Goal: Task Accomplishment & Management: Use online tool/utility

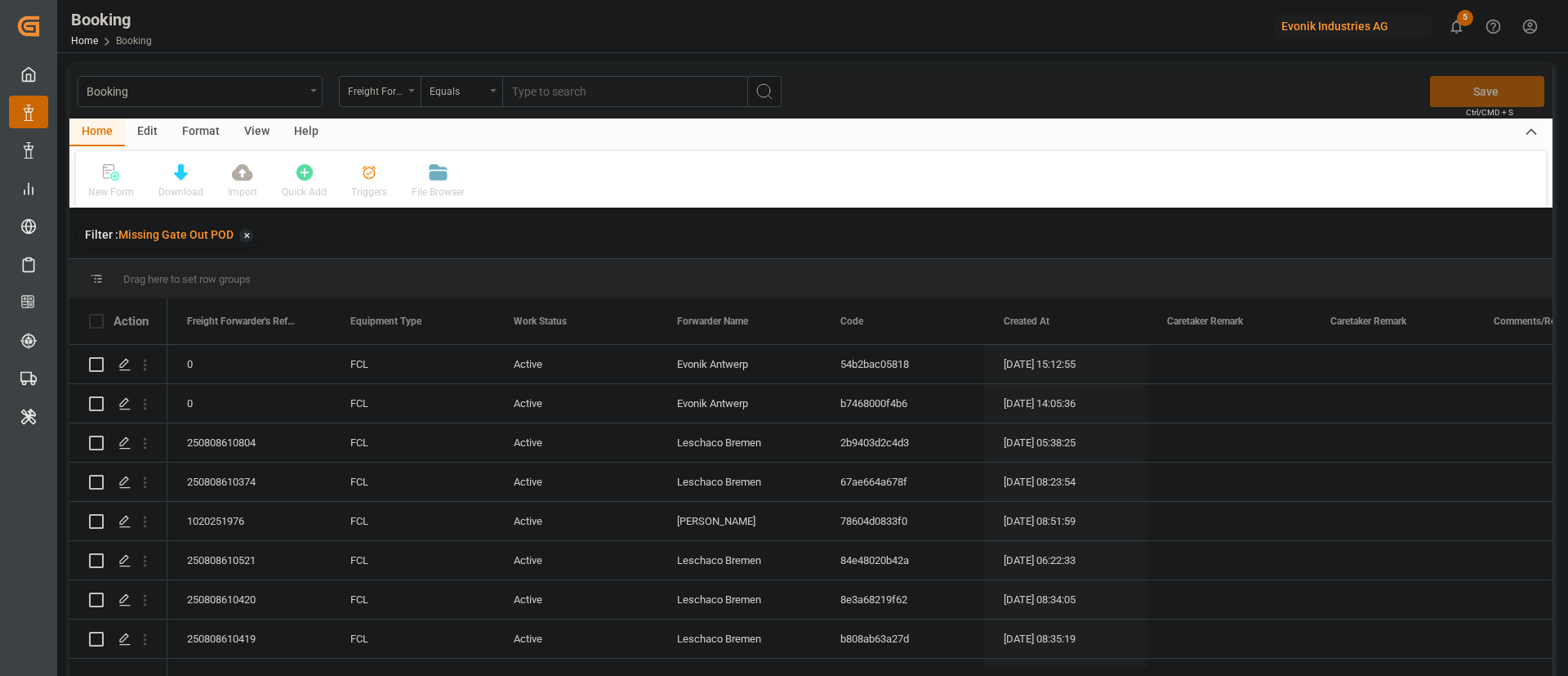
click at [242, 133] on div "View" at bounding box center [256, 133] width 50 height 28
click at [115, 188] on div "Default" at bounding box center [104, 192] width 32 height 15
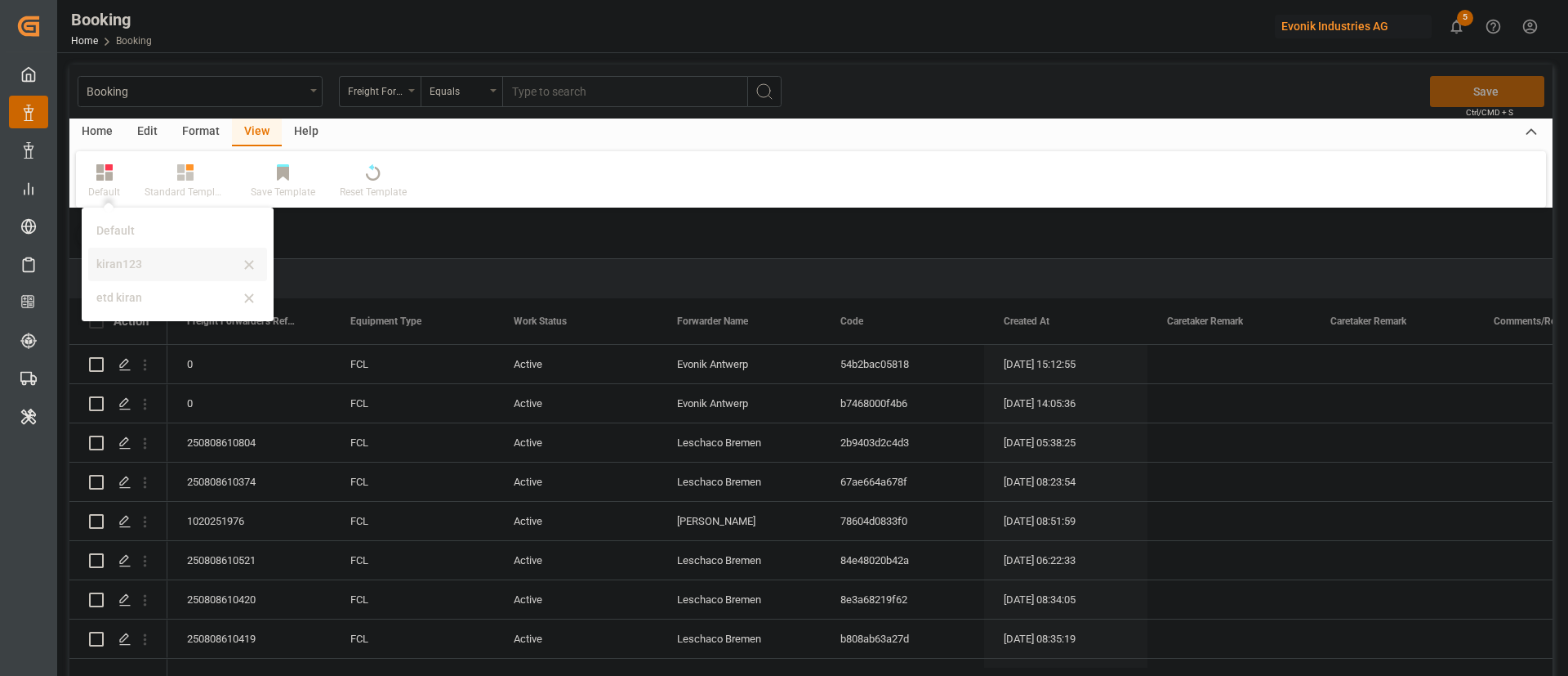
click at [181, 263] on div "kiran123" at bounding box center [168, 264] width 143 height 17
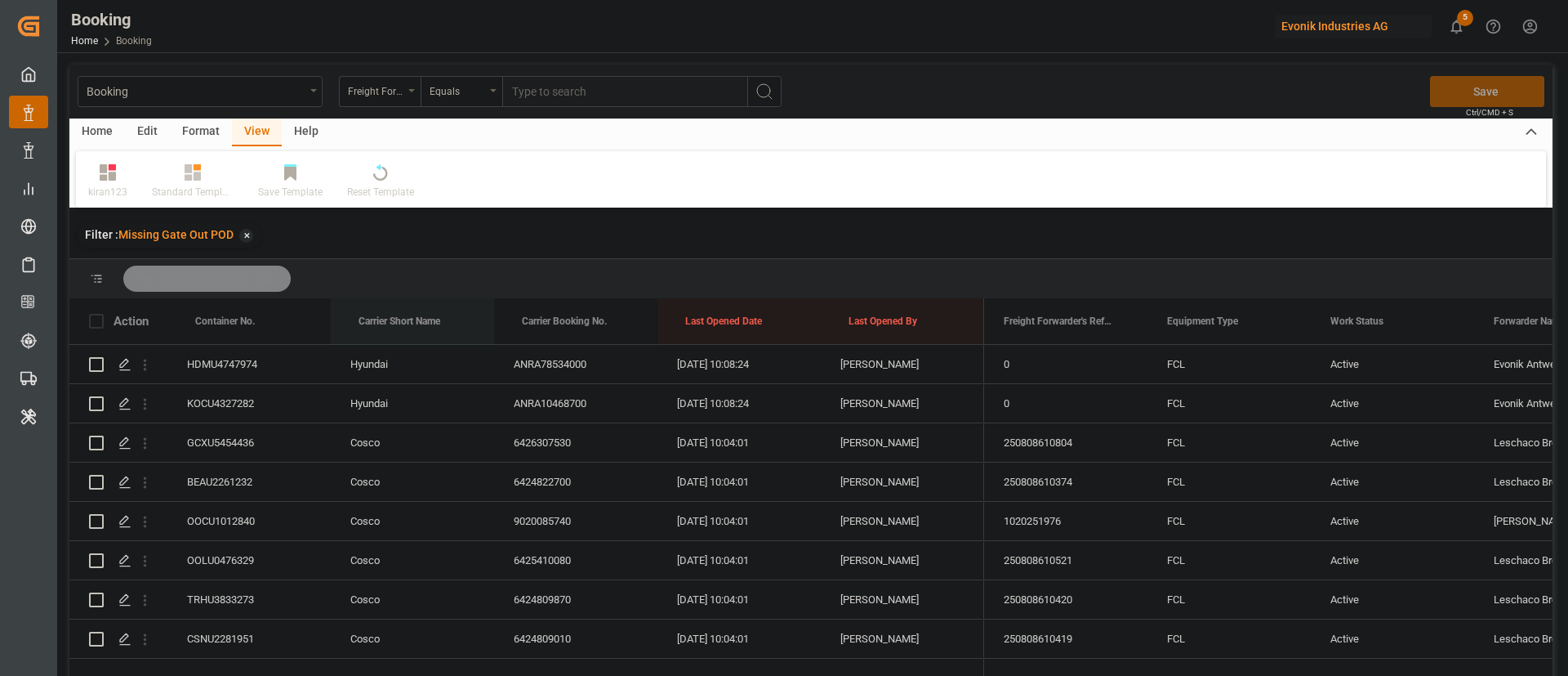
drag, startPoint x: 381, startPoint y: 310, endPoint x: 420, endPoint y: 276, distance: 51.7
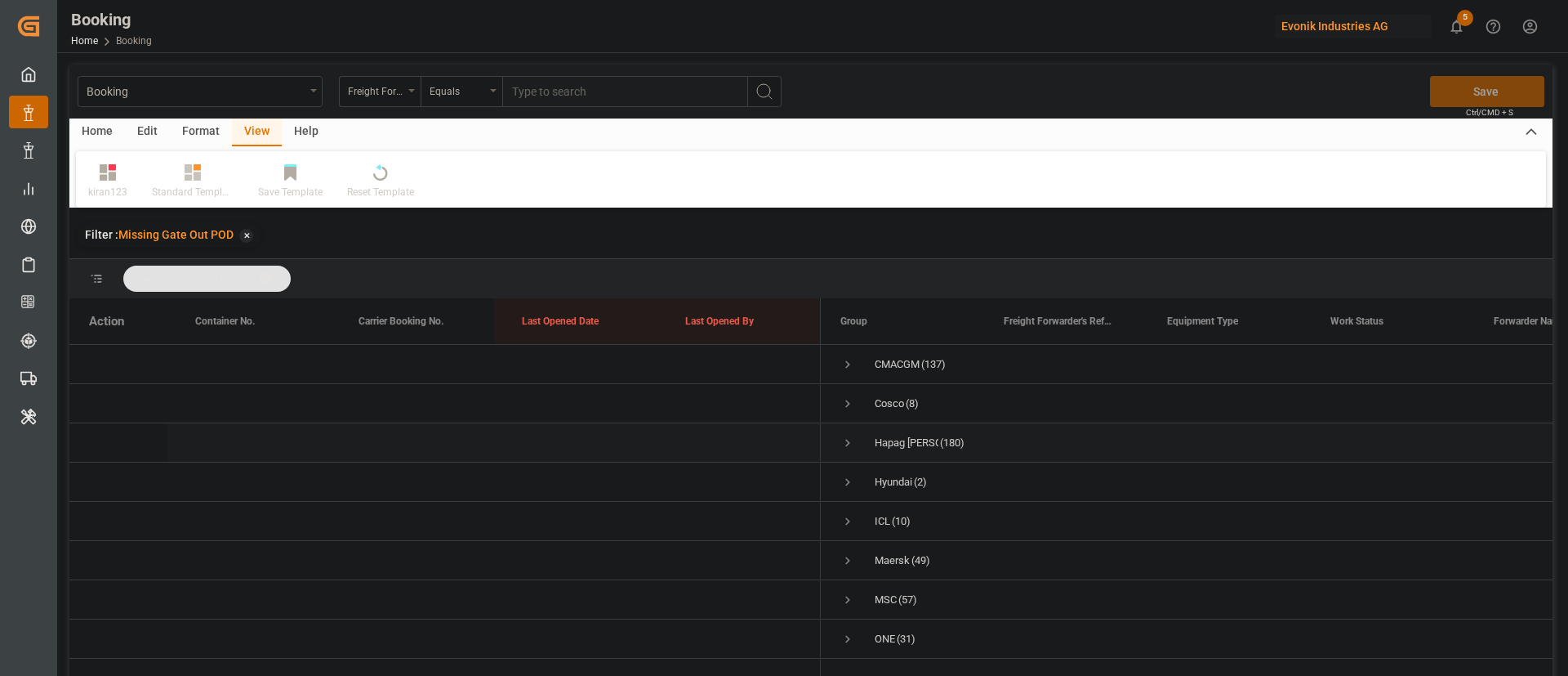
click at [841, 449] on span "Press SPACE to select this row." at bounding box center [848, 443] width 15 height 15
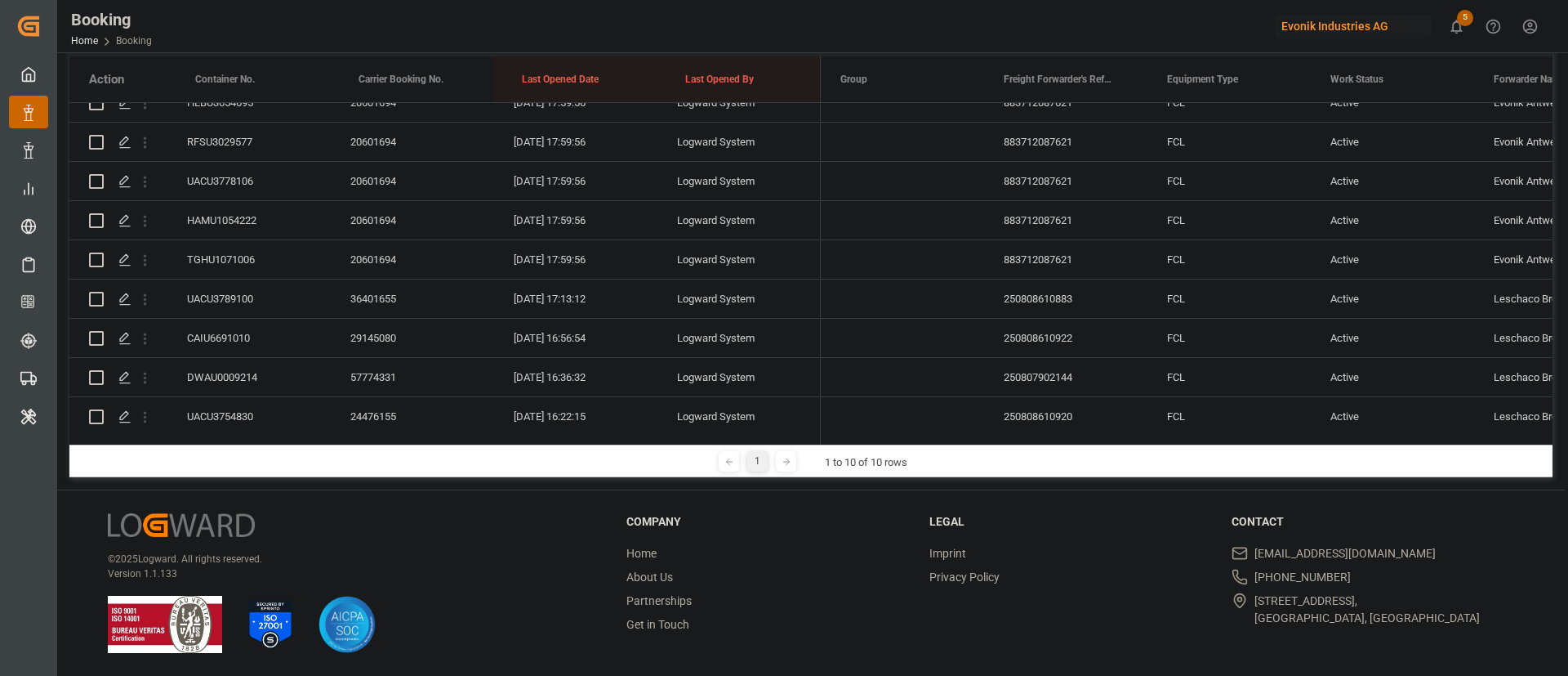
scroll to position [3065, 0]
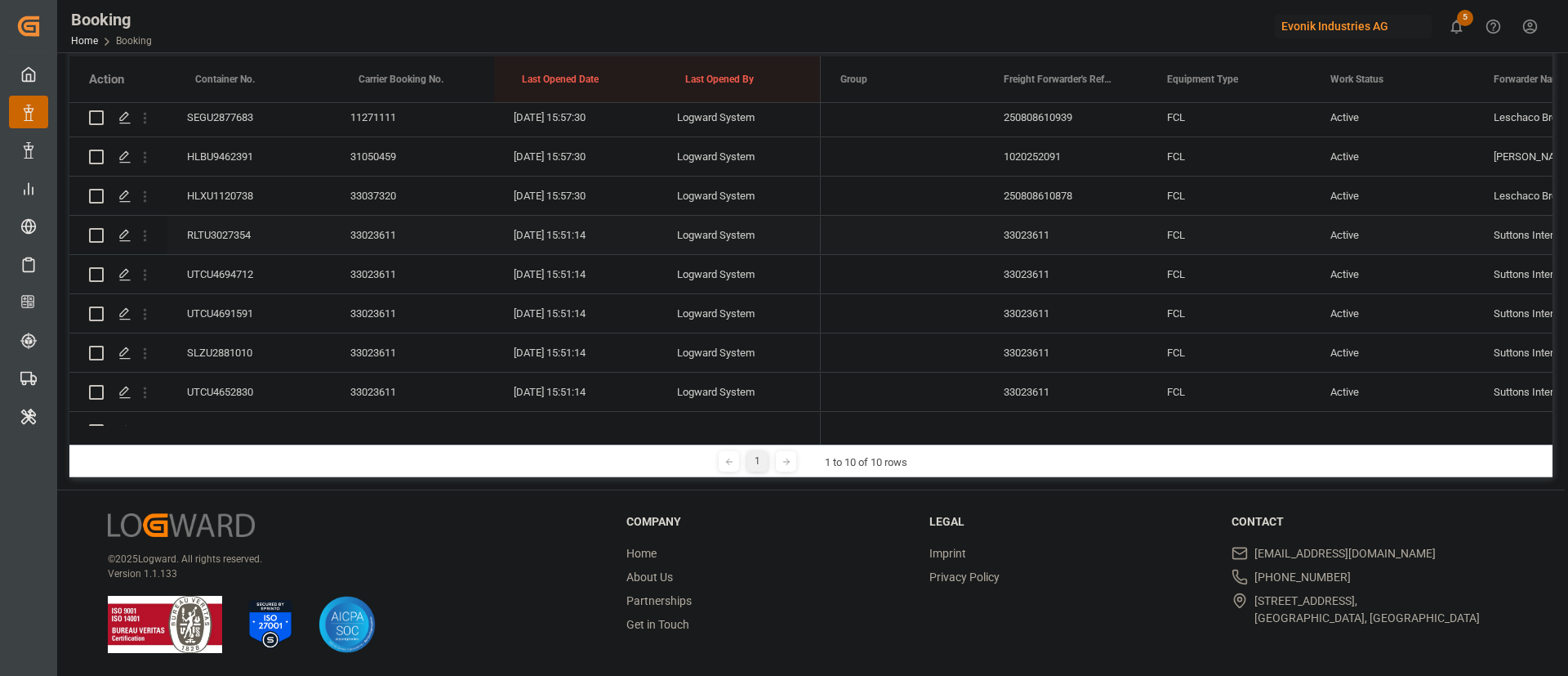
click at [248, 199] on div "HLXU1120738" at bounding box center [250, 195] width 164 height 39
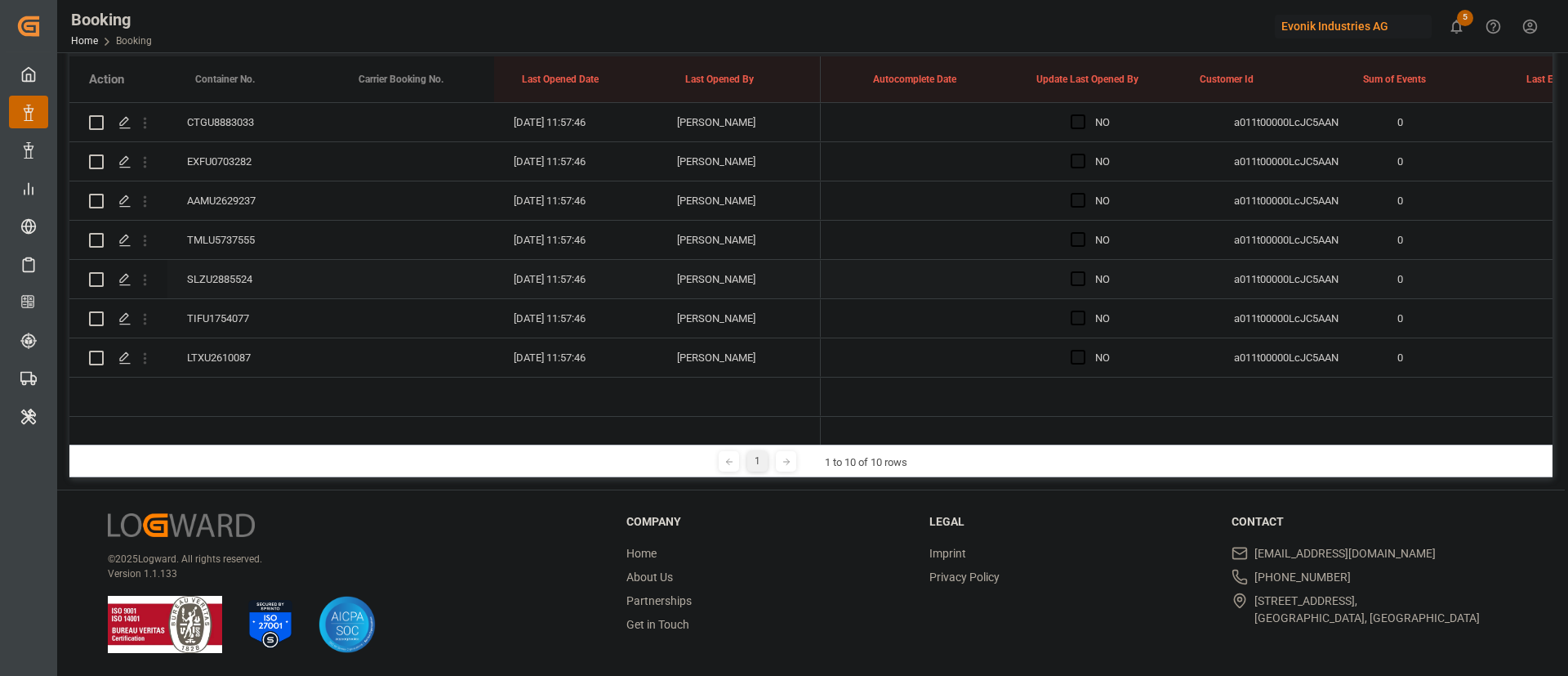
scroll to position [0, 0]
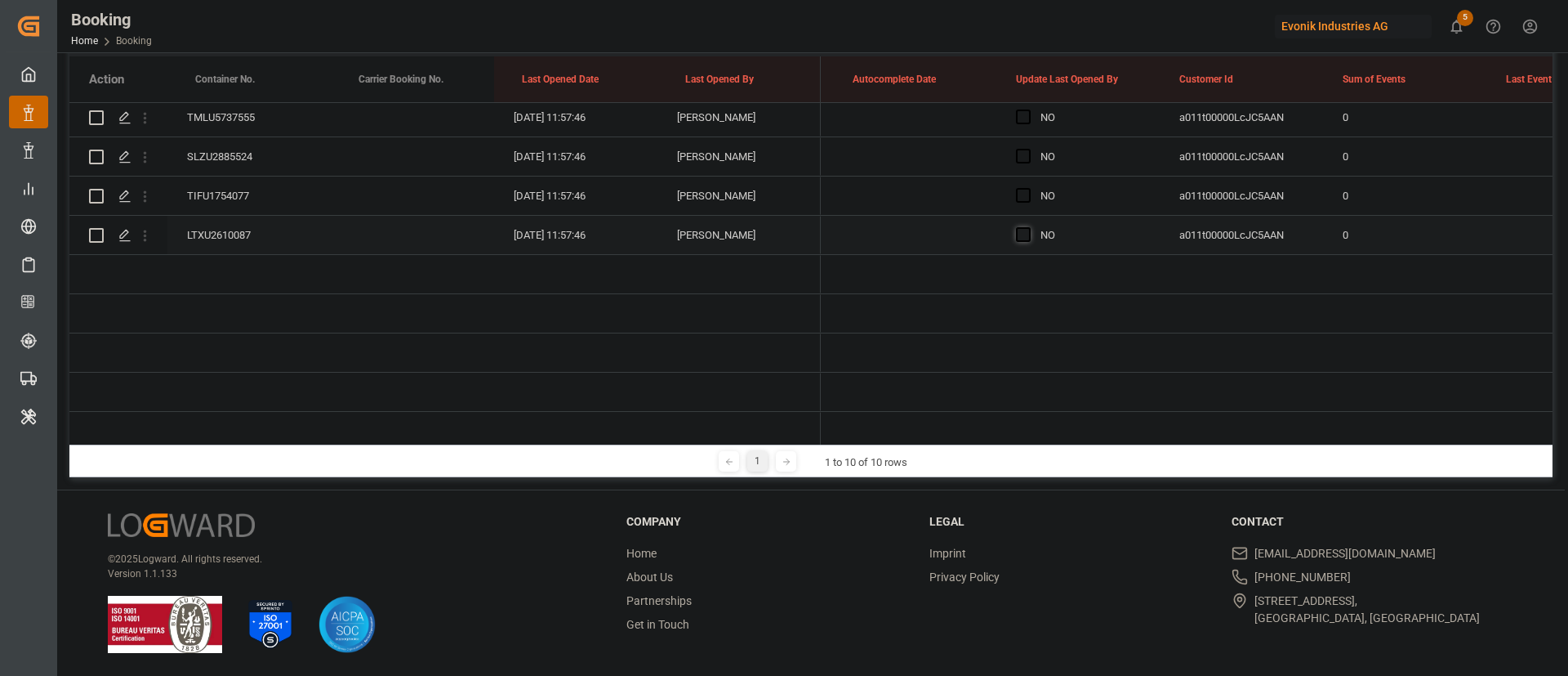
click at [1018, 236] on span "Press SPACE to select this row." at bounding box center [1023, 234] width 15 height 15
click at [1028, 227] on input "Press SPACE to select this row." at bounding box center [1028, 227] width 0 height 0
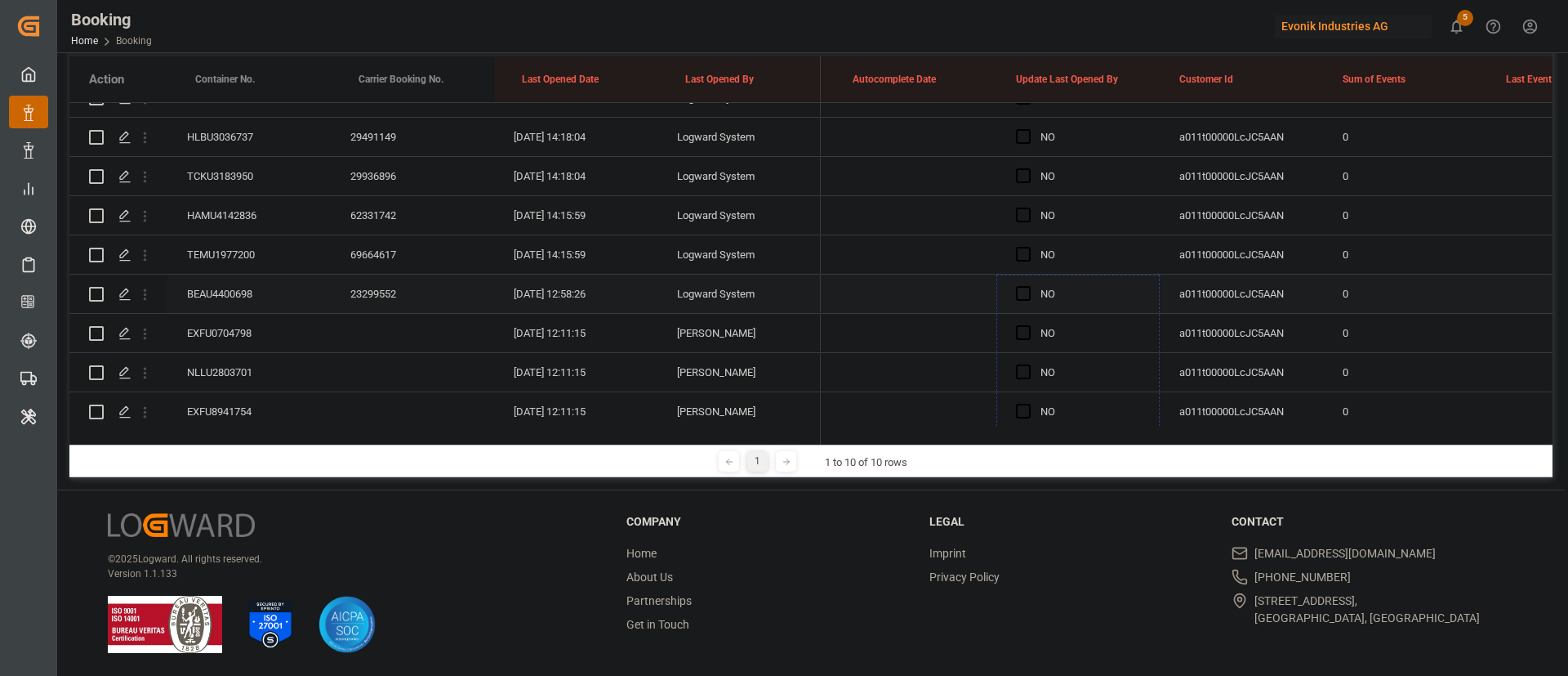
drag, startPoint x: 1157, startPoint y: 248, endPoint x: 1052, endPoint y: 301, distance: 117.6
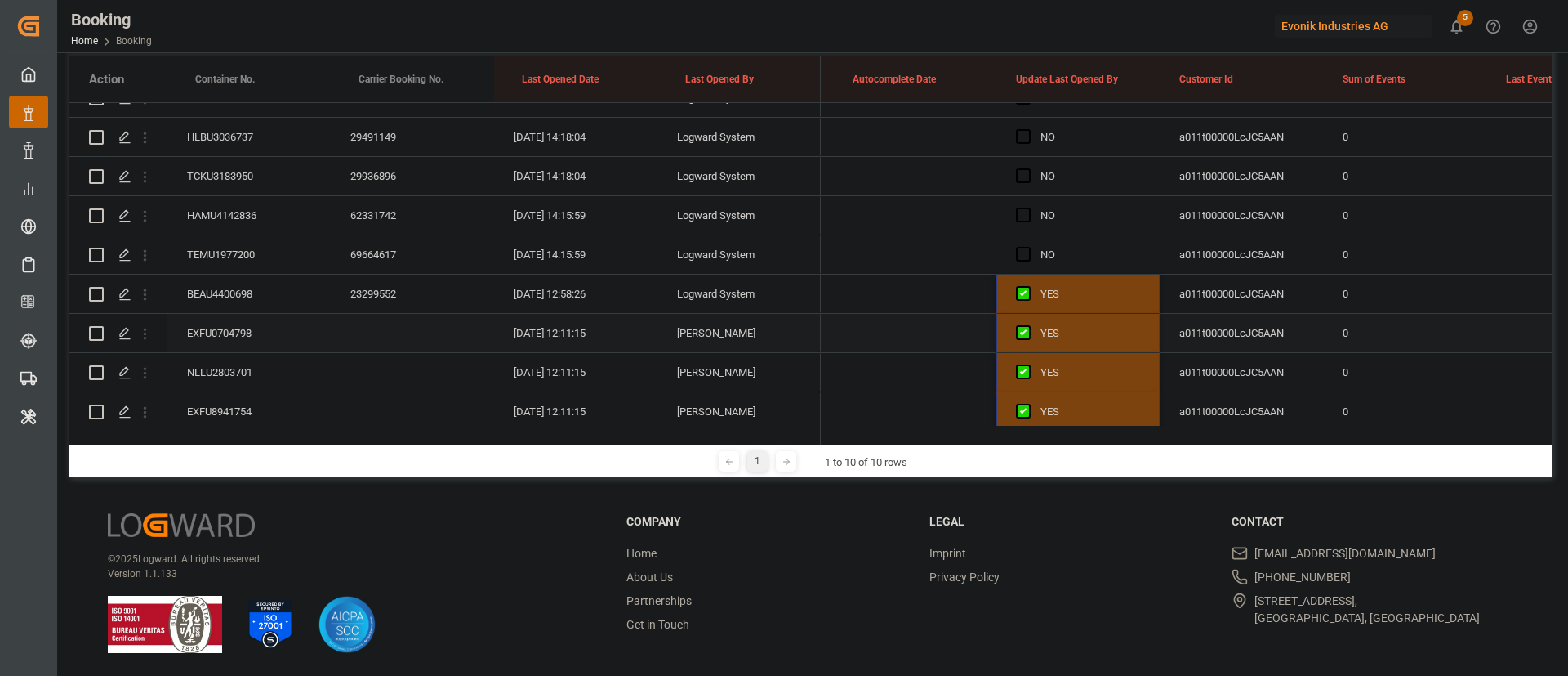
click at [251, 340] on div "EXFU0704798" at bounding box center [250, 333] width 164 height 39
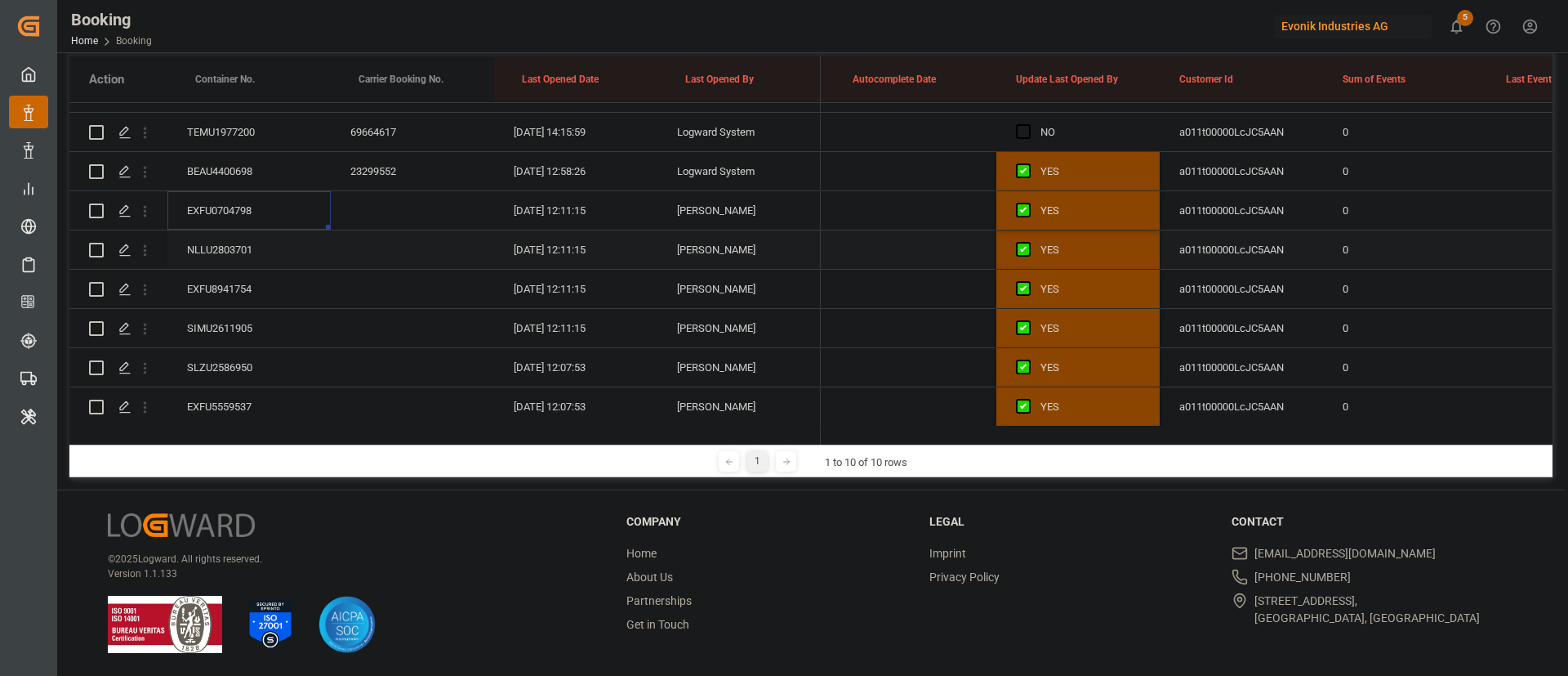
click at [246, 247] on div "NLLU2803701" at bounding box center [250, 249] width 164 height 39
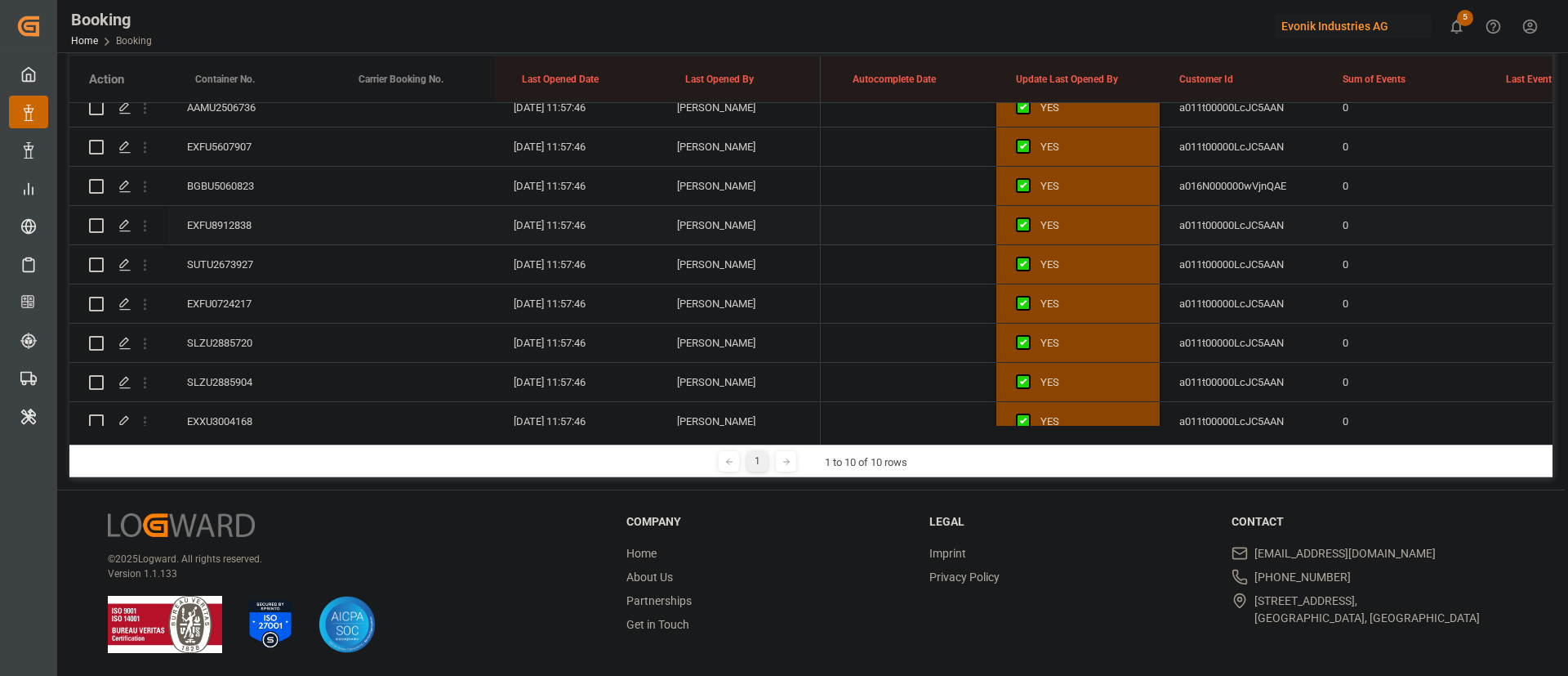
click at [219, 234] on div "EXFU8912838" at bounding box center [250, 225] width 164 height 39
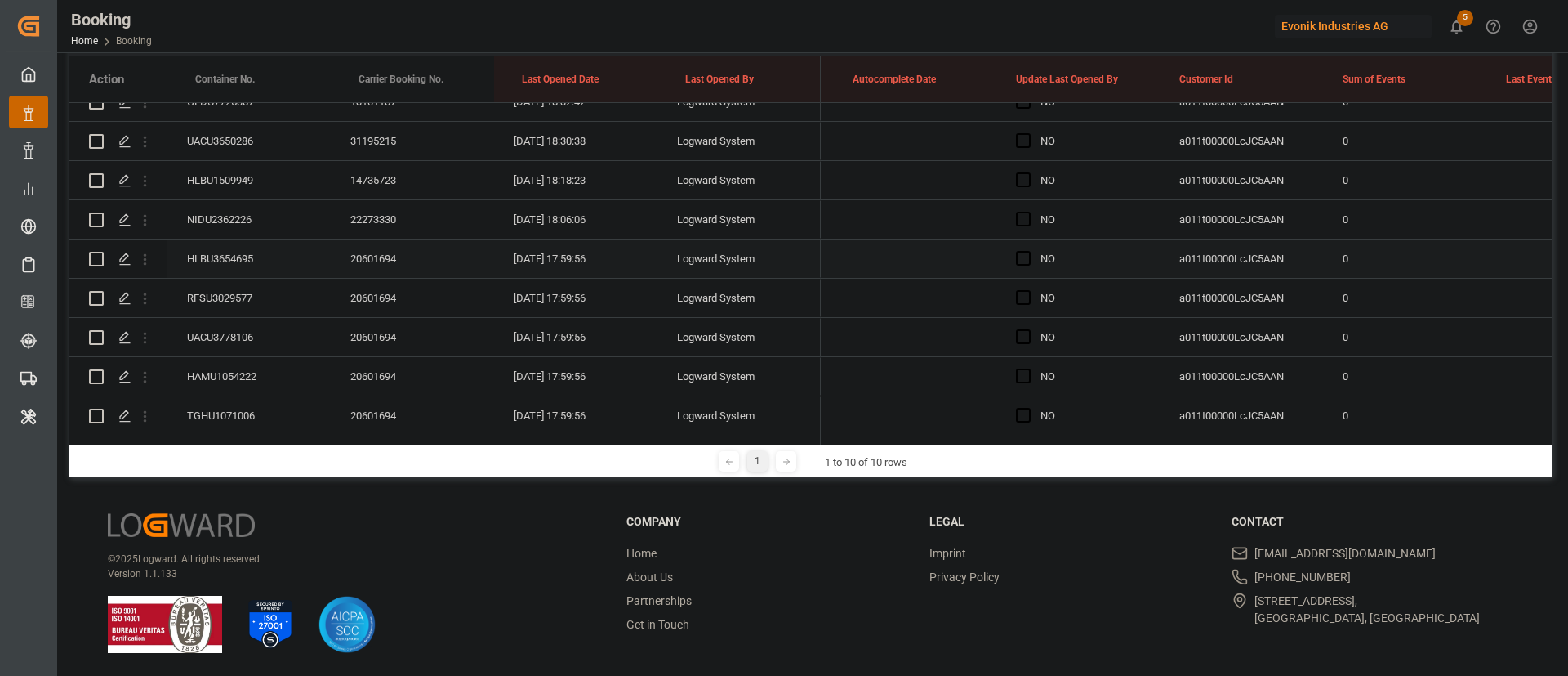
scroll to position [2247, 0]
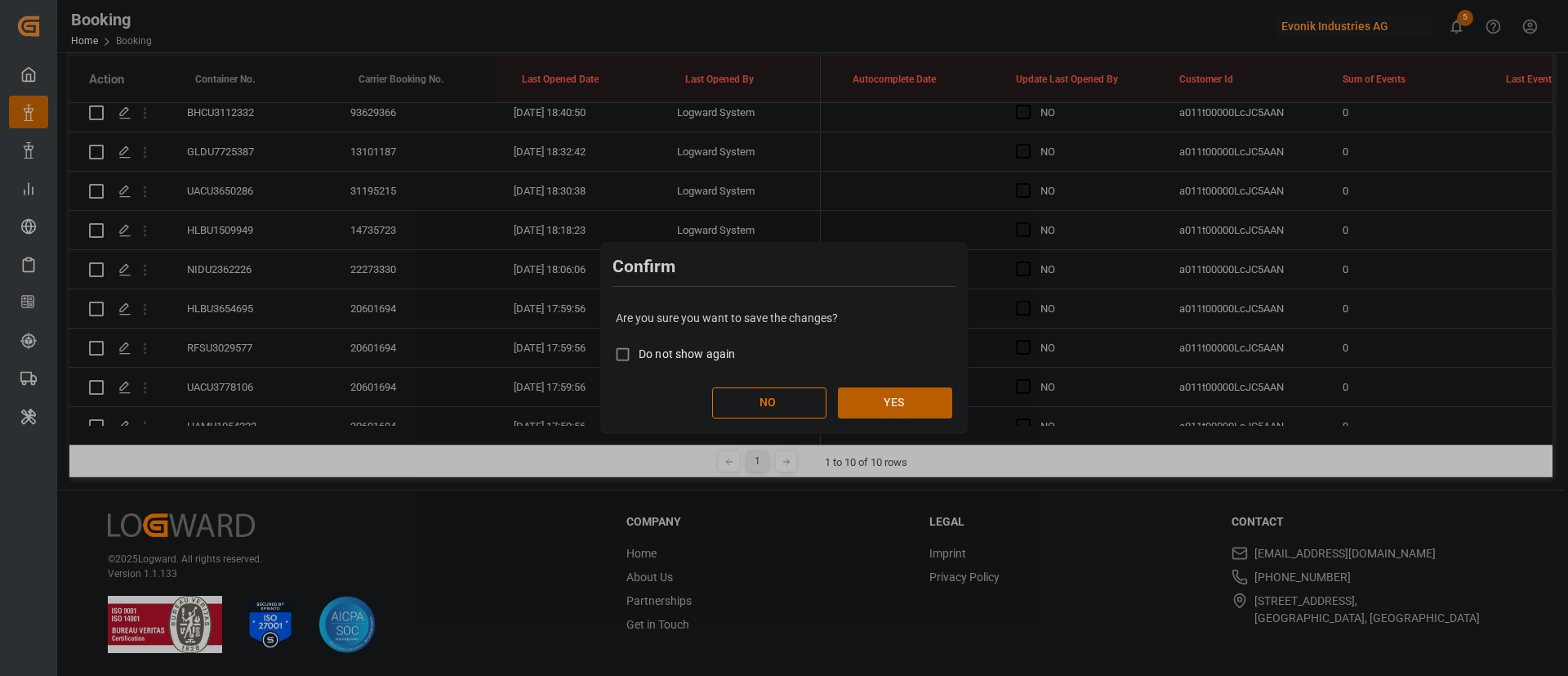
click at [916, 388] on button "YES" at bounding box center [896, 403] width 115 height 31
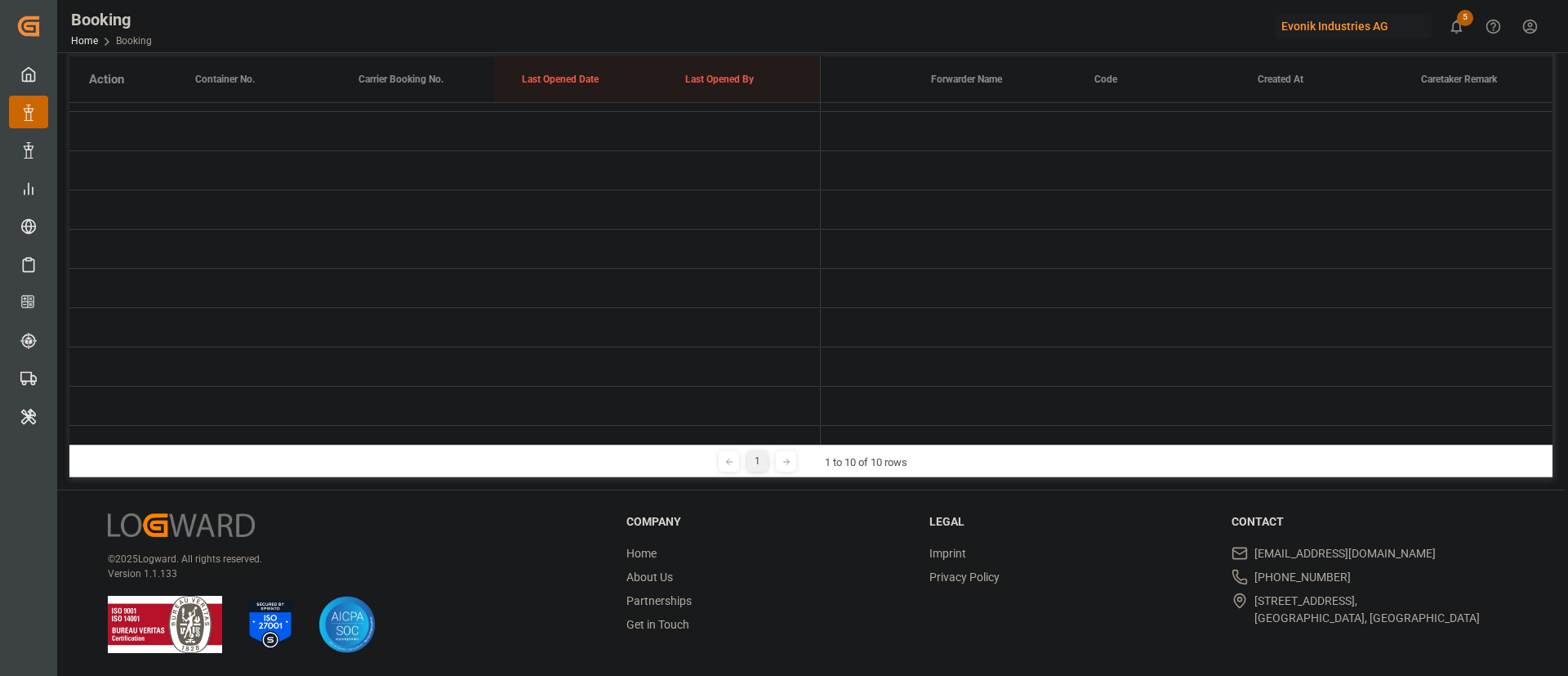
scroll to position [0, 0]
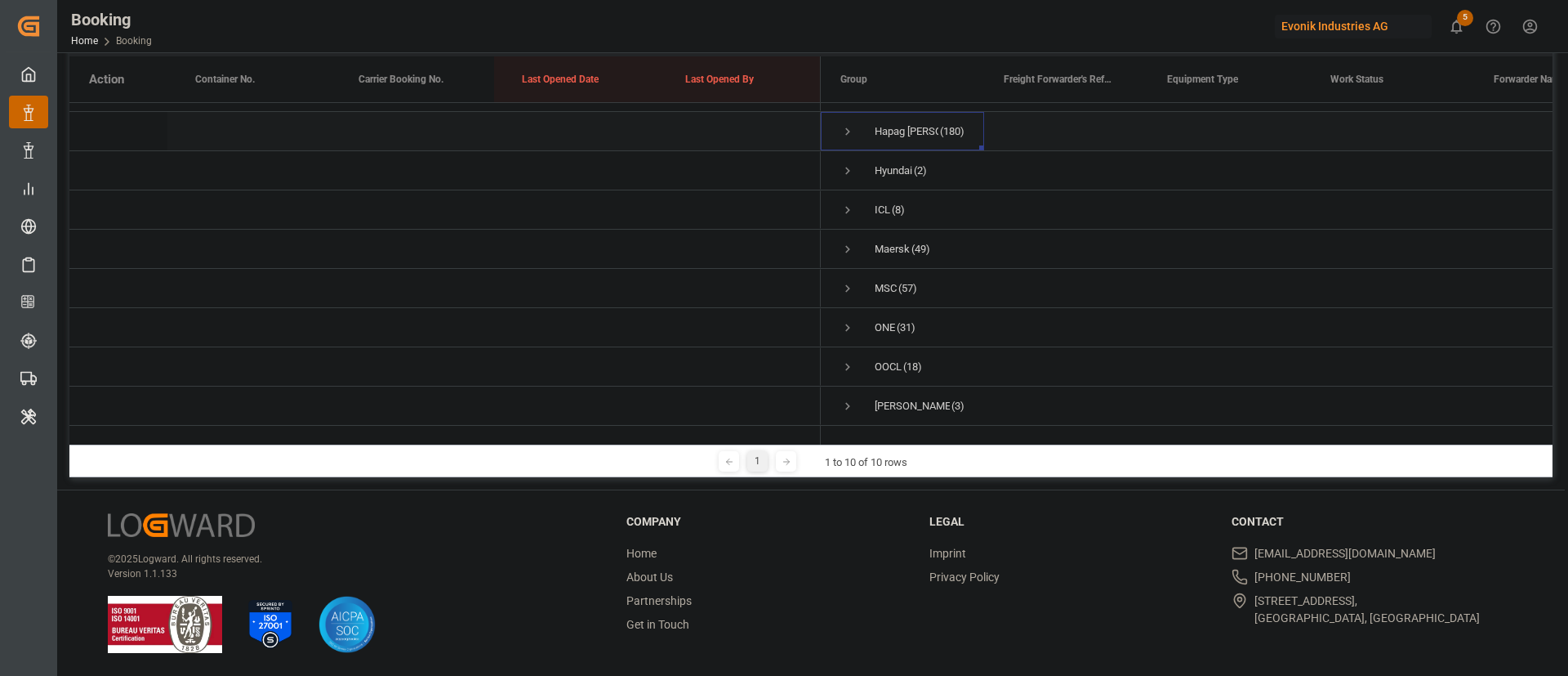
click at [847, 125] on span "Press SPACE to select this row." at bounding box center [848, 132] width 15 height 15
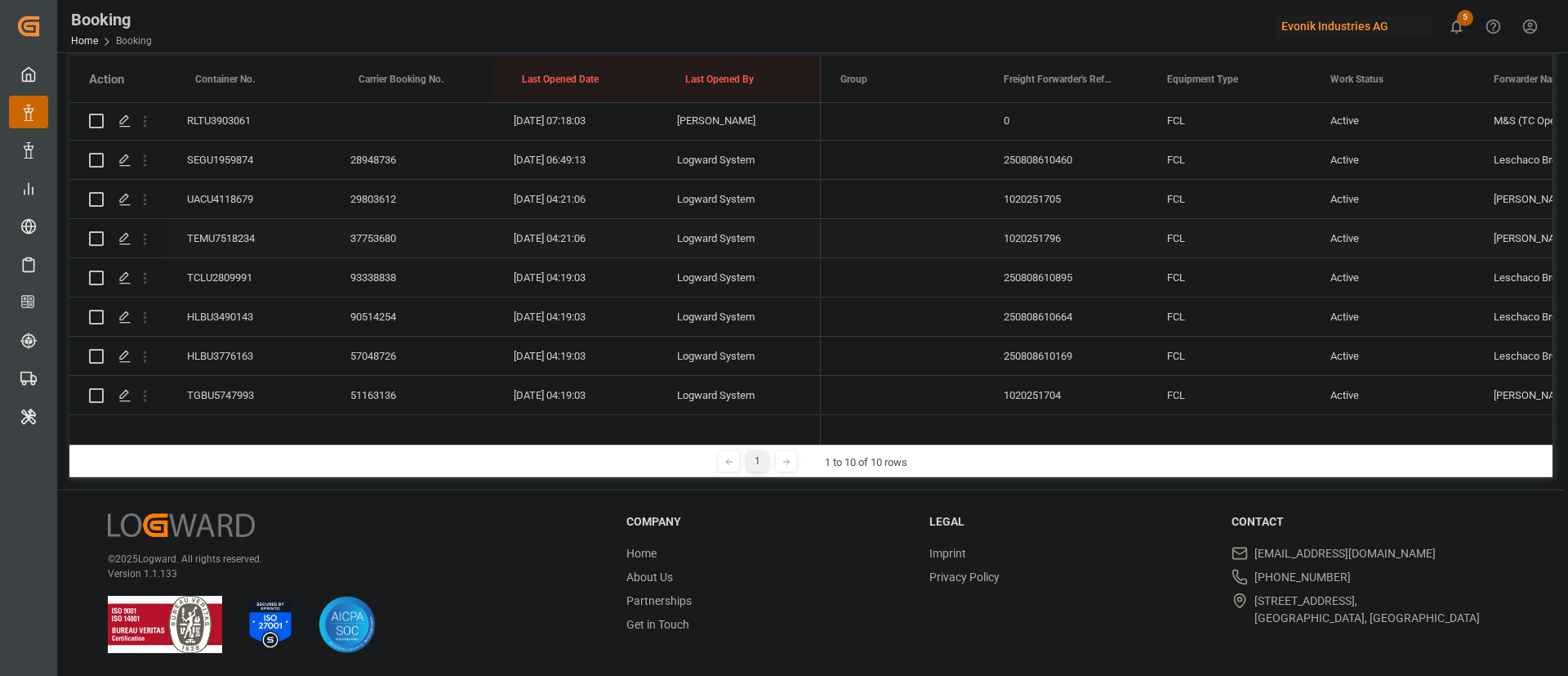
scroll to position [2909, 0]
click at [250, 243] on div "SEGU1959874" at bounding box center [250, 234] width 164 height 39
click at [238, 273] on div "UACU4118679" at bounding box center [250, 274] width 164 height 39
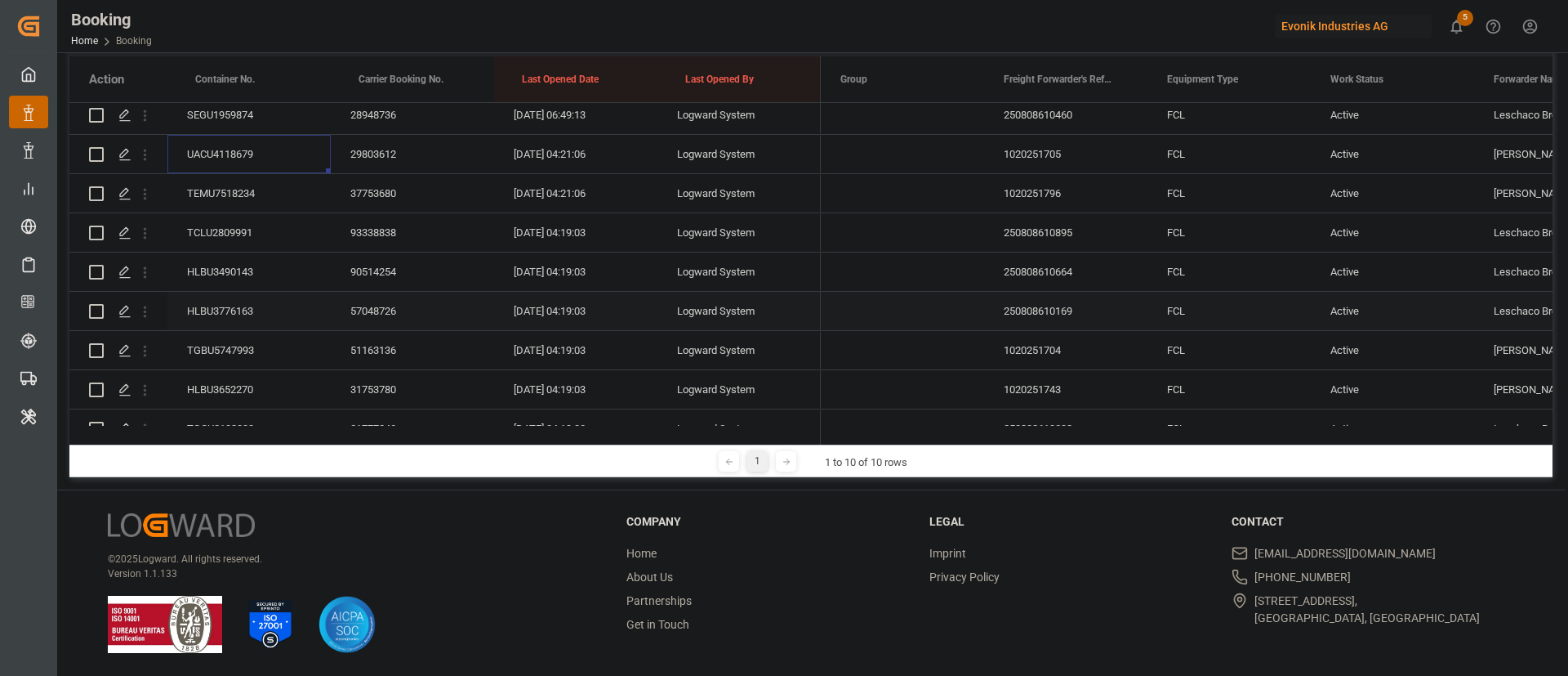
scroll to position [3031, 0]
click at [255, 265] on div "HLBU3490143" at bounding box center [250, 269] width 164 height 39
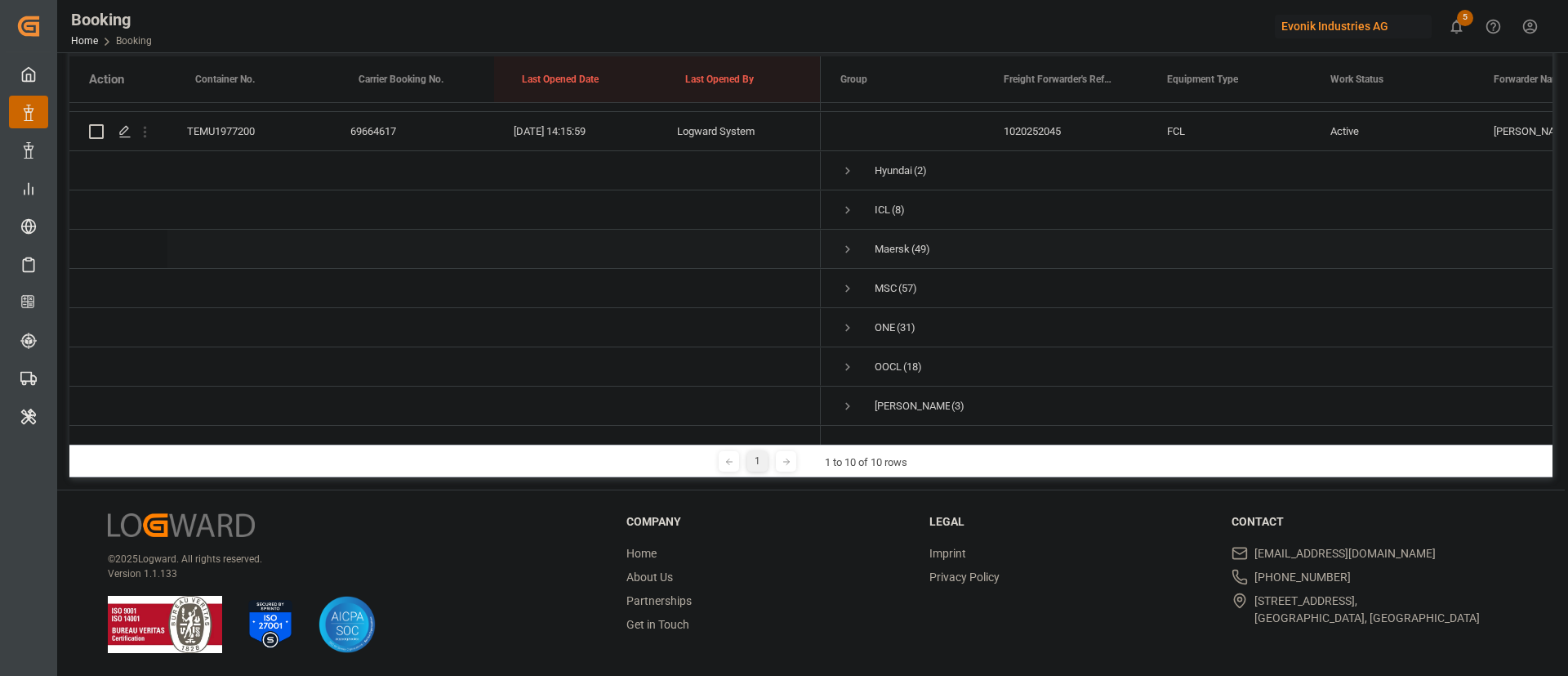
scroll to position [7029, 0]
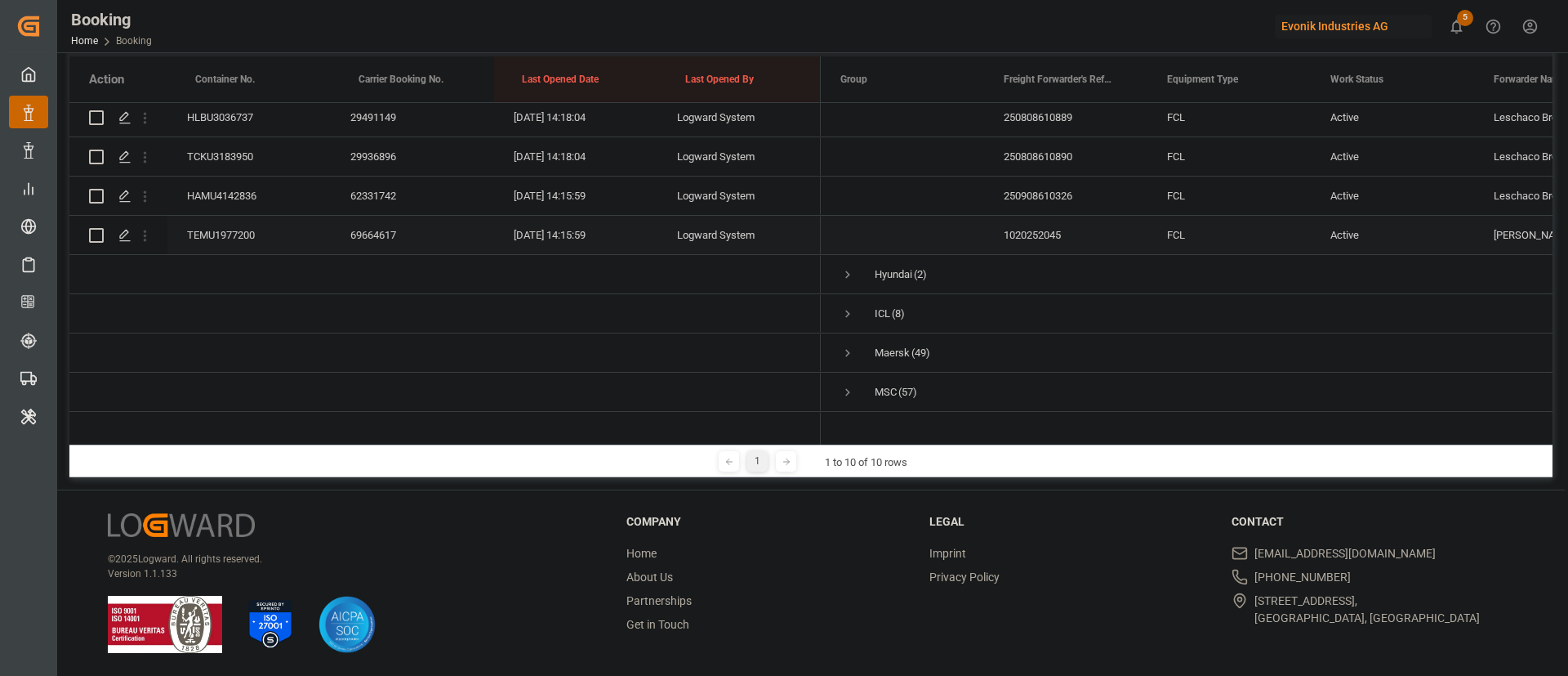
click at [246, 240] on div "TEMU1977200" at bounding box center [250, 234] width 164 height 39
click at [229, 197] on div "HAMU4142836" at bounding box center [250, 195] width 164 height 39
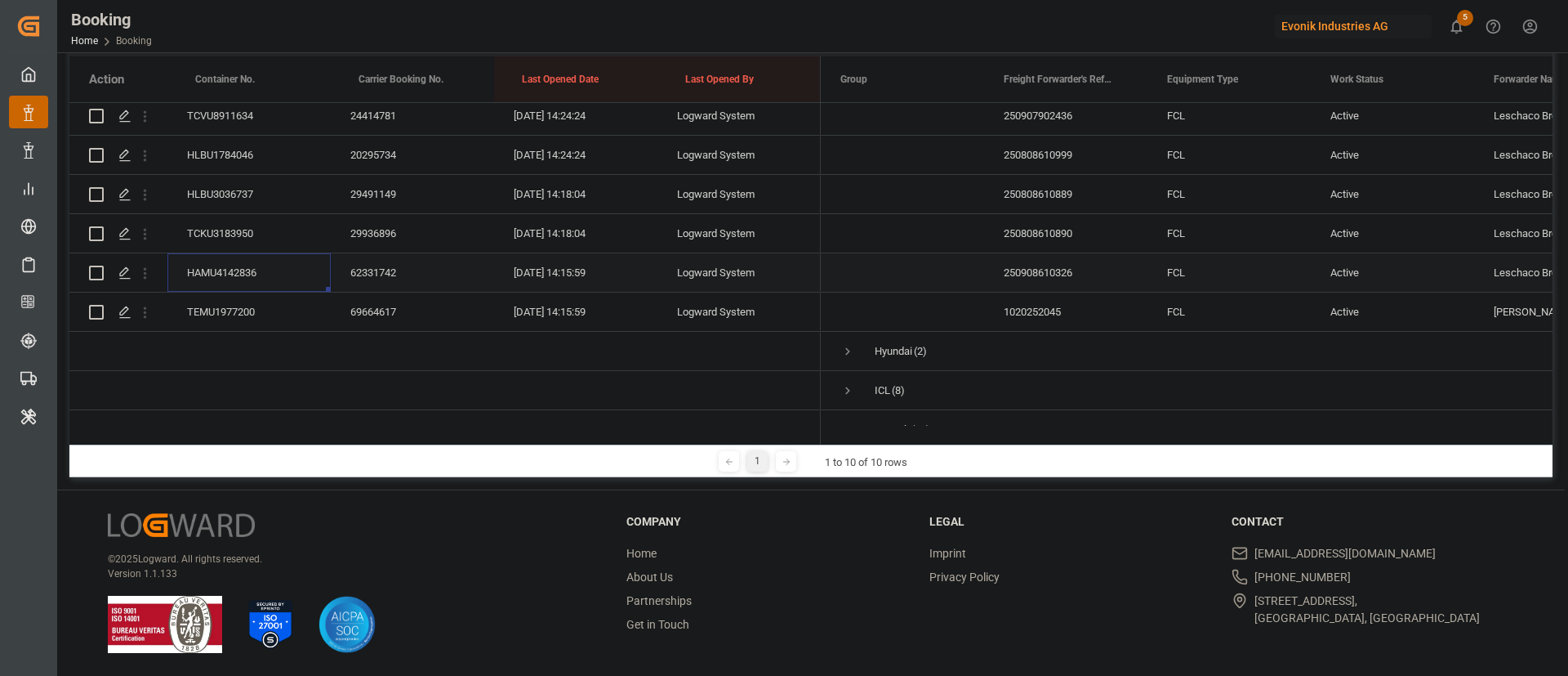
scroll to position [6906, 0]
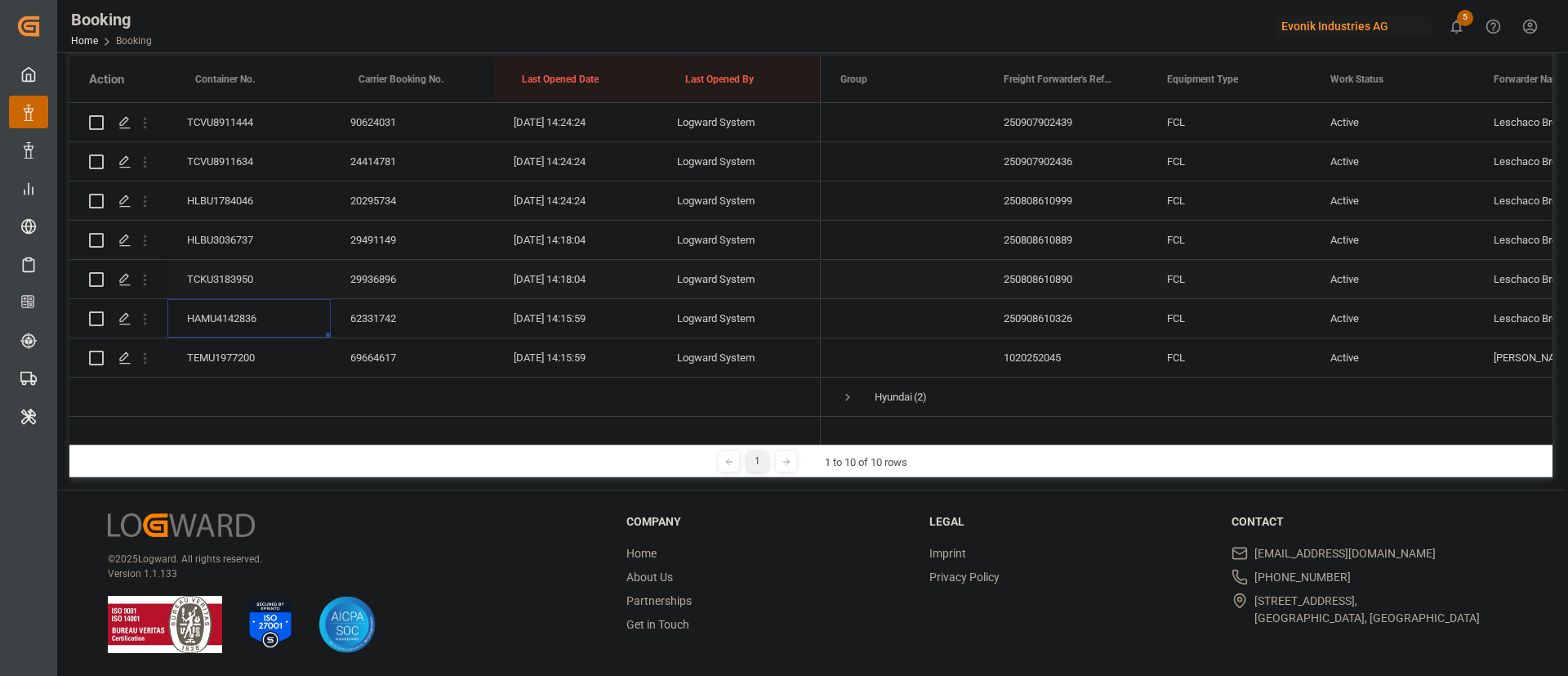
click at [255, 273] on div "TCKU3183950" at bounding box center [250, 279] width 164 height 39
click at [260, 225] on div "HLBU3036737" at bounding box center [250, 239] width 164 height 39
click at [263, 193] on div "HLBU1784046" at bounding box center [250, 200] width 164 height 39
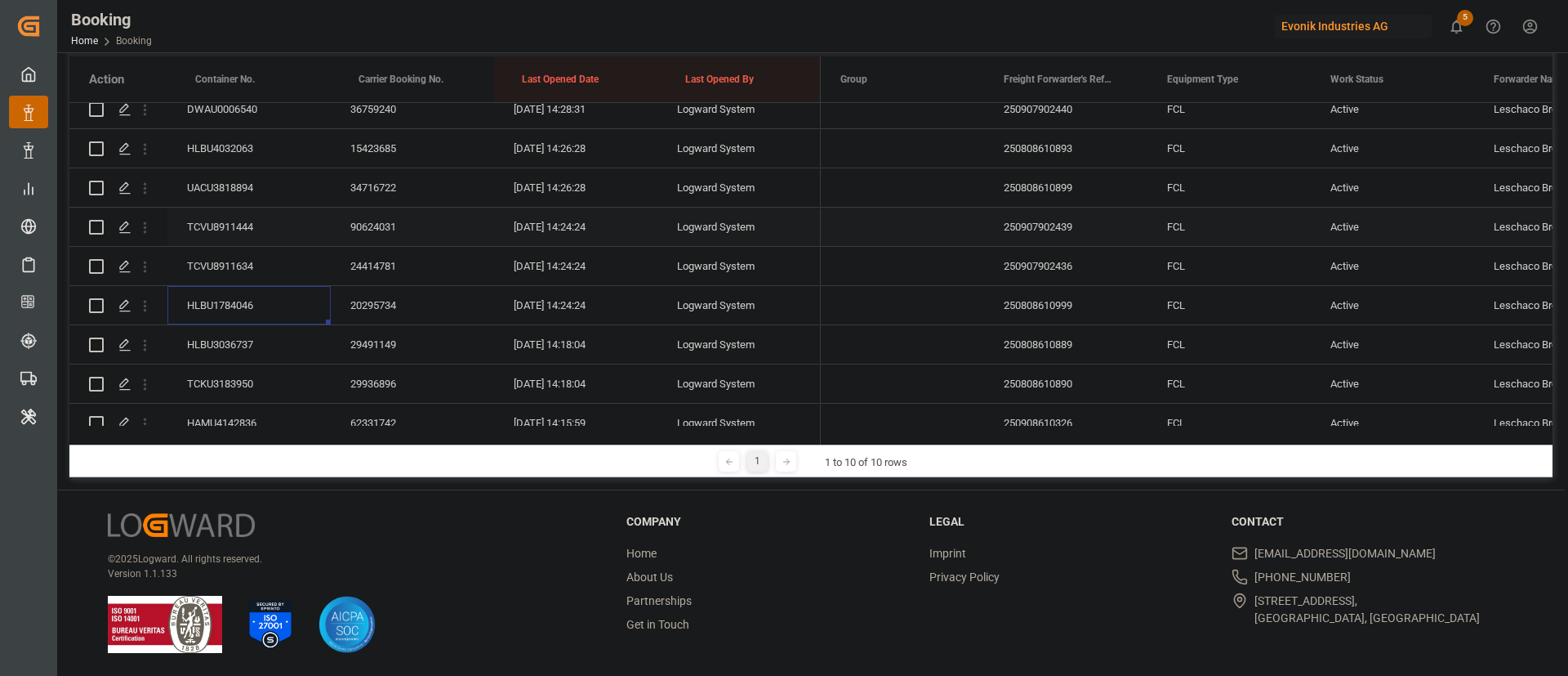
scroll to position [6783, 0]
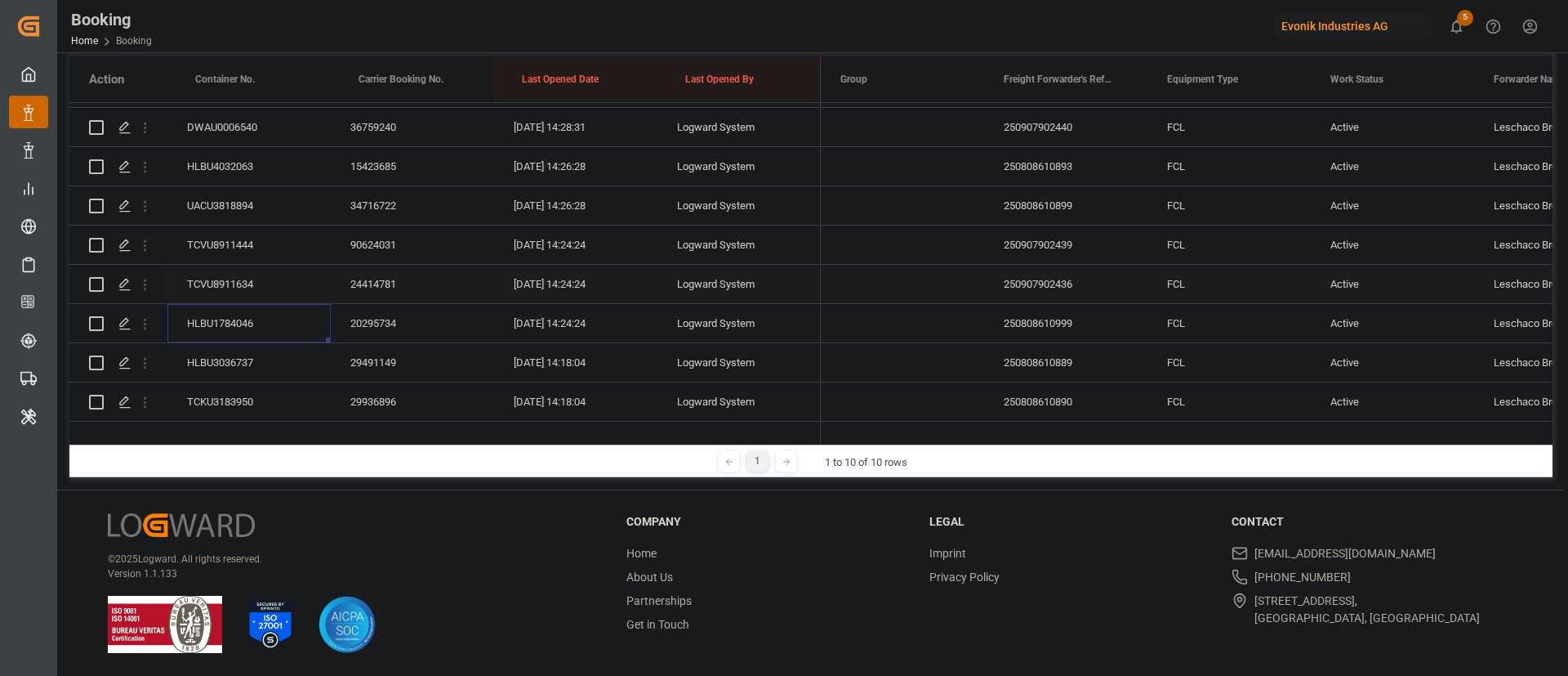
click at [277, 274] on div "TCVU8911634" at bounding box center [250, 284] width 164 height 39
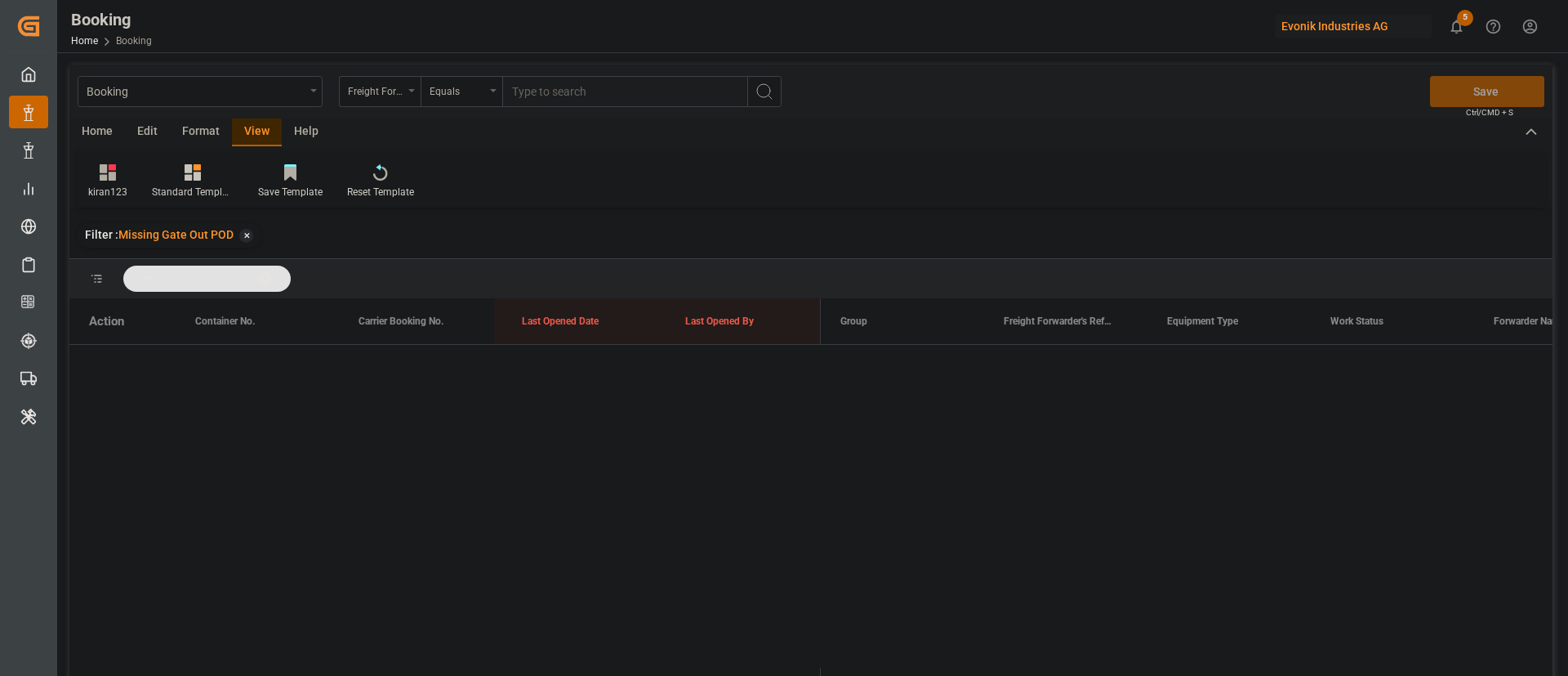
scroll to position [6783, 0]
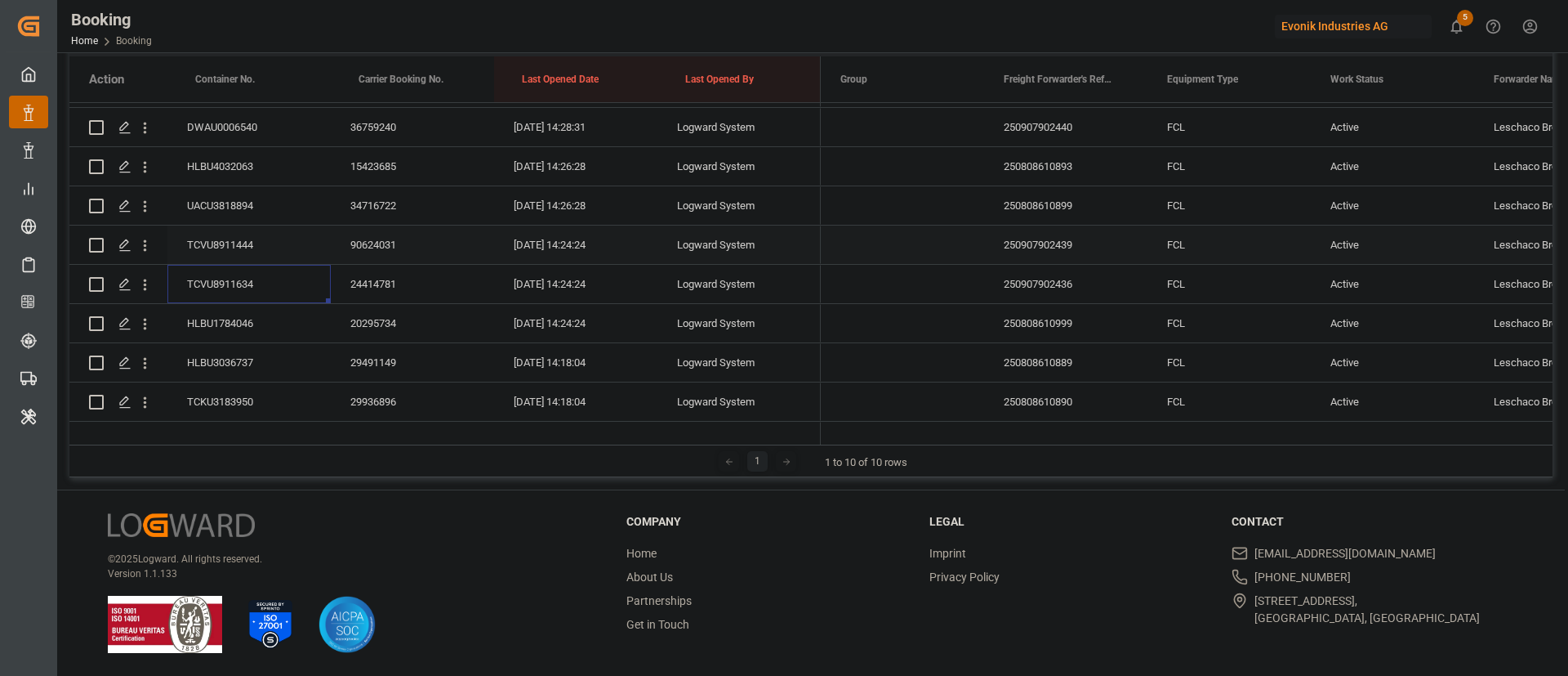
click at [271, 226] on div "TCVU8911444" at bounding box center [250, 244] width 164 height 39
click at [257, 202] on div "UACU3818894" at bounding box center [250, 205] width 164 height 39
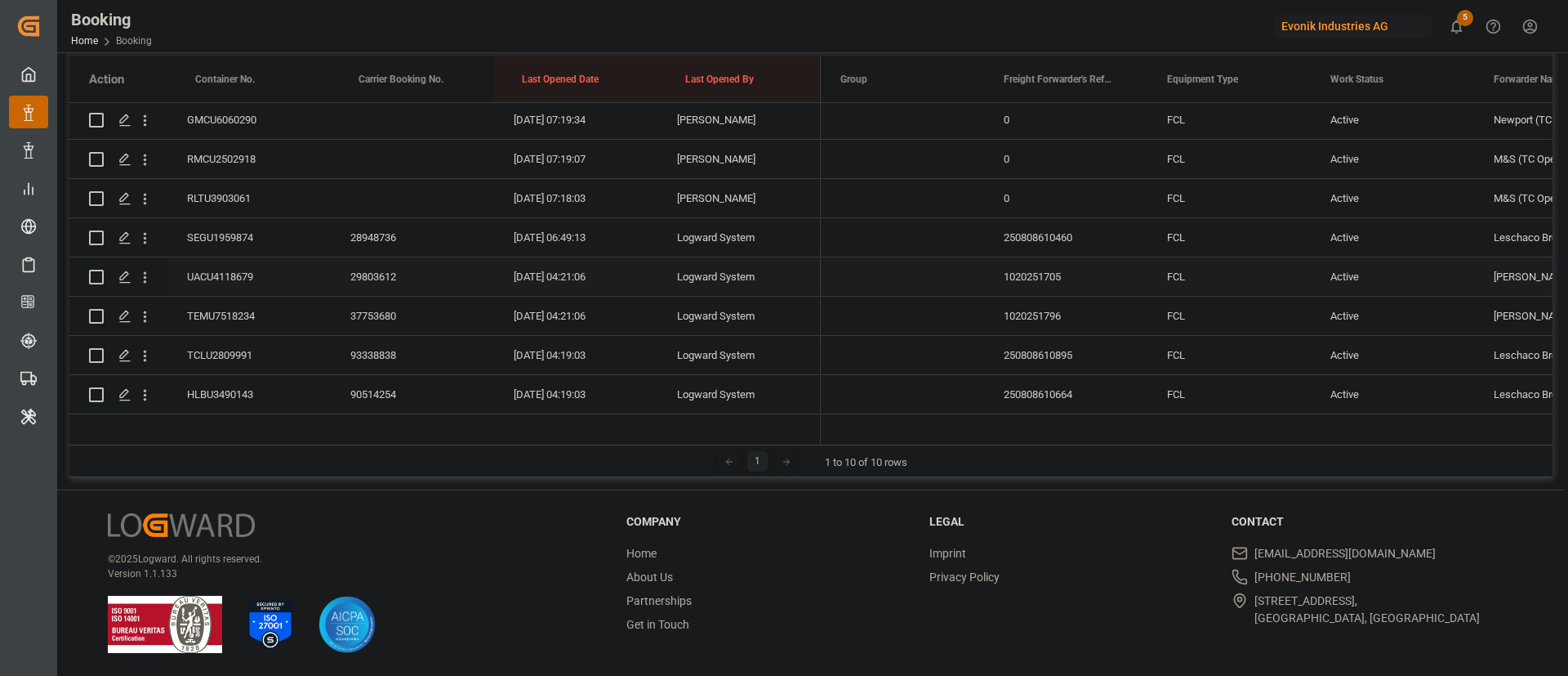
scroll to position [2982, 0]
click at [250, 155] on div "SEGU1959874" at bounding box center [250, 161] width 164 height 39
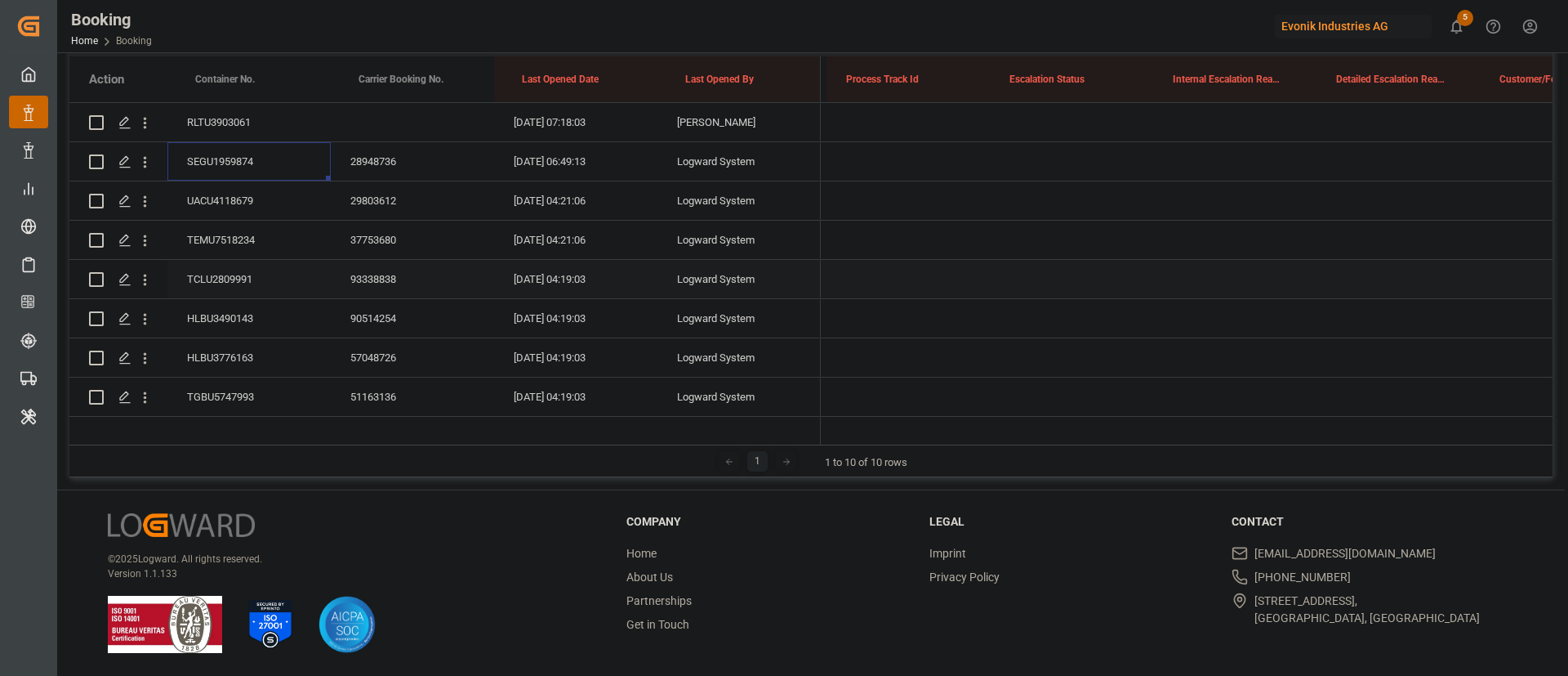
scroll to position [0, 0]
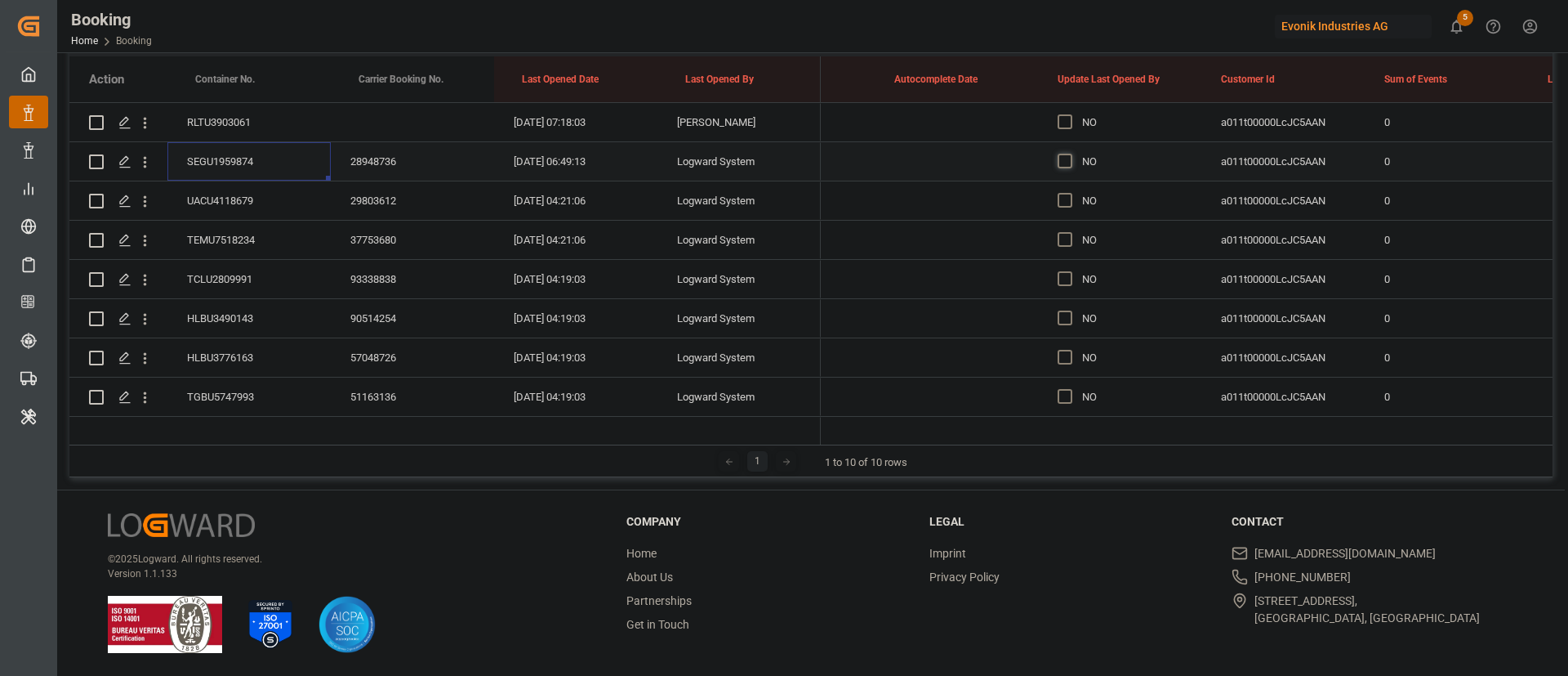
click at [1067, 161] on span "Press SPACE to select this row." at bounding box center [1065, 161] width 15 height 15
click at [1070, 154] on input "Press SPACE to select this row." at bounding box center [1070, 154] width 0 height 0
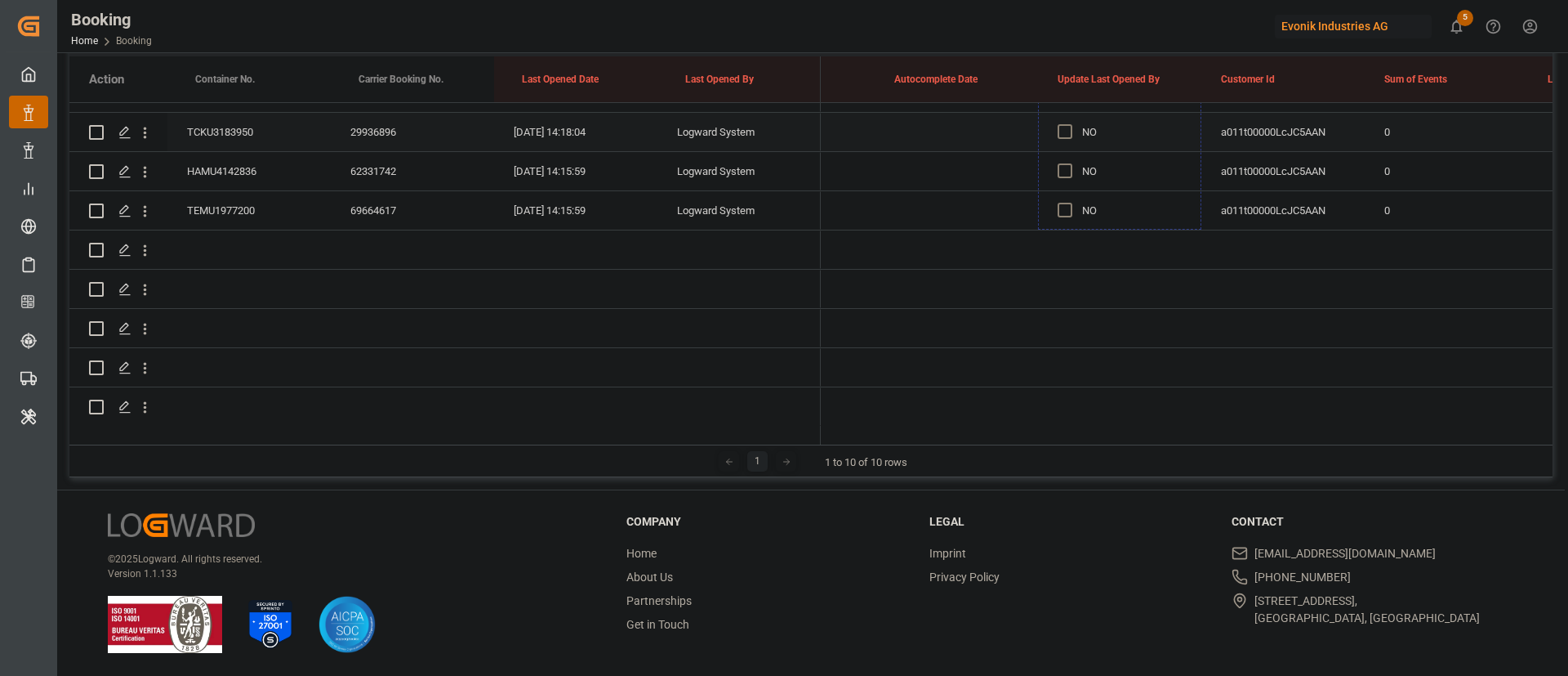
drag, startPoint x: 1198, startPoint y: 175, endPoint x: 1125, endPoint y: 113, distance: 95.8
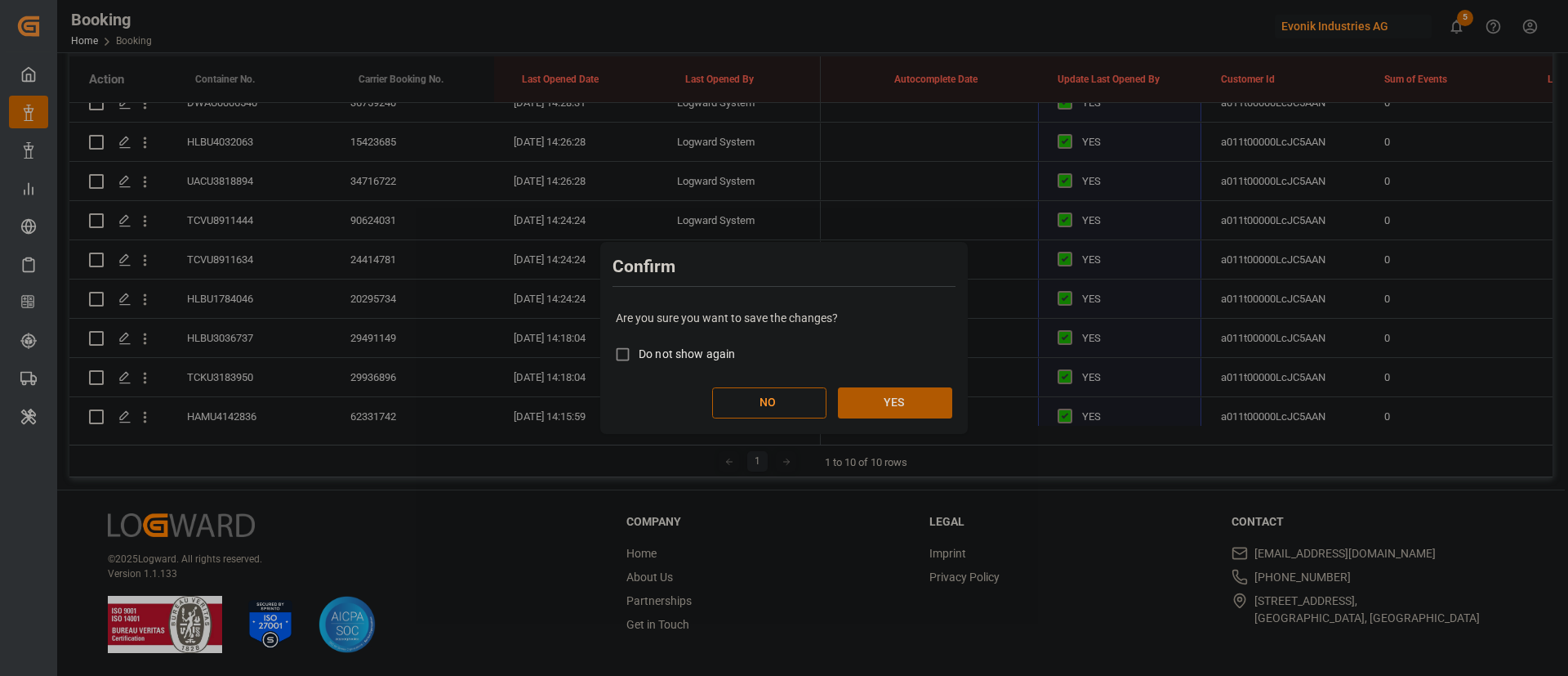
click at [891, 405] on button "YES" at bounding box center [896, 403] width 115 height 31
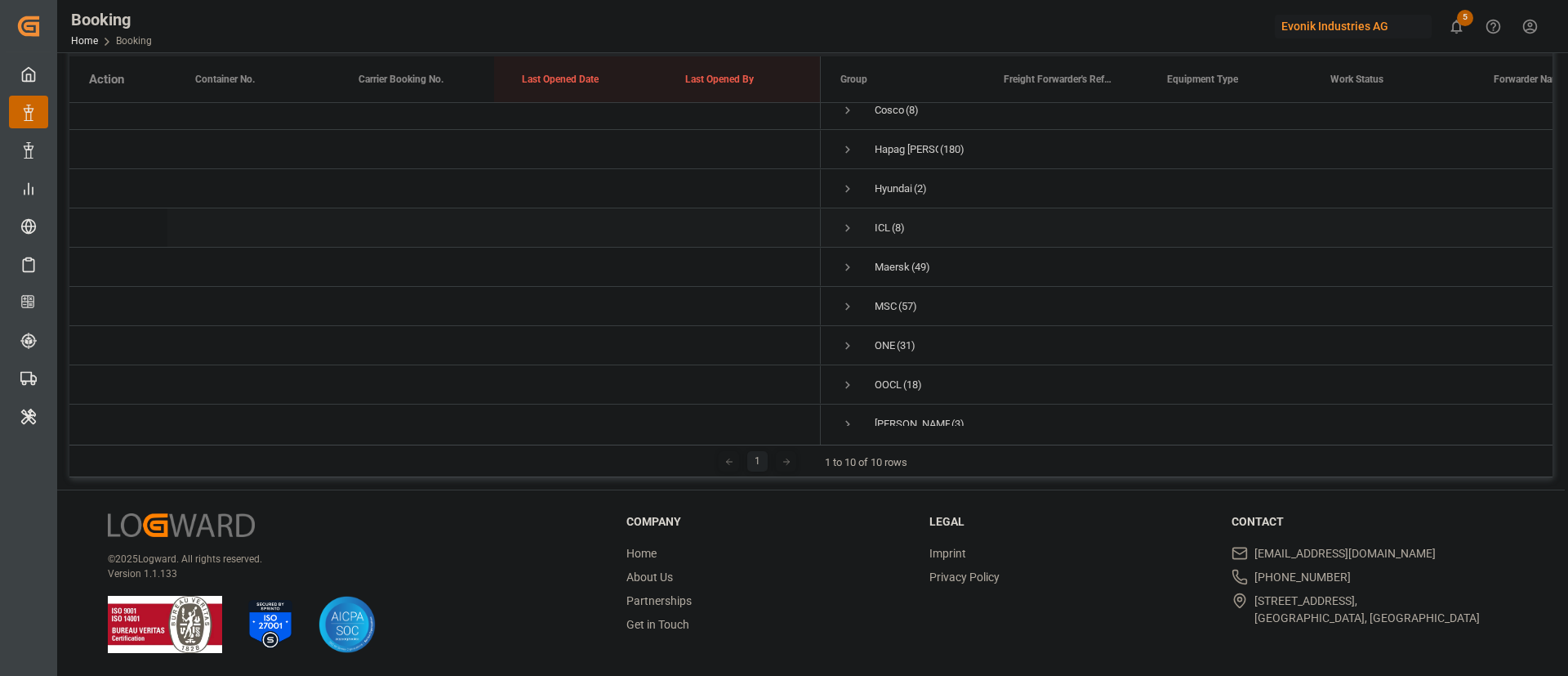
scroll to position [88, 0]
click at [850, 281] on span "Press SPACE to select this row." at bounding box center [848, 288] width 15 height 15
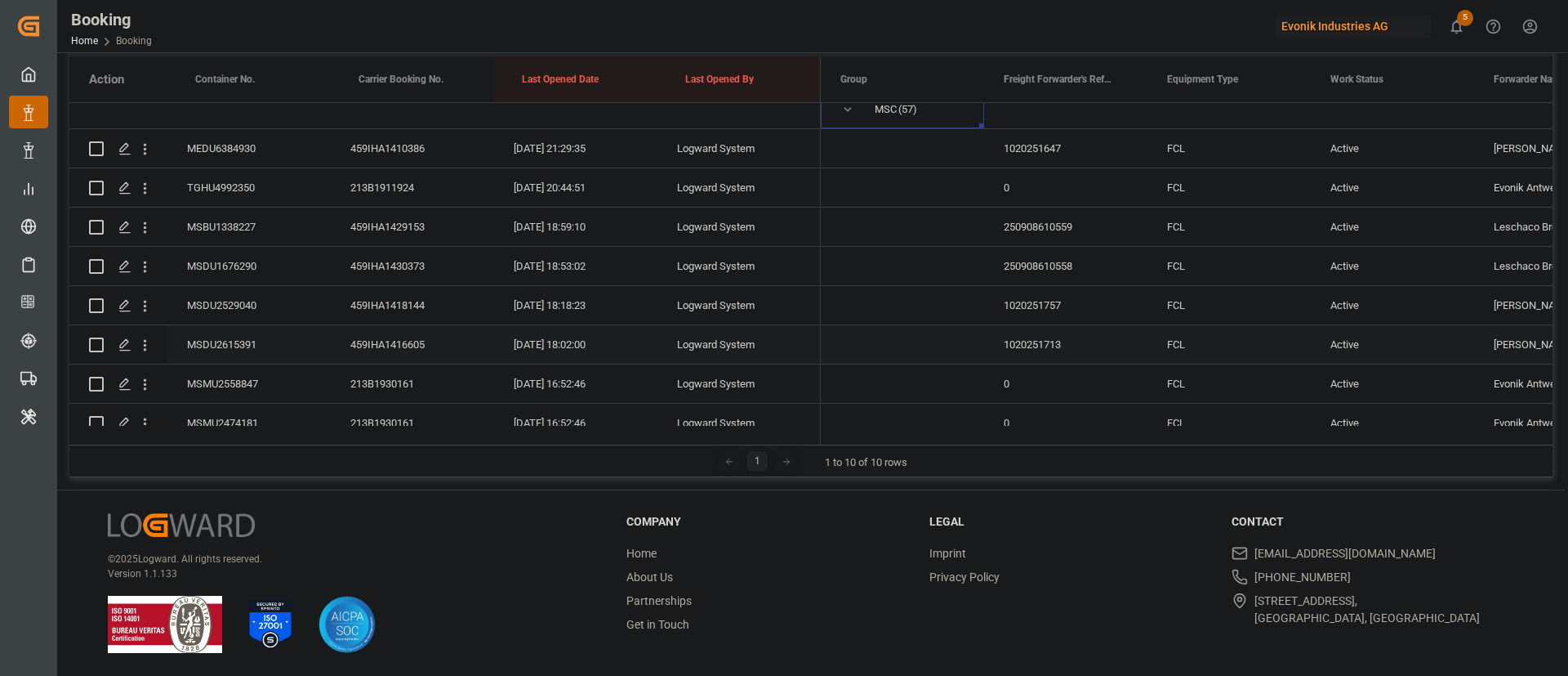
scroll to position [118, 0]
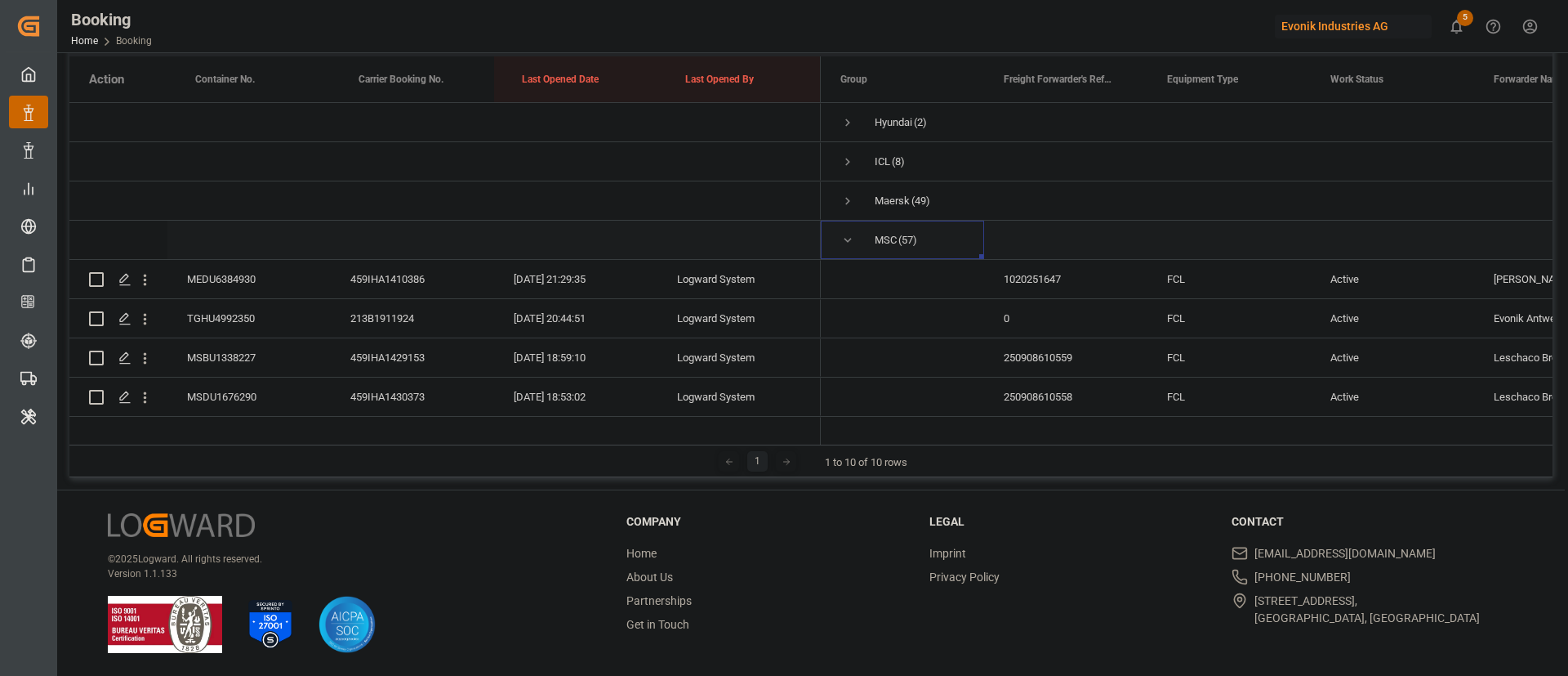
click at [243, 280] on div "MEDU6384930" at bounding box center [250, 279] width 164 height 39
click at [241, 306] on div "TGHU4992350" at bounding box center [250, 318] width 164 height 39
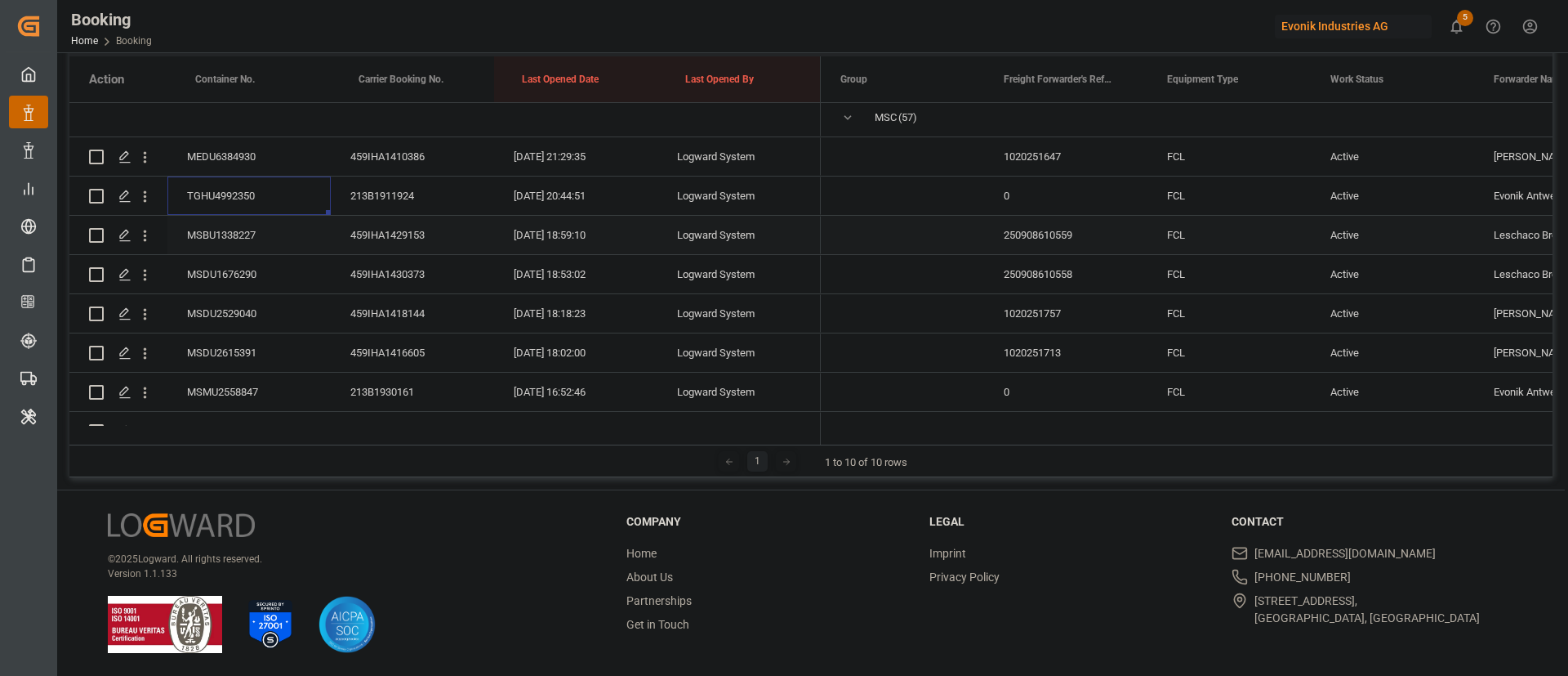
click at [269, 246] on div "MSBU1338227" at bounding box center [250, 234] width 164 height 39
click at [268, 281] on div "MSDU1676290" at bounding box center [250, 274] width 164 height 39
click at [234, 315] on div "MSDU2529040" at bounding box center [250, 313] width 164 height 39
click at [249, 336] on div "MSDU2615391" at bounding box center [250, 352] width 164 height 39
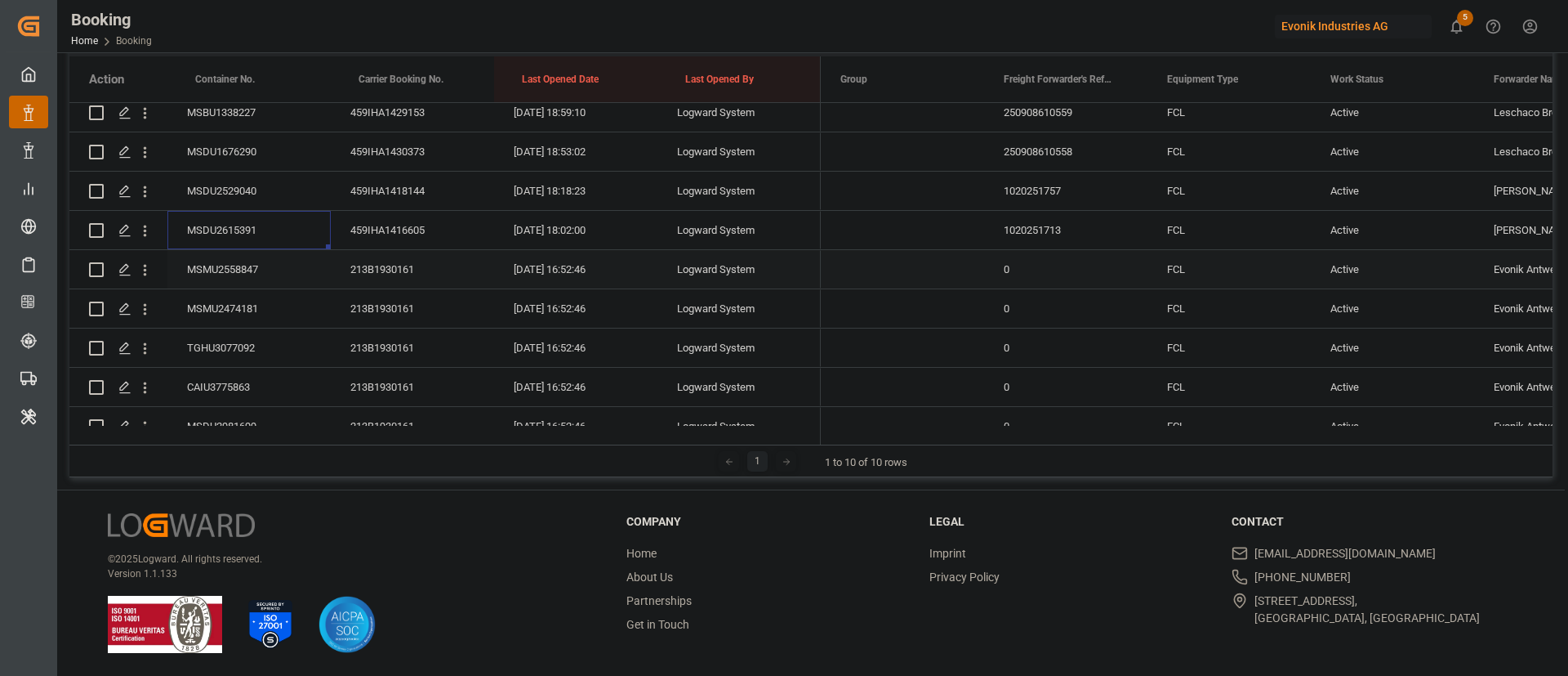
click at [219, 264] on div "MSMU2558847" at bounding box center [250, 269] width 164 height 39
click at [240, 318] on div "MSMU2474181" at bounding box center [250, 308] width 164 height 39
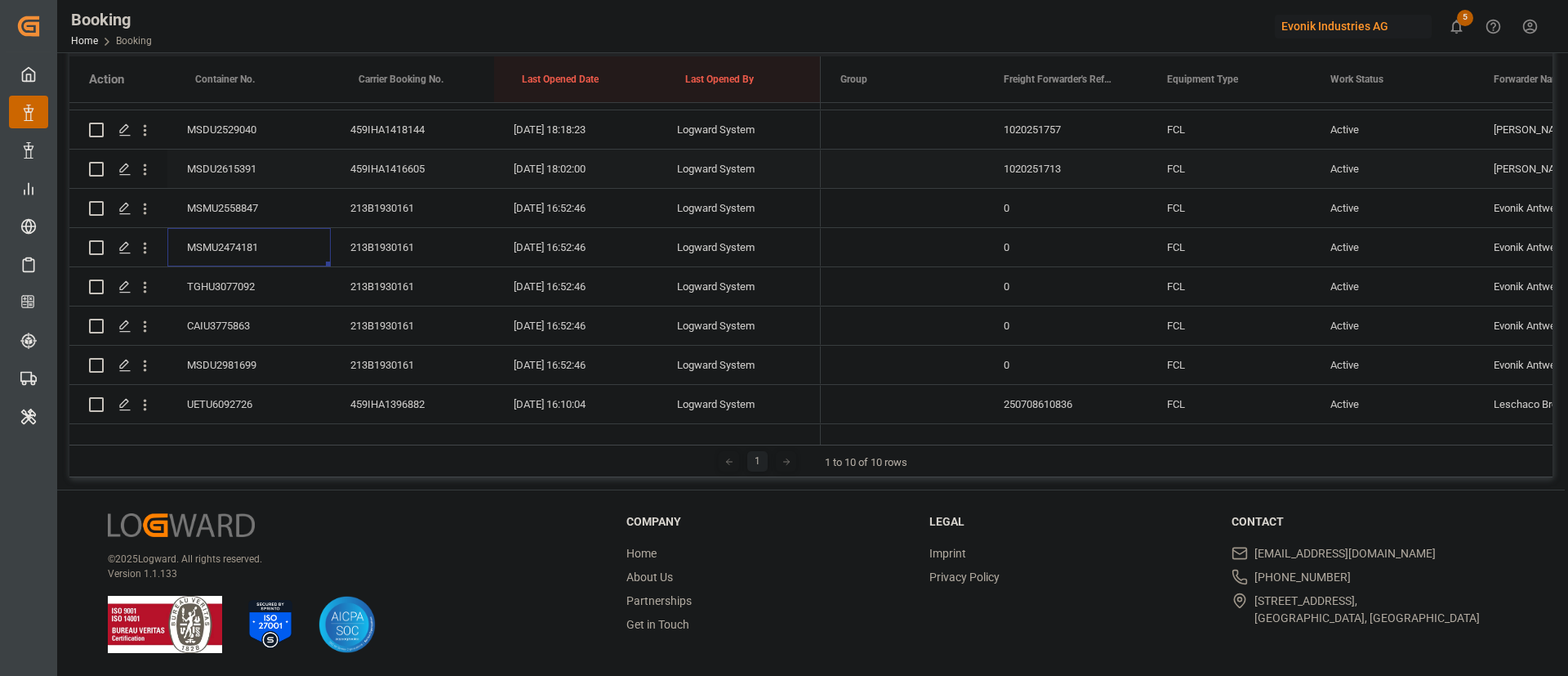
scroll to position [486, 0]
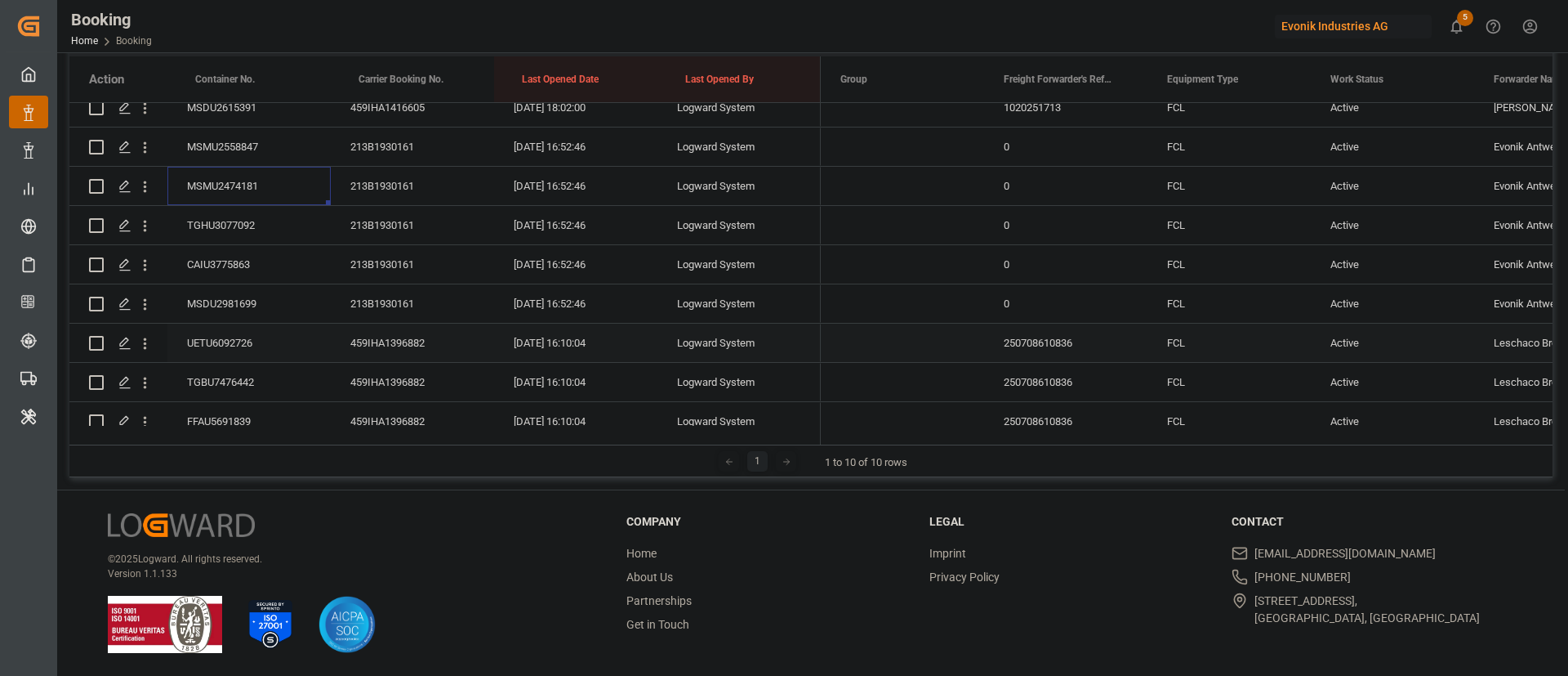
click at [231, 354] on div "UETU6092726" at bounding box center [250, 343] width 164 height 39
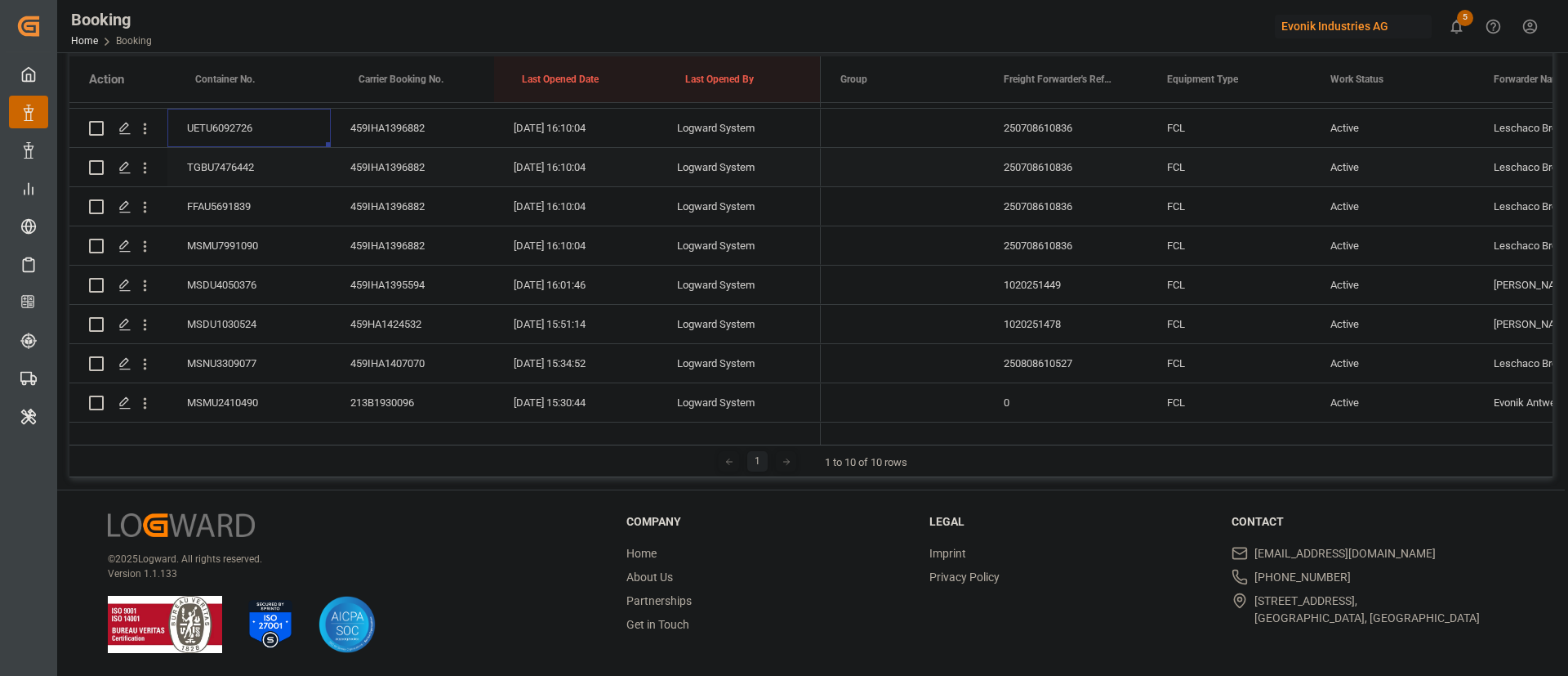
scroll to position [731, 0]
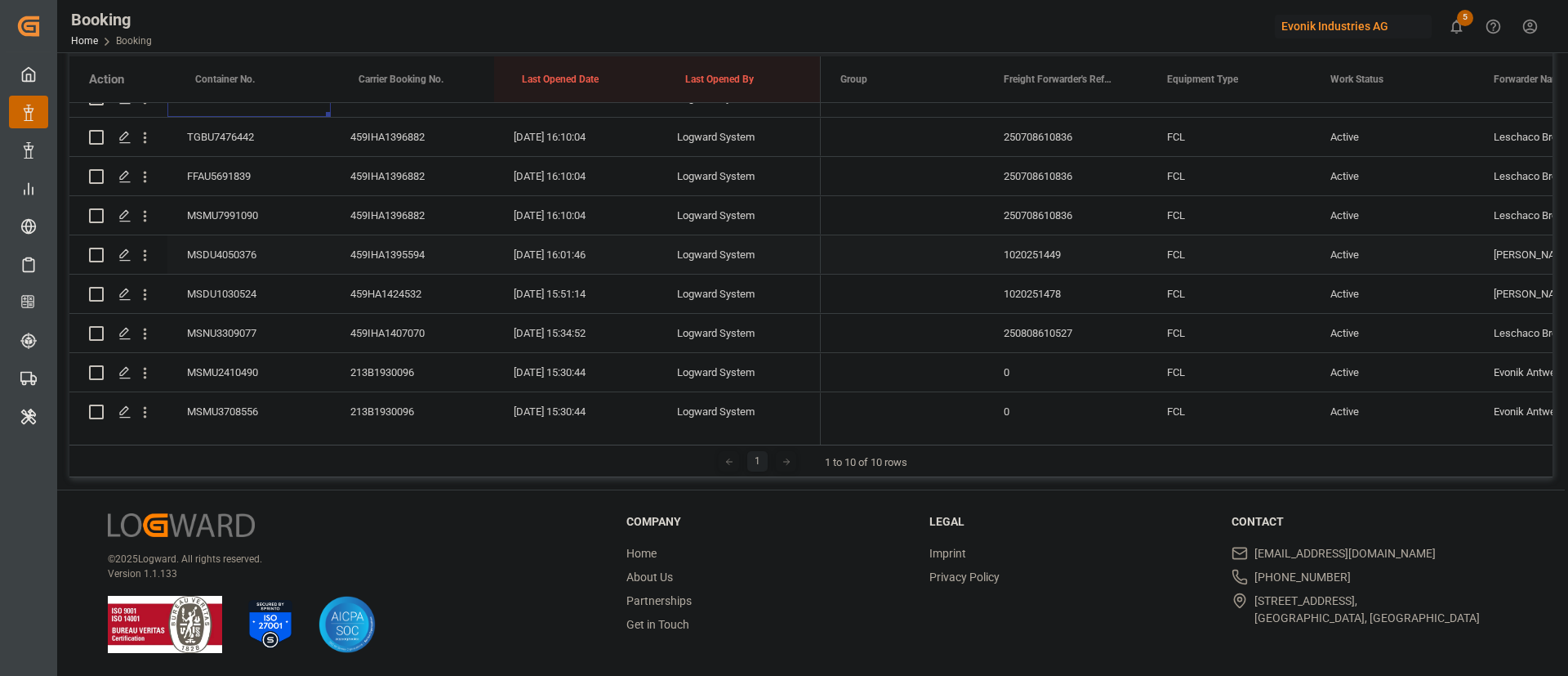
click at [277, 258] on div "MSDU4050376" at bounding box center [250, 254] width 164 height 39
click at [245, 299] on div "MSDU1030524" at bounding box center [250, 293] width 164 height 39
click at [238, 335] on div "MSNU3309077" at bounding box center [250, 333] width 164 height 39
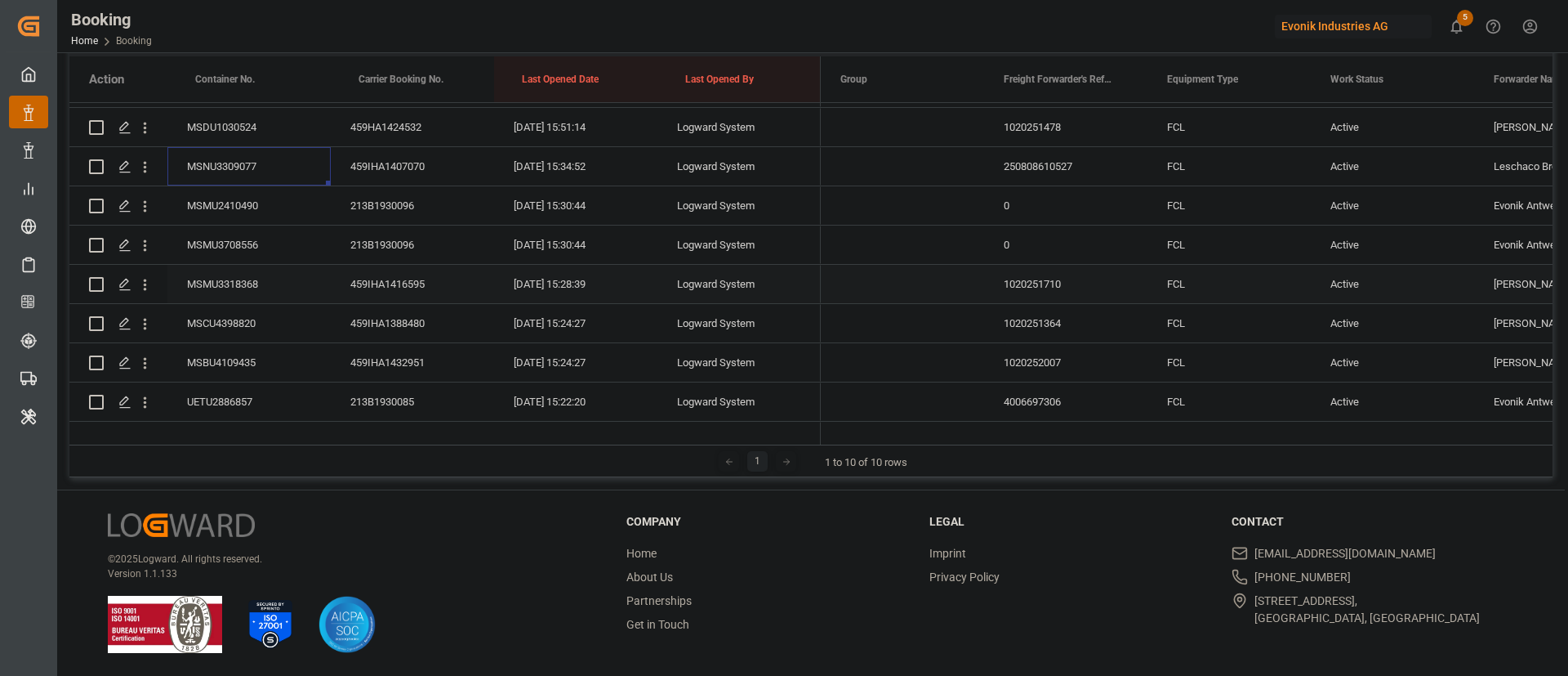
scroll to position [854, 0]
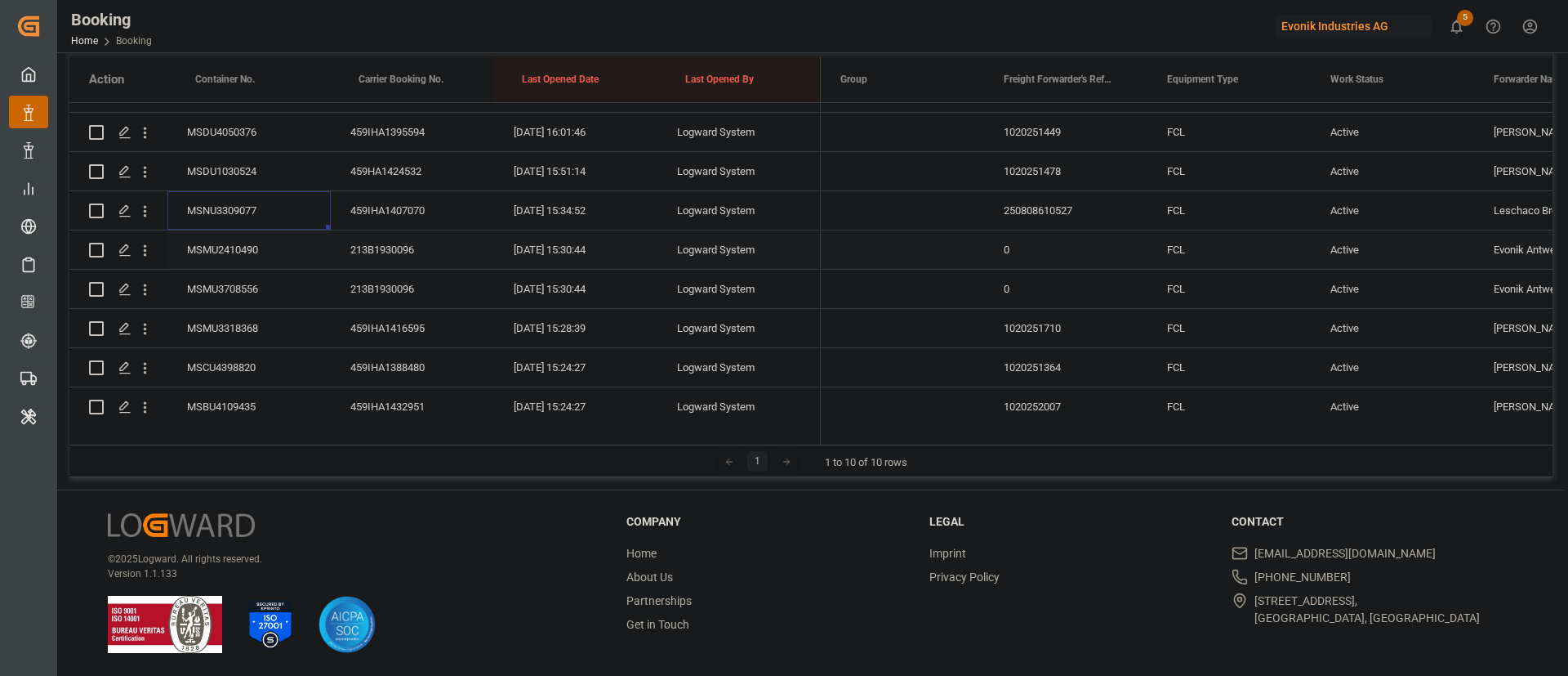
click at [266, 248] on div "MSMU2410490" at bounding box center [250, 249] width 164 height 39
click at [278, 278] on div "MSMU3708556" at bounding box center [250, 288] width 164 height 39
click at [252, 329] on div "MSMU3318368" at bounding box center [250, 328] width 164 height 39
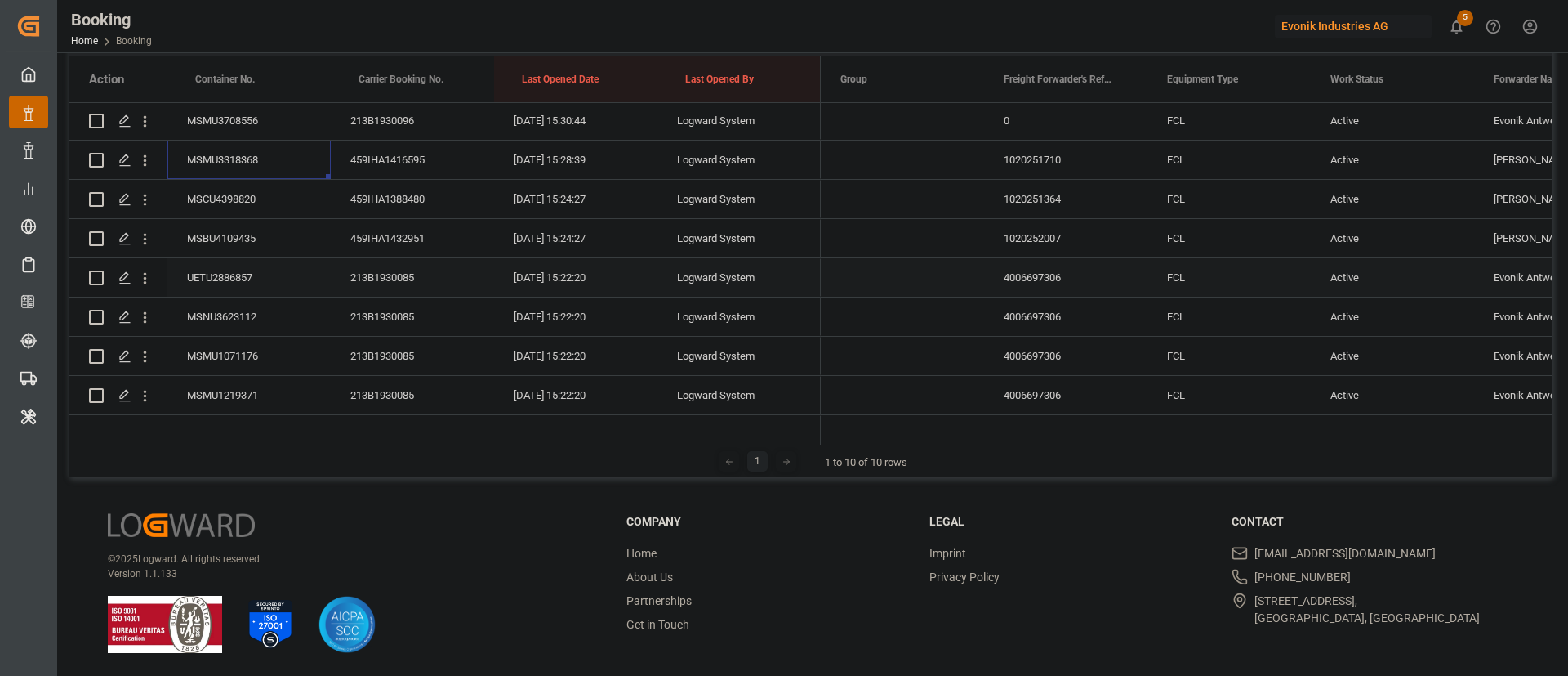
scroll to position [976, 0]
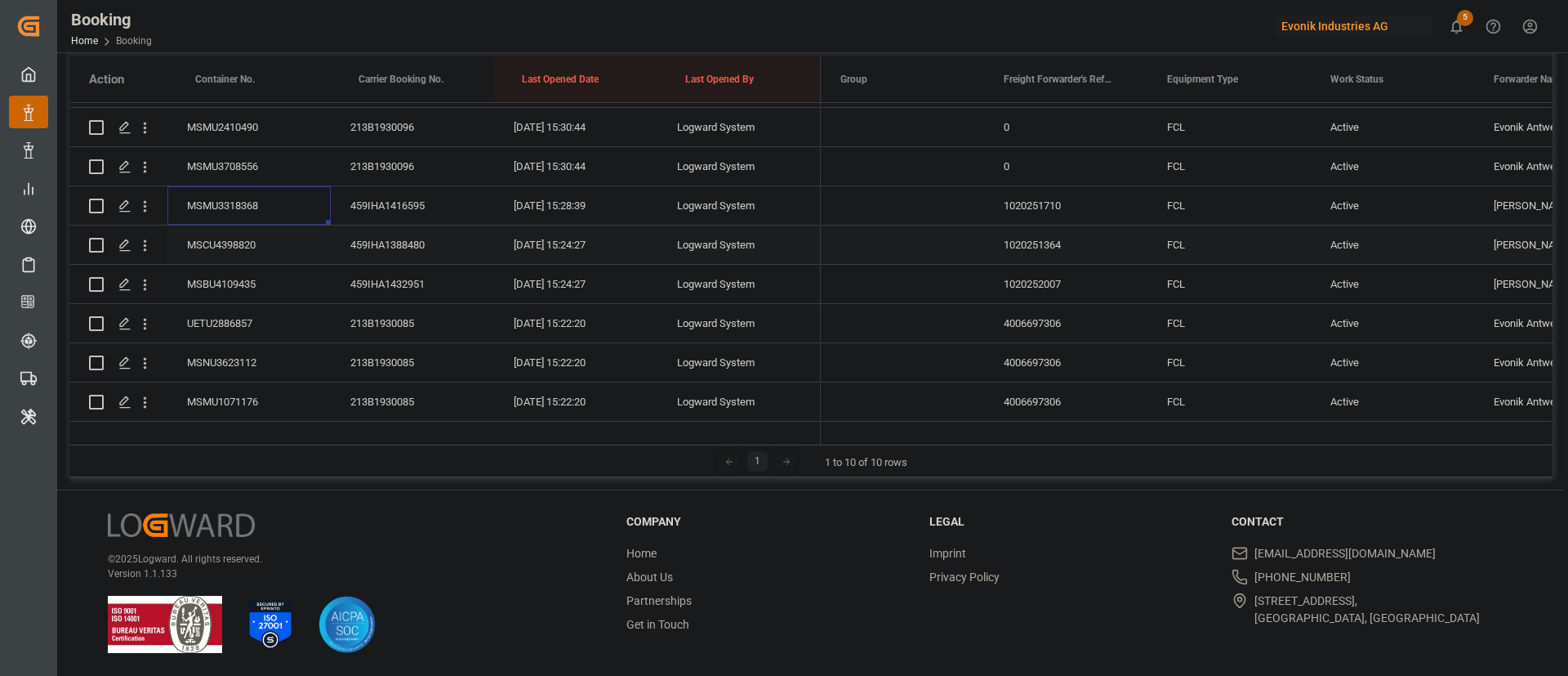
click at [257, 252] on div "MSCU4398820" at bounding box center [250, 244] width 164 height 39
click at [284, 290] on div "MSBU4109435" at bounding box center [250, 284] width 164 height 39
click at [246, 226] on div "MSCU4398820" at bounding box center [250, 244] width 164 height 39
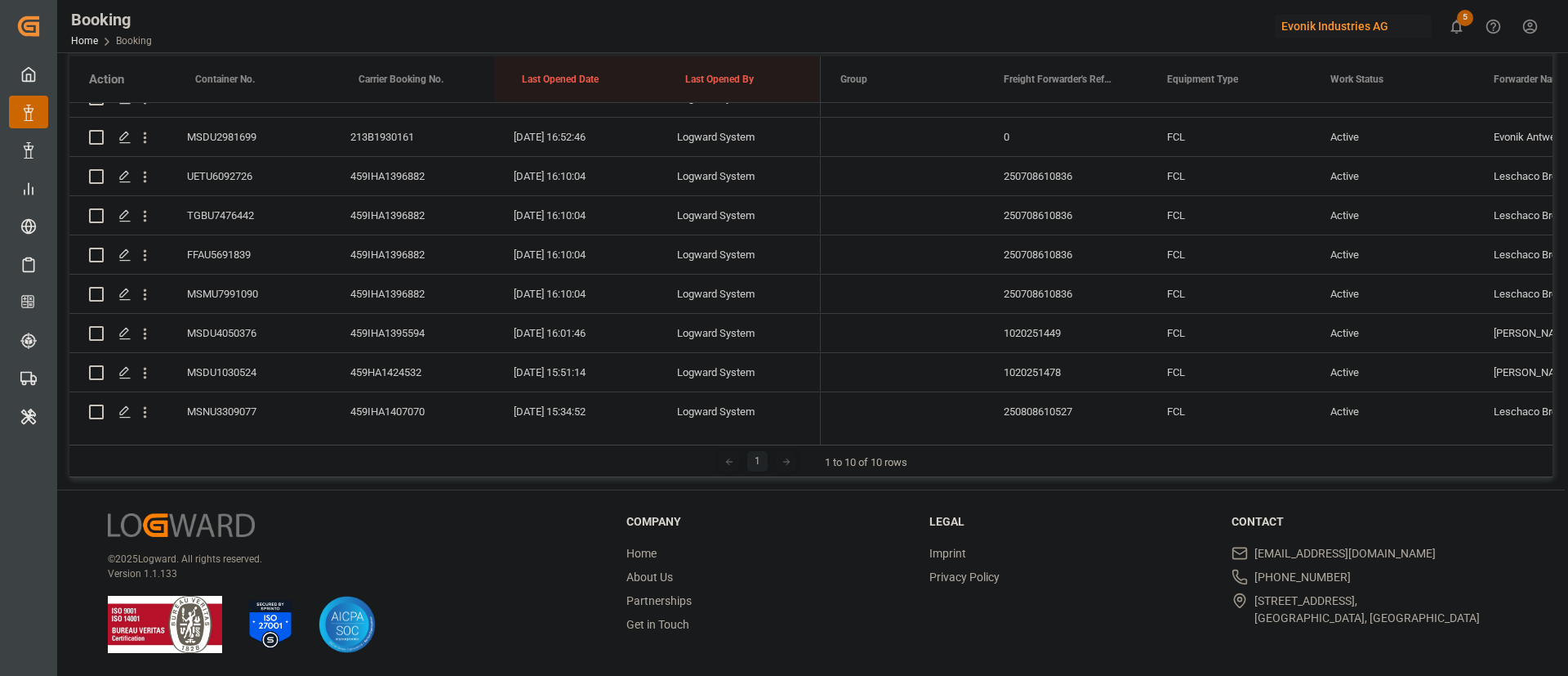
scroll to position [608, 0]
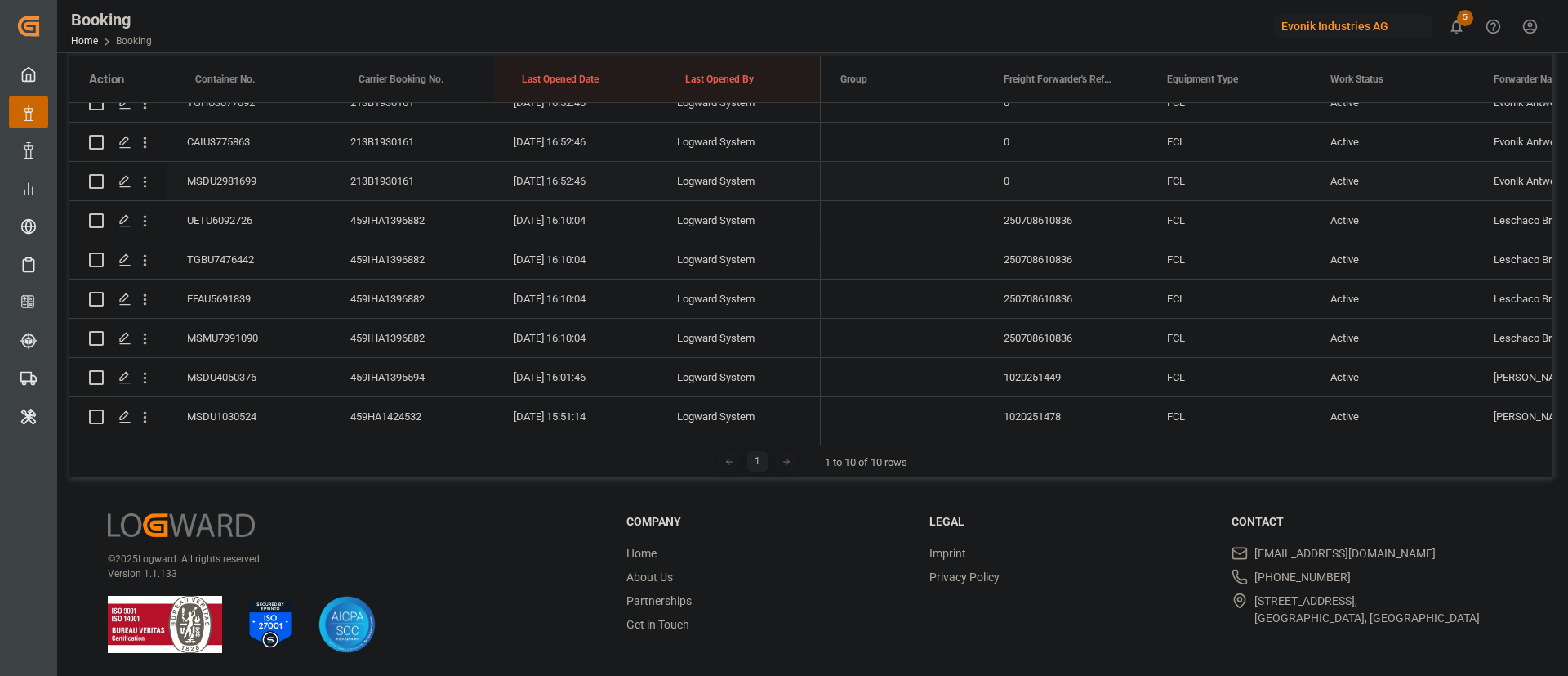
click at [242, 175] on div "MSDU2981699" at bounding box center [250, 181] width 164 height 39
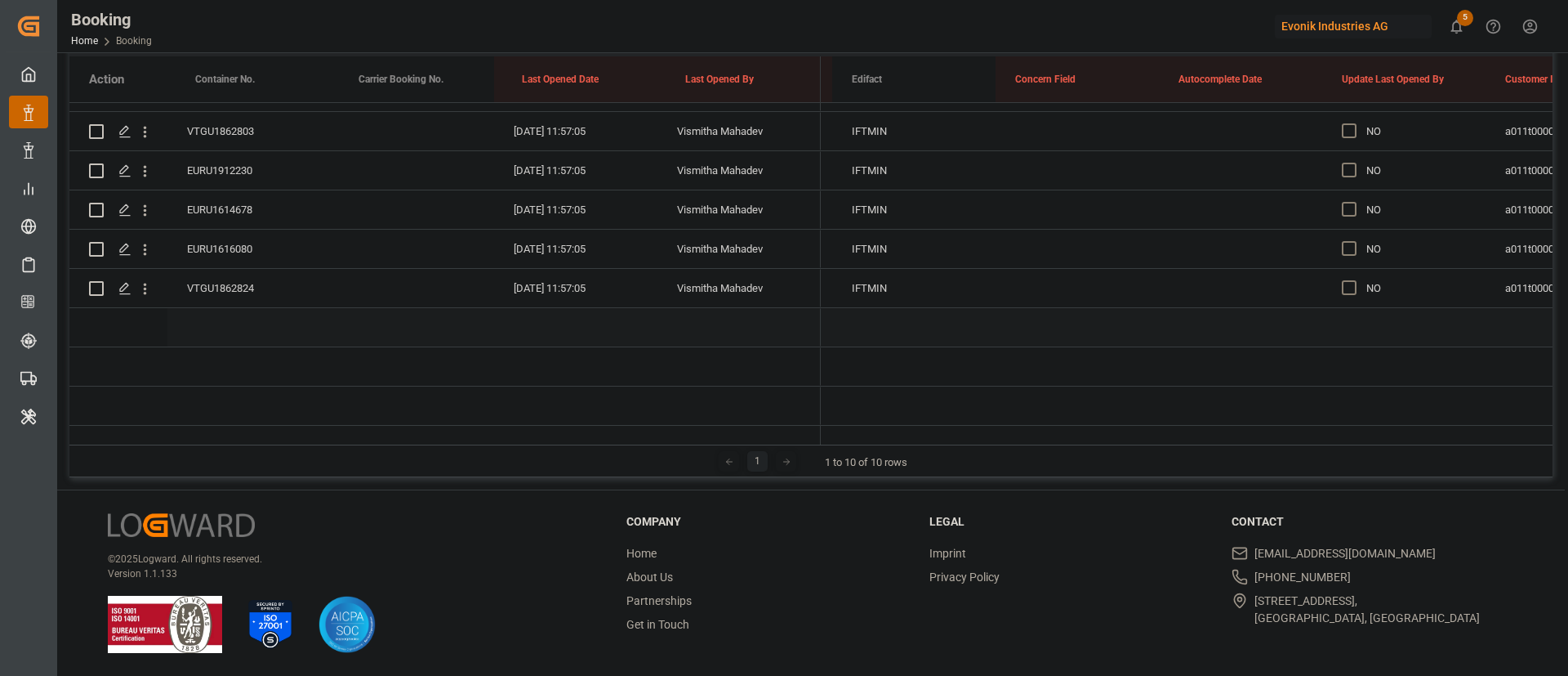
scroll to position [0, 12382]
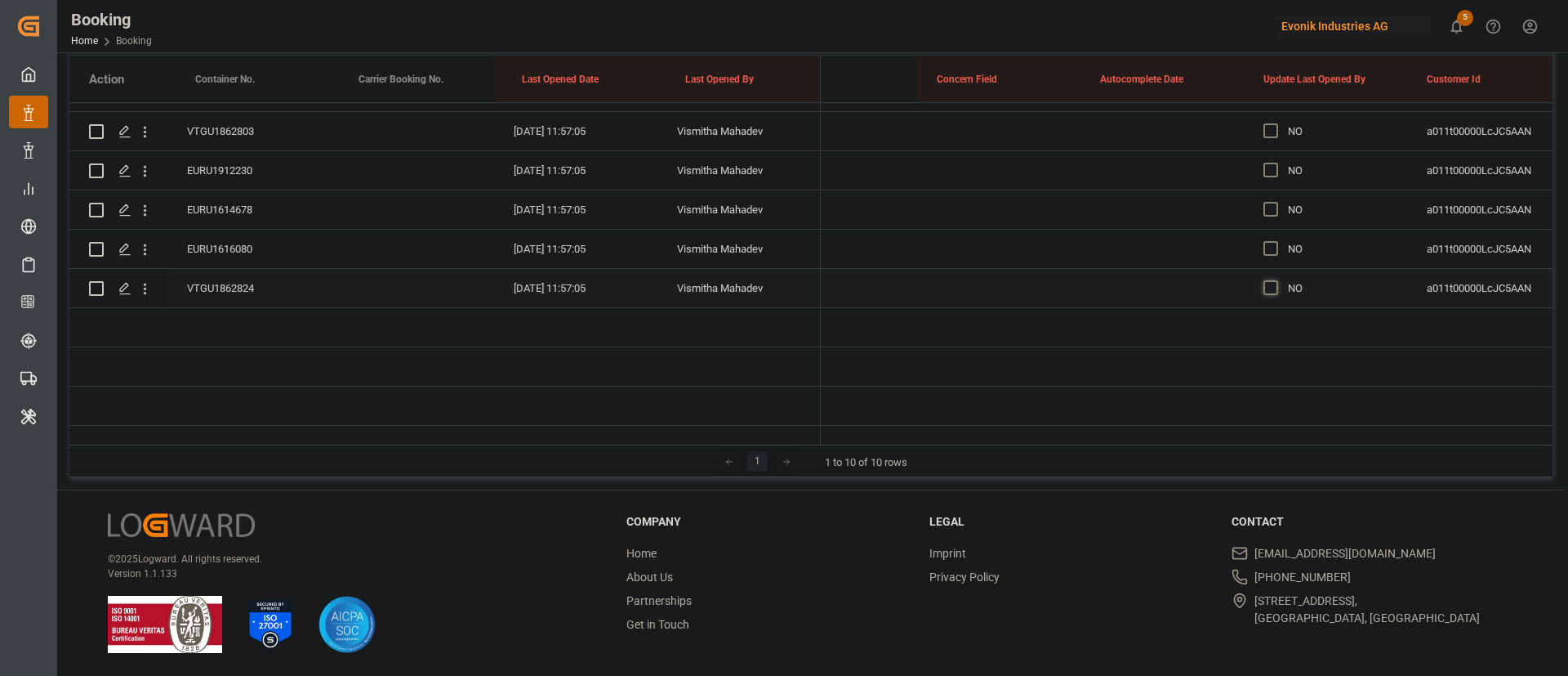
click at [1273, 280] on span "Press SPACE to select this row." at bounding box center [1271, 288] width 15 height 15
click at [1276, 280] on input "Press SPACE to select this row." at bounding box center [1276, 280] width 0 height 0
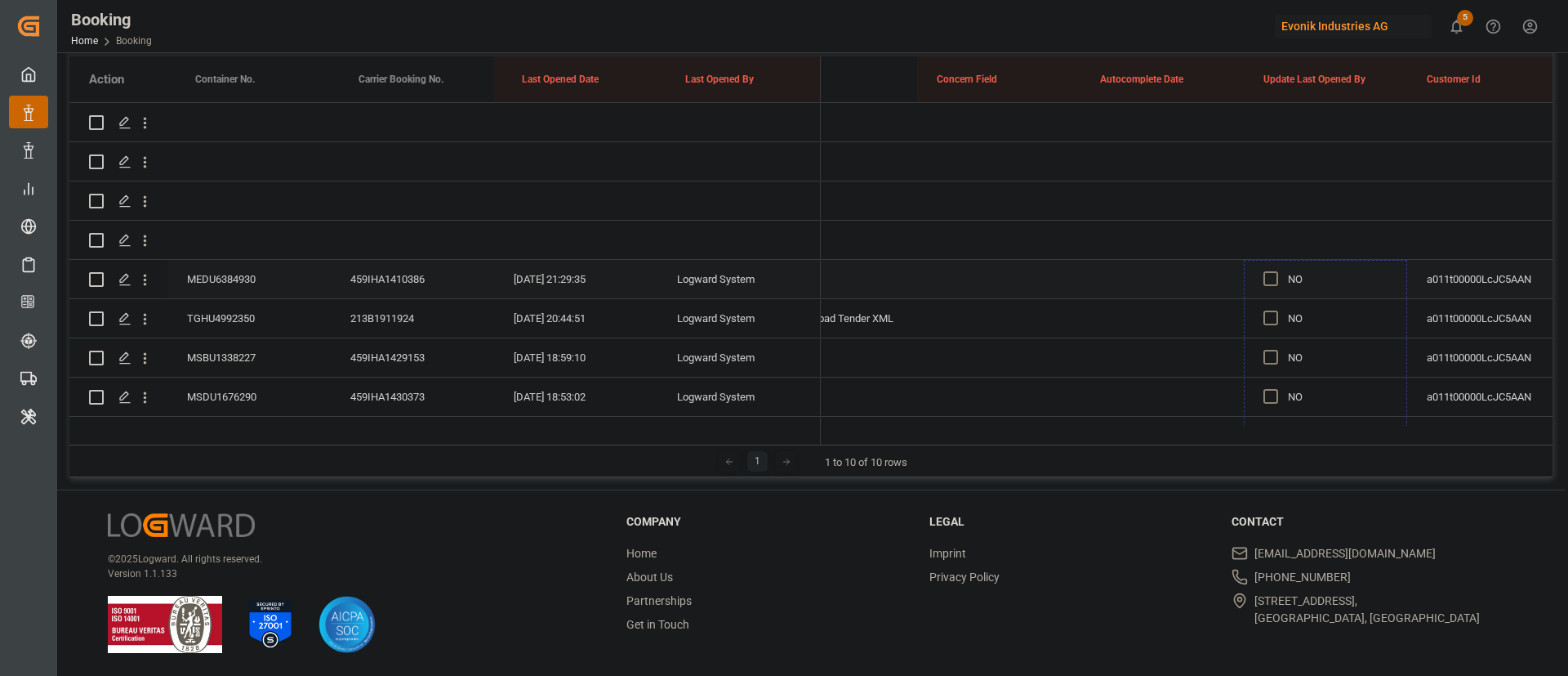
drag, startPoint x: 1404, startPoint y: 284, endPoint x: 1354, endPoint y: 279, distance: 50.2
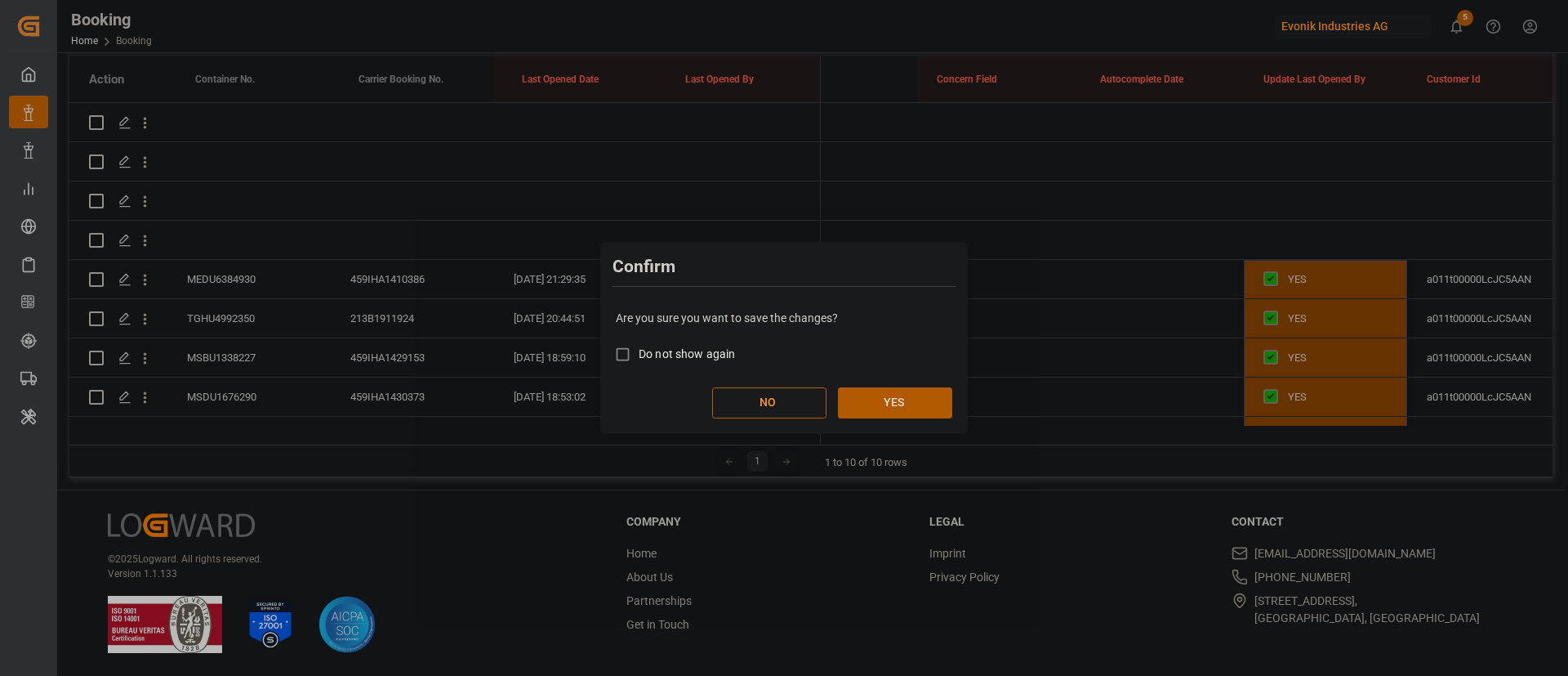
click at [898, 395] on button "YES" at bounding box center [896, 403] width 115 height 31
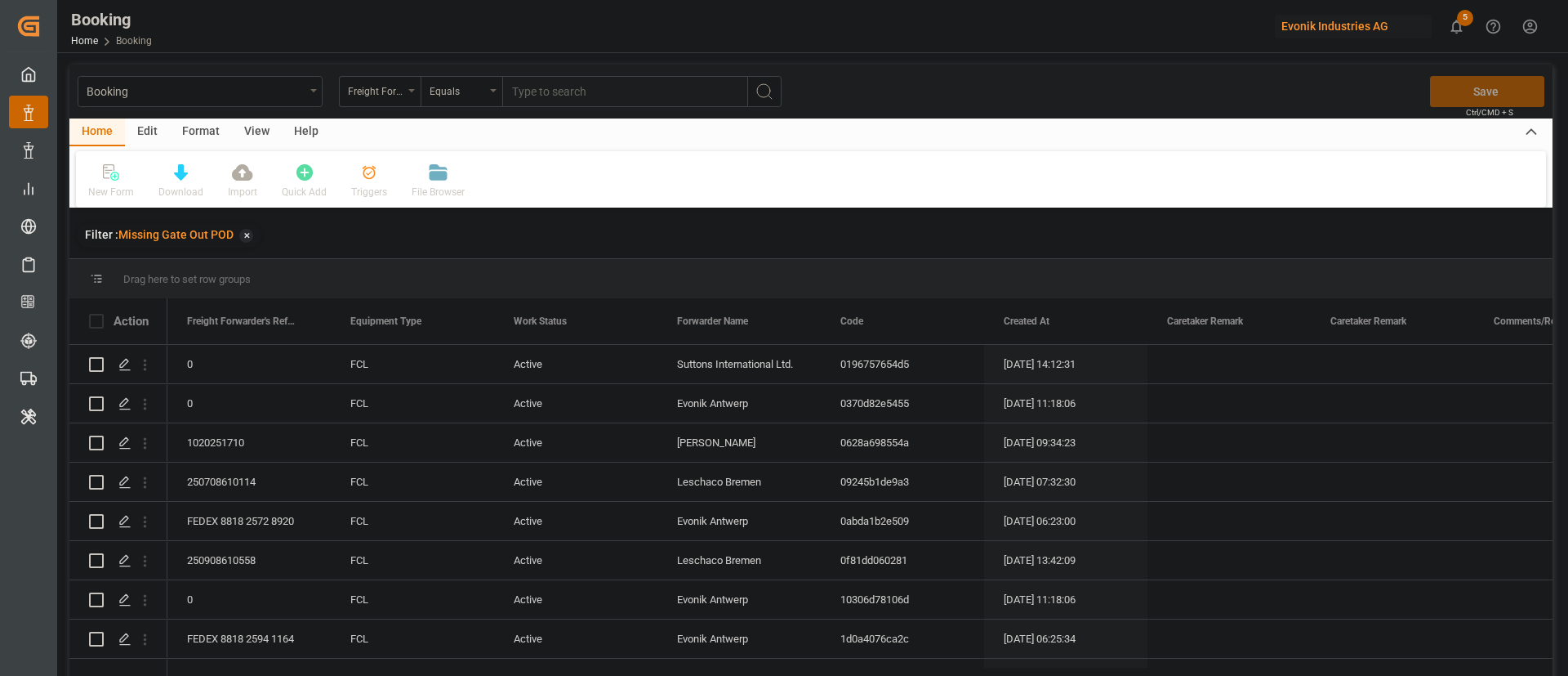
click at [251, 133] on div "View" at bounding box center [256, 133] width 50 height 28
click at [120, 177] on div "Default" at bounding box center [104, 182] width 56 height 36
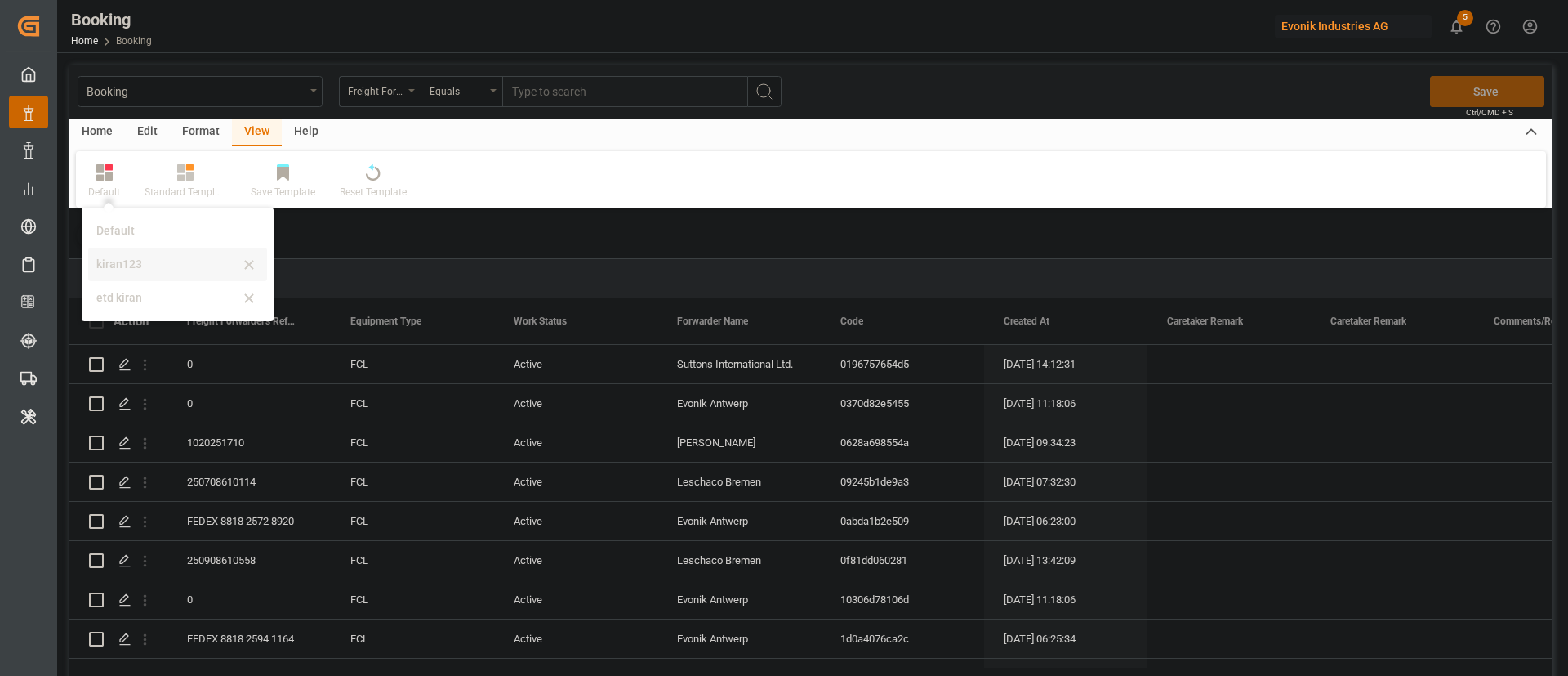
click at [160, 269] on div "kiran123" at bounding box center [168, 264] width 143 height 17
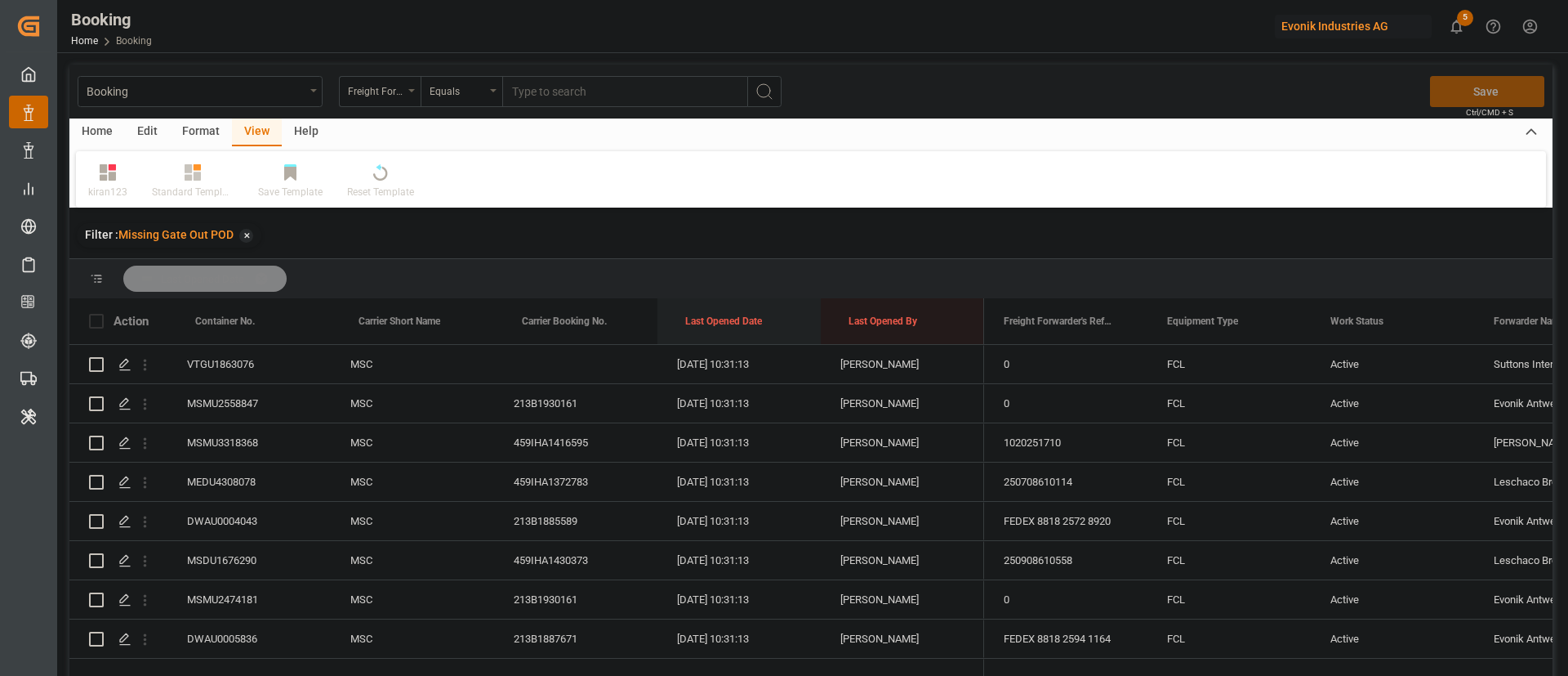
drag, startPoint x: 739, startPoint y: 309, endPoint x: 739, endPoint y: 284, distance: 25.0
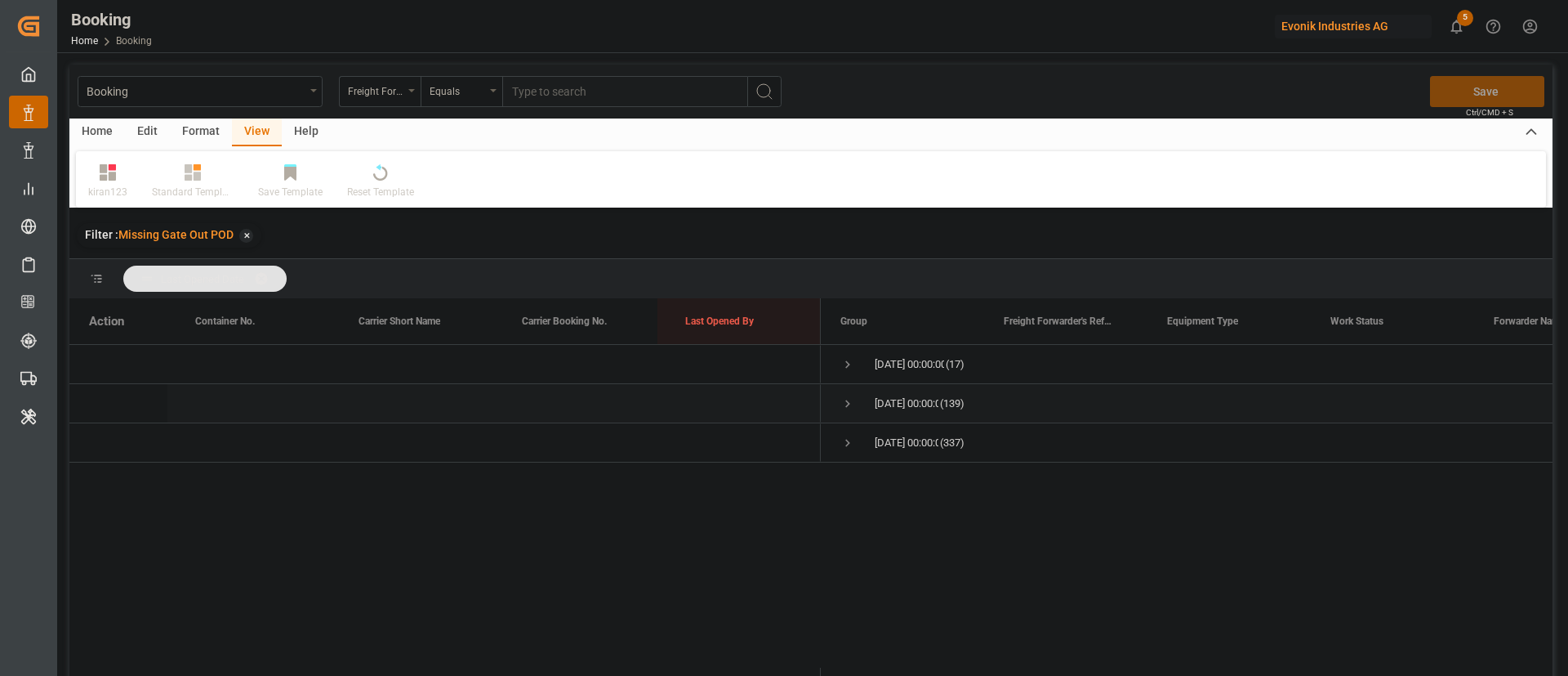
click at [849, 401] on span "Press SPACE to select this row." at bounding box center [848, 404] width 15 height 15
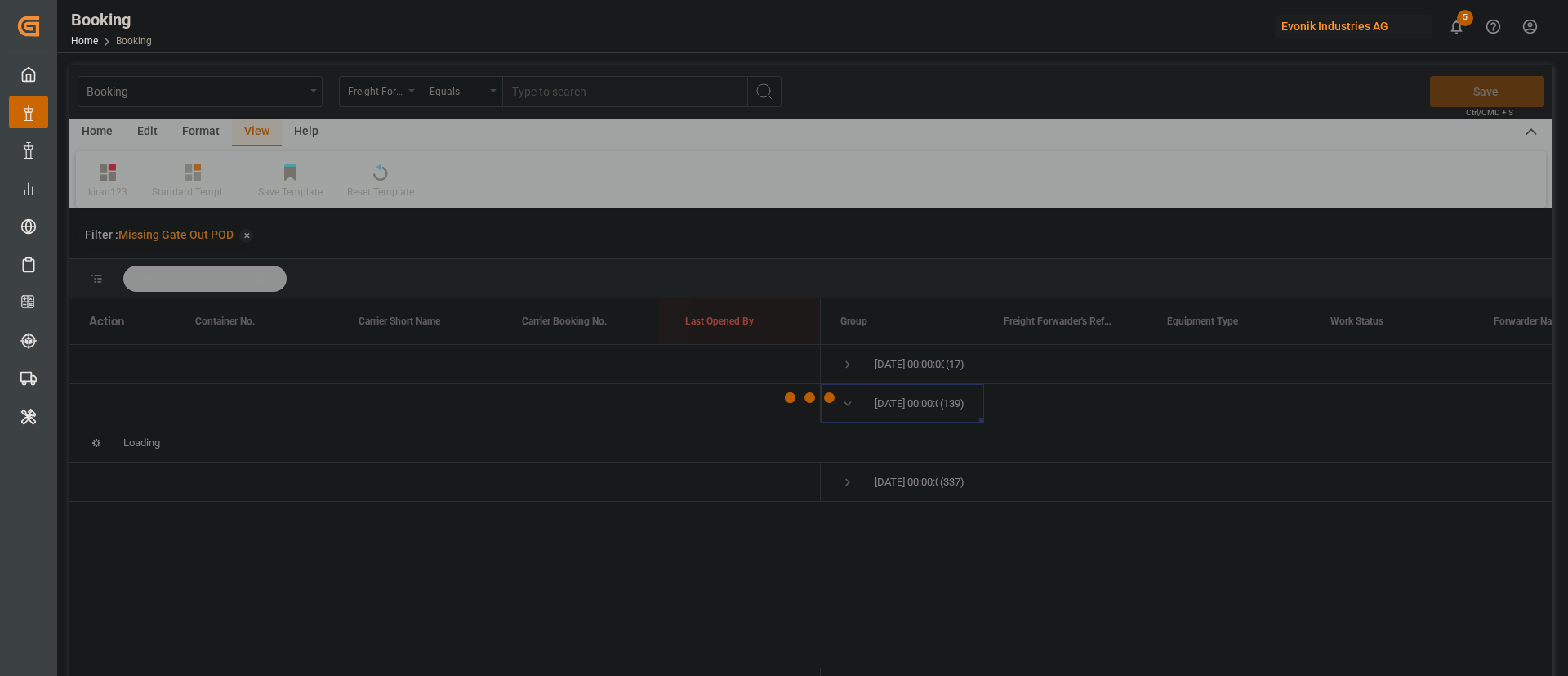
click at [856, 370] on div at bounding box center [811, 397] width 1484 height 666
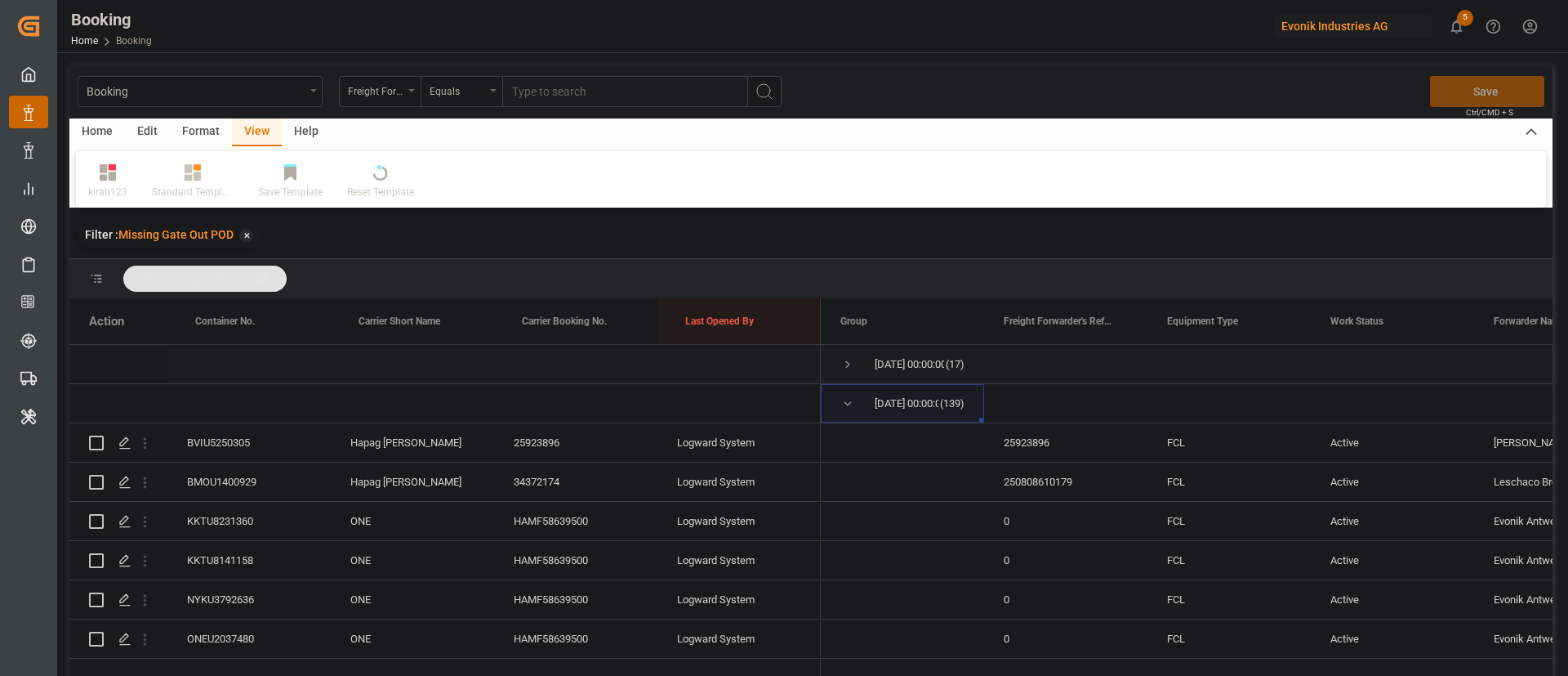
click at [865, 368] on span "[DATE] 00:00:00 (17)" at bounding box center [903, 364] width 124 height 37
click at [851, 365] on span "Press SPACE to select this row." at bounding box center [848, 365] width 15 height 15
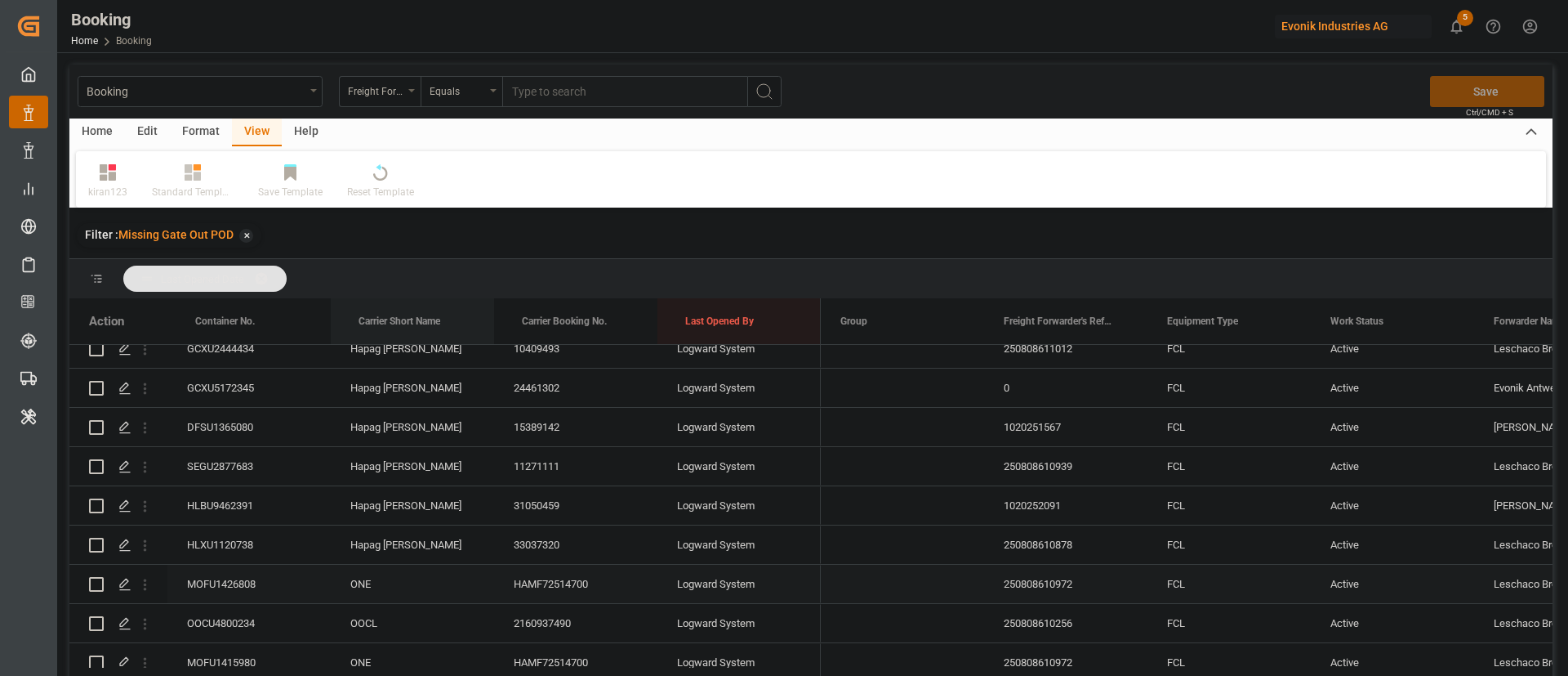
scroll to position [3310, 0]
click at [275, 274] on span at bounding box center [267, 279] width 26 height 15
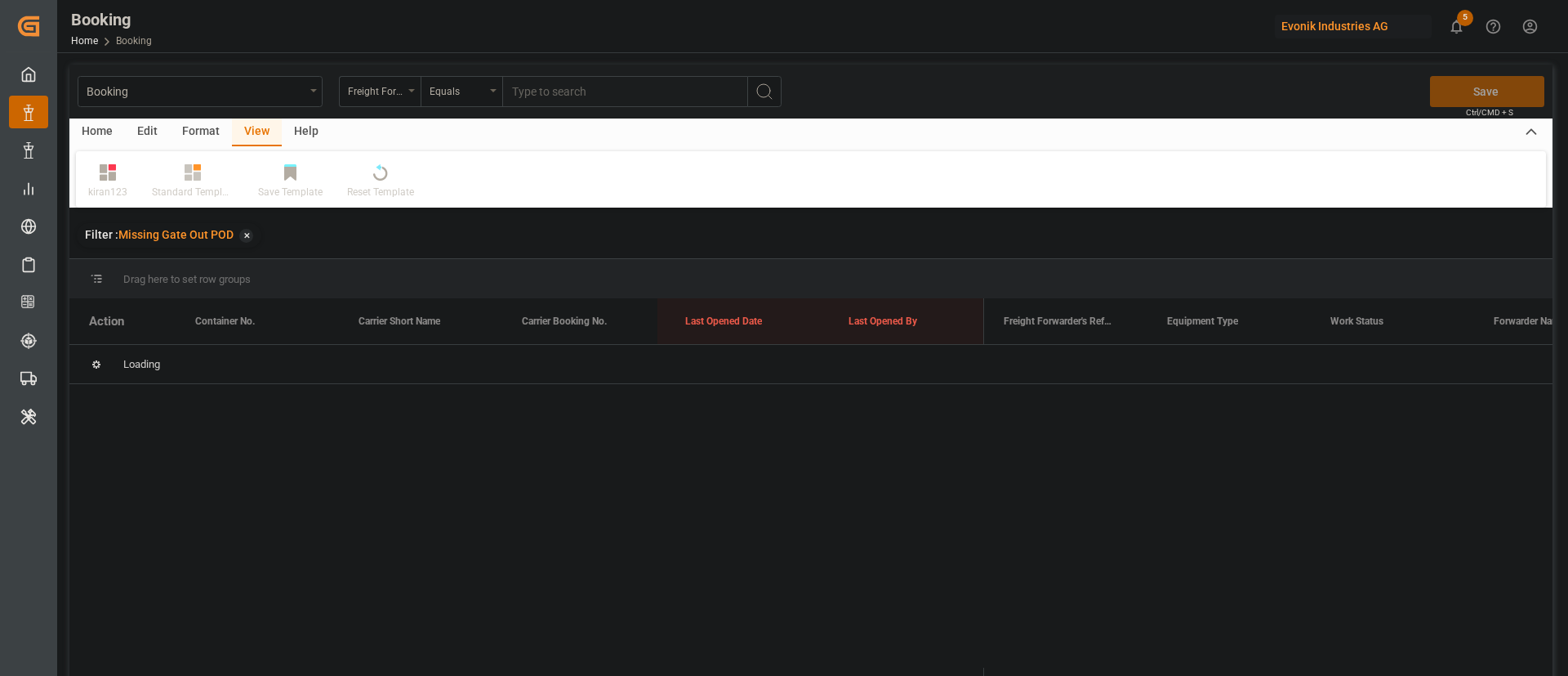
scroll to position [0, 0]
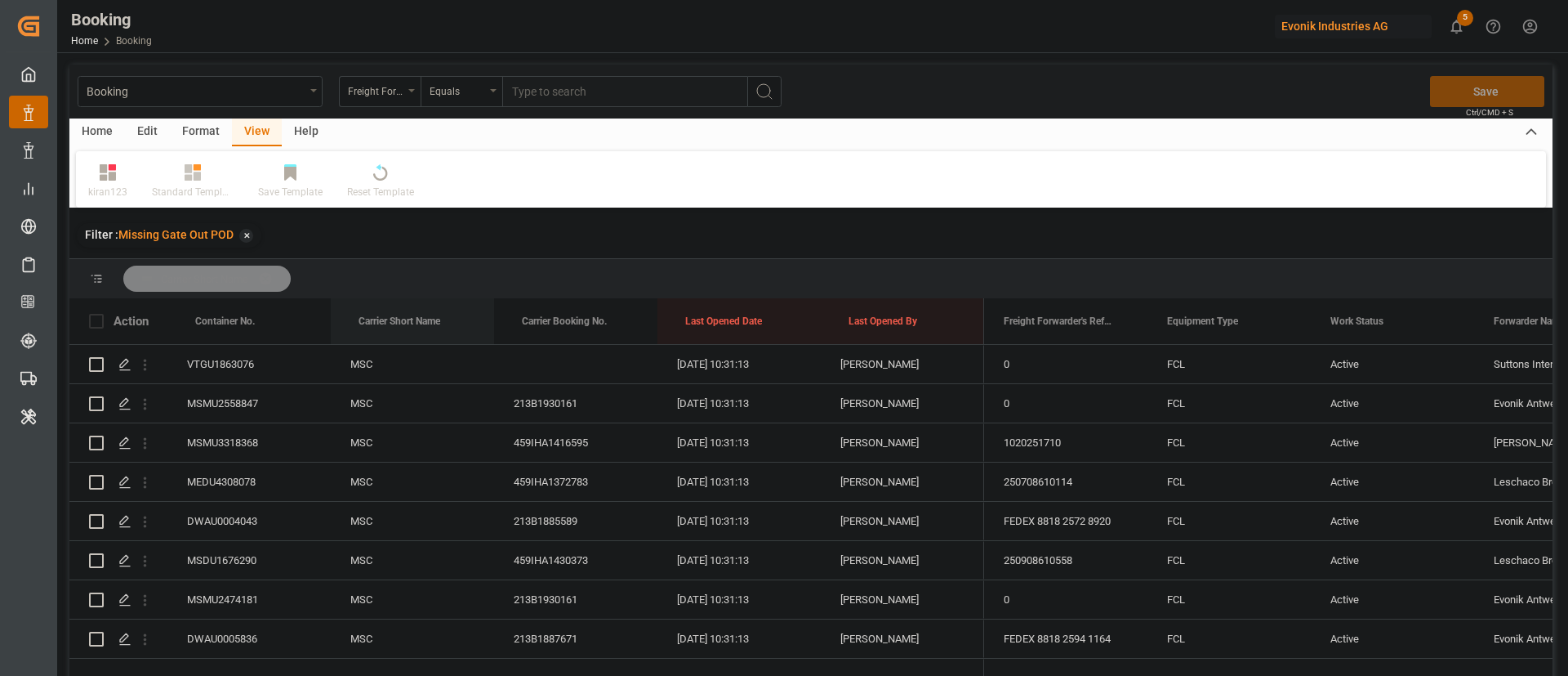
drag, startPoint x: 397, startPoint y: 309, endPoint x: 395, endPoint y: 284, distance: 25.1
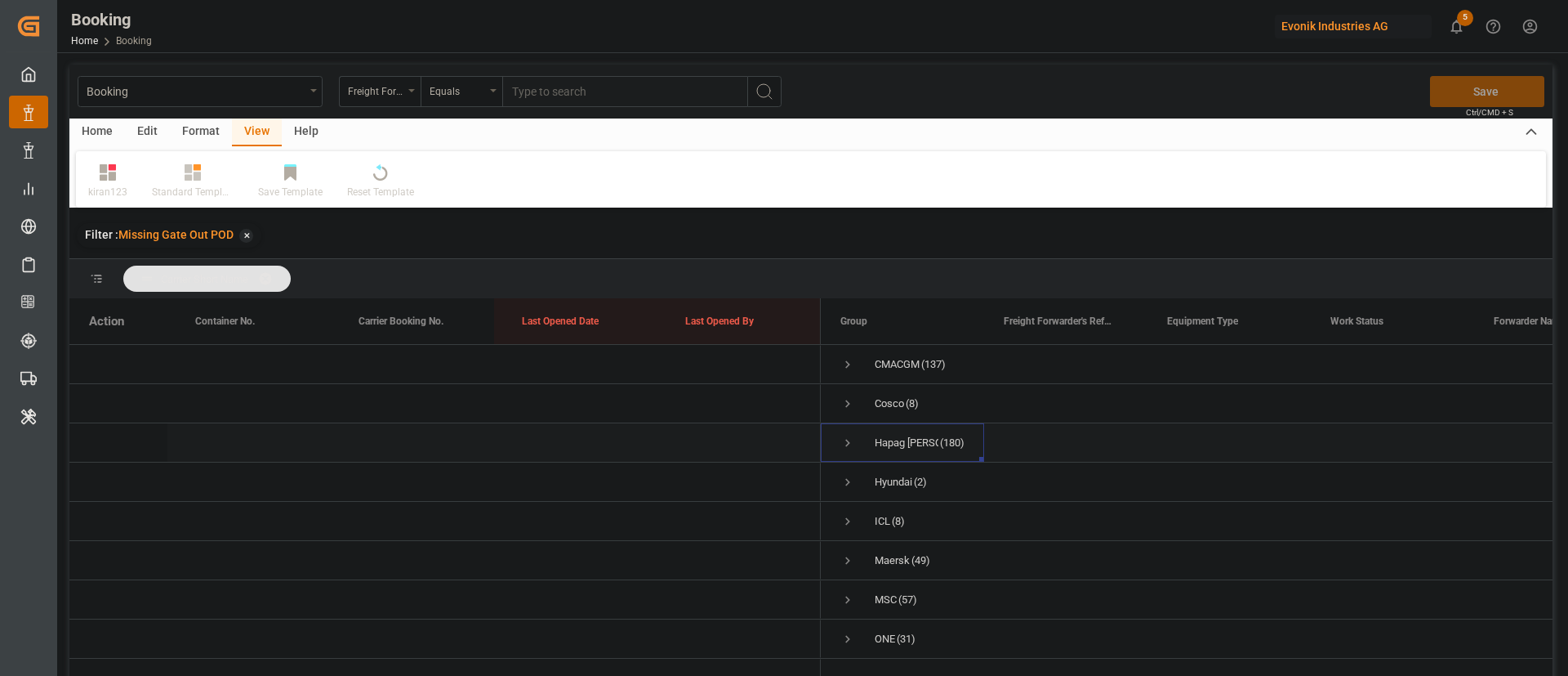
click at [838, 438] on div "Hapag [PERSON_NAME] (180)" at bounding box center [903, 442] width 164 height 39
click at [847, 438] on span "Press SPACE to select this row." at bounding box center [848, 443] width 15 height 15
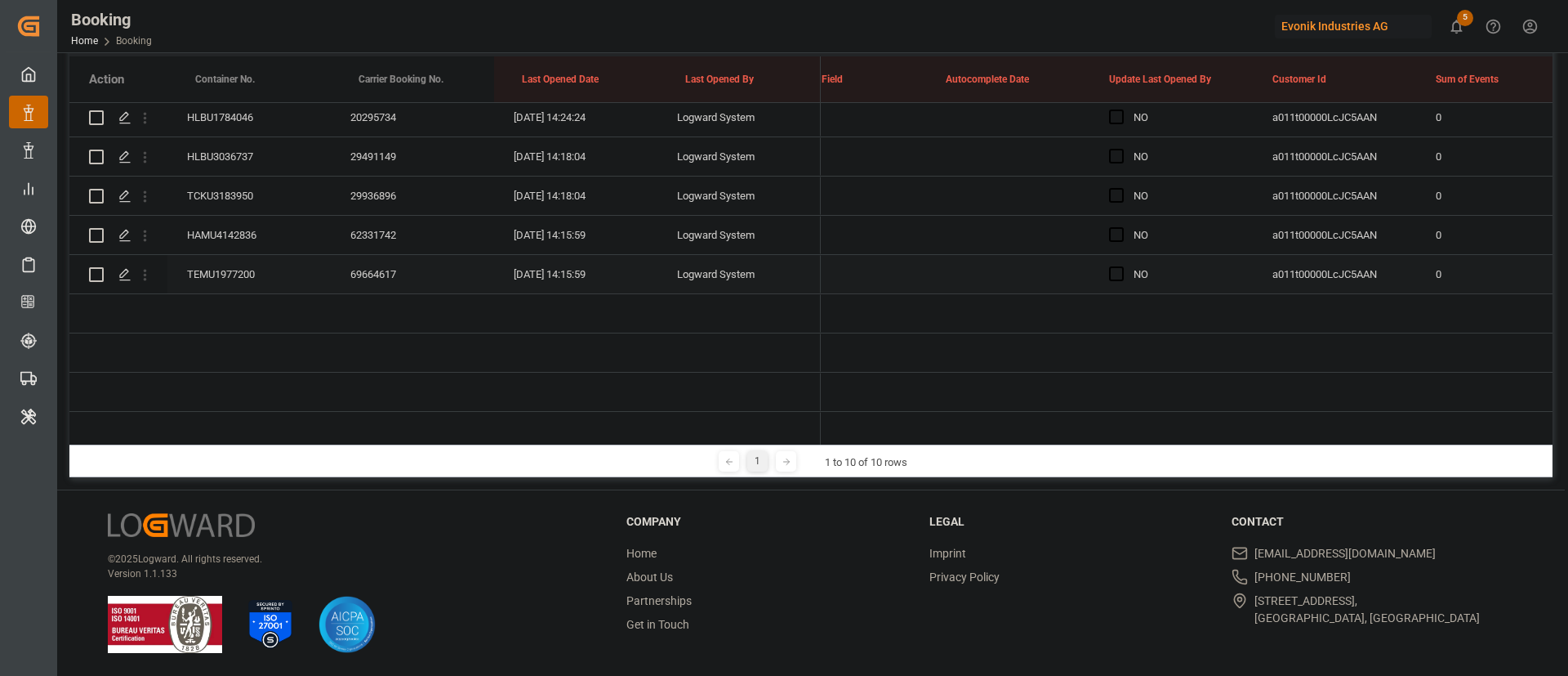
click at [1117, 282] on div "Press SPACE to select this row." at bounding box center [1122, 274] width 25 height 38
drag, startPoint x: 1117, startPoint y: 275, endPoint x: 1177, endPoint y: 277, distance: 60.0
click at [1117, 276] on span "Press SPACE to select this row." at bounding box center [1117, 274] width 15 height 15
click at [1122, 266] on input "Press SPACE to select this row." at bounding box center [1122, 266] width 0 height 0
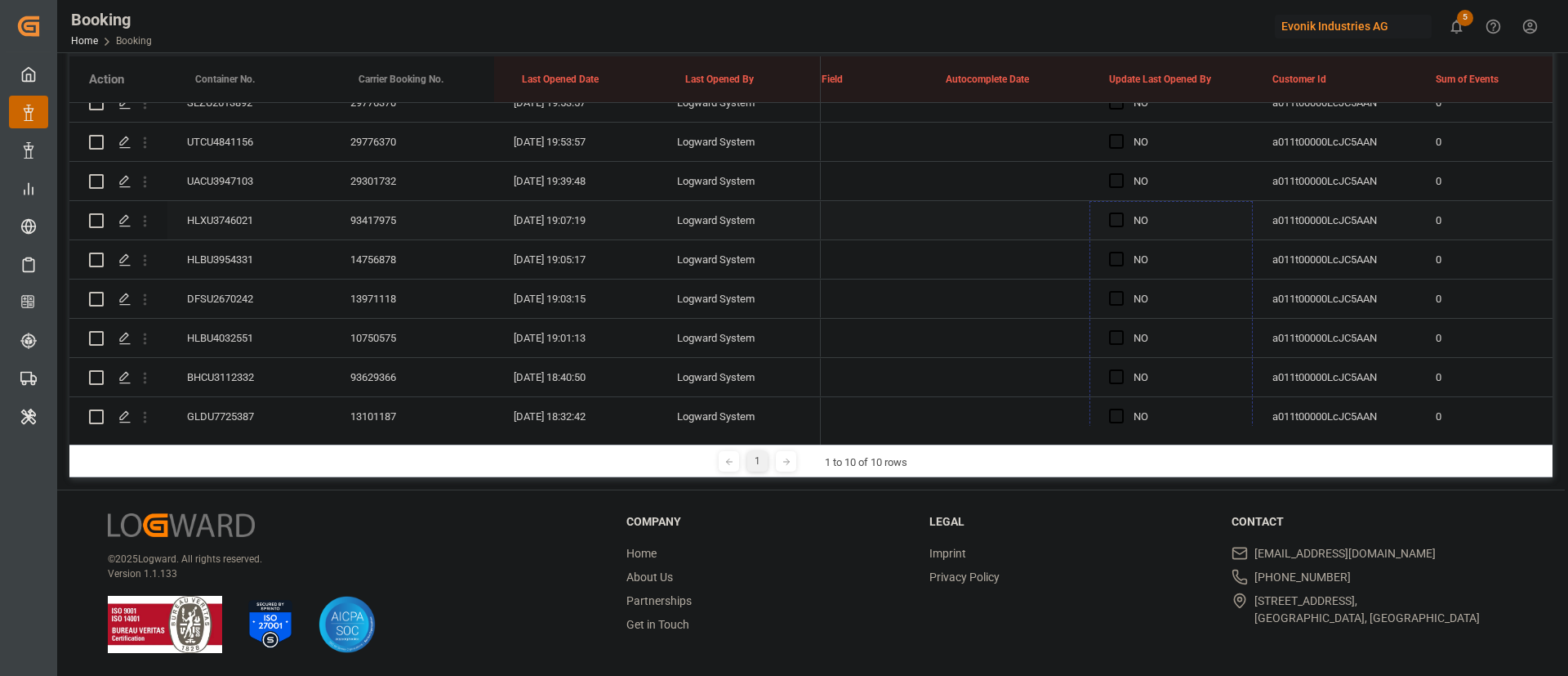
drag, startPoint x: 1248, startPoint y: 288, endPoint x: 1200, endPoint y: 236, distance: 70.8
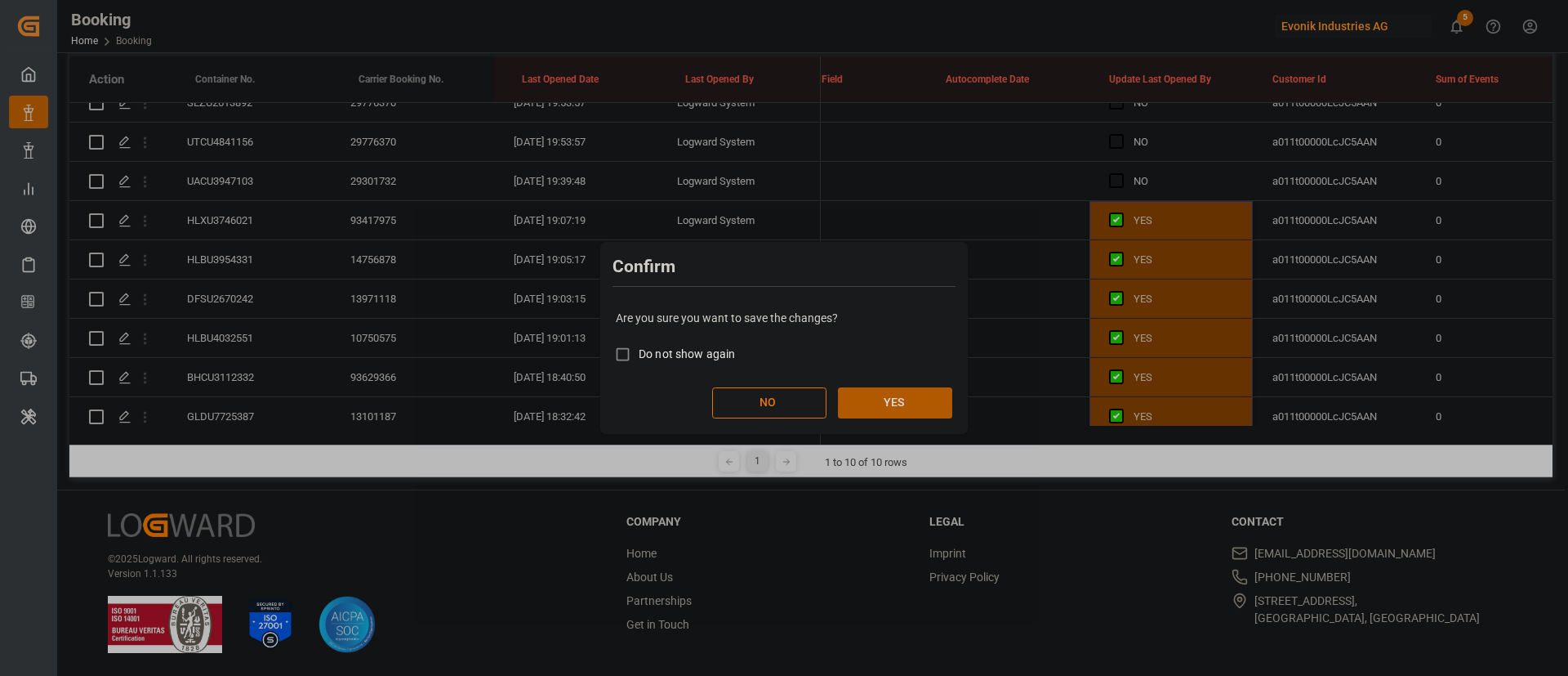
click at [909, 416] on button "YES" at bounding box center [896, 403] width 115 height 31
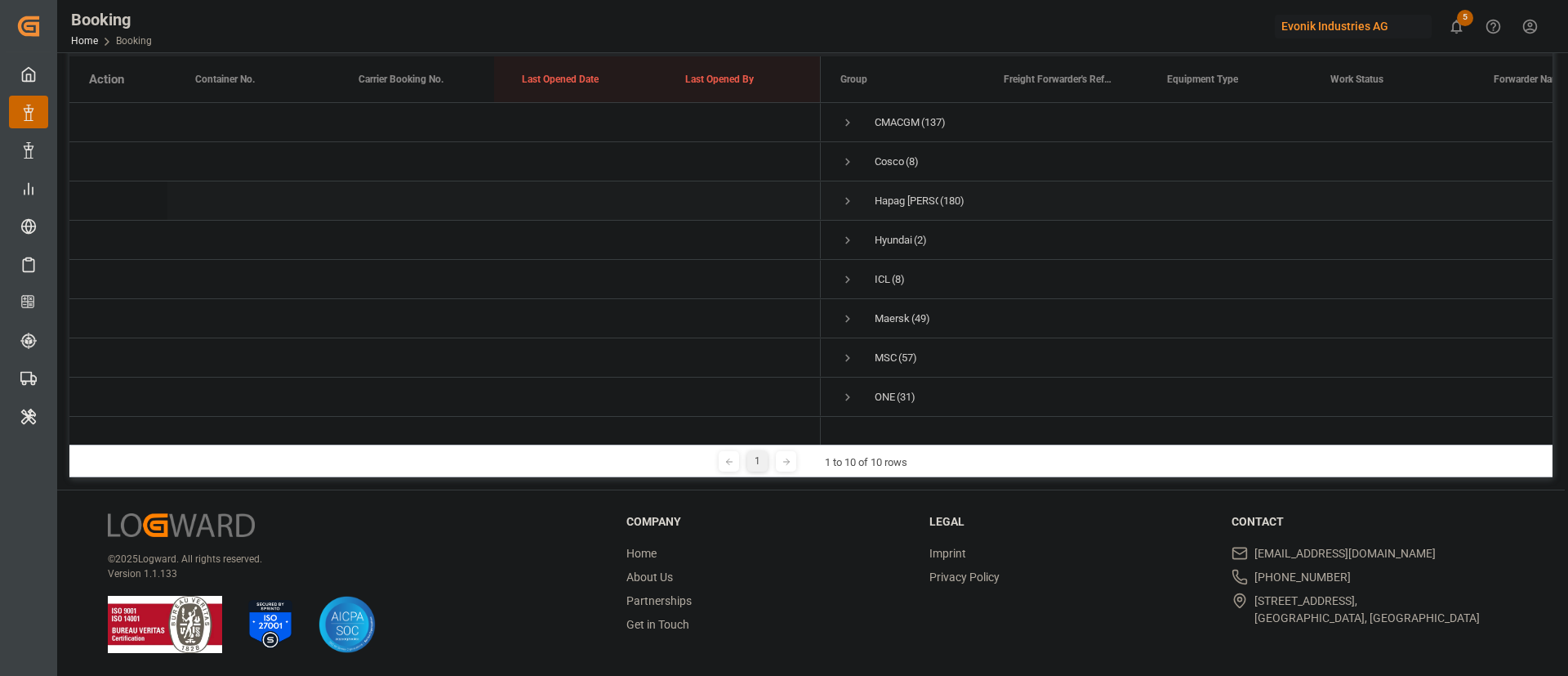
click at [847, 200] on span "Press SPACE to select this row." at bounding box center [848, 201] width 15 height 15
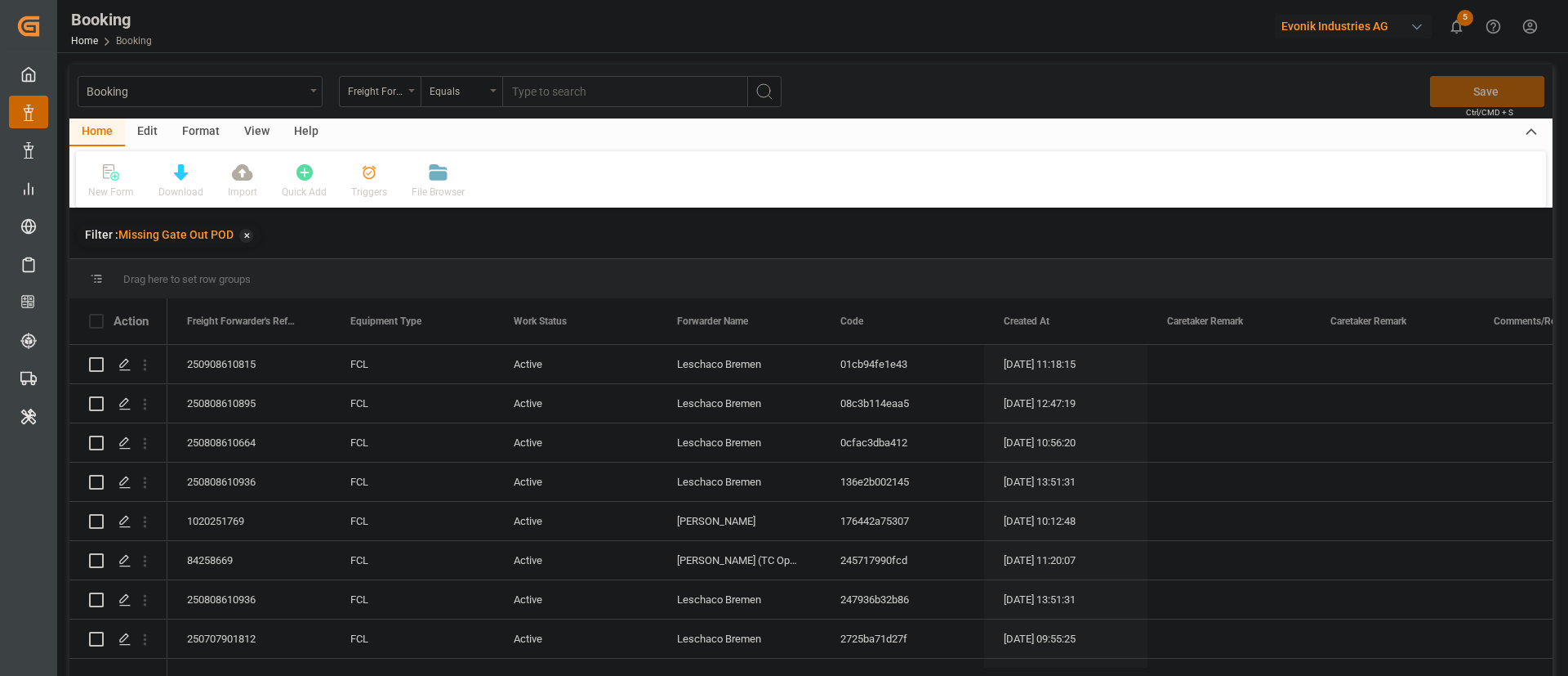
click at [244, 130] on div "View" at bounding box center [256, 133] width 50 height 28
click at [116, 188] on div "Default" at bounding box center [104, 192] width 32 height 15
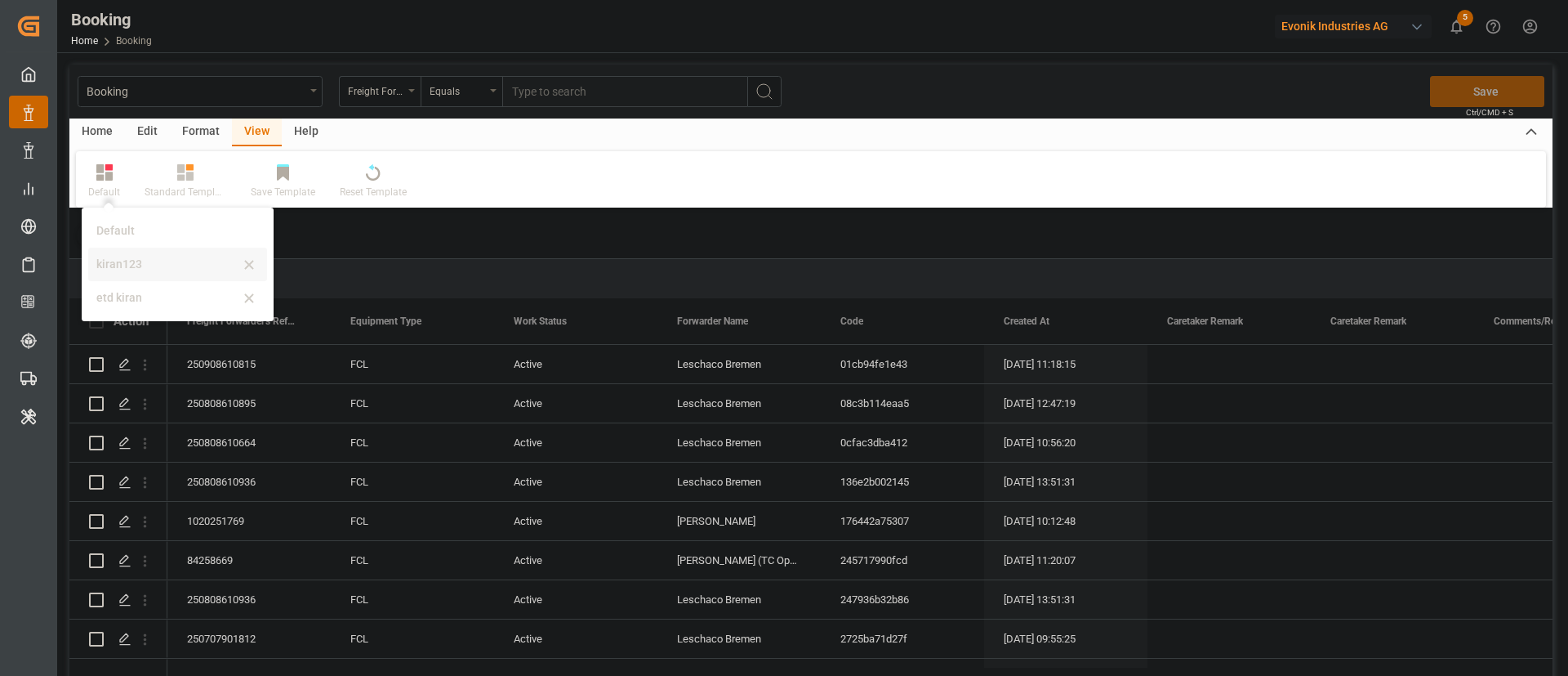
click at [115, 253] on div "kiran123" at bounding box center [178, 264] width 178 height 34
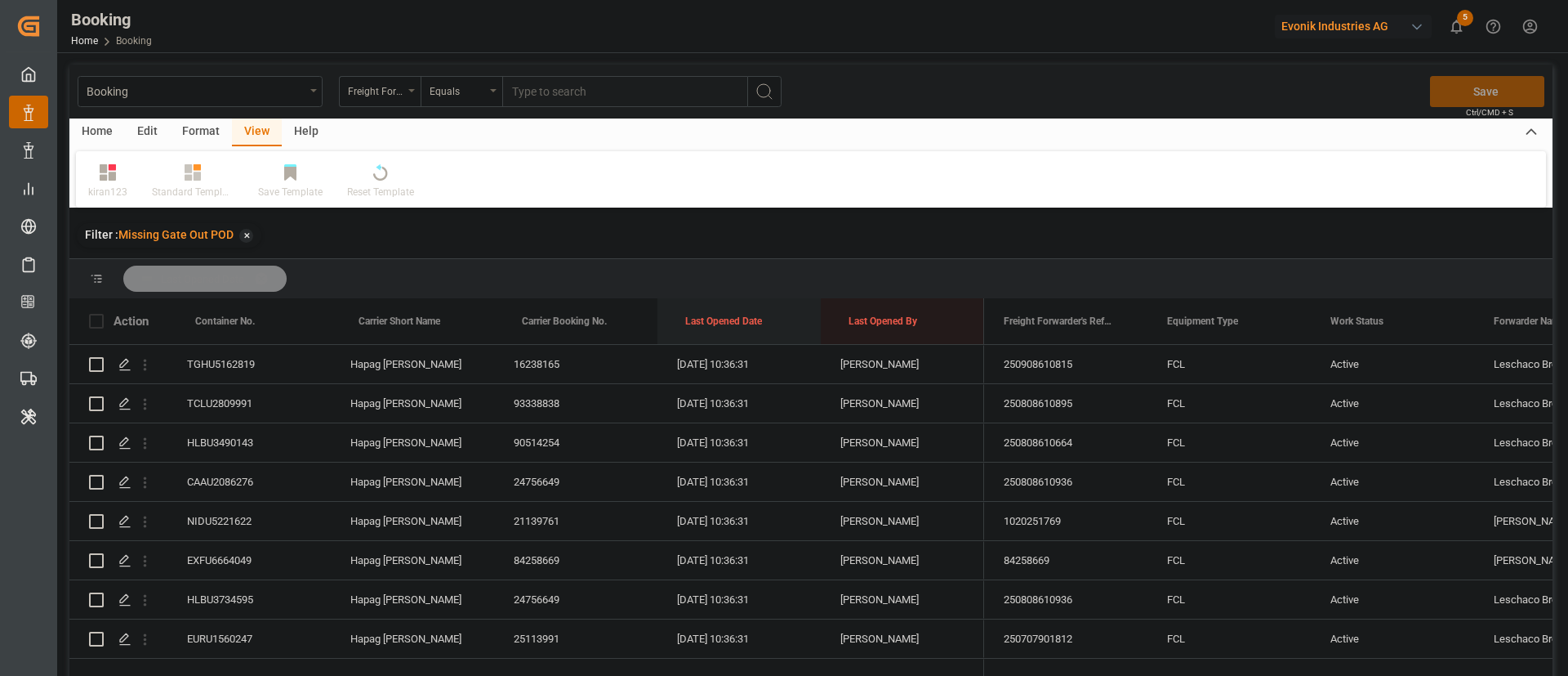
drag, startPoint x: 732, startPoint y: 311, endPoint x: 734, endPoint y: 288, distance: 23.1
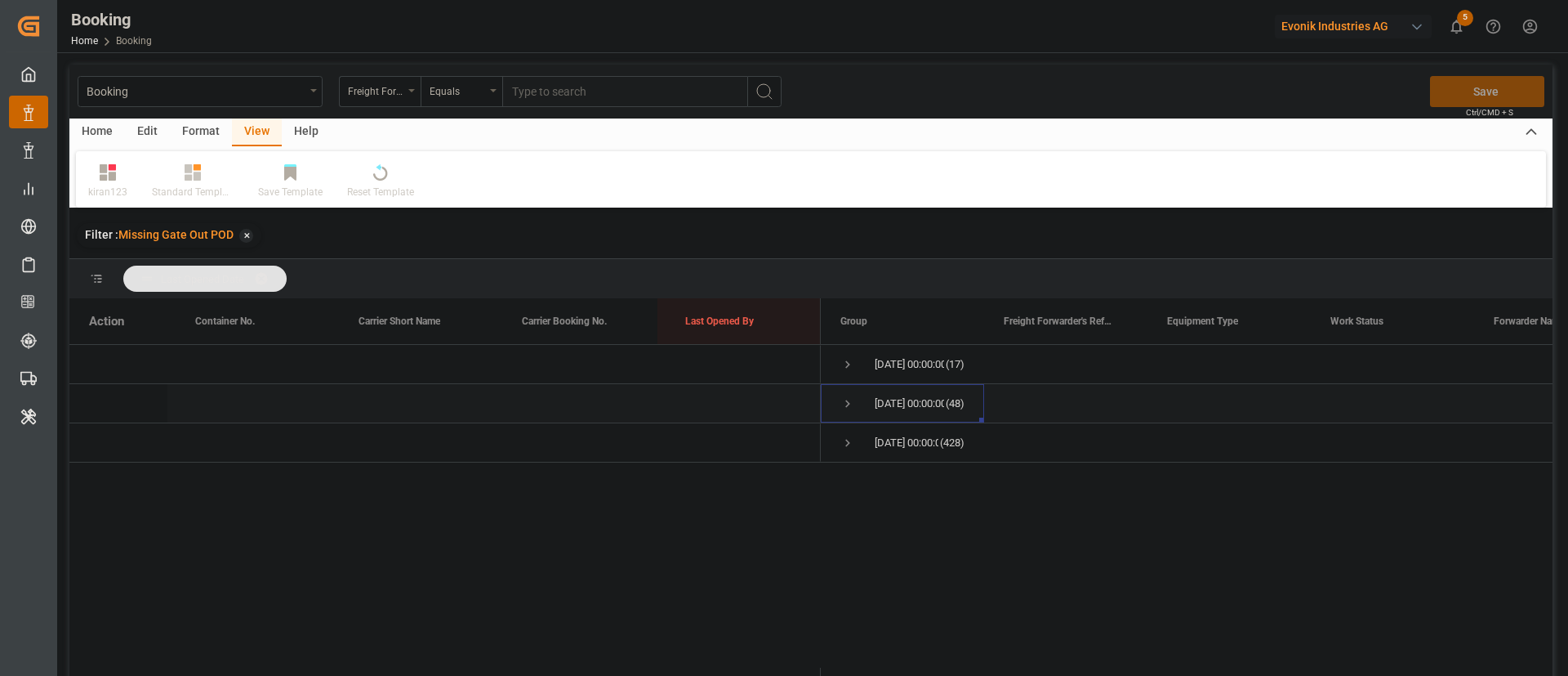
click at [849, 402] on span "Press SPACE to select this row." at bounding box center [848, 404] width 15 height 15
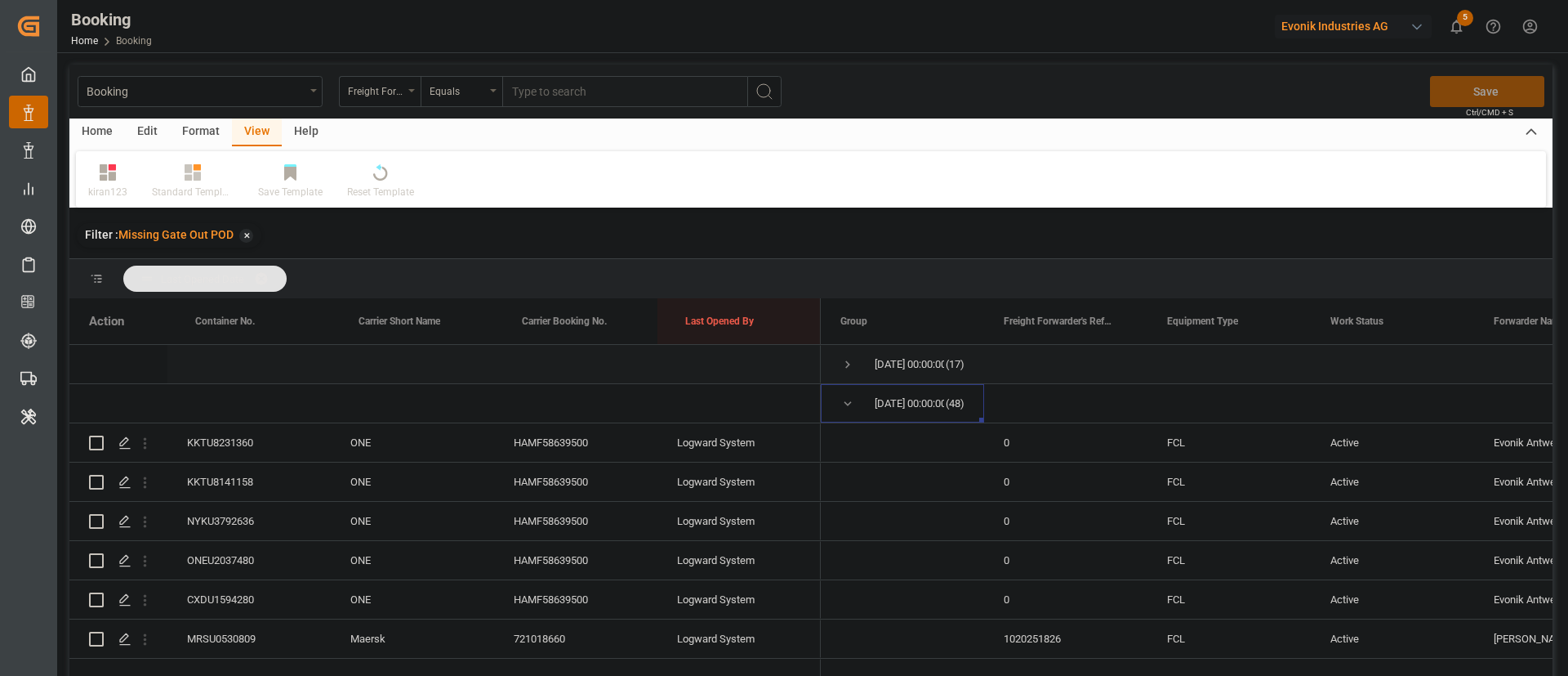
click at [849, 347] on span "Press SPACE to select this row." at bounding box center [848, 365] width 15 height 38
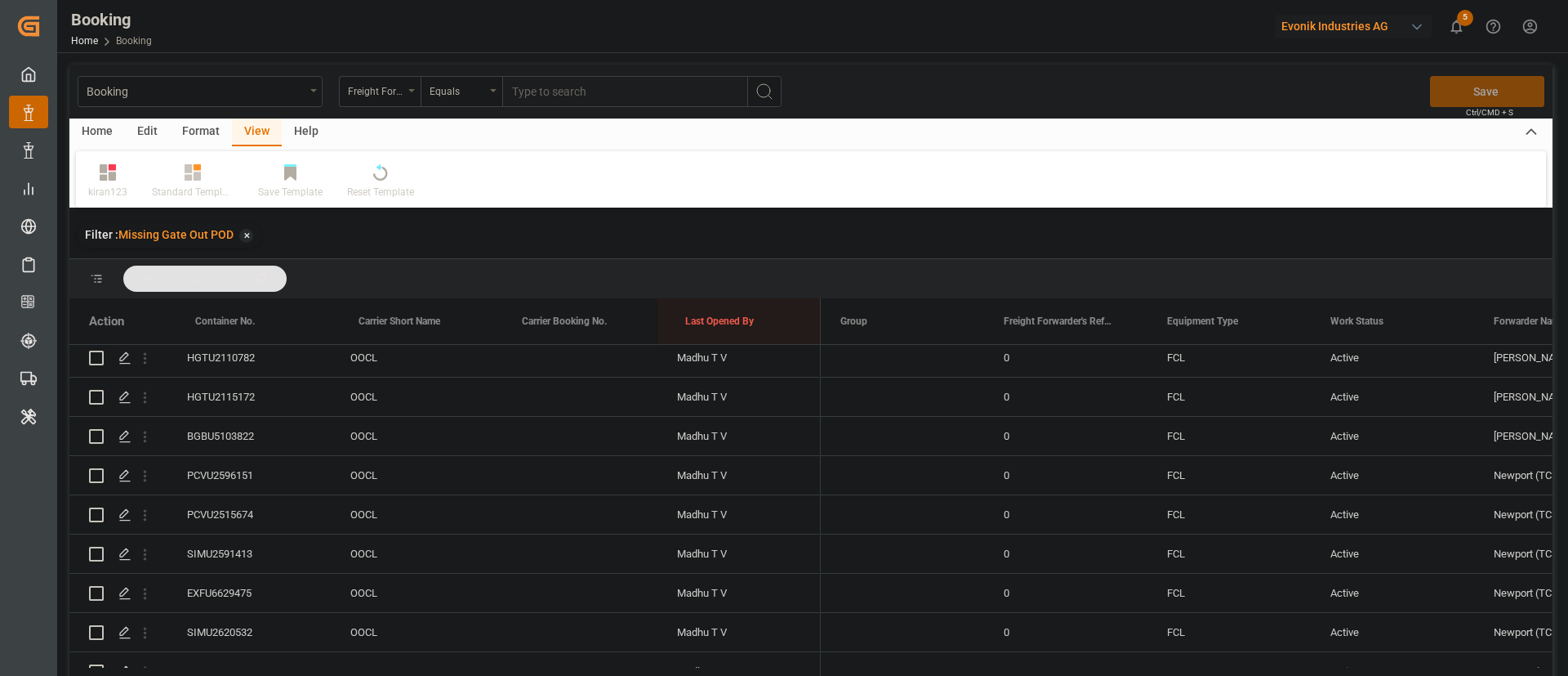
scroll to position [123, 0]
click at [269, 271] on span at bounding box center [267, 279] width 26 height 15
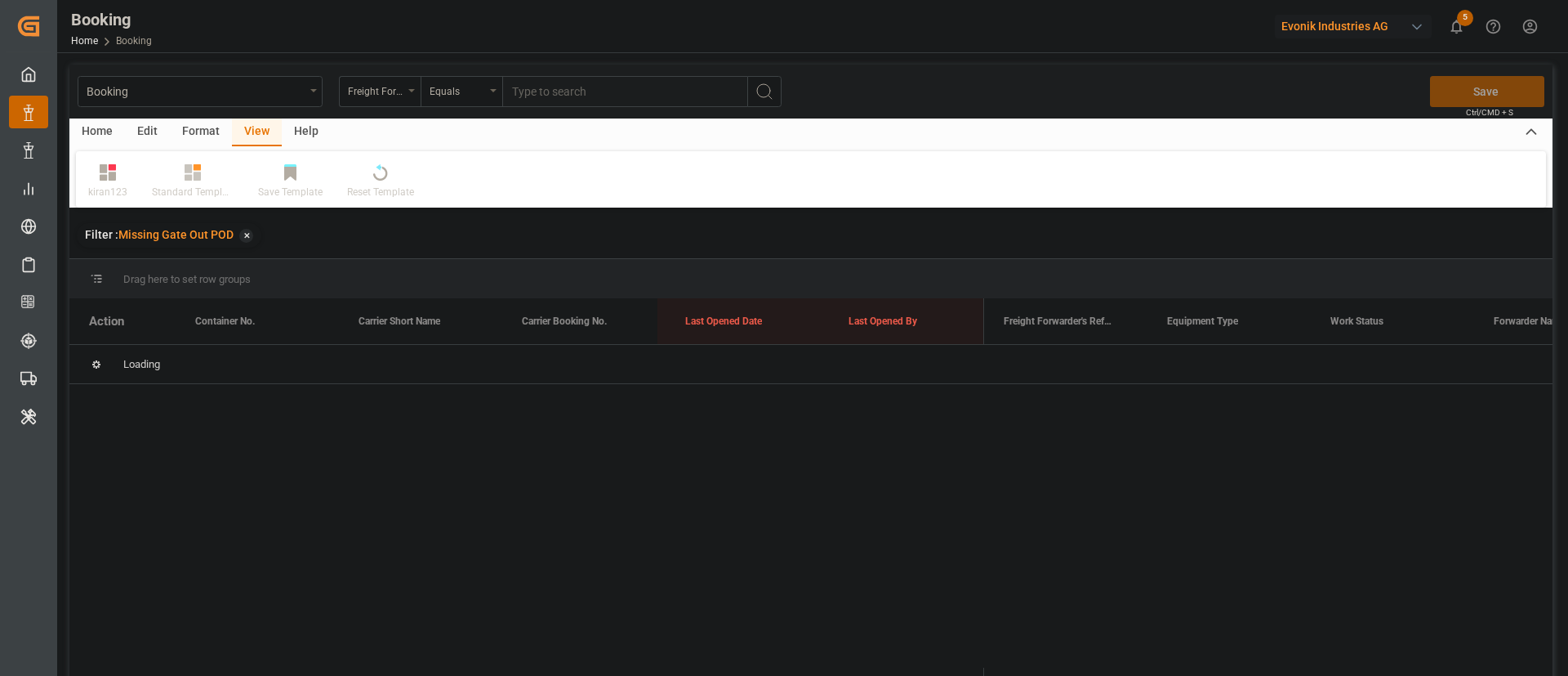
scroll to position [0, 0]
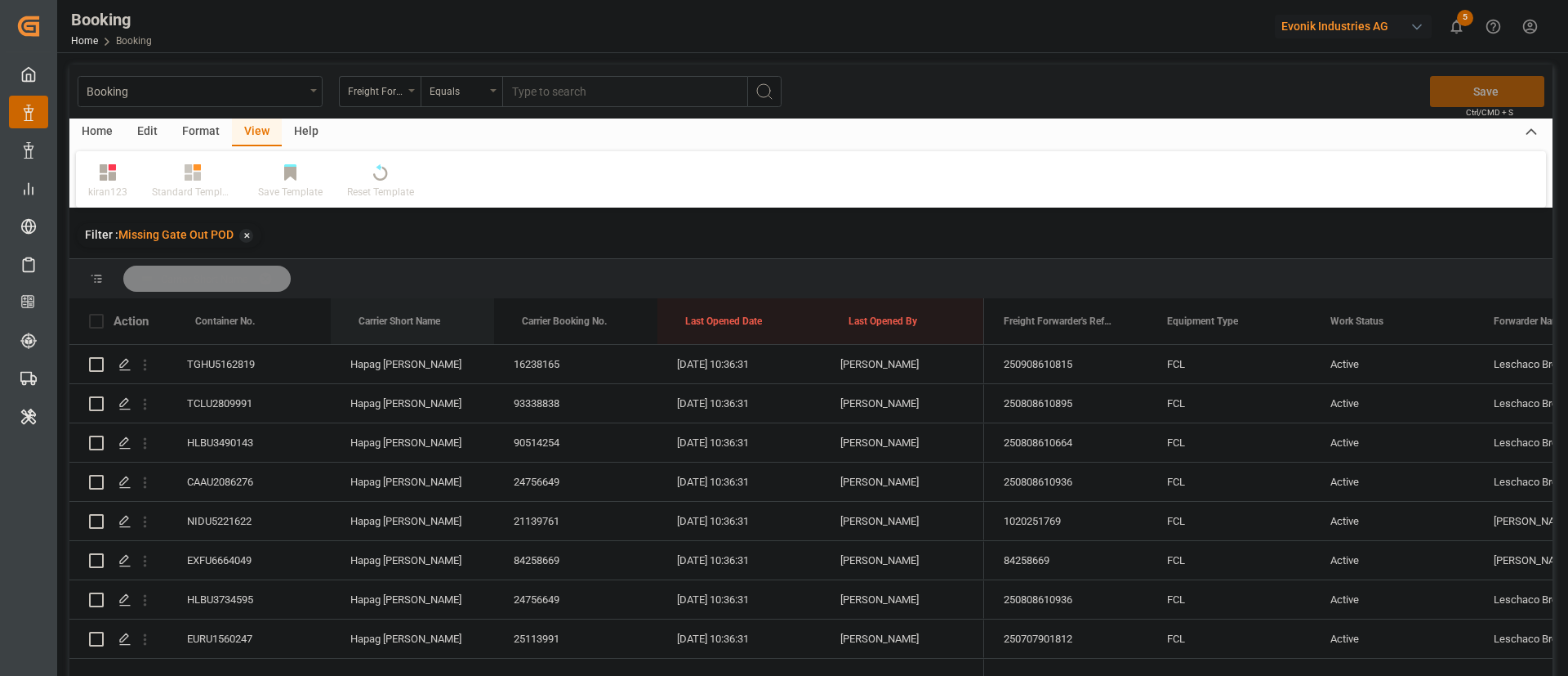
drag, startPoint x: 408, startPoint y: 306, endPoint x: 428, endPoint y: 292, distance: 24.4
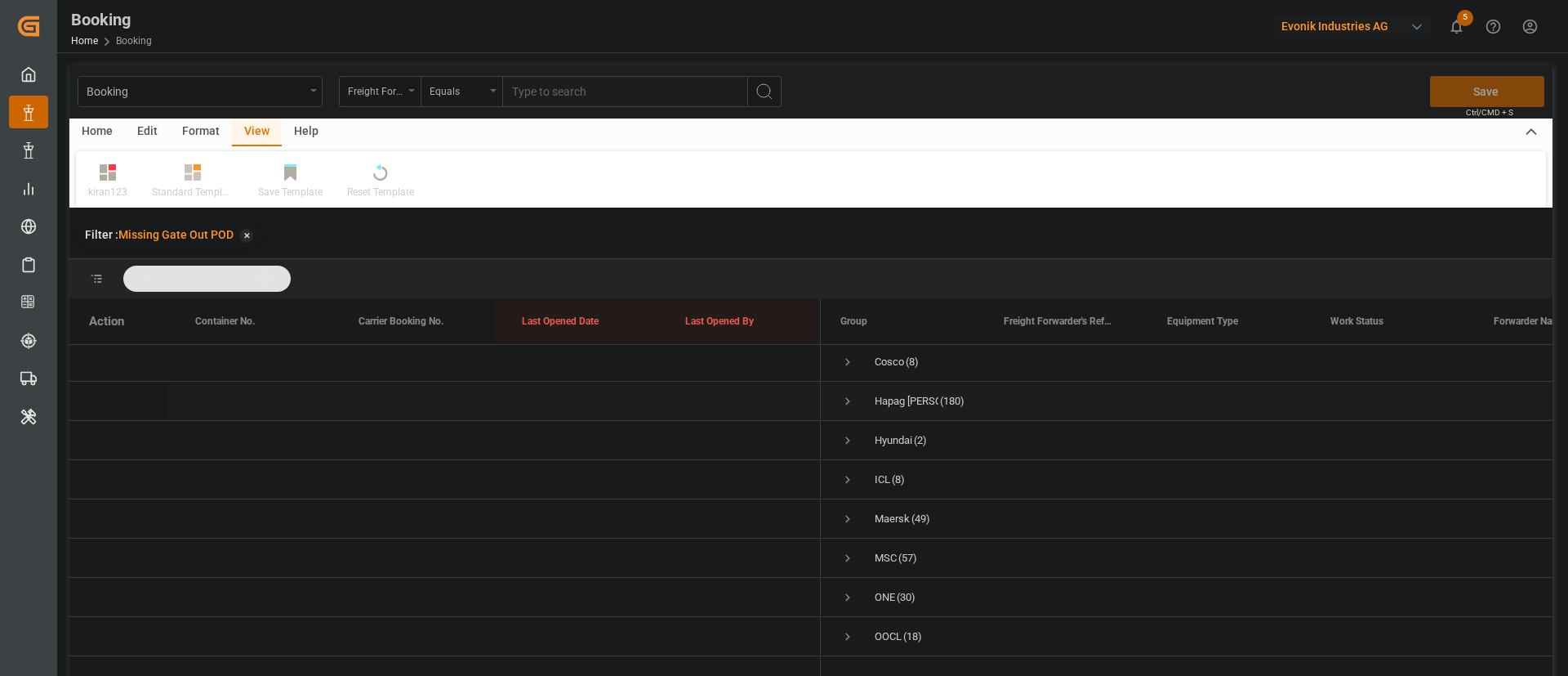
scroll to position [88, 0]
click at [852, 601] on span "Press SPACE to select this row." at bounding box center [848, 609] width 15 height 15
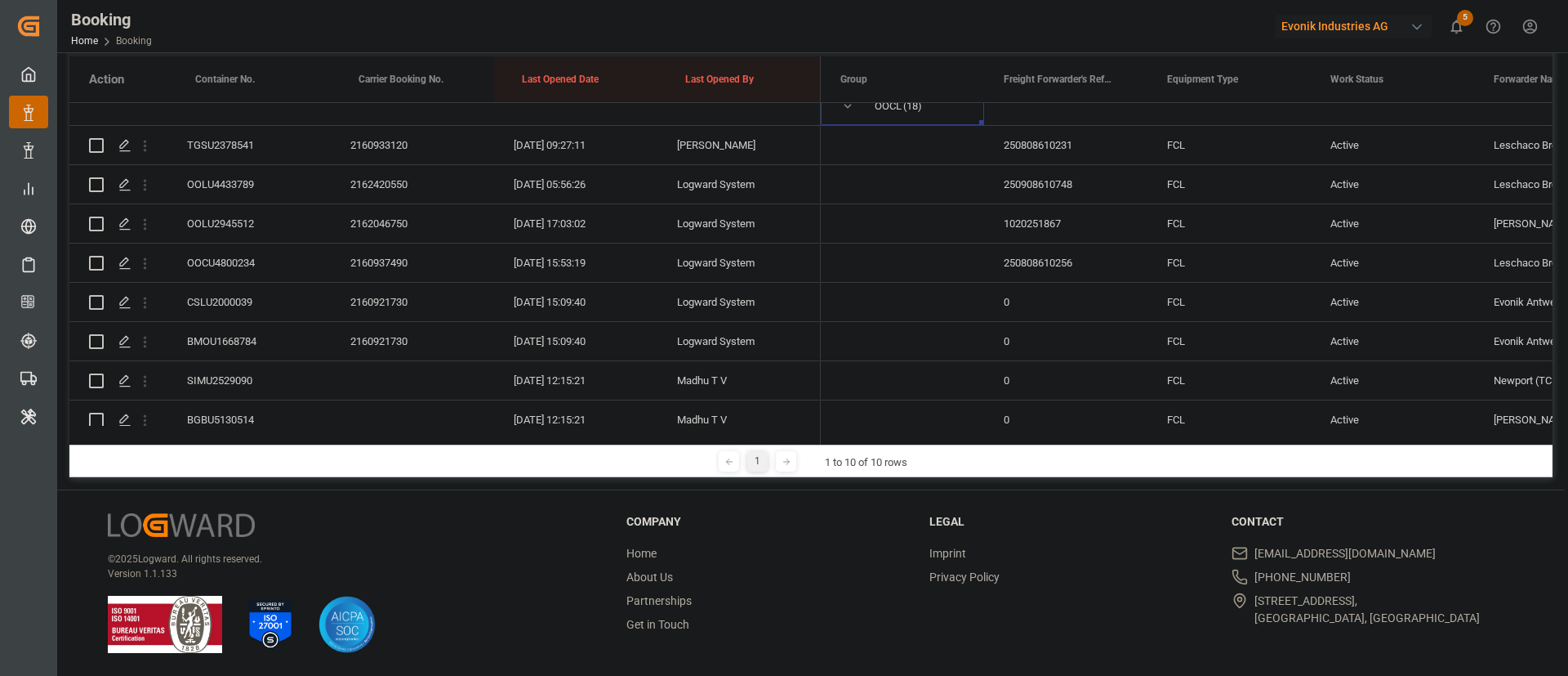
scroll to position [304, 0]
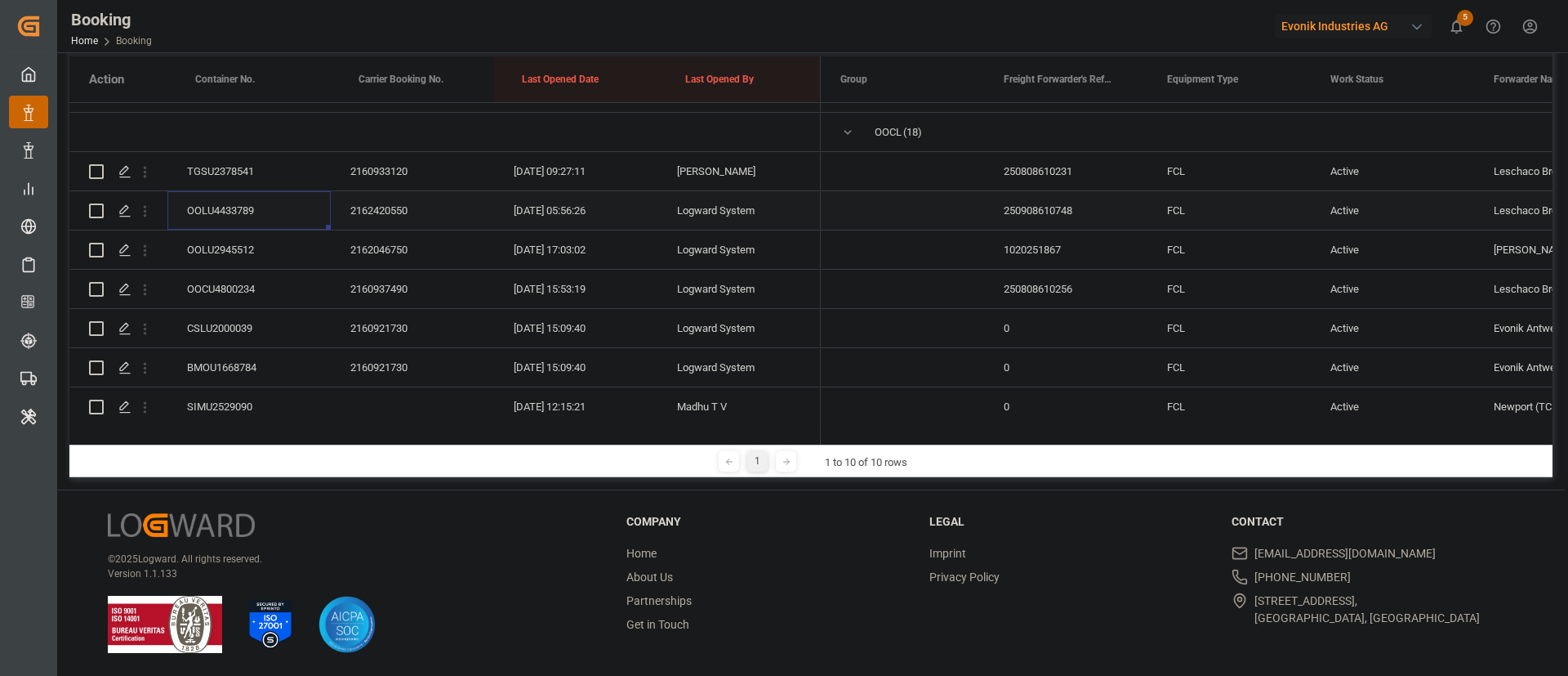
click at [256, 199] on div "OOLU4433789" at bounding box center [250, 210] width 164 height 39
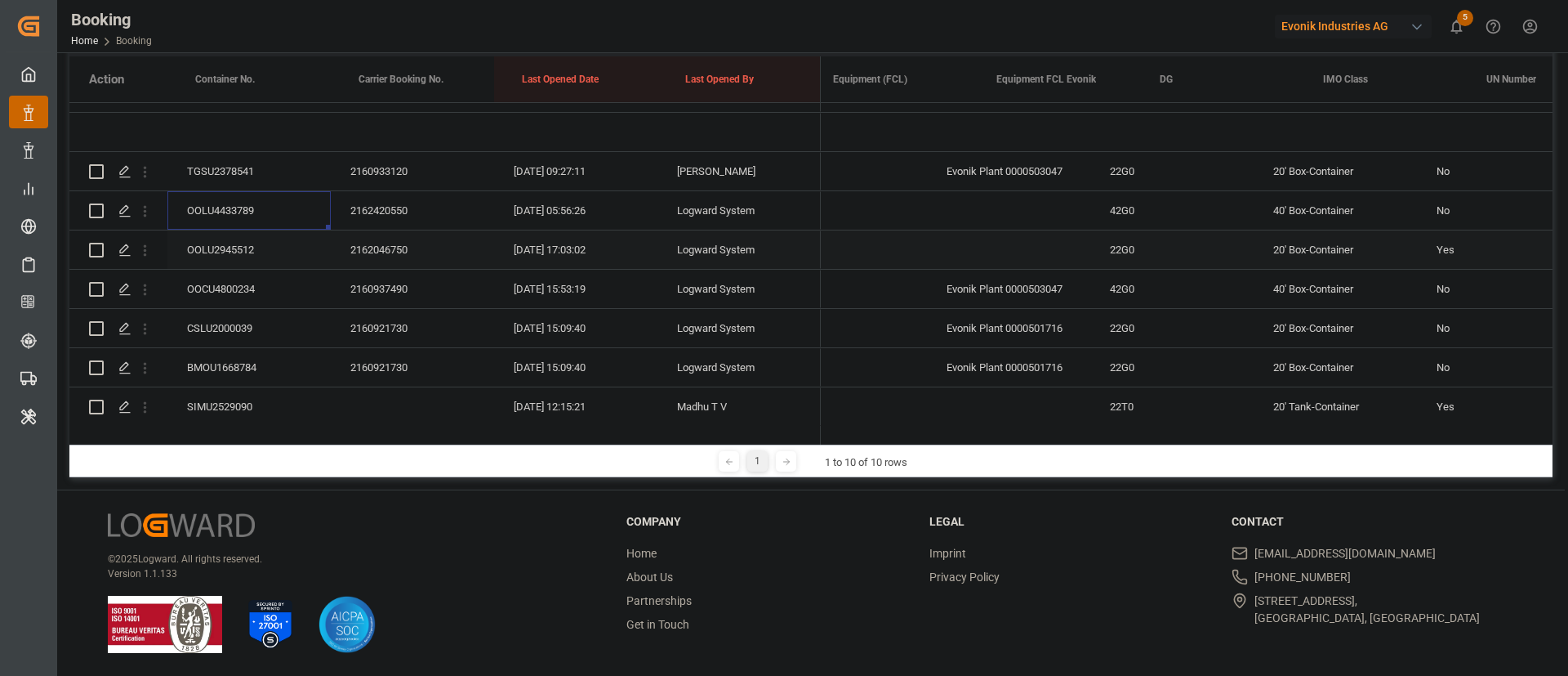
scroll to position [0, 0]
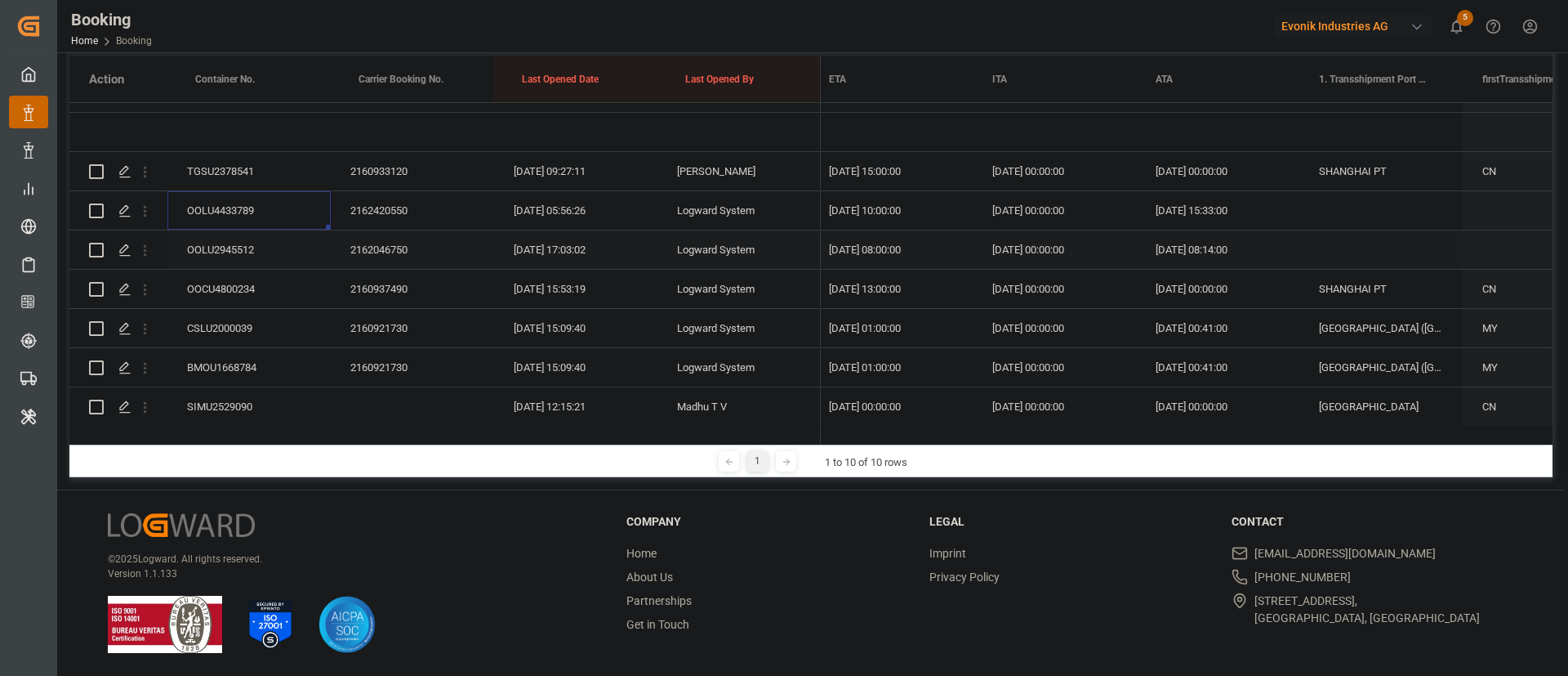
click at [273, 246] on div "OOLU2945512" at bounding box center [250, 249] width 164 height 39
click at [273, 284] on div "OOCU4800234" at bounding box center [250, 288] width 164 height 39
click at [142, 293] on icon "open menu" at bounding box center [145, 289] width 17 height 17
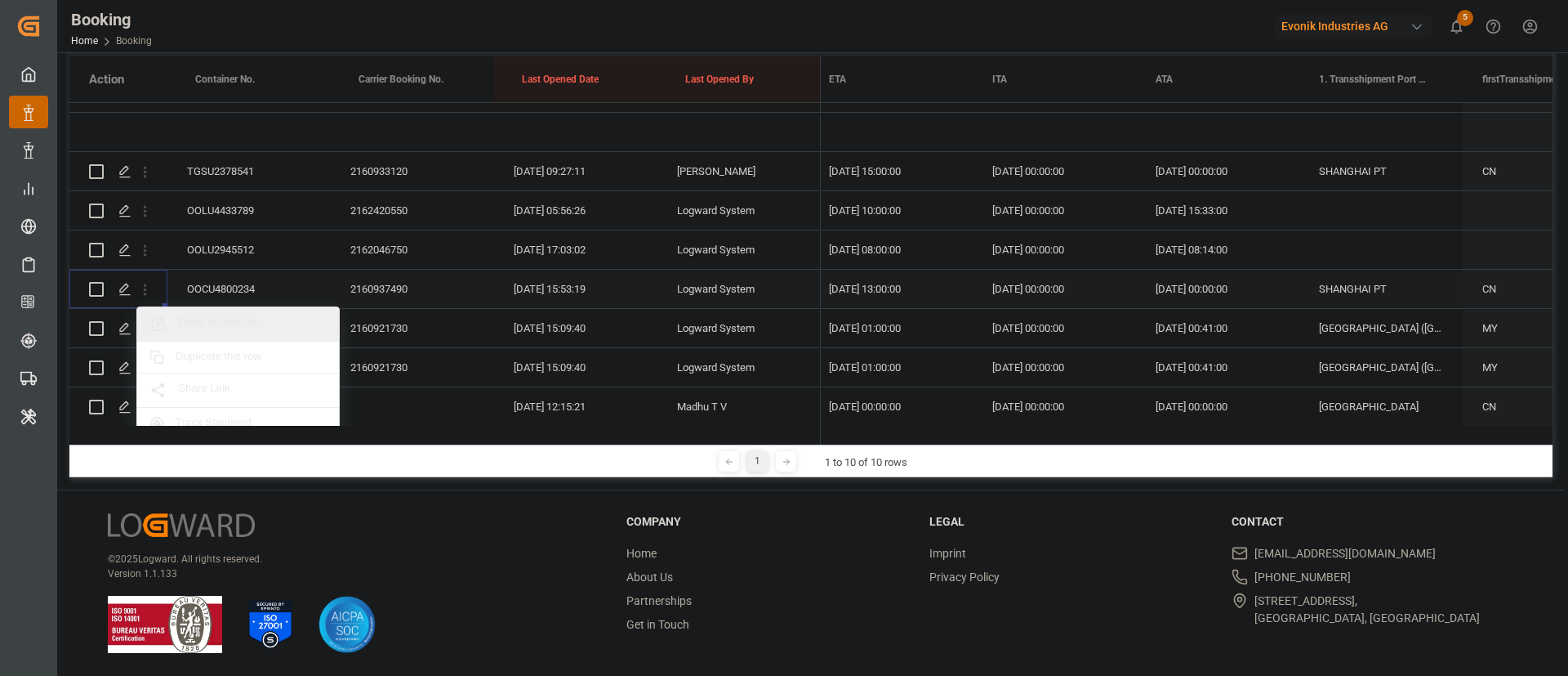
click at [229, 314] on div "Open in new tab" at bounding box center [238, 324] width 201 height 34
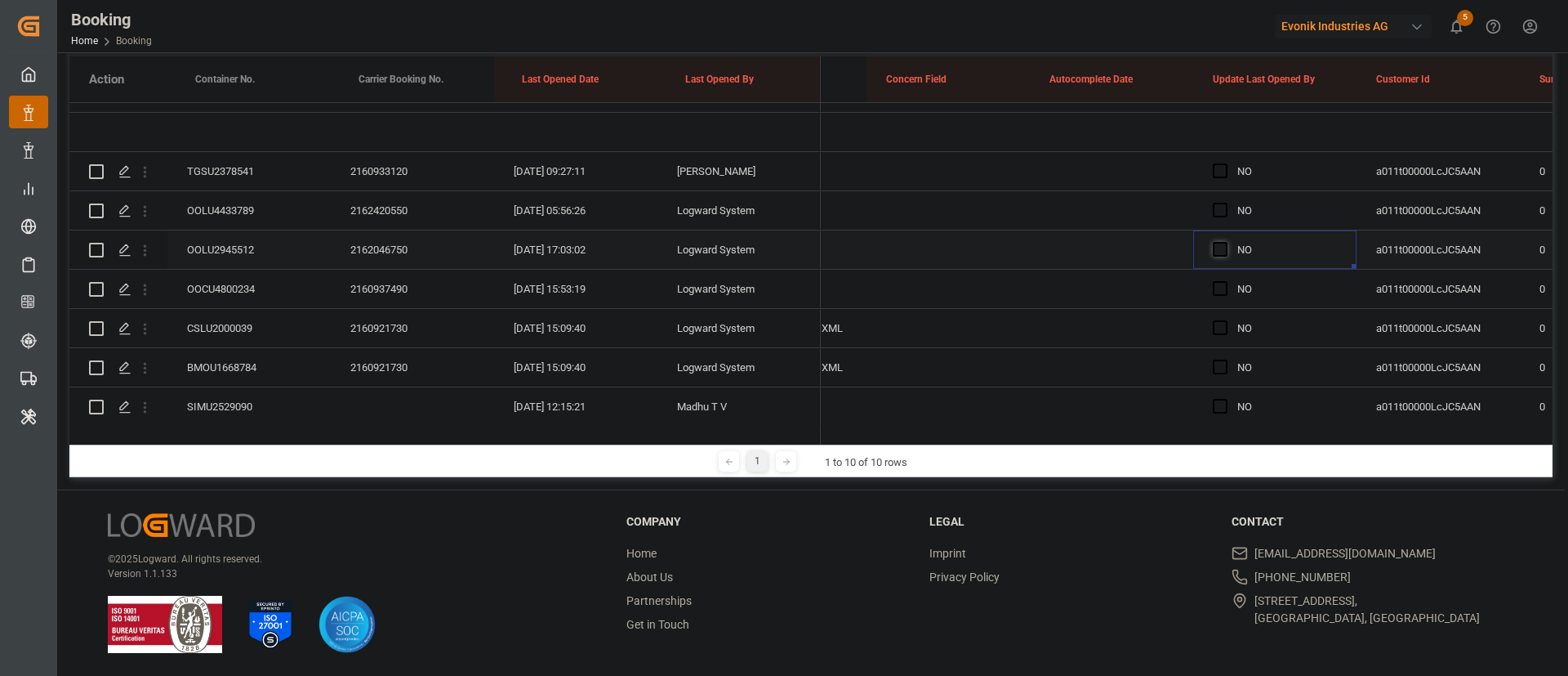
click at [1218, 245] on span "Press SPACE to select this row." at bounding box center [1221, 249] width 15 height 15
click at [1225, 242] on input "Press SPACE to select this row." at bounding box center [1225, 242] width 0 height 0
click at [1222, 208] on span "Press SPACE to select this row." at bounding box center [1221, 210] width 15 height 15
click at [1225, 202] on input "Press SPACE to select this row." at bounding box center [1225, 202] width 0 height 0
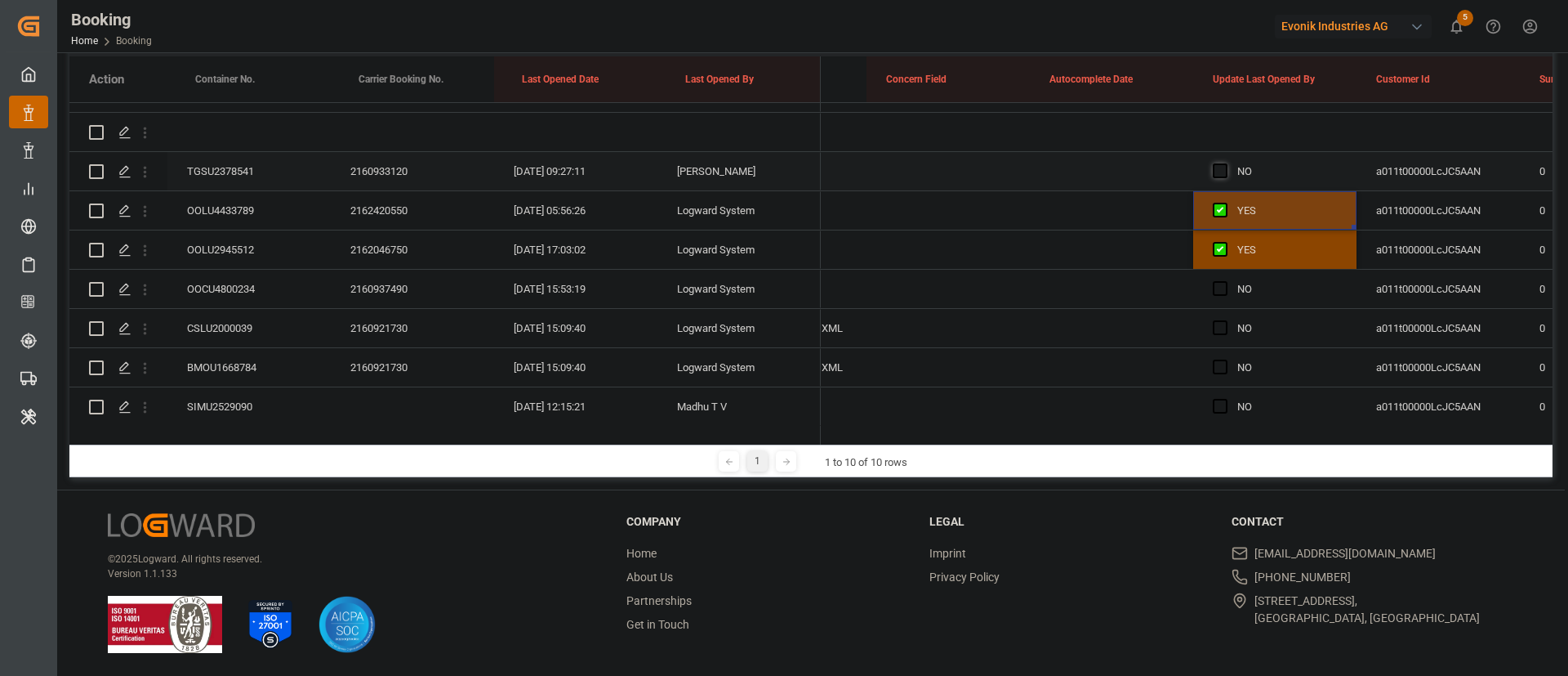
click at [1219, 174] on span "Press SPACE to select this row." at bounding box center [1221, 171] width 15 height 15
click at [1225, 164] on input "Press SPACE to select this row." at bounding box center [1225, 164] width 0 height 0
click at [217, 324] on div "CSLU2000039" at bounding box center [250, 328] width 164 height 39
click at [1218, 331] on span "Press SPACE to select this row." at bounding box center [1221, 328] width 15 height 15
click at [1225, 320] on input "Press SPACE to select this row." at bounding box center [1225, 320] width 0 height 0
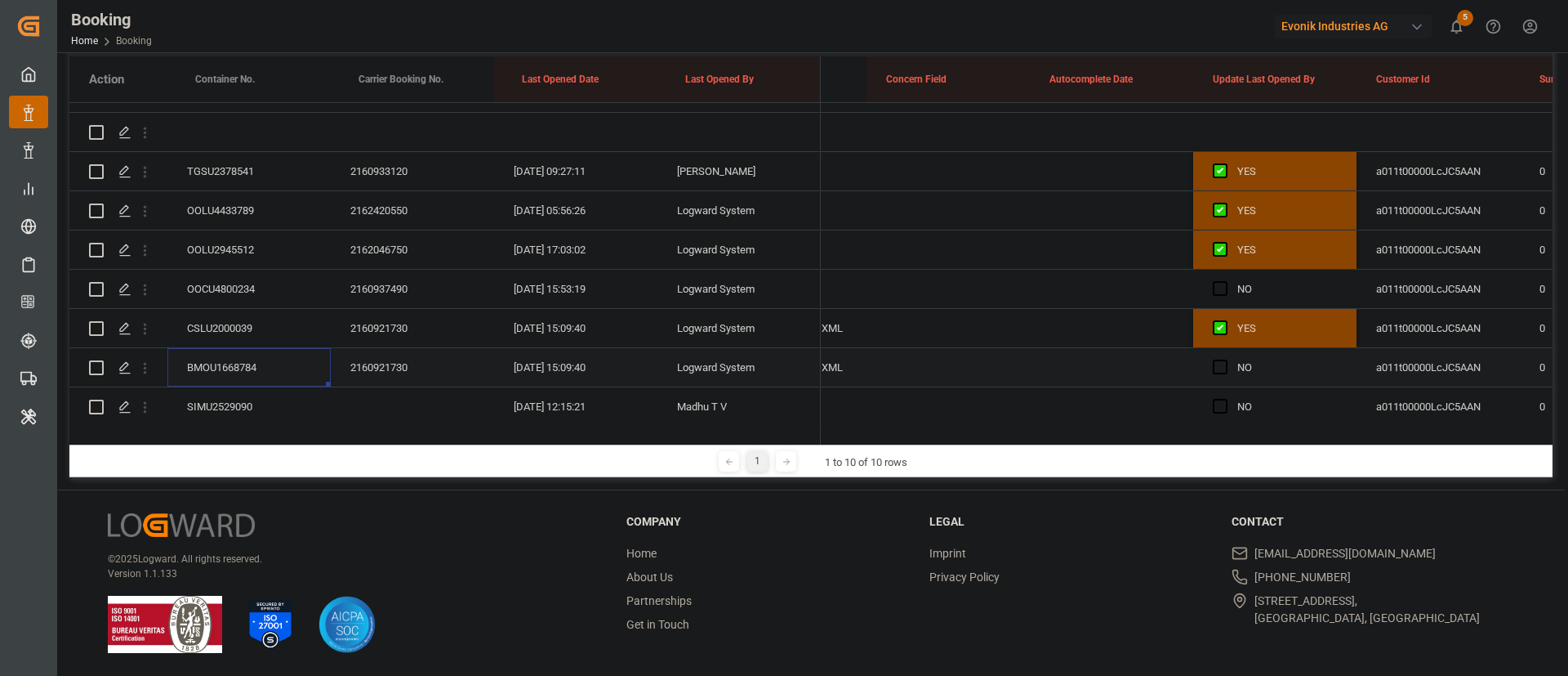
click at [230, 356] on div "BMOU1668784" at bounding box center [250, 367] width 164 height 39
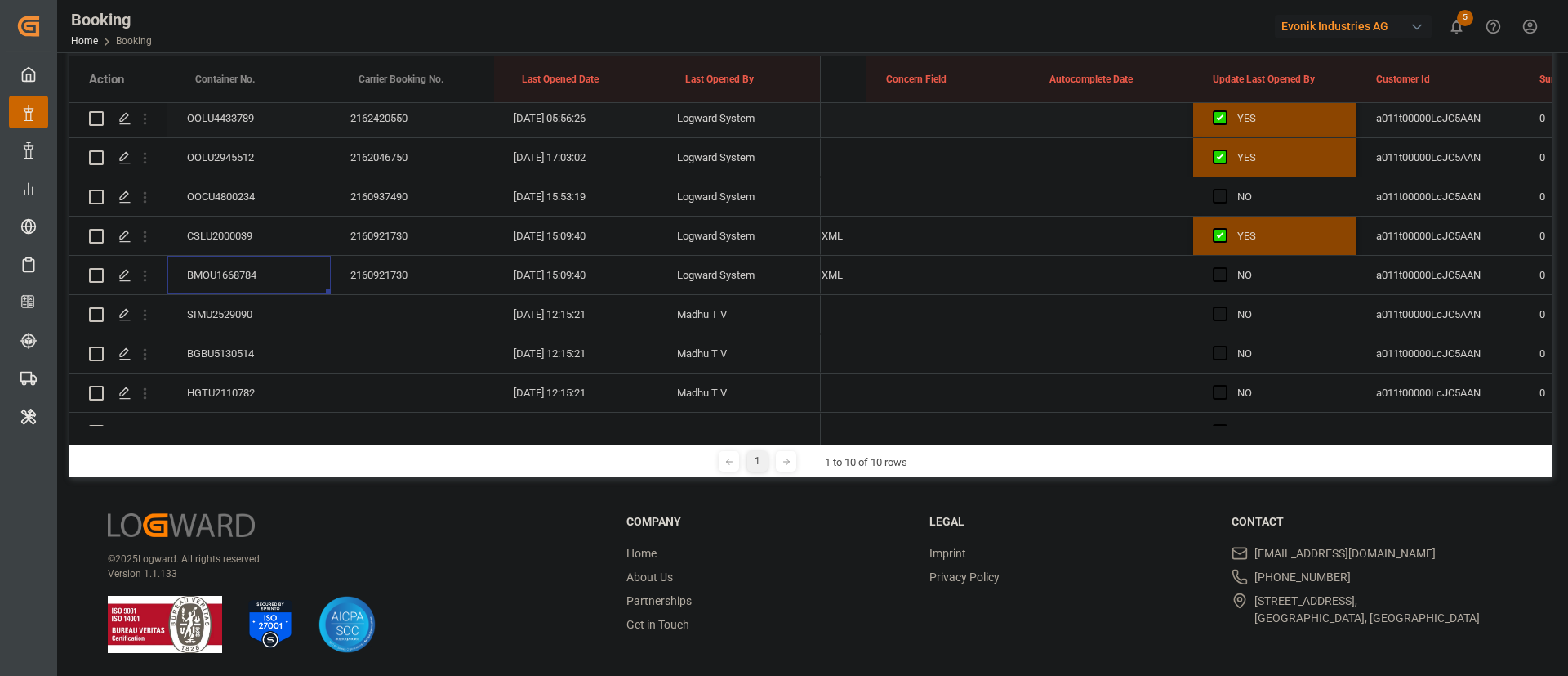
scroll to position [427, 0]
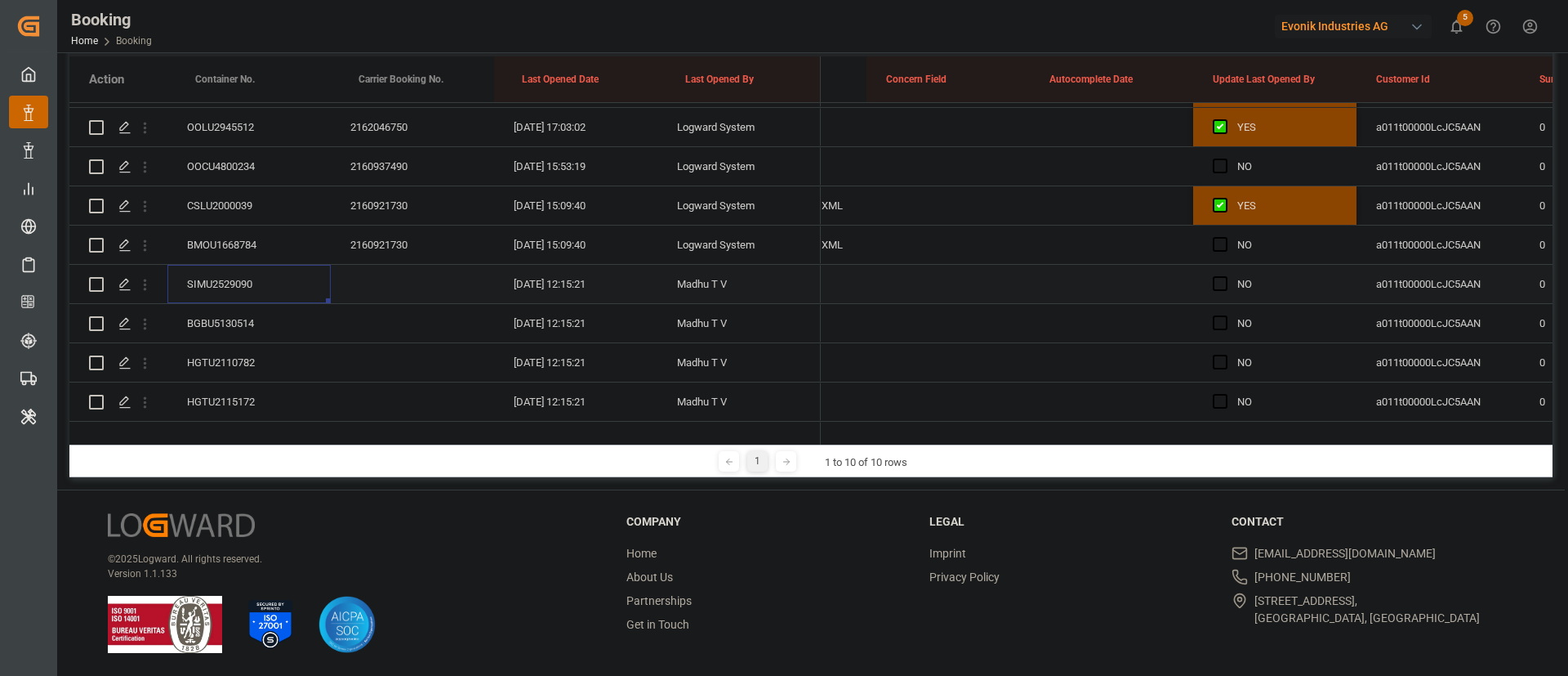
click at [224, 288] on div "SIMU2529090" at bounding box center [250, 284] width 164 height 39
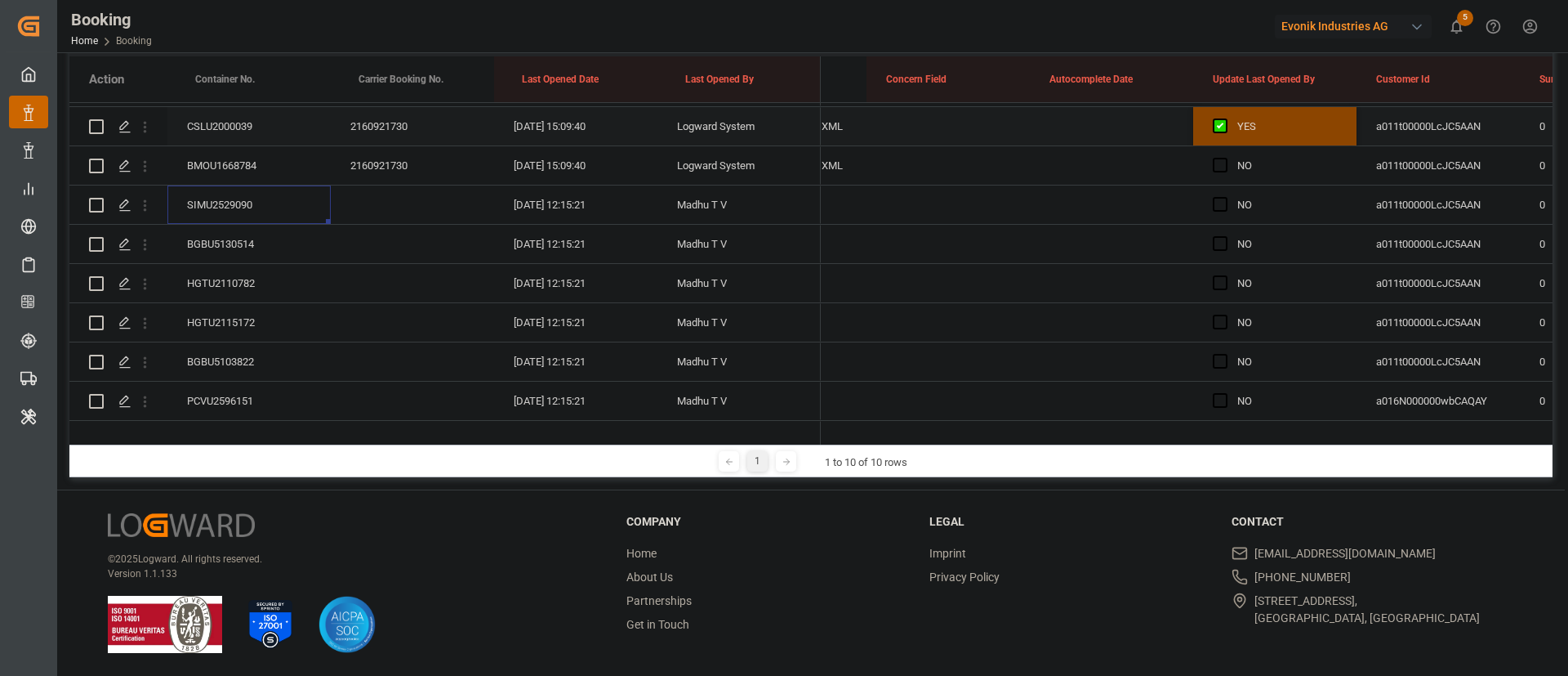
scroll to position [549, 0]
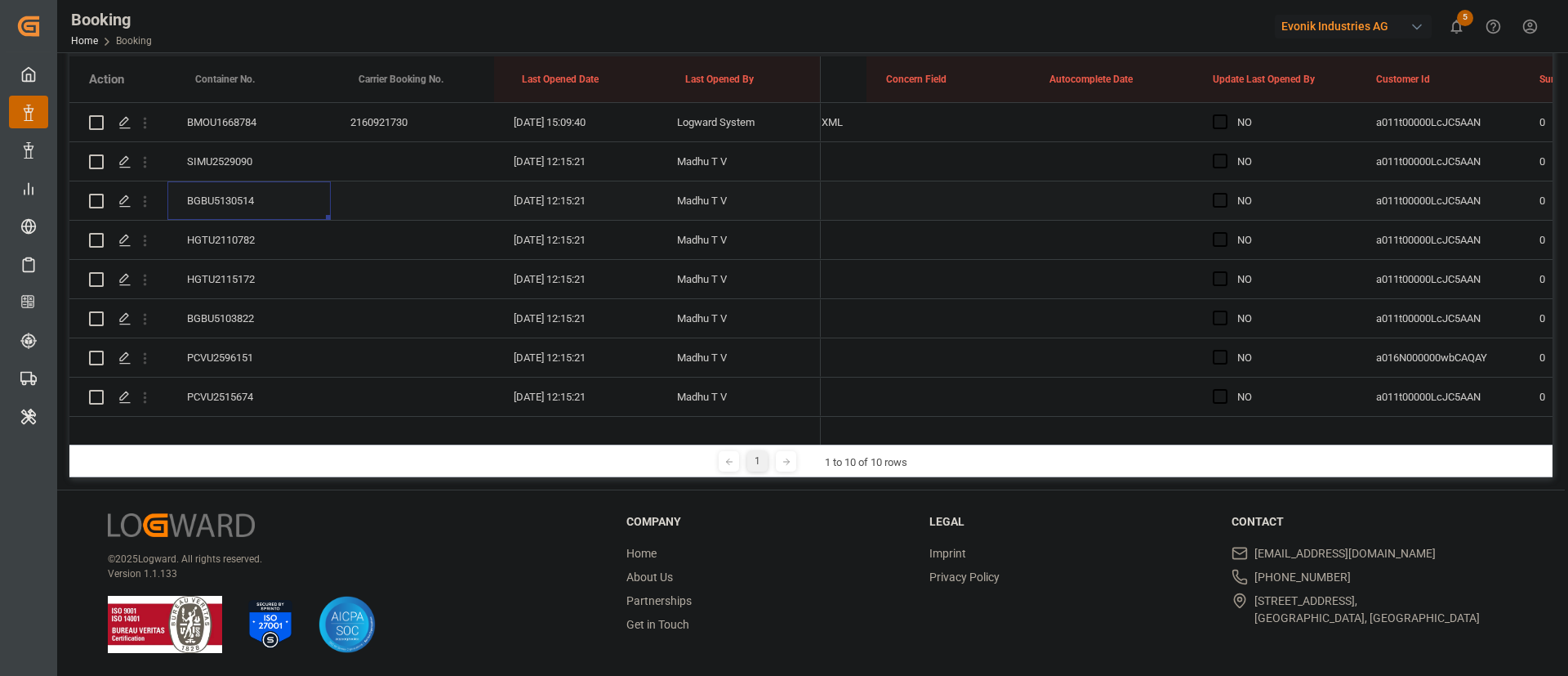
click at [255, 200] on div "BGBU5130514" at bounding box center [250, 200] width 164 height 39
click at [234, 235] on div "HGTU2110782" at bounding box center [250, 239] width 164 height 39
click at [223, 272] on div "HGTU2115172" at bounding box center [250, 279] width 164 height 39
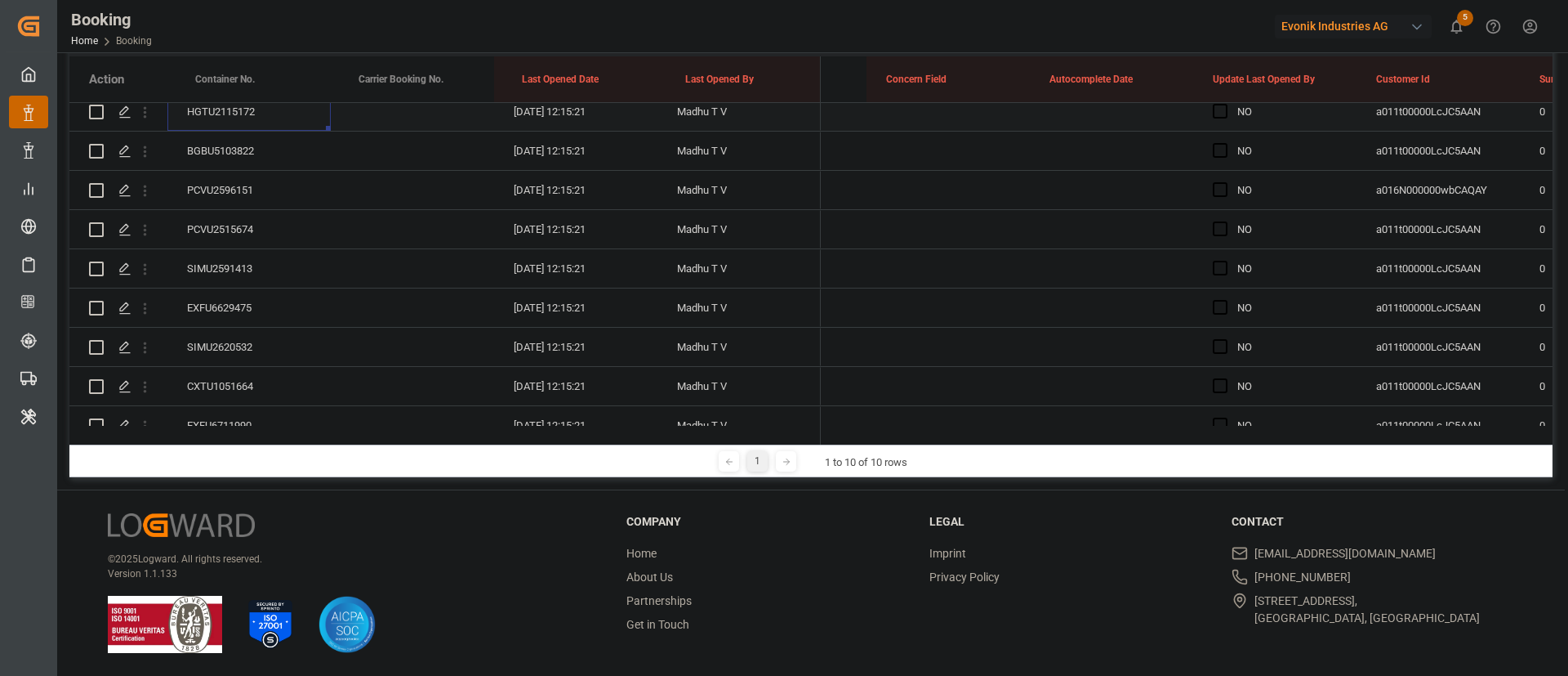
scroll to position [672, 0]
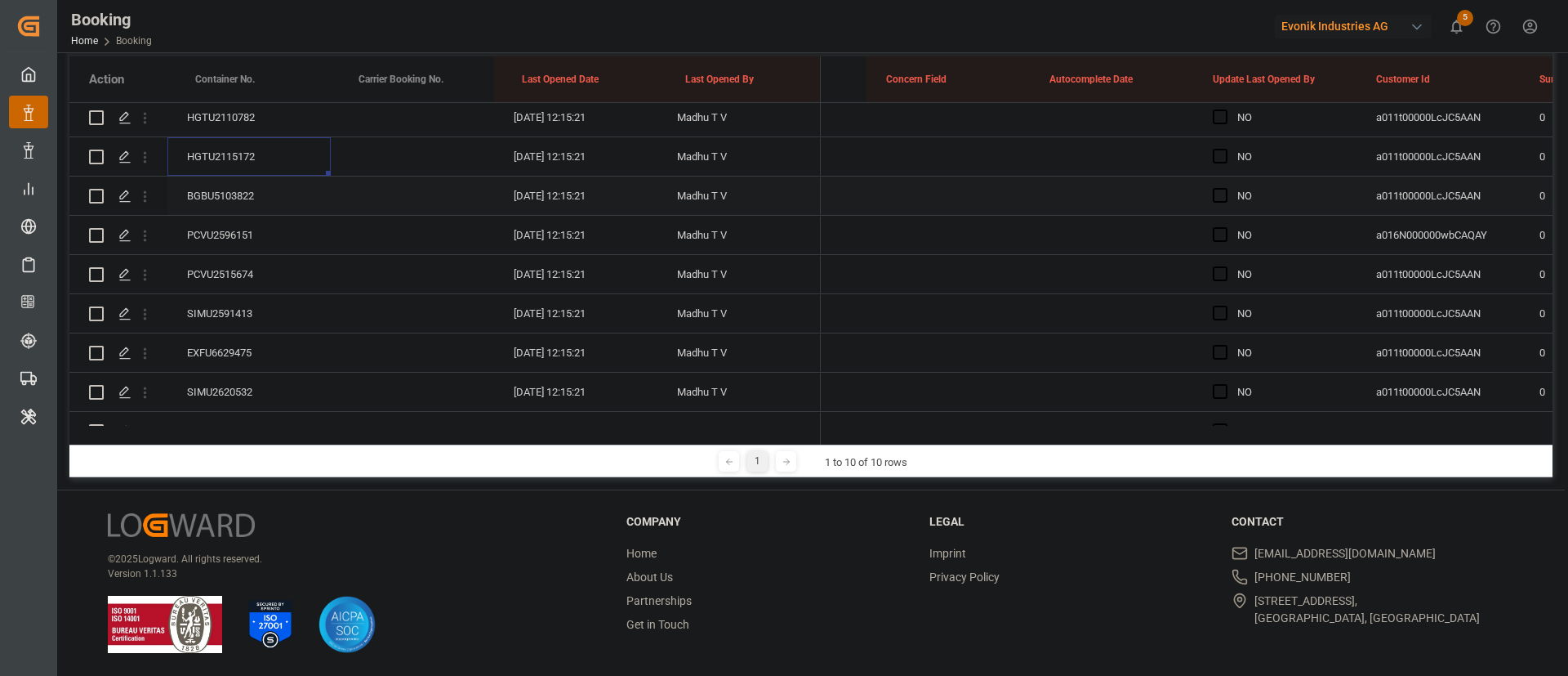
click at [249, 202] on div "BGBU5103822" at bounding box center [250, 195] width 164 height 39
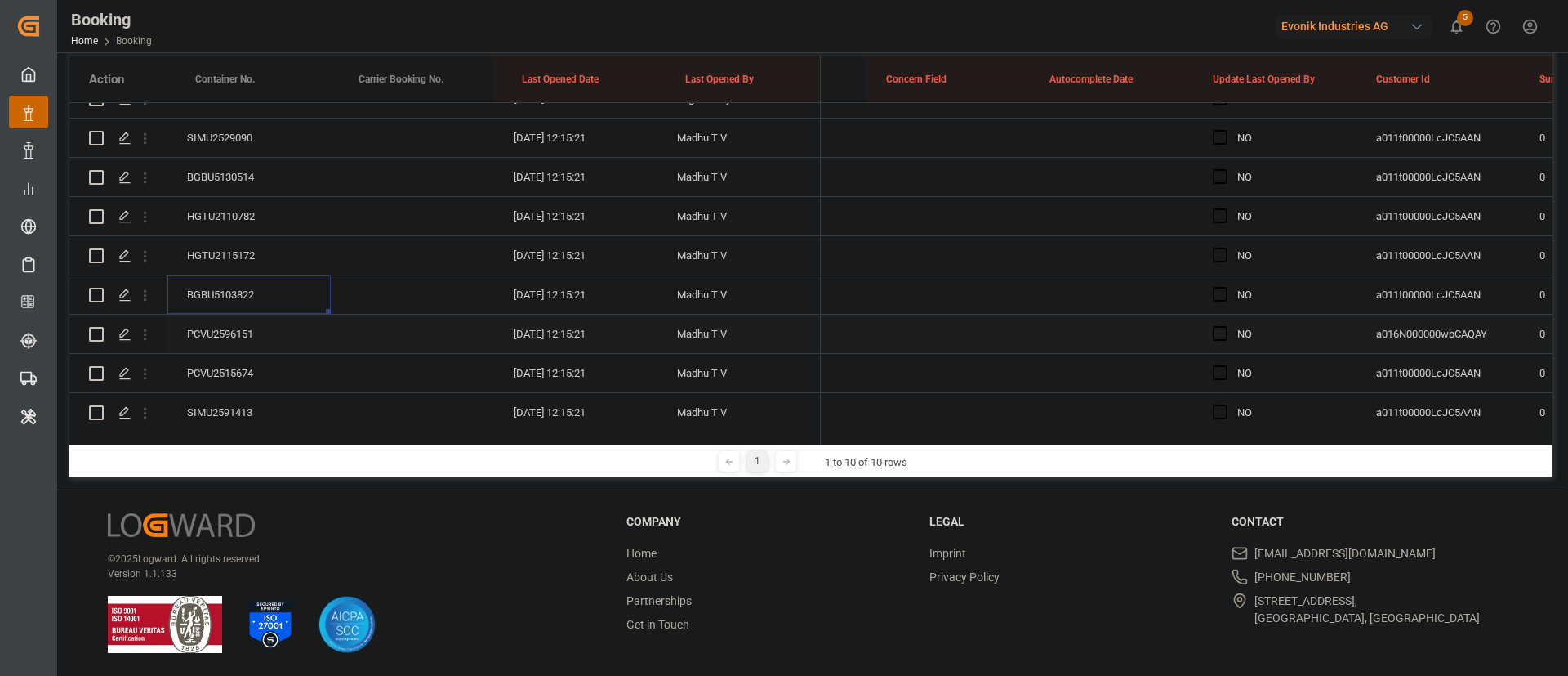
scroll to position [427, 0]
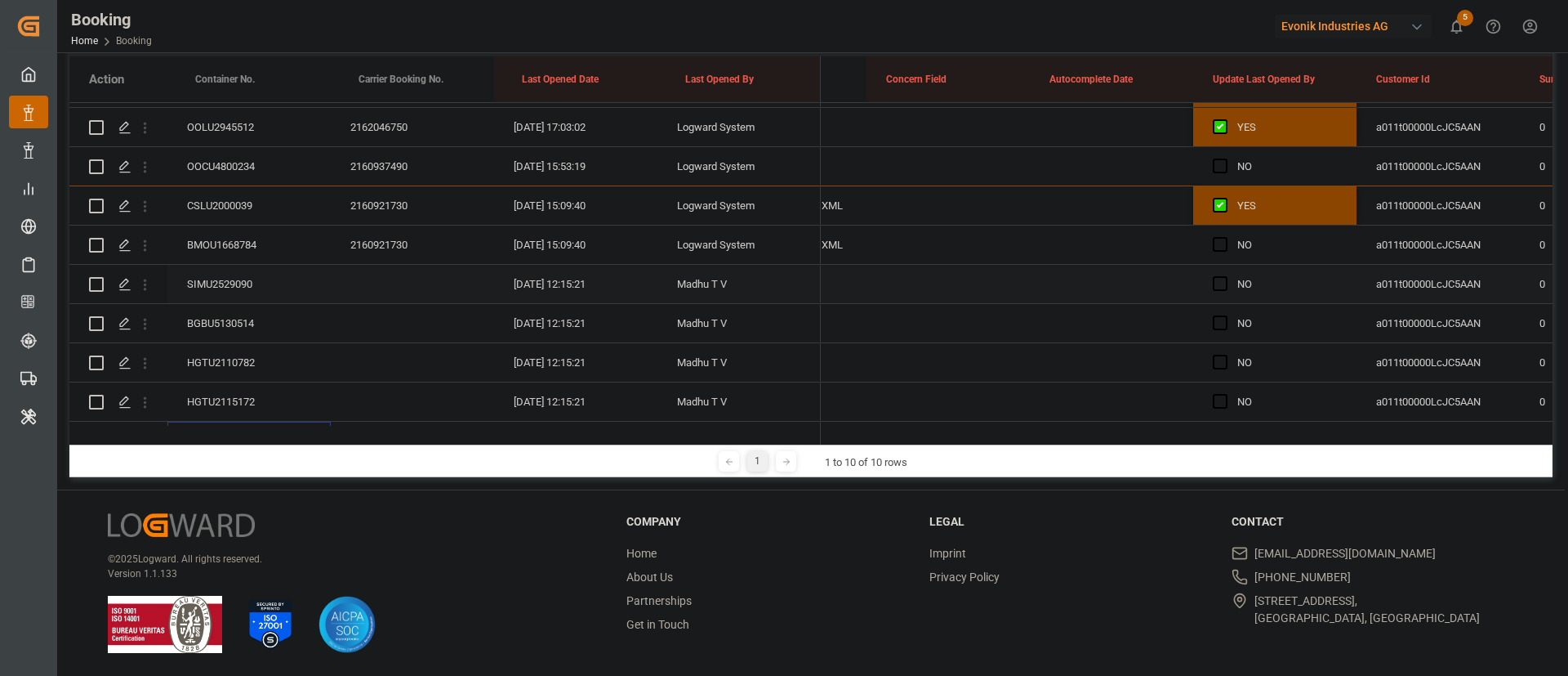
click at [235, 271] on div "SIMU2529090" at bounding box center [250, 284] width 164 height 39
click at [216, 334] on div "BGBU5130514" at bounding box center [250, 323] width 164 height 39
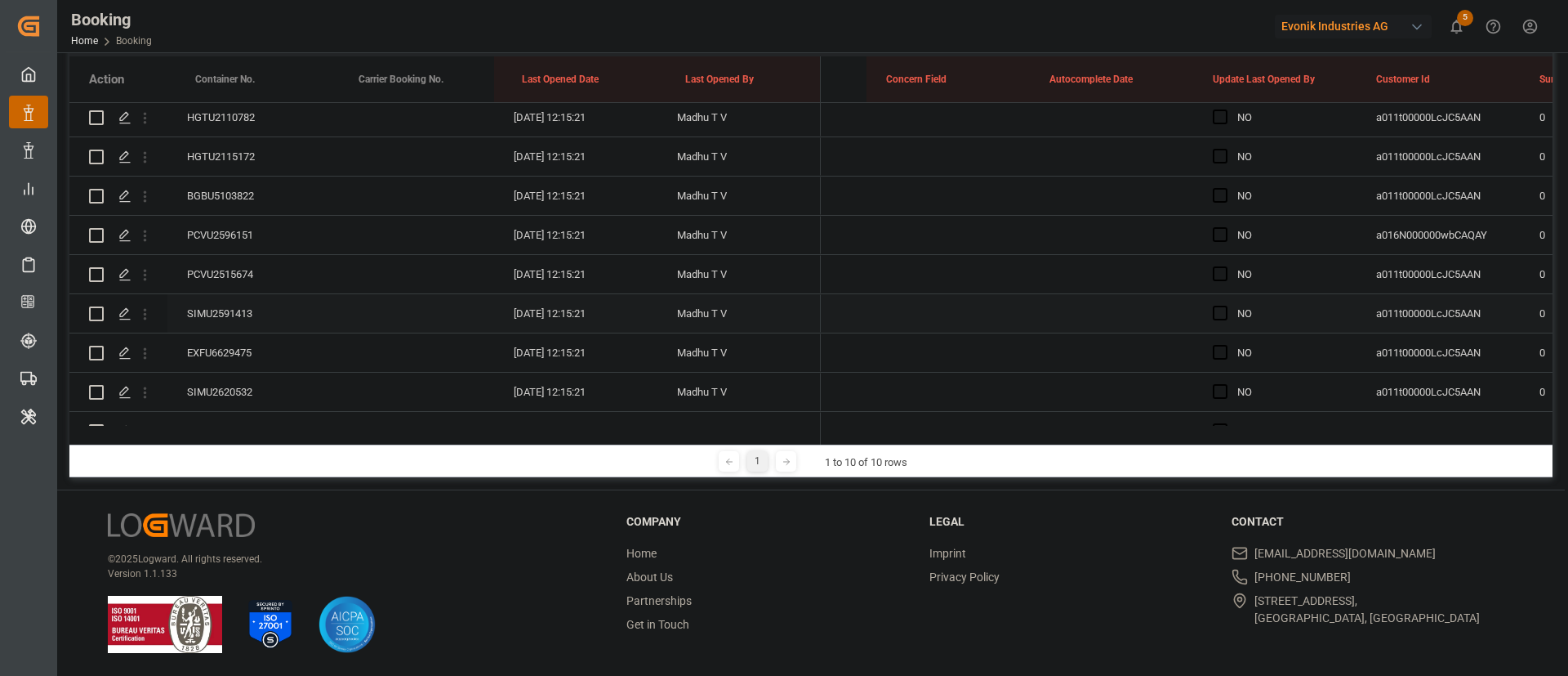
scroll to position [795, 0]
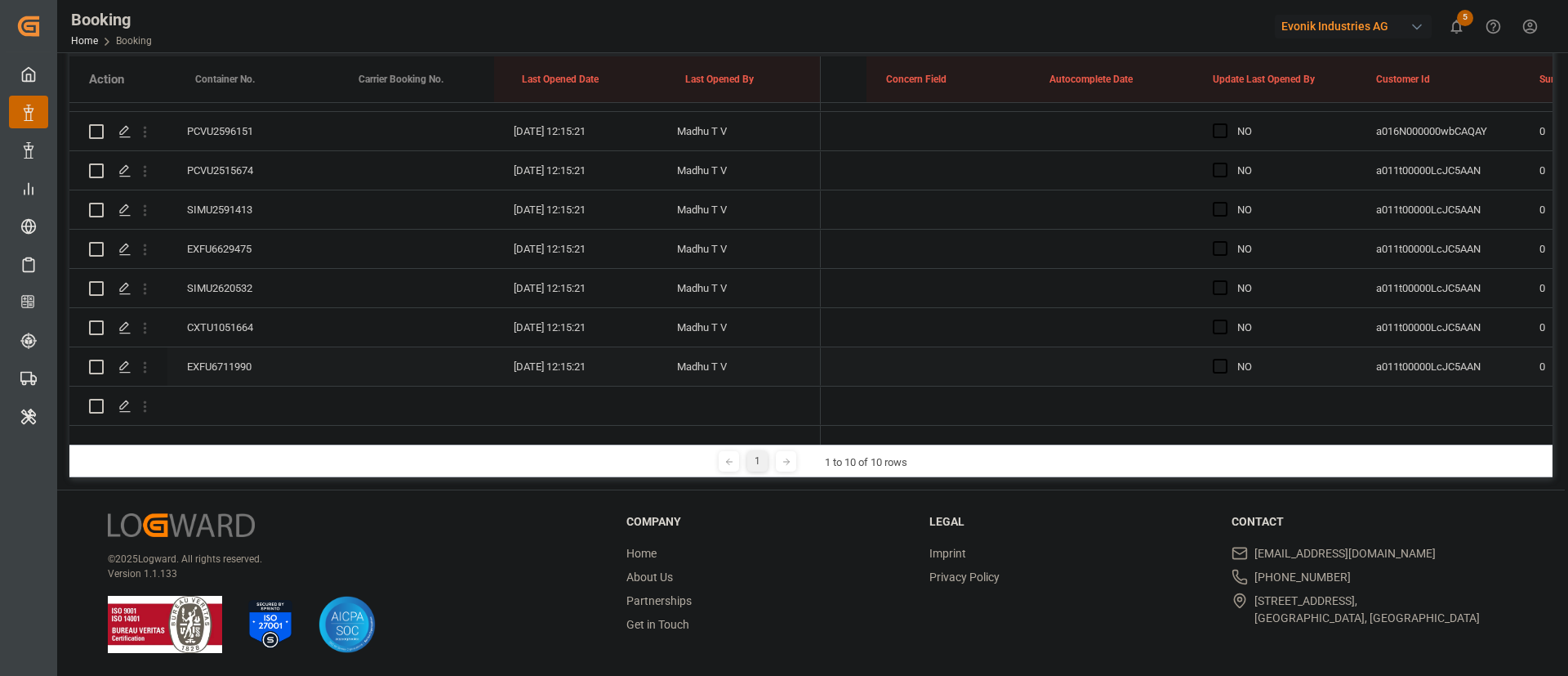
click at [228, 348] on div "EXFU6711990" at bounding box center [250, 366] width 164 height 39
click at [1223, 359] on span "Press SPACE to select this row." at bounding box center [1221, 366] width 15 height 15
click at [1225, 359] on input "Press SPACE to select this row." at bounding box center [1225, 359] width 0 height 0
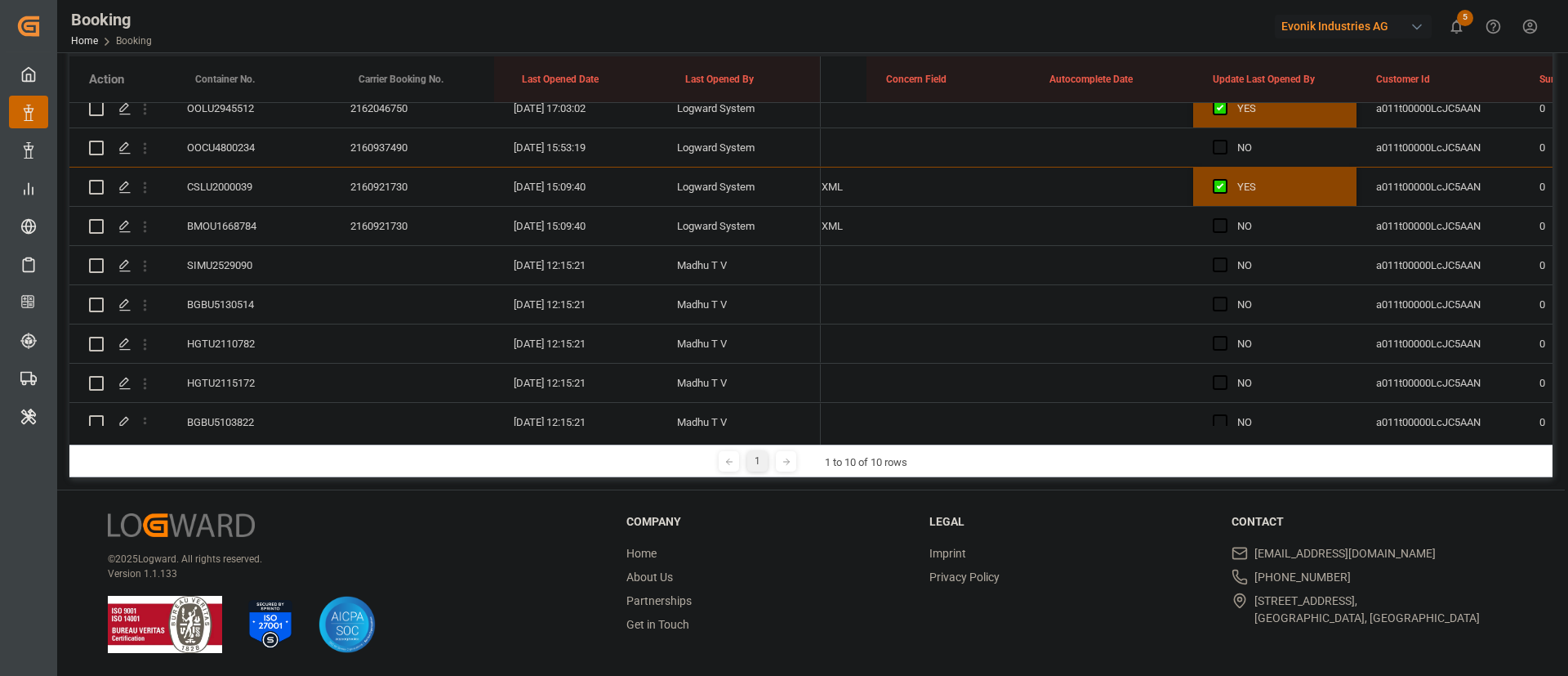
scroll to position [427, 0]
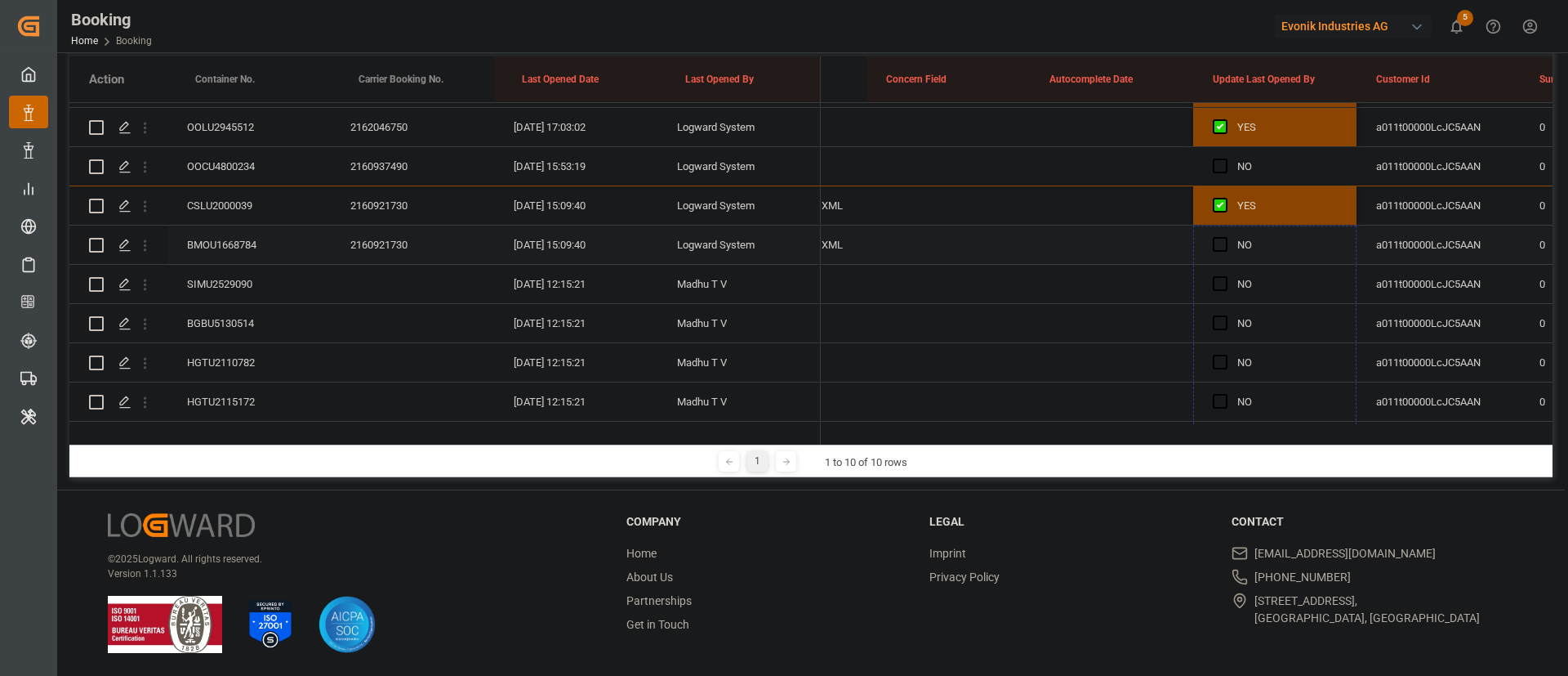
drag, startPoint x: 1353, startPoint y: 365, endPoint x: 1325, endPoint y: 239, distance: 129.1
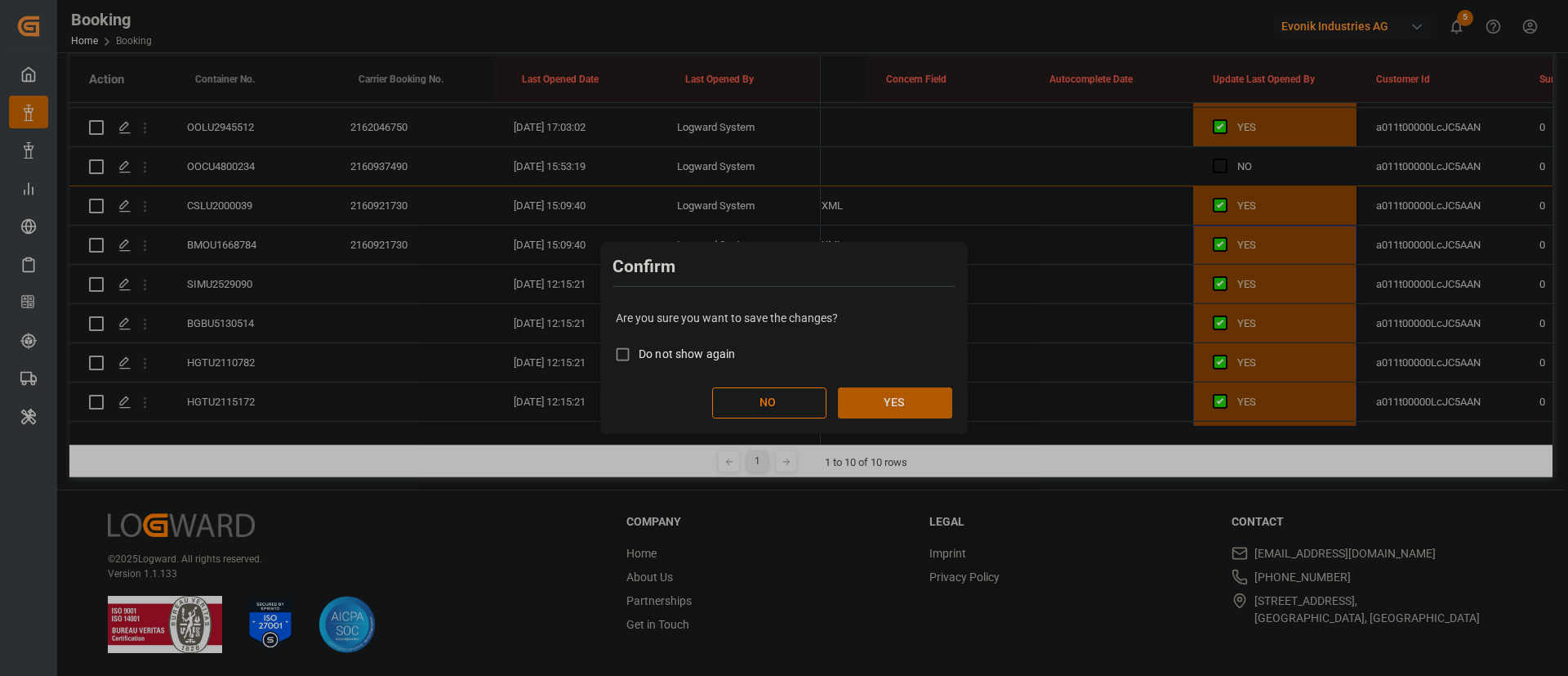
click at [923, 410] on button "YES" at bounding box center [896, 403] width 115 height 31
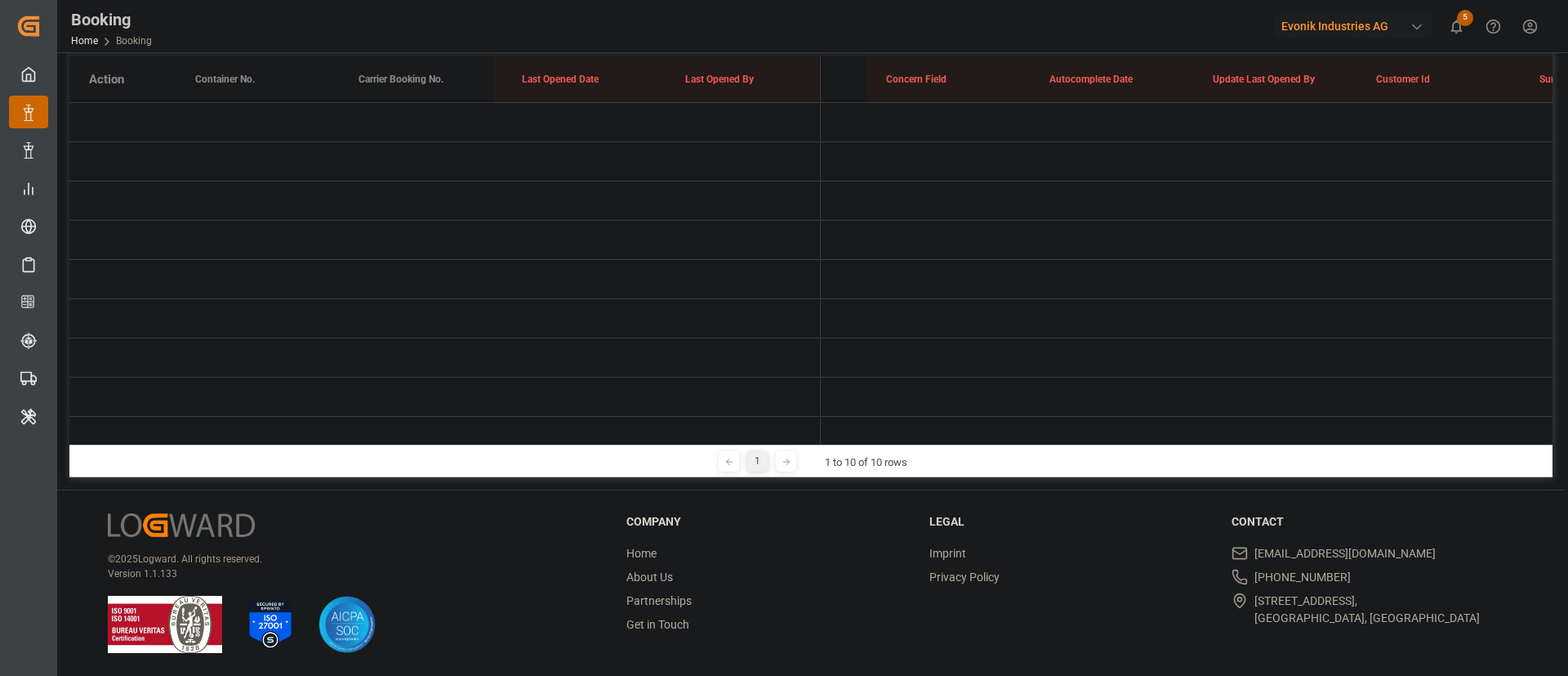
scroll to position [0, 0]
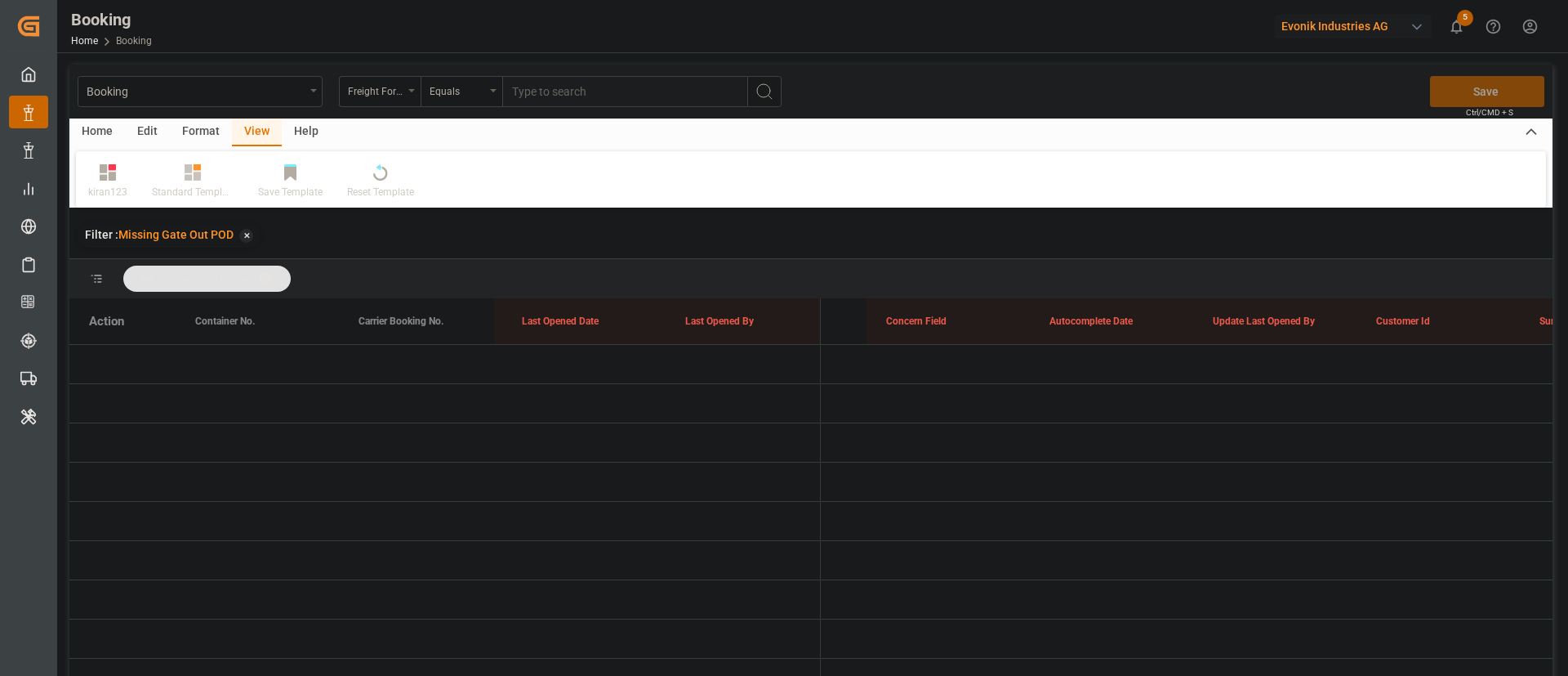
click at [282, 271] on span at bounding box center [271, 279] width 26 height 15
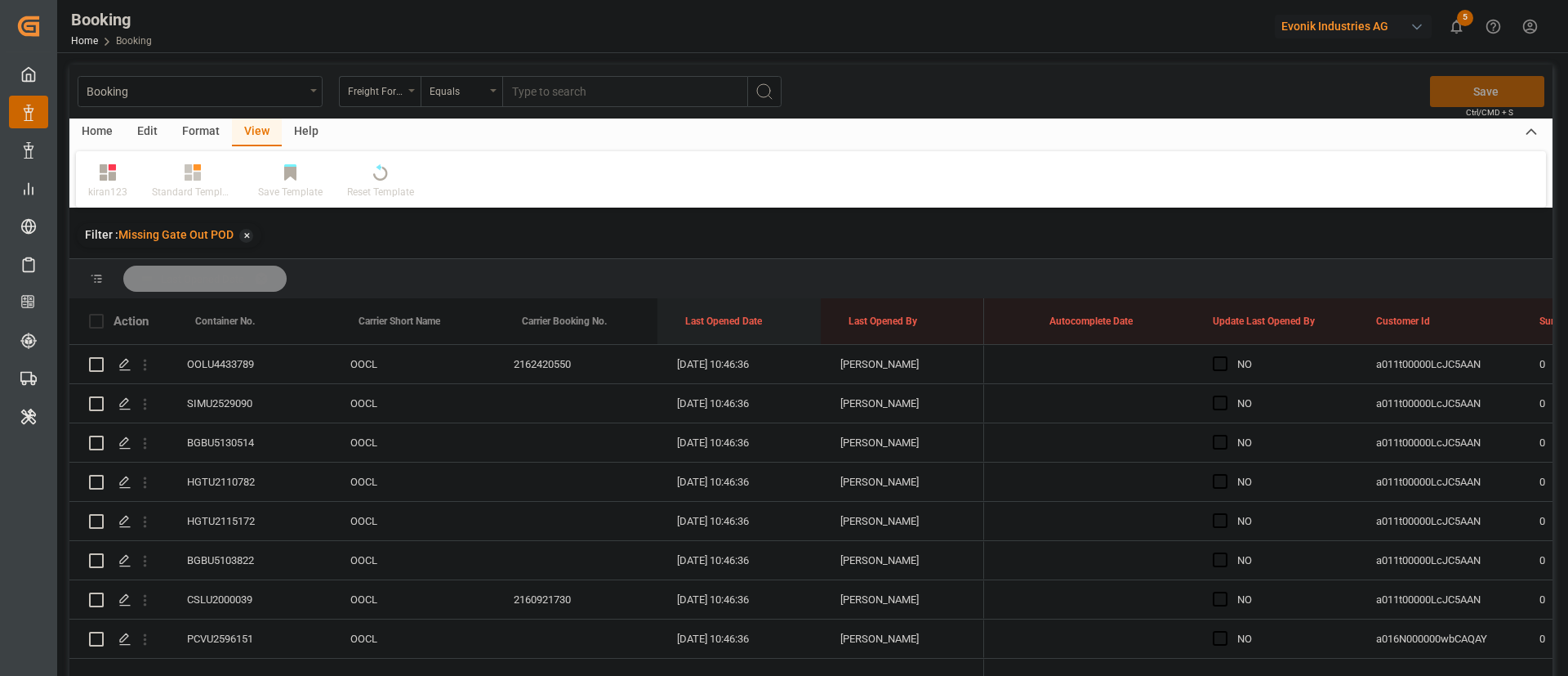
drag, startPoint x: 720, startPoint y: 316, endPoint x: 726, endPoint y: 282, distance: 34.5
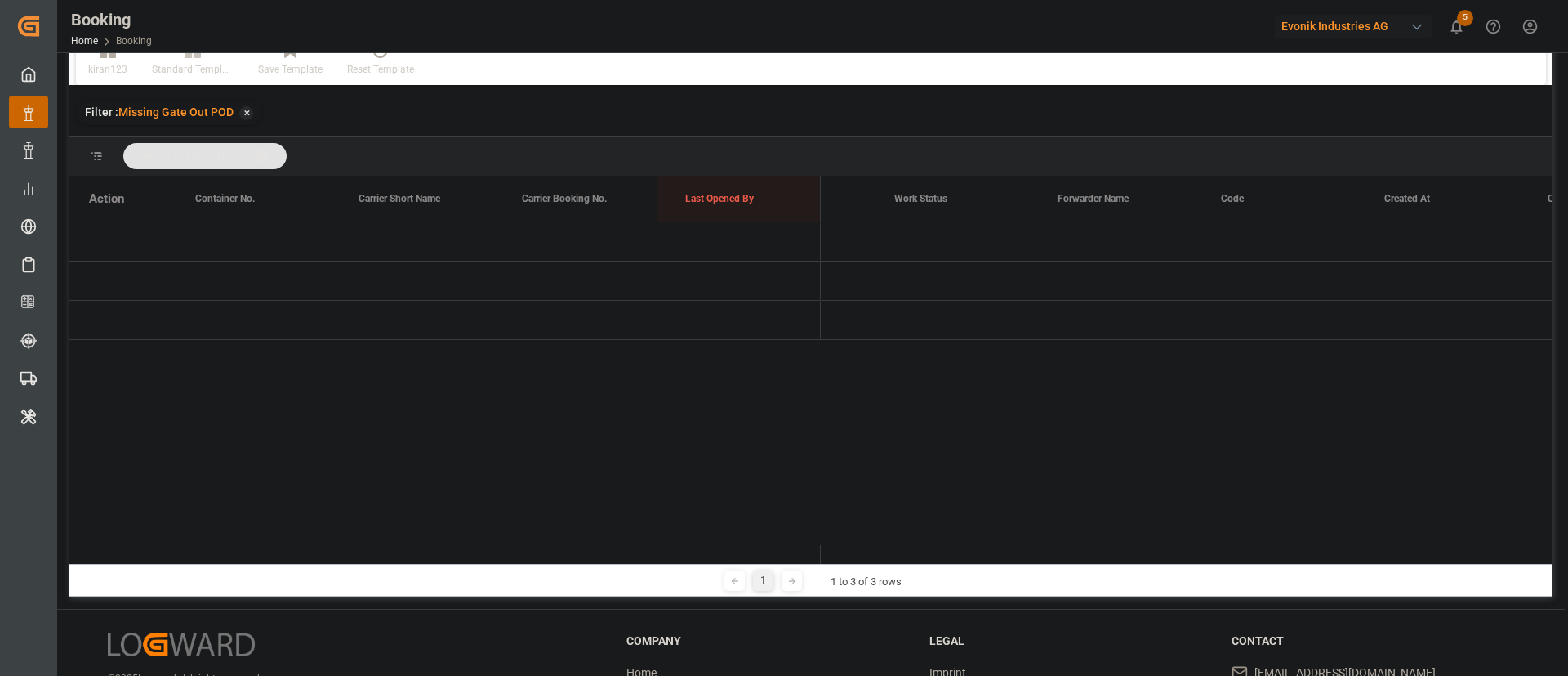
scroll to position [0, 1]
click at [837, 242] on div "10.10.2025 00:00:00 (2)" at bounding box center [902, 241] width 164 height 39
click at [843, 240] on span "Press SPACE to select this row." at bounding box center [847, 242] width 15 height 15
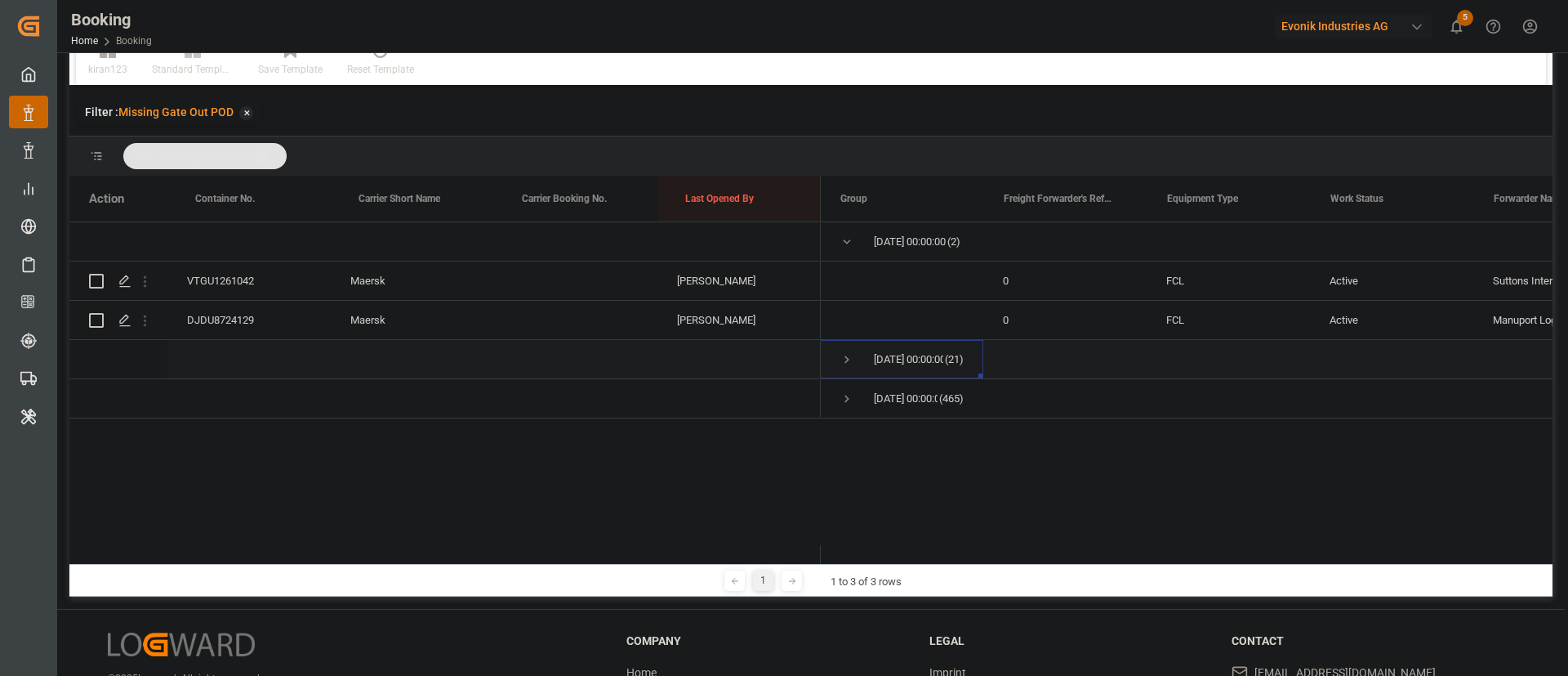
click at [846, 363] on span "Press SPACE to select this row." at bounding box center [847, 360] width 15 height 15
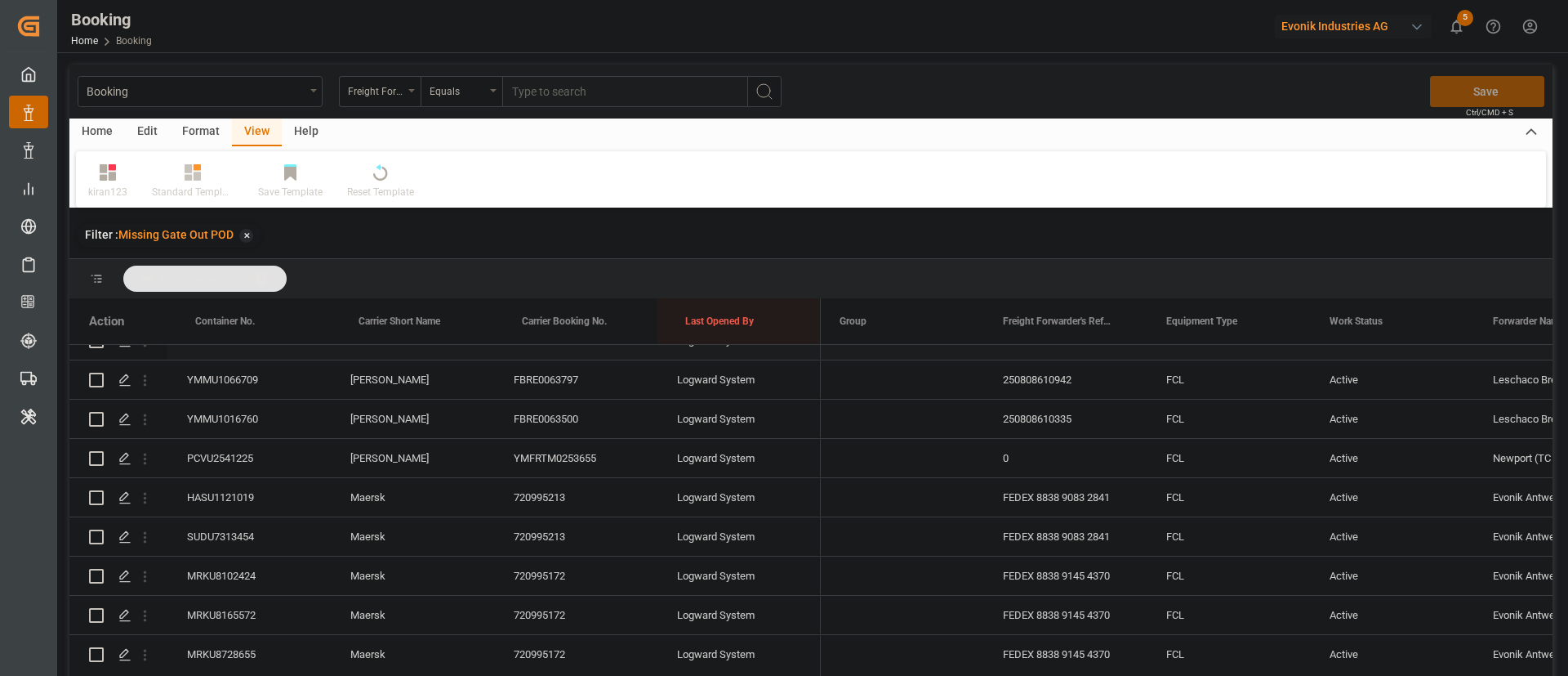
scroll to position [368, 0]
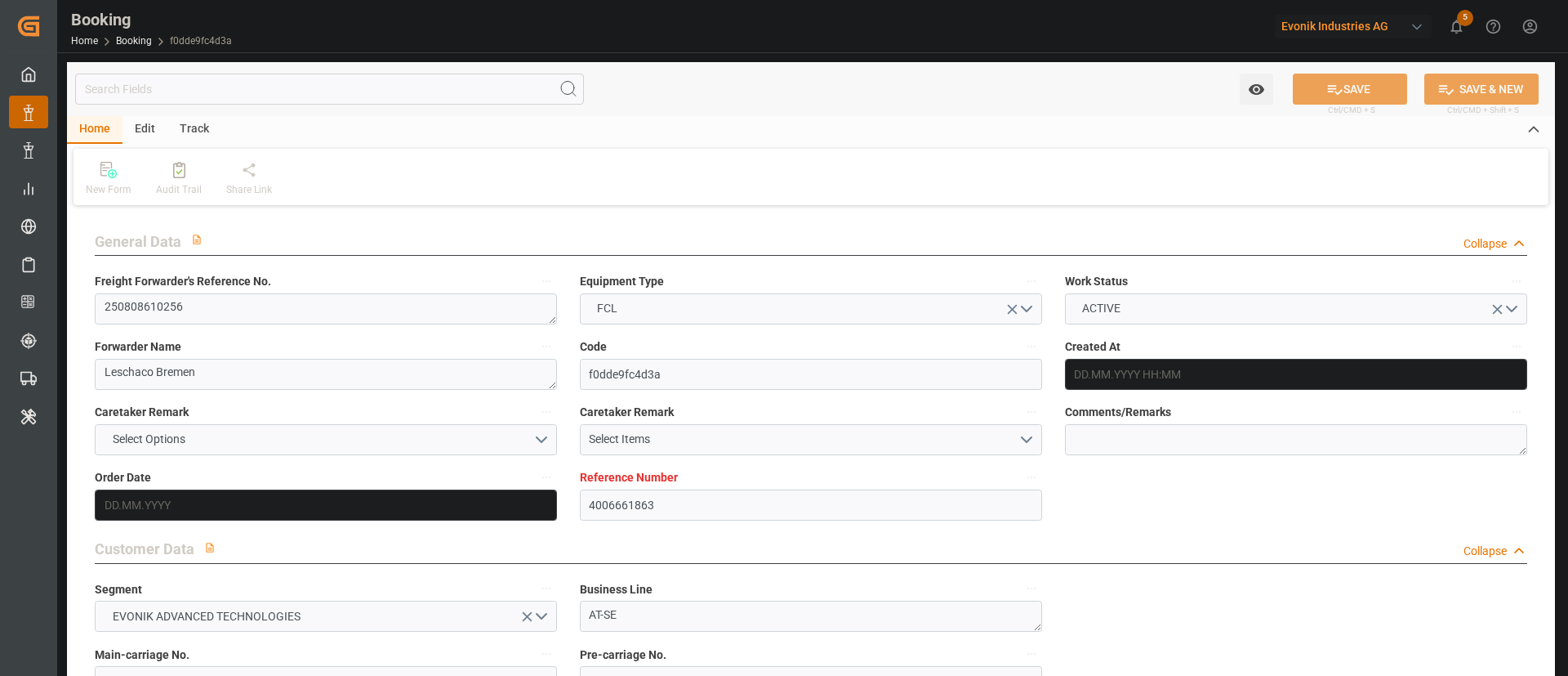
type input "4006661863"
type input "9795610"
type input "OOCL"
type input "Orient Overseas Container Line Ltd"
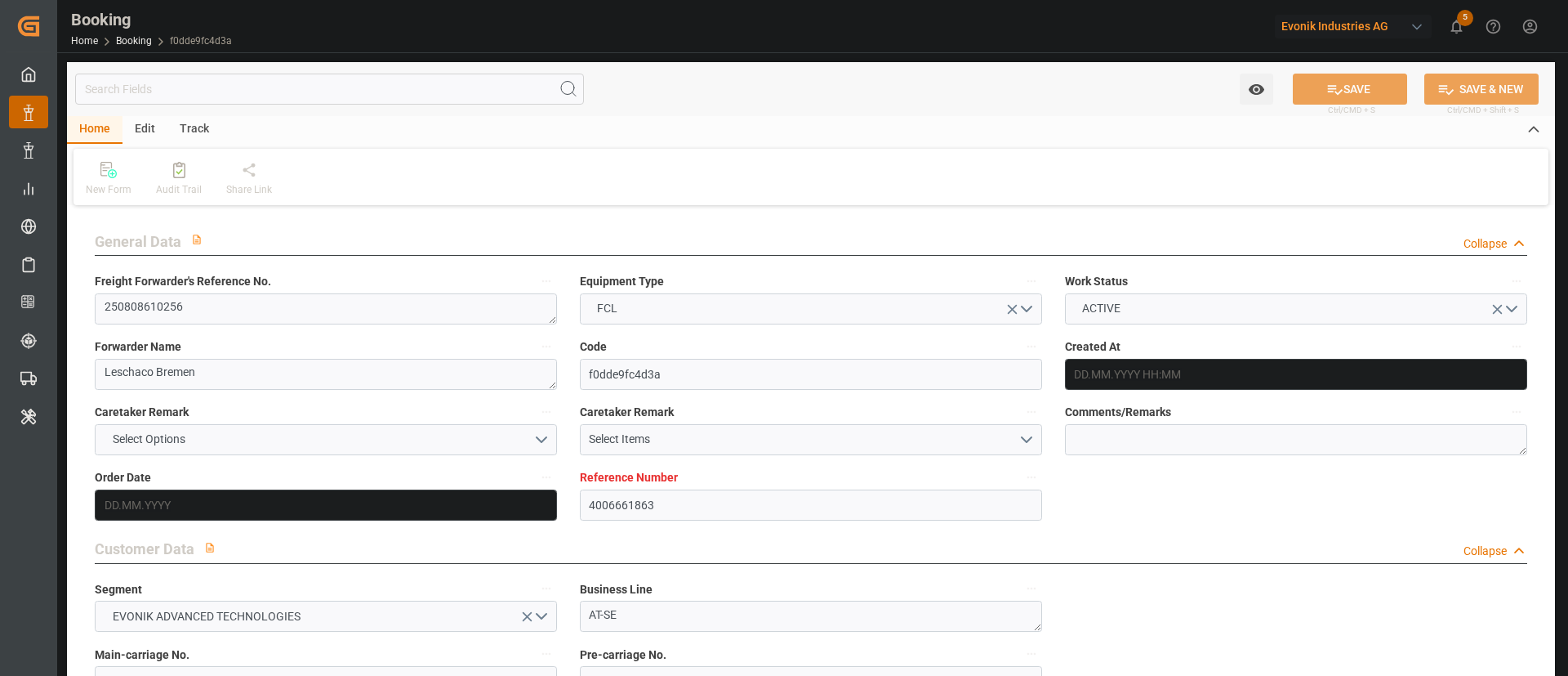
type input "DEHAM"
type input "KRPUS"
type input "49"
type input "CNSHG"
type input "0"
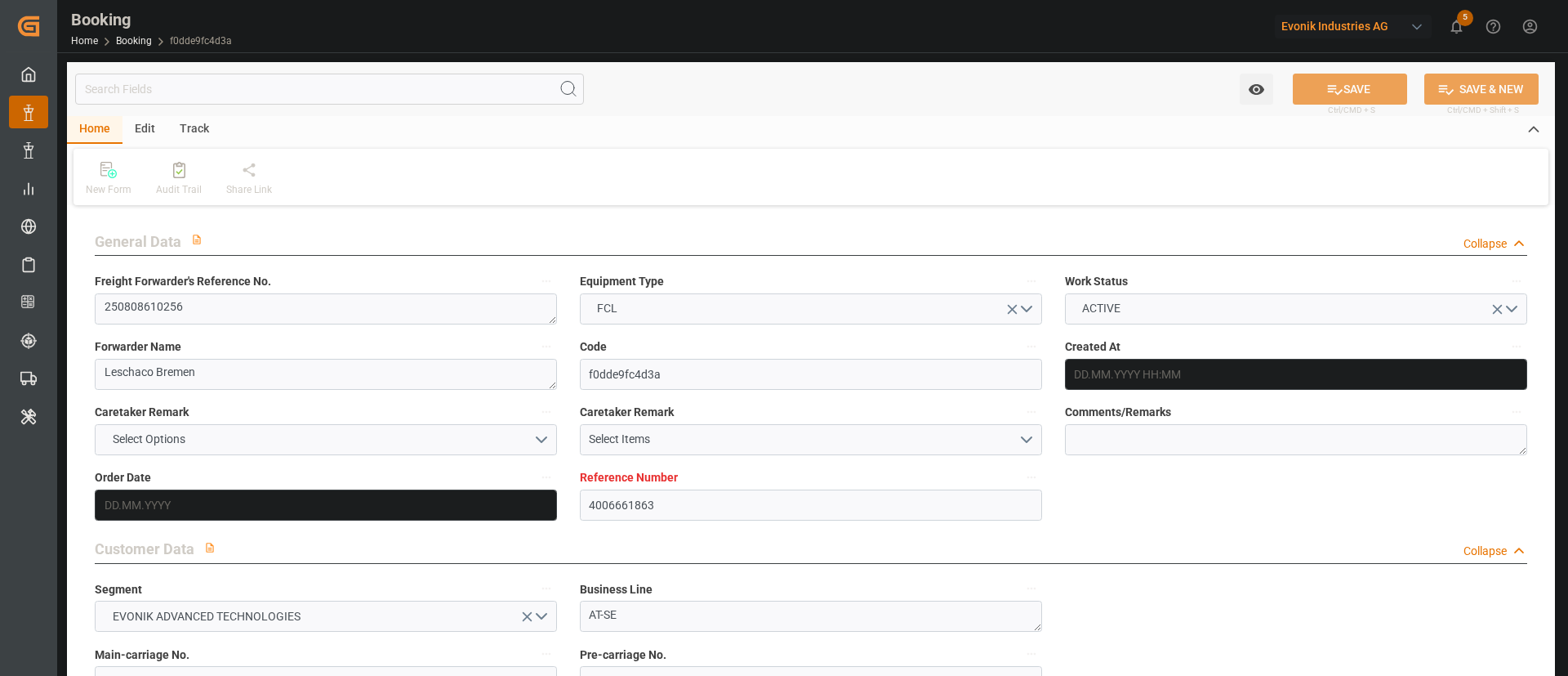
type input "DEHAM"
type input "KRPUS"
type input "9450349"
type input "9622588"
type input "11.07.2025 08:27"
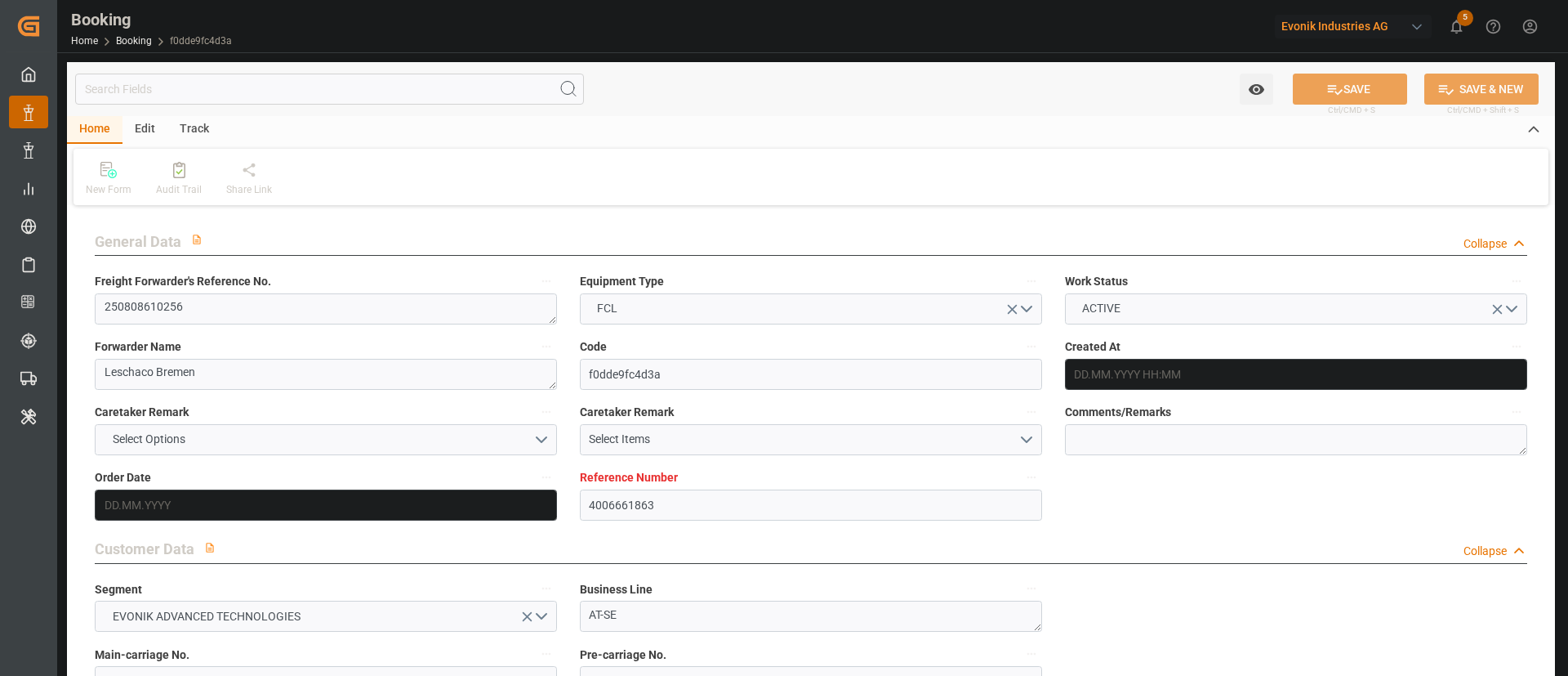
type input "11.07.2025"
type input "07.10.2025"
type input "[DATE]"
type input "15.08.2025 00:00"
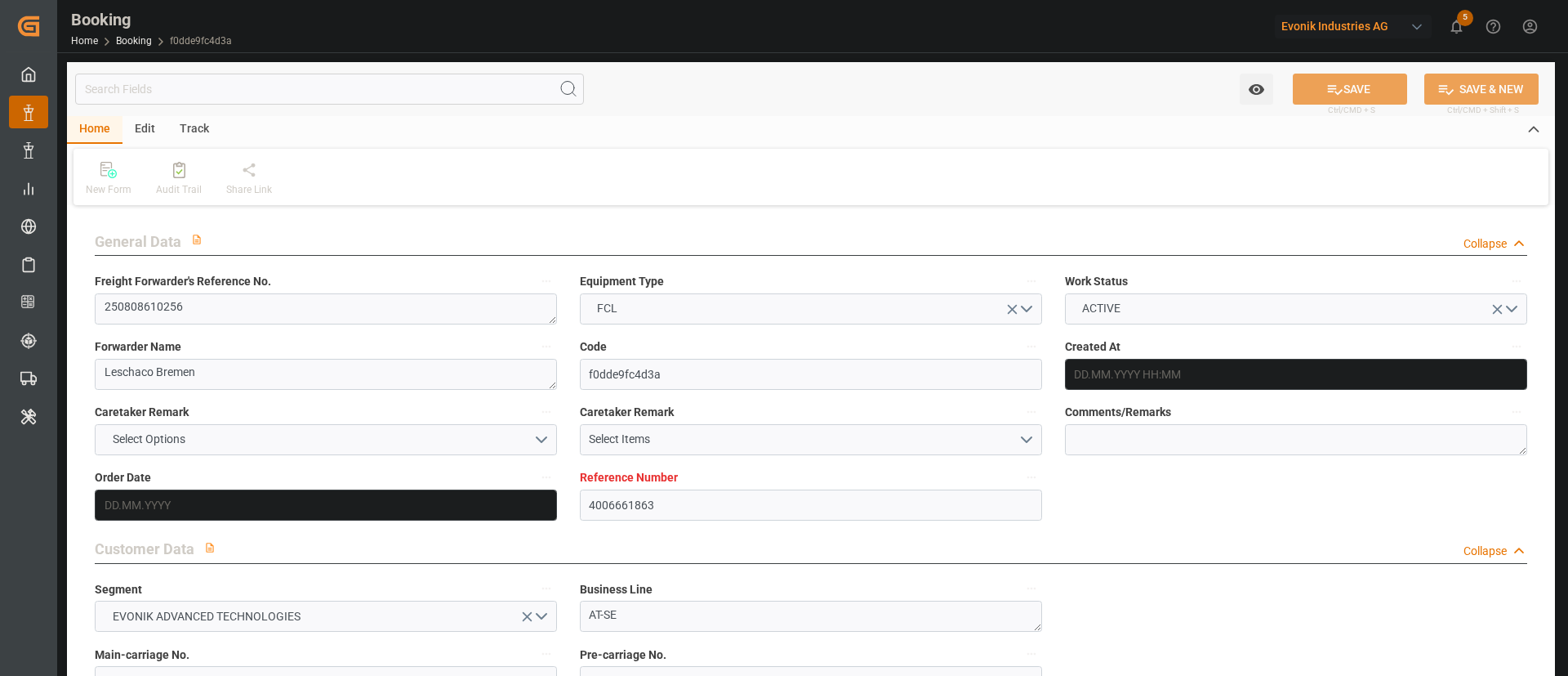
type input "15.08.2025 00:00"
type input "15.08.2025 15:30"
type input "04.08.2025 07:22"
type input "03.10.2025 13:00"
type input "01.10.2025 00:00"
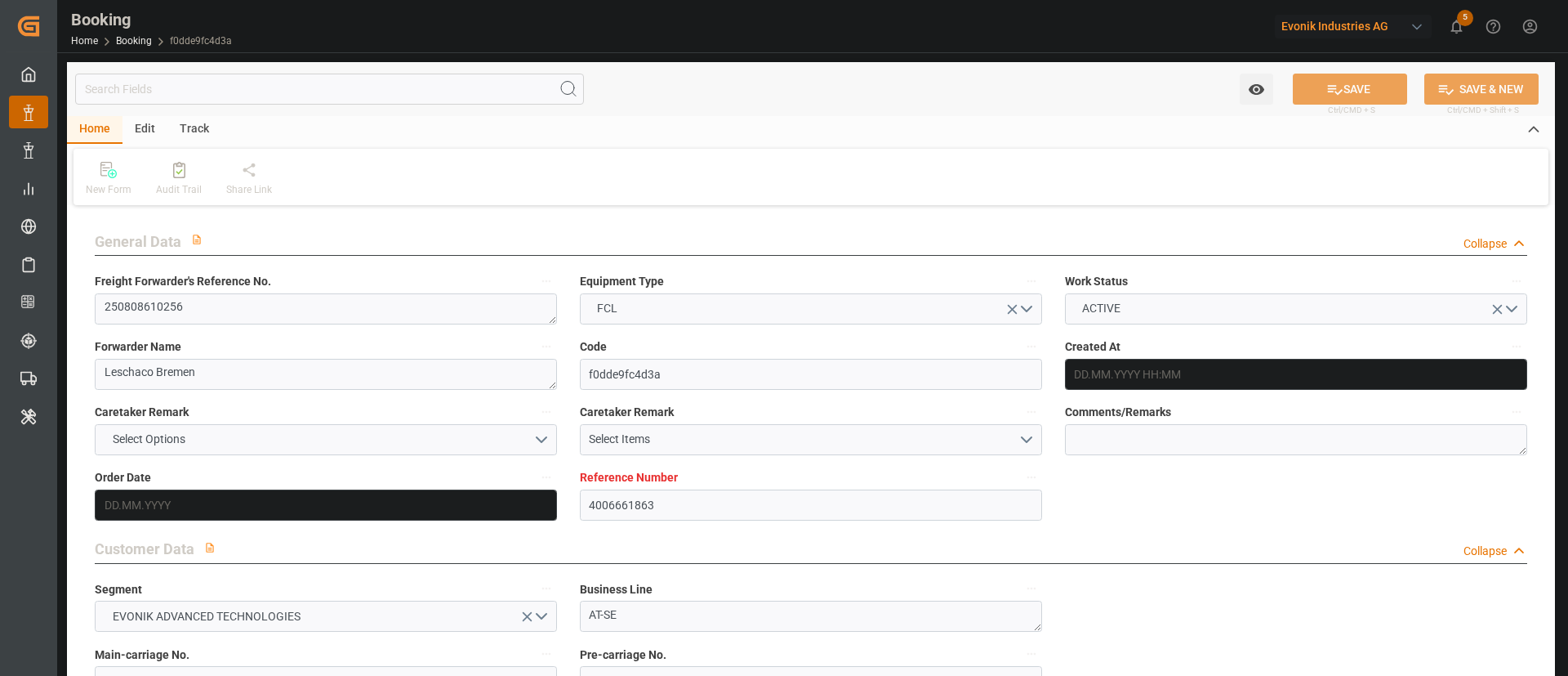
type input "03.10.2025 00:00"
type input "23.09.2025 08:00"
type input "23.09.2025 00:00"
type input "23.09.2025 08:32"
type input "28.09.2025 12:30"
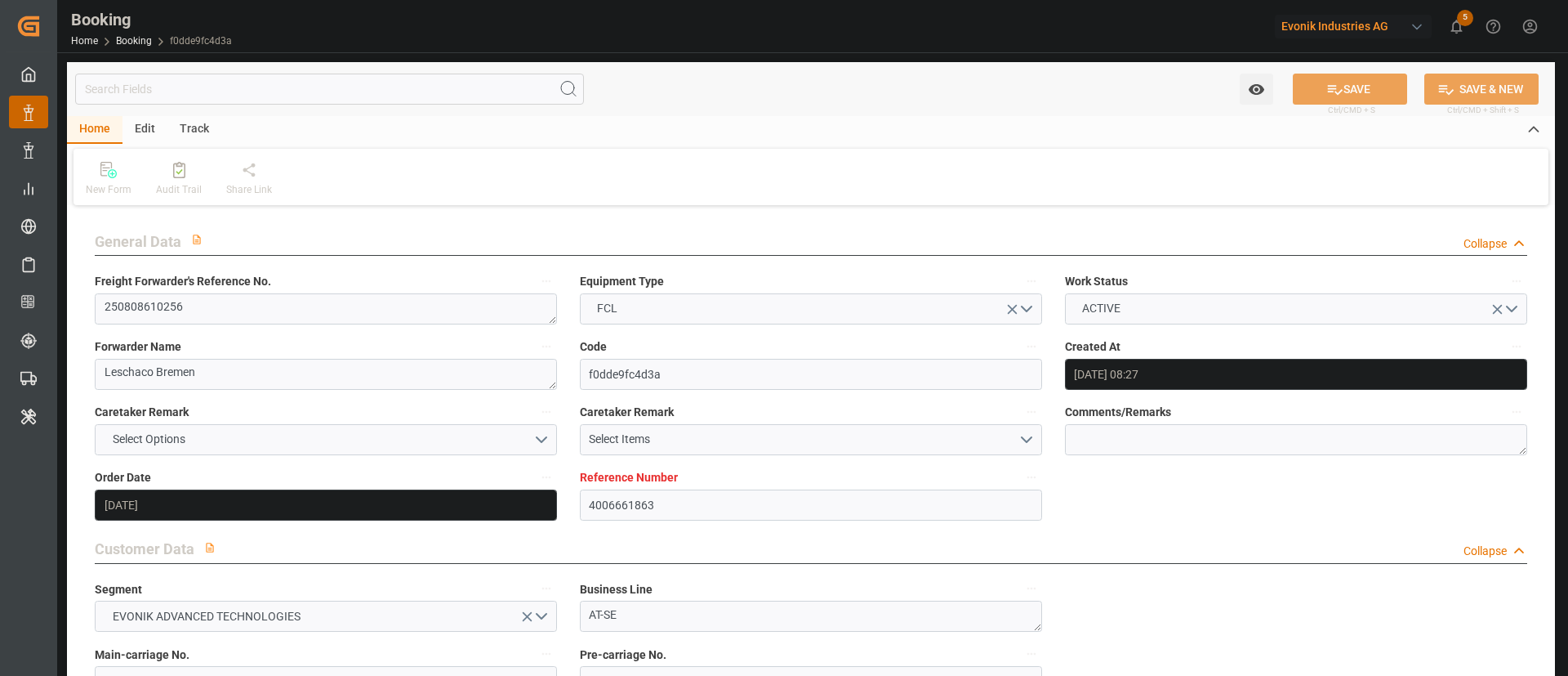
type input "30.09.2025 00:00"
type input "28.09.2025 13:14"
type input "[DATE]"
type input "12.10.2025 15:53"
type input "[DATE]"
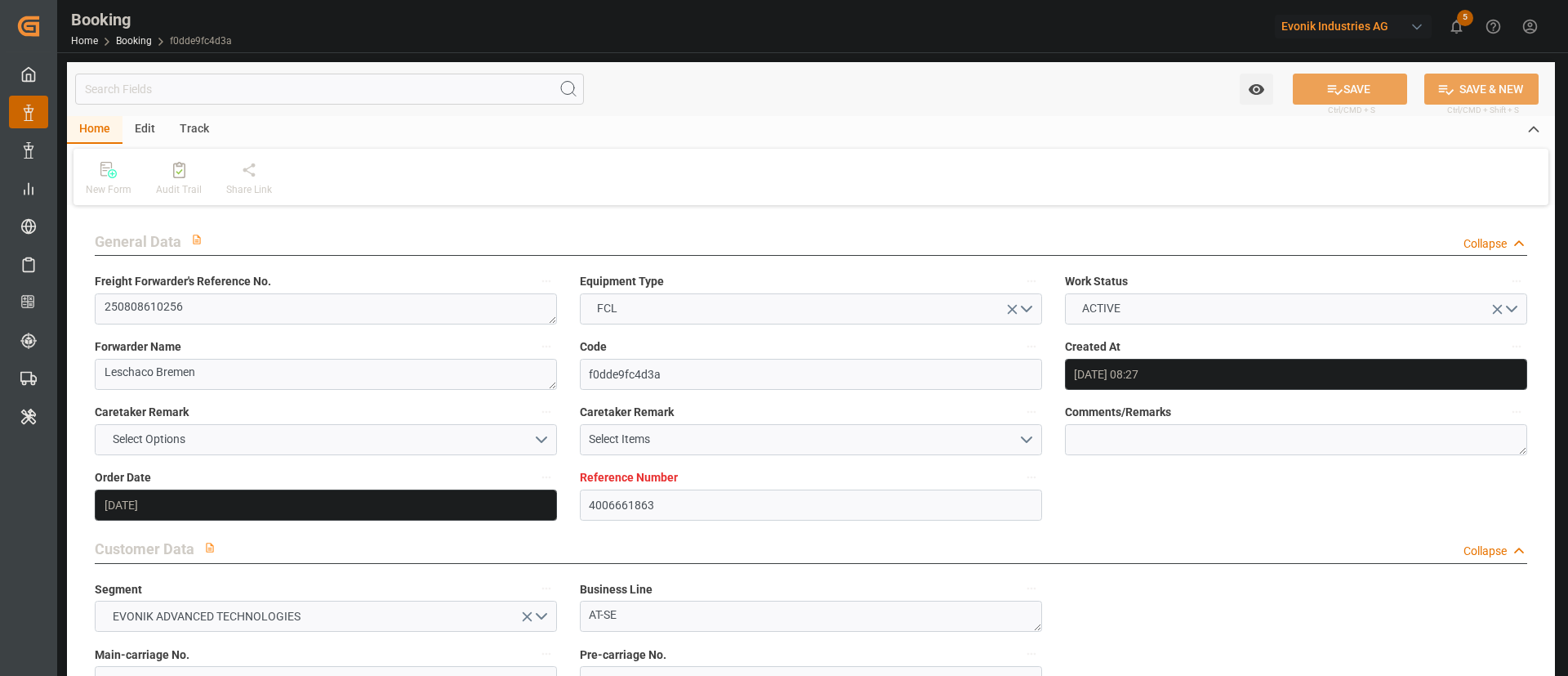
type input "30.07.2025 06:22"
type input "15.08.2025 01:31"
type input "15.08.2025 16:03"
type input "23.09.2025 08:00"
type input "23.09.2025 07:47"
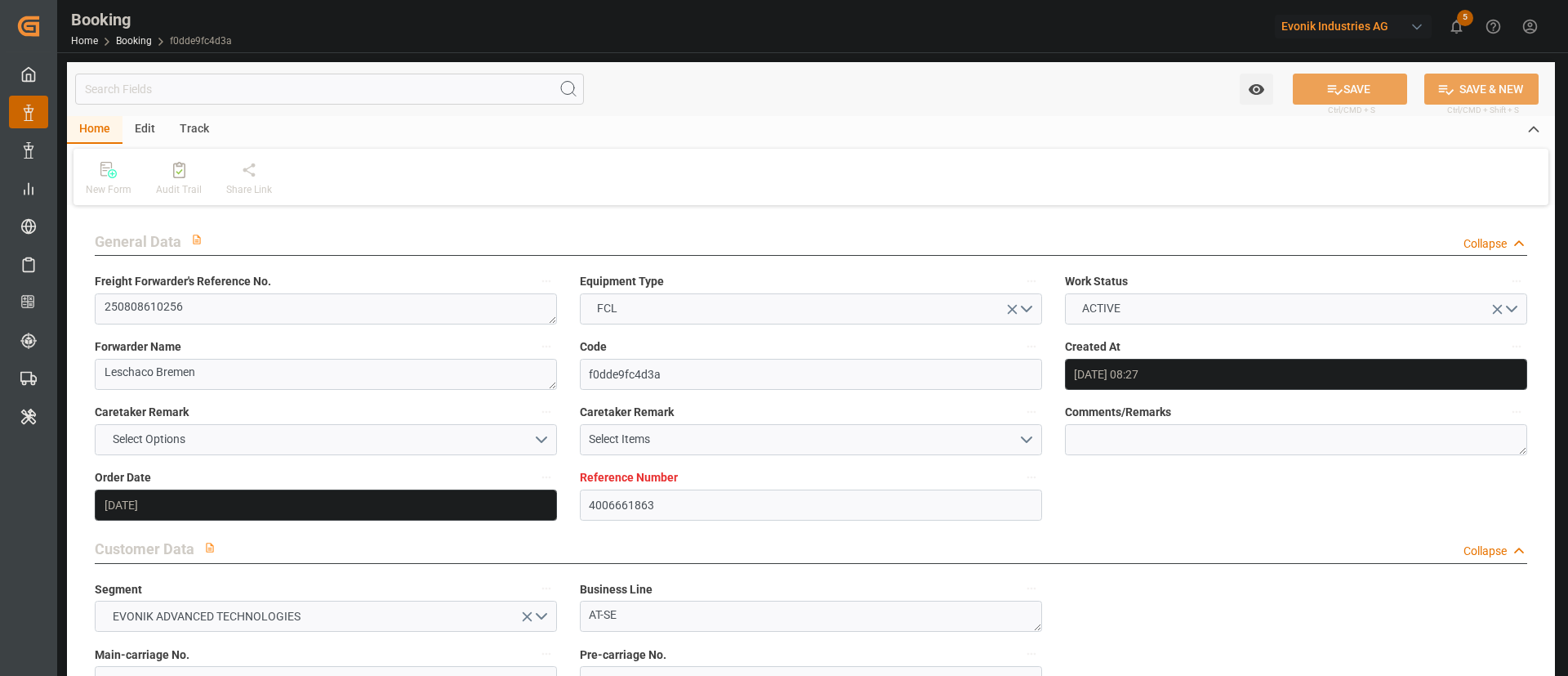
type input "23.09.2025 16:37"
type input "24.09.2025 12:53"
type input "27.09.2025 23:51"
type input "28.09.2025 12:30"
type input "28.09.2025 13:40"
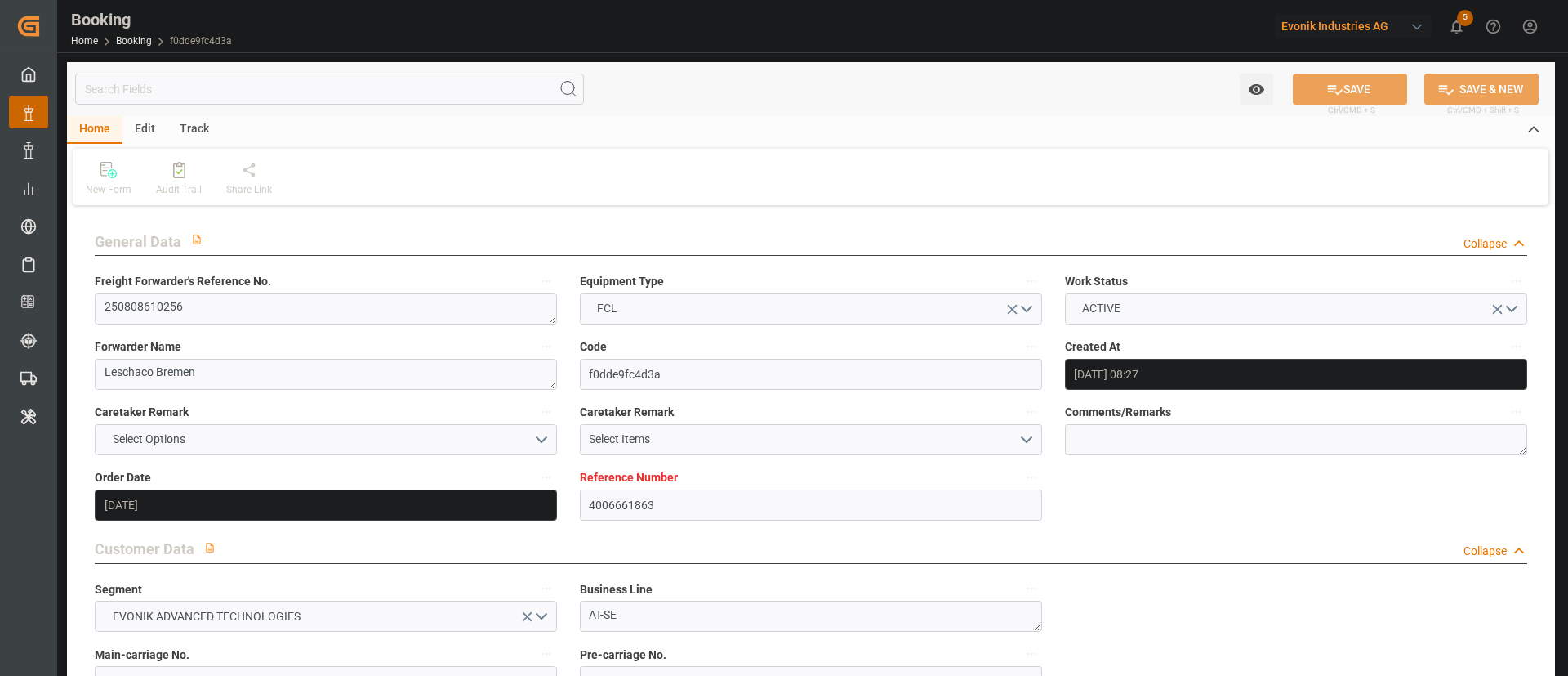
type input "03.10.2025 13:00"
type input "03.10.2025 13:13"
type input "04.10.2025 02:32"
type input "04.10.2025 03:31"
type input "08.10.2025 03:31"
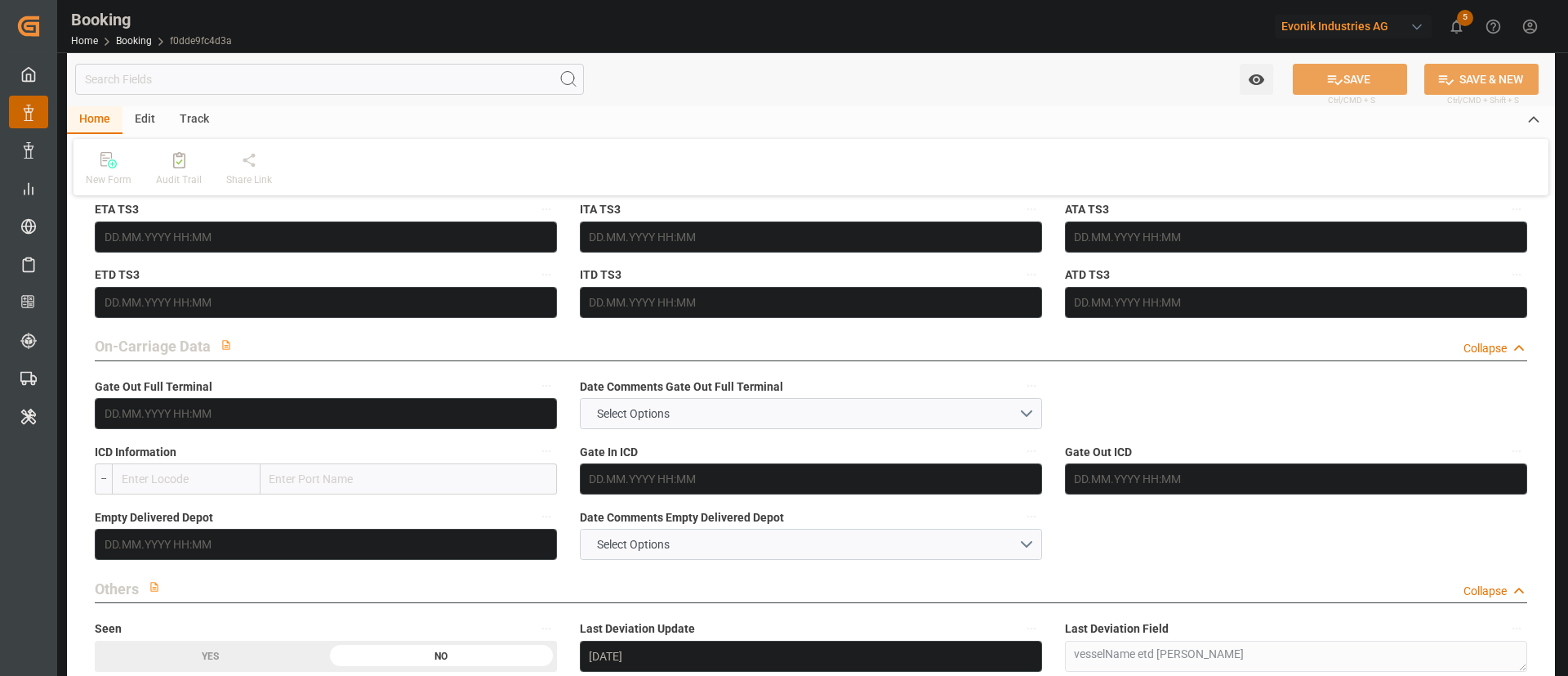
scroll to position [2330, 0]
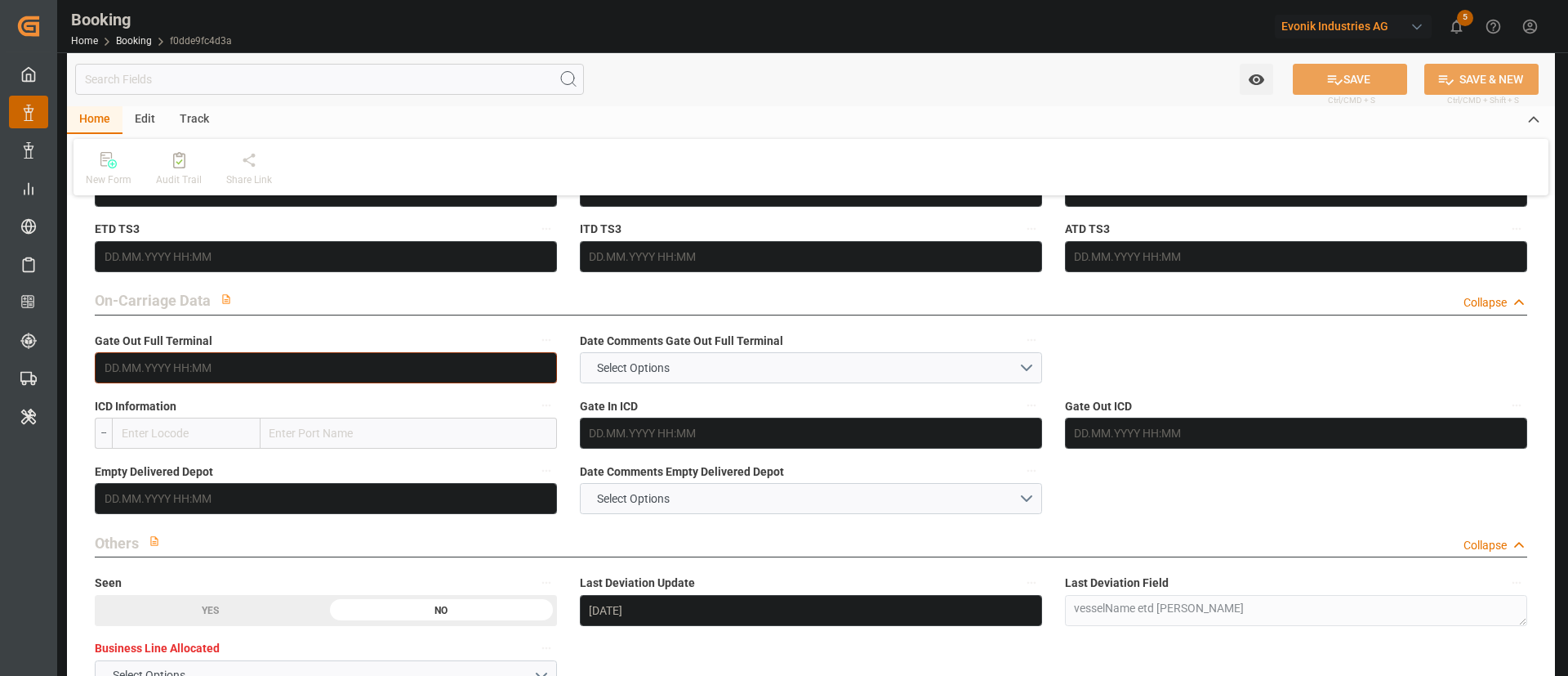
click at [174, 356] on input "text" at bounding box center [326, 368] width 463 height 31
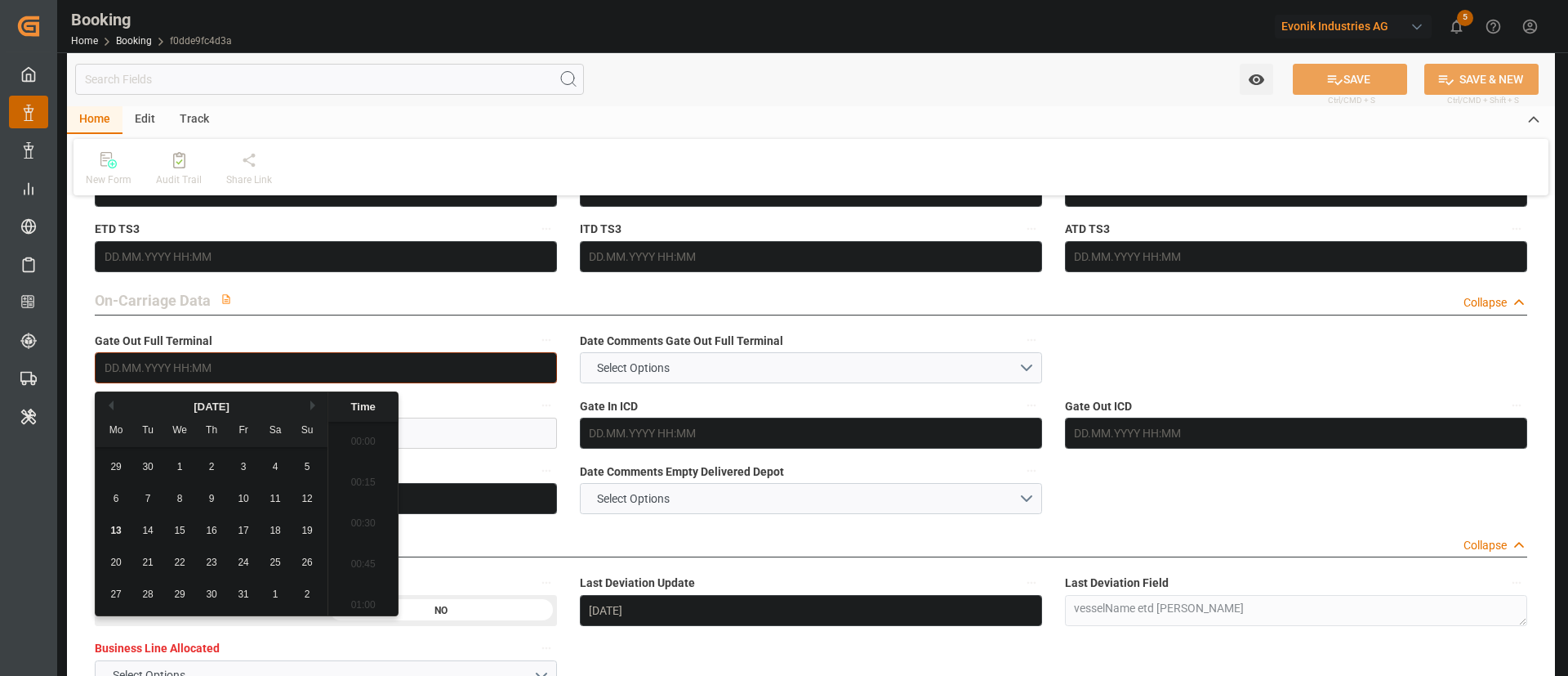
scroll to position [2540, 0]
click at [116, 528] on span "13" at bounding box center [115, 530] width 11 height 11
type input "13.10.2025 00:00"
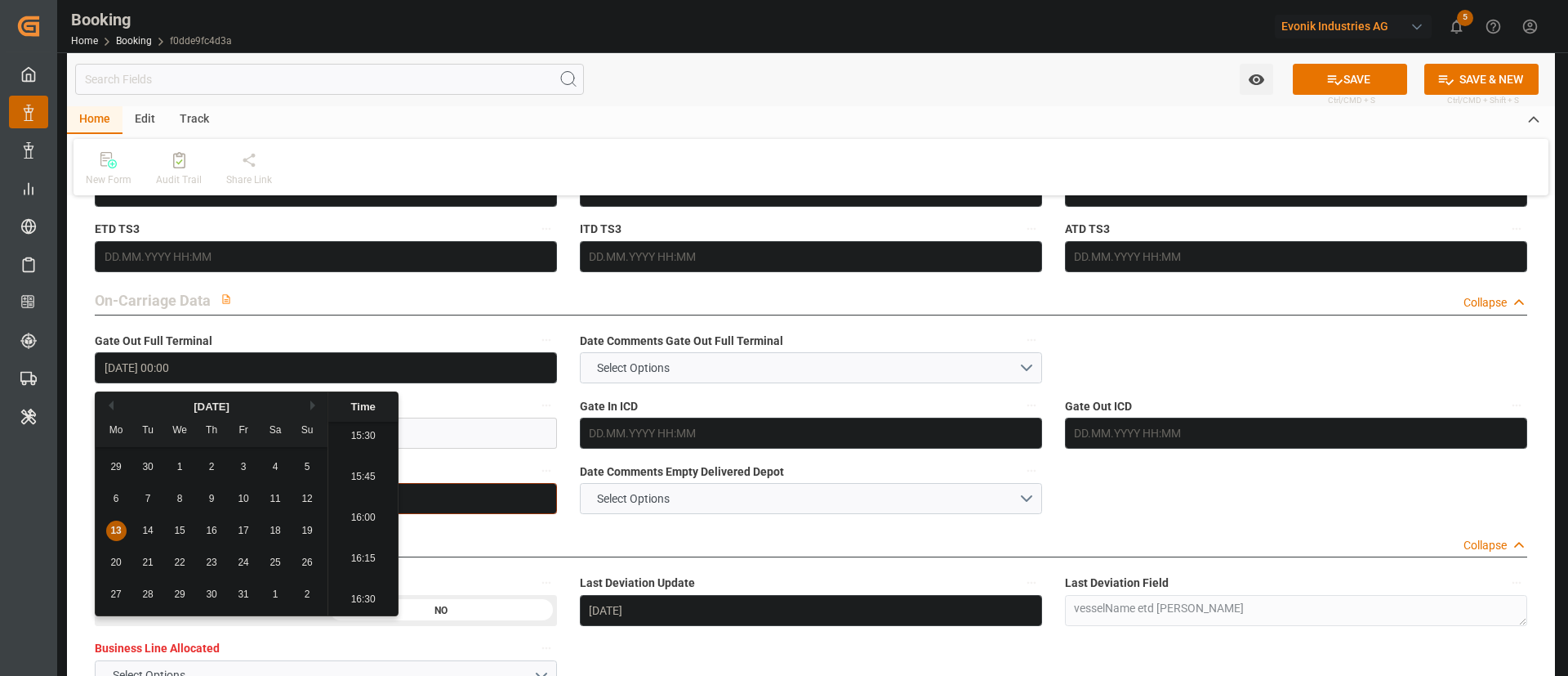
click at [436, 493] on input "text" at bounding box center [326, 499] width 463 height 31
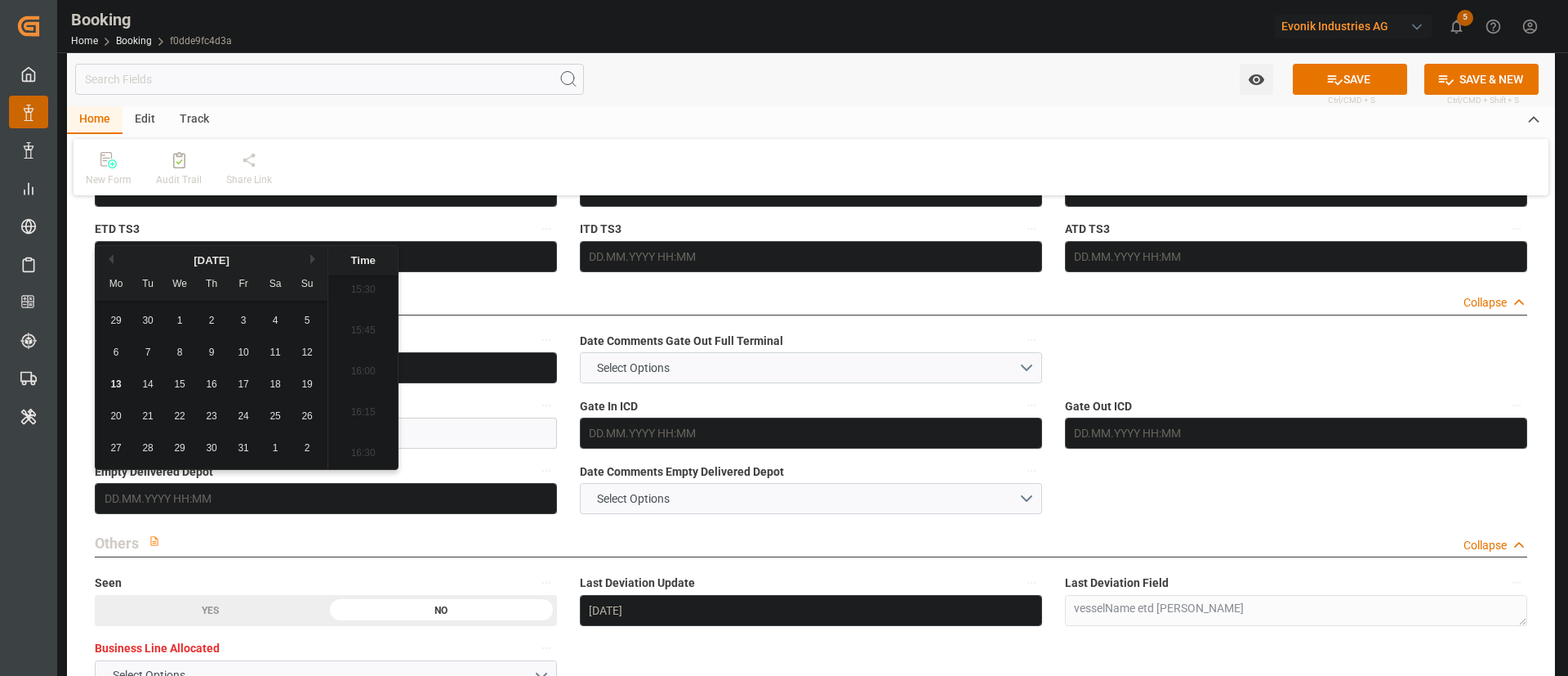
click at [124, 393] on div "13" at bounding box center [116, 385] width 20 height 20
type input "13.10.2025 00:00"
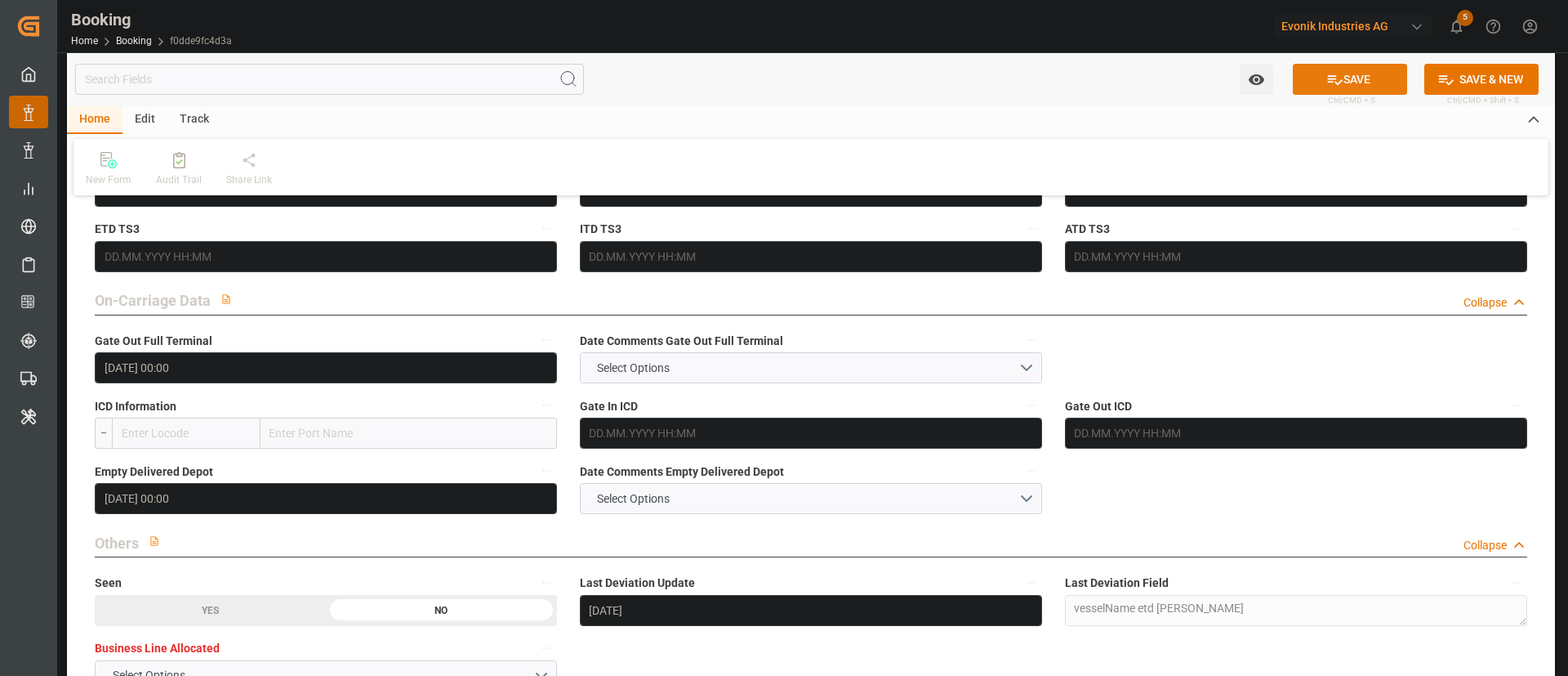
click at [1349, 62] on div "Watch Option SAVE Ctrl/CMD + S SAVE & NEW Ctrl/CMD + Shift + S" at bounding box center [811, 79] width 1489 height 54
click at [1327, 72] on icon at bounding box center [1335, 79] width 17 height 17
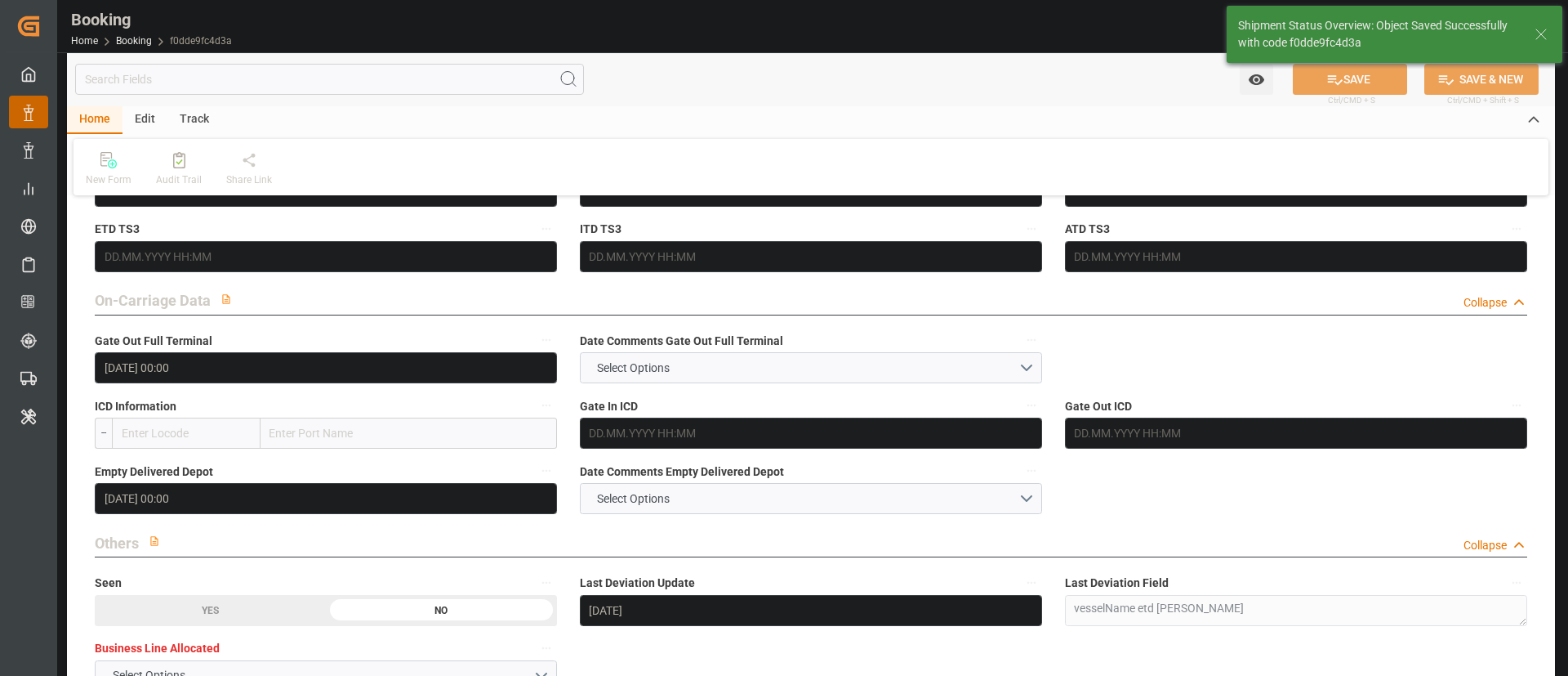
type textarea "Kiran Hari"
type input "13.10.2025 10:42"
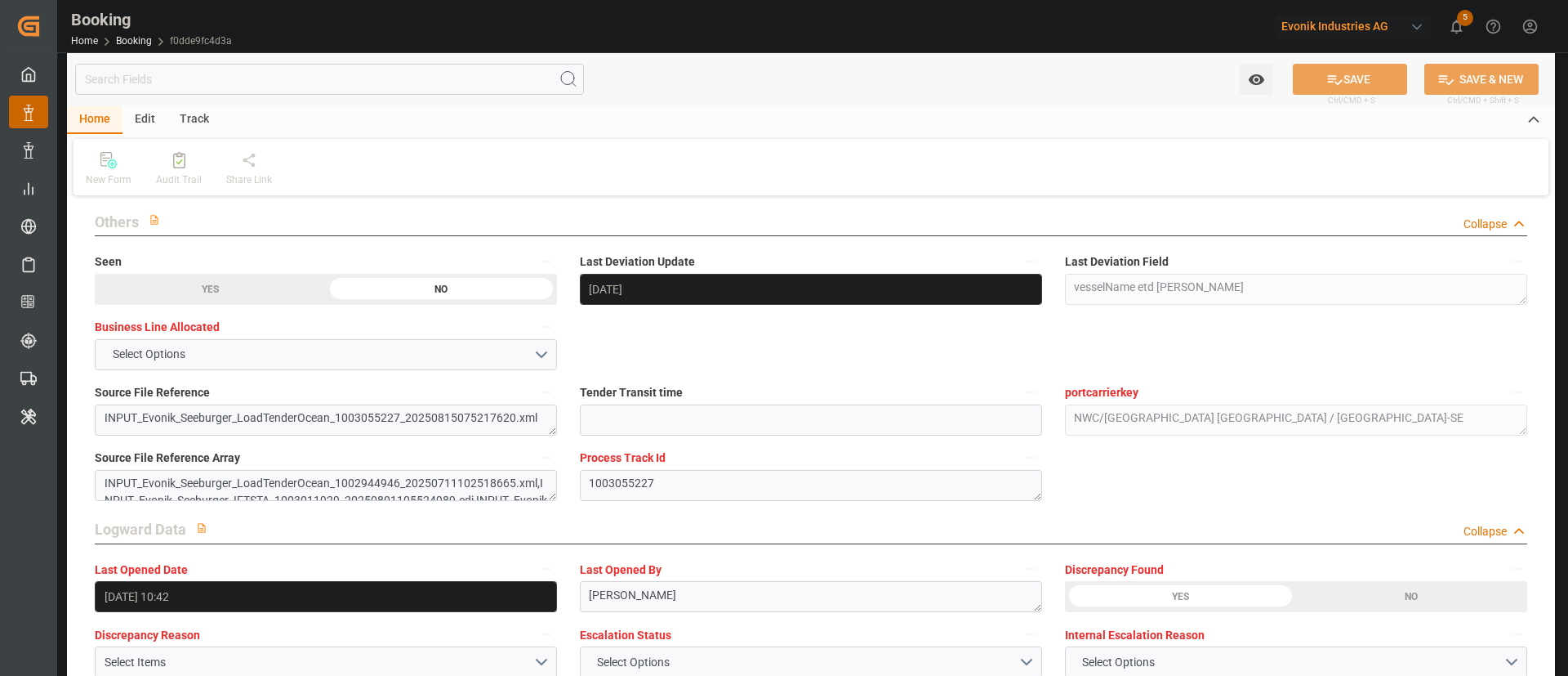
scroll to position [2697, 0]
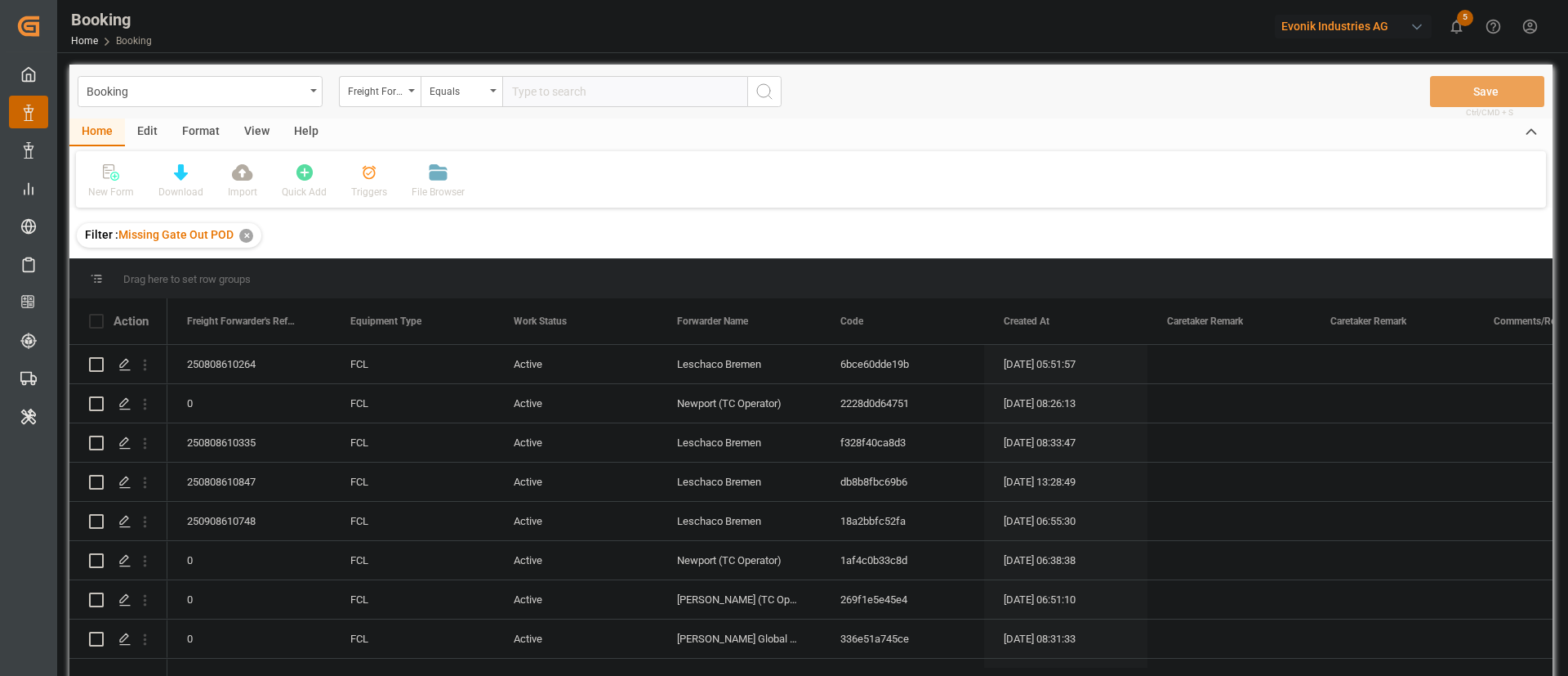
click at [261, 135] on div "View" at bounding box center [256, 133] width 50 height 28
click at [115, 178] on div at bounding box center [104, 172] width 32 height 17
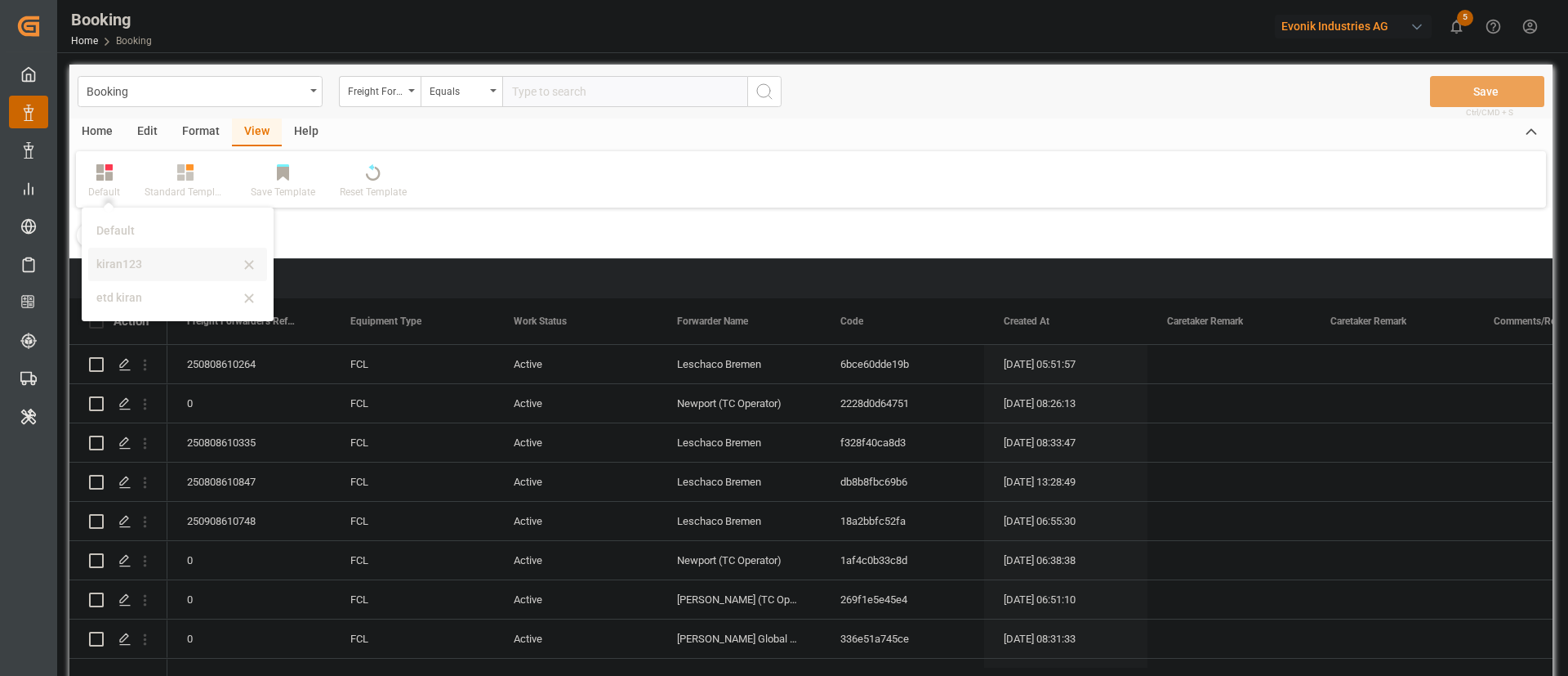
click at [146, 269] on div "kiran123" at bounding box center [168, 264] width 143 height 17
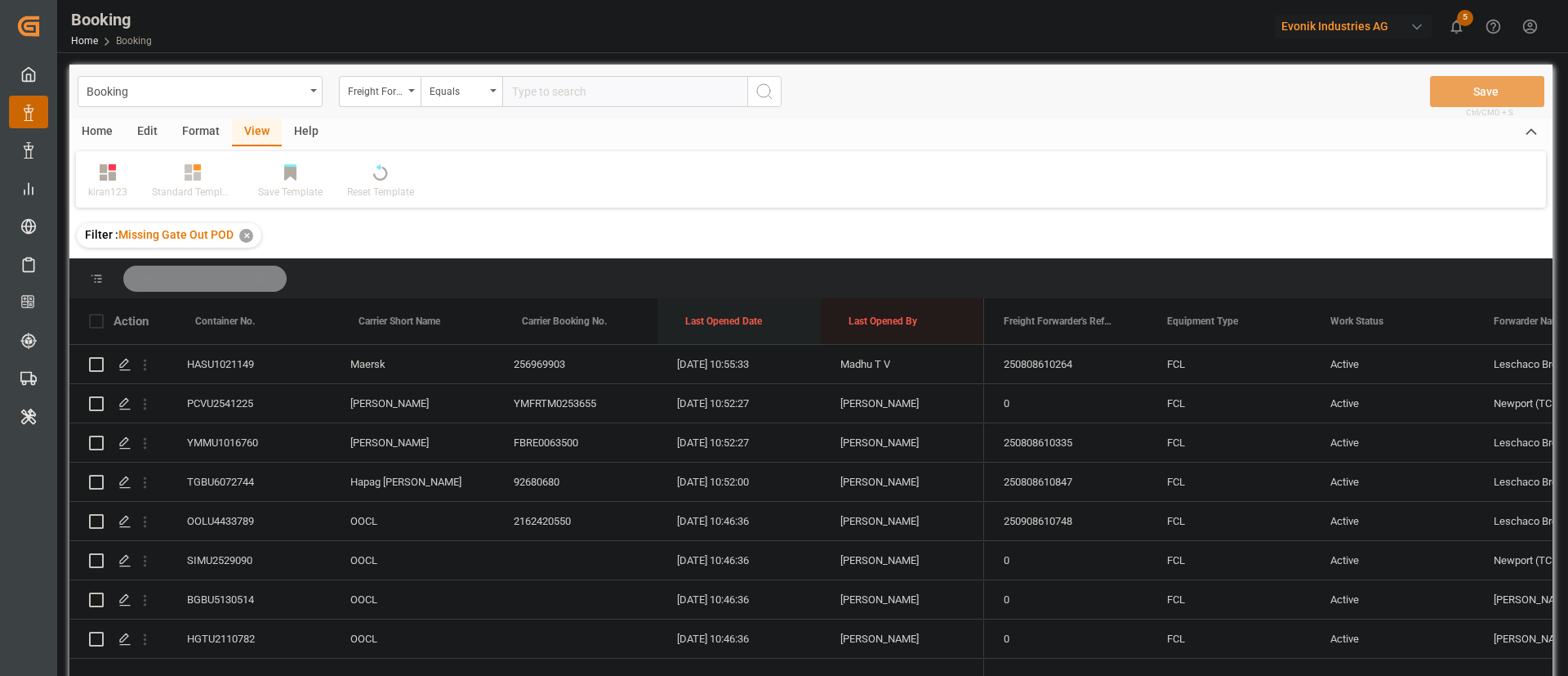
drag, startPoint x: 722, startPoint y: 311, endPoint x: 724, endPoint y: 291, distance: 20.1
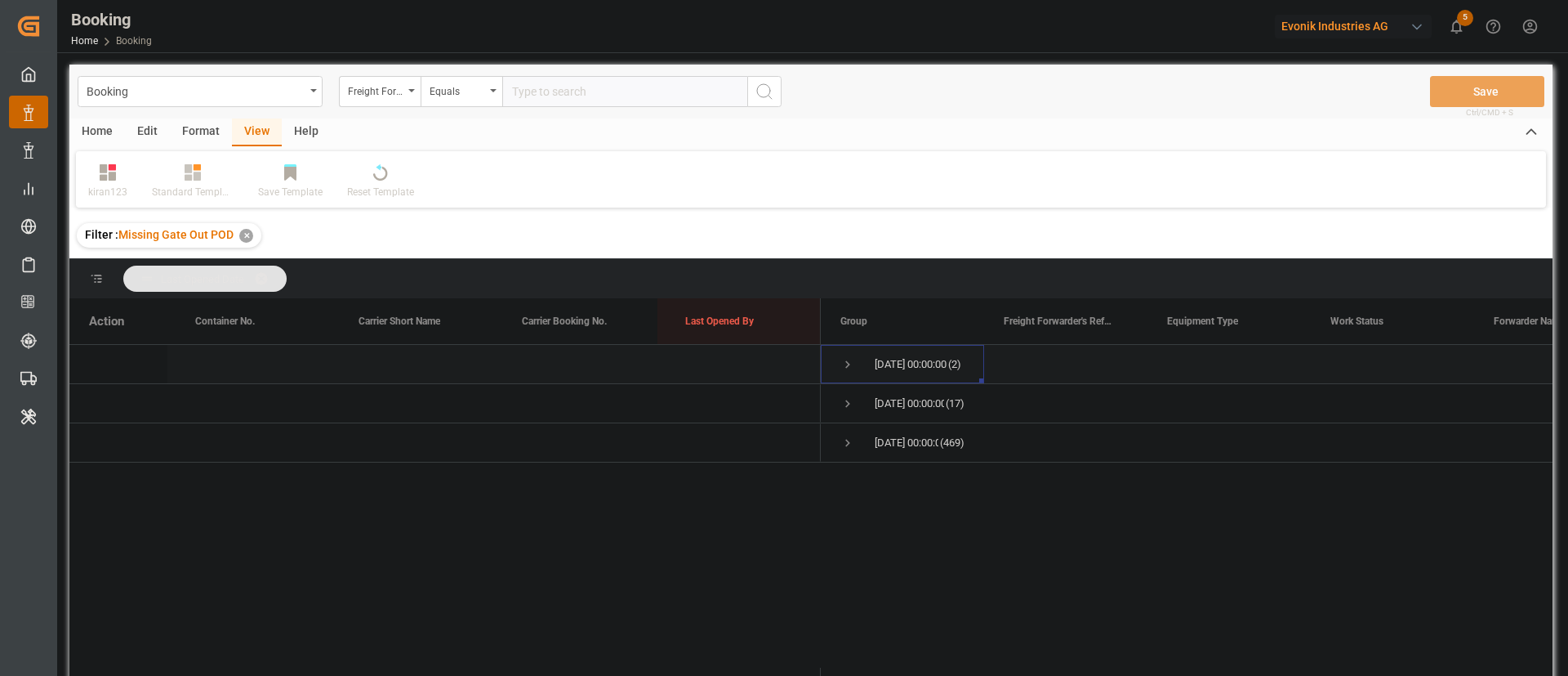
click at [850, 365] on span "Press SPACE to select this row." at bounding box center [848, 365] width 15 height 15
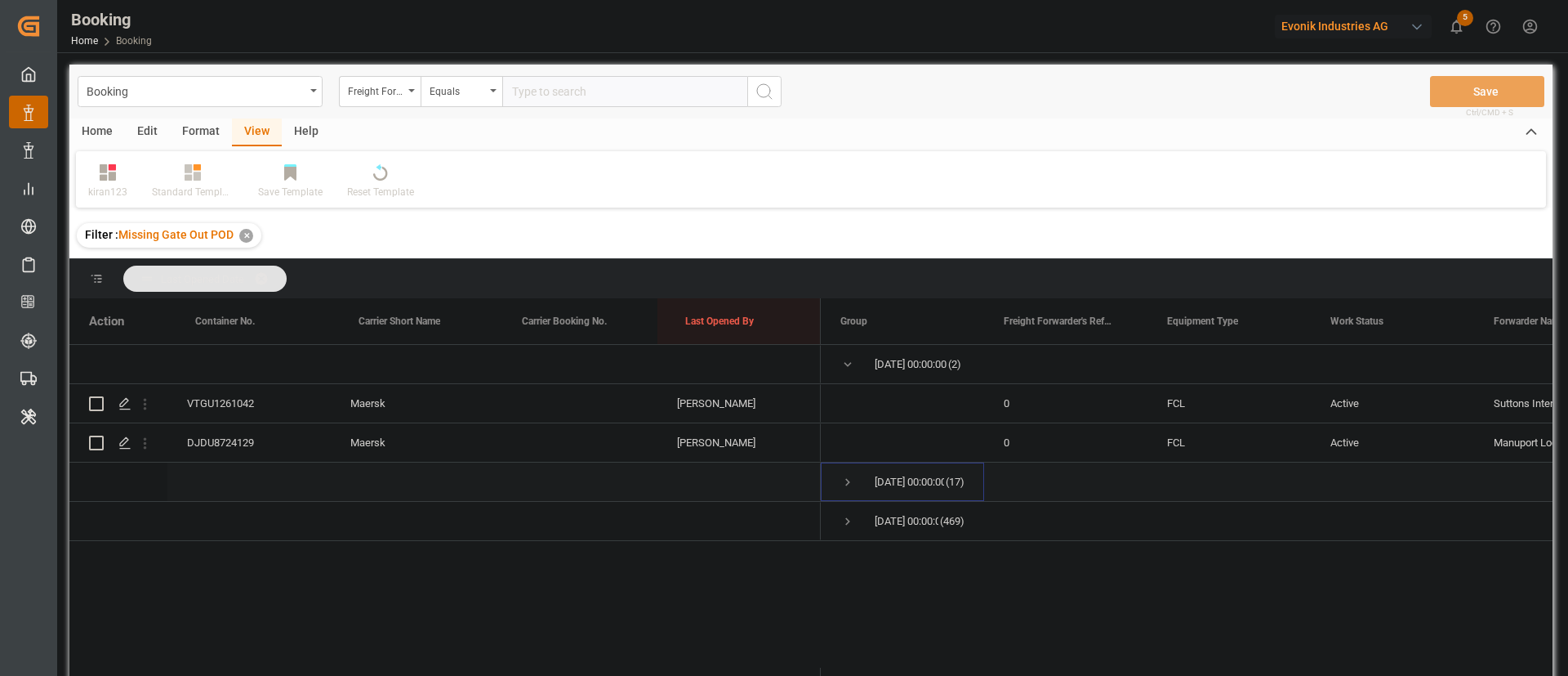
click at [843, 487] on span "Press SPACE to select this row." at bounding box center [848, 483] width 15 height 15
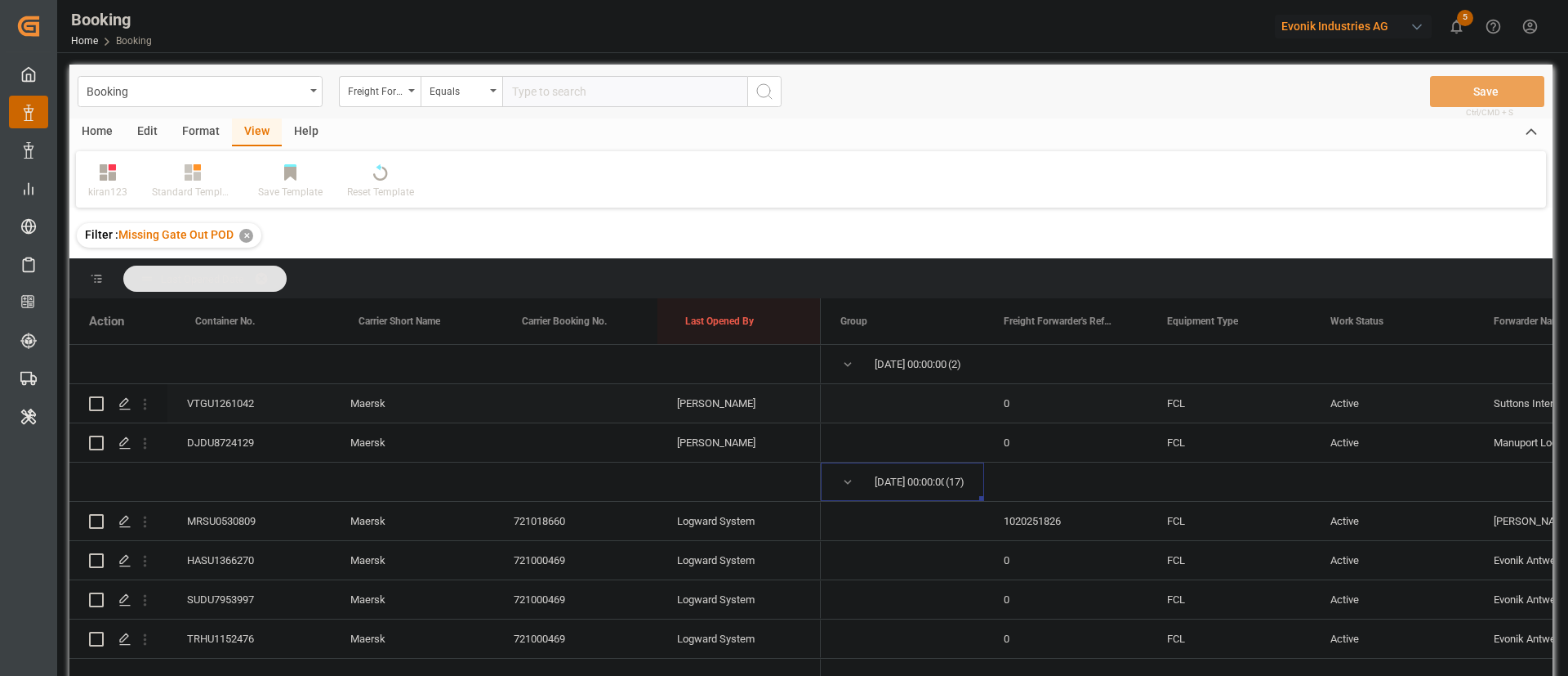
click at [252, 395] on div "VTGU1261042" at bounding box center [250, 403] width 164 height 39
click at [272, 458] on div "DJDU8724129" at bounding box center [250, 442] width 164 height 39
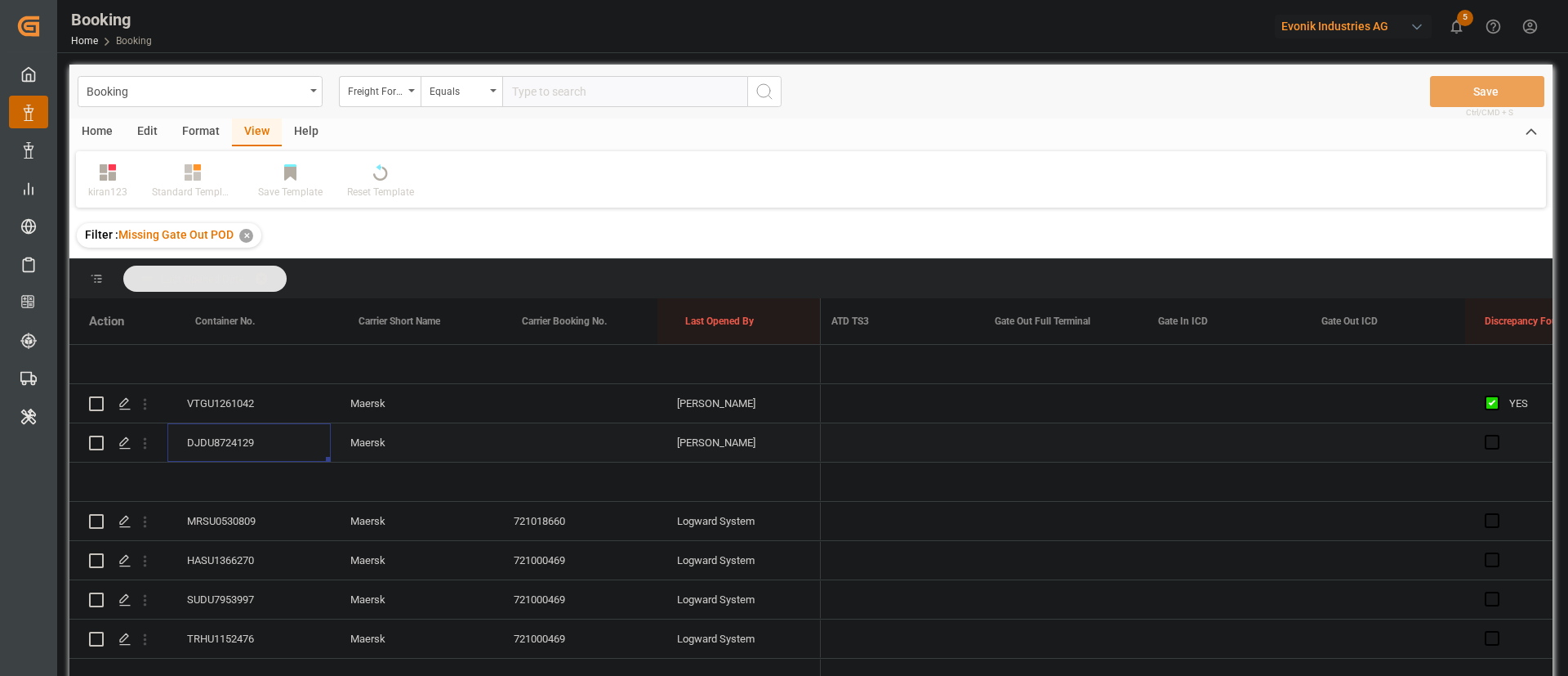
click at [1050, 443] on div "Press SPACE to select this row." at bounding box center [1057, 442] width 164 height 39
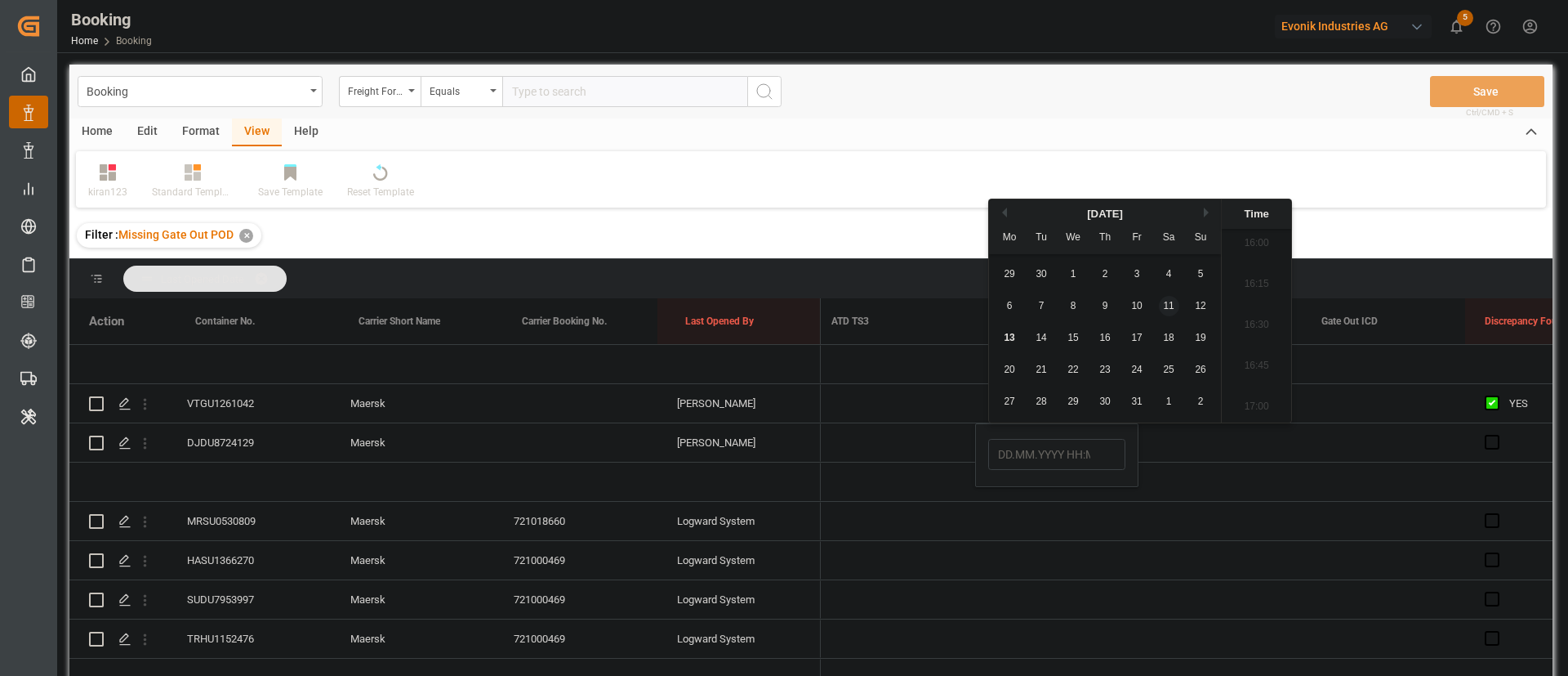
click at [1164, 297] on div "11" at bounding box center [1169, 306] width 20 height 20
type input "[DATE] 00:00"
click at [1064, 483] on div "[DATE] 00:00" at bounding box center [1057, 456] width 164 height 64
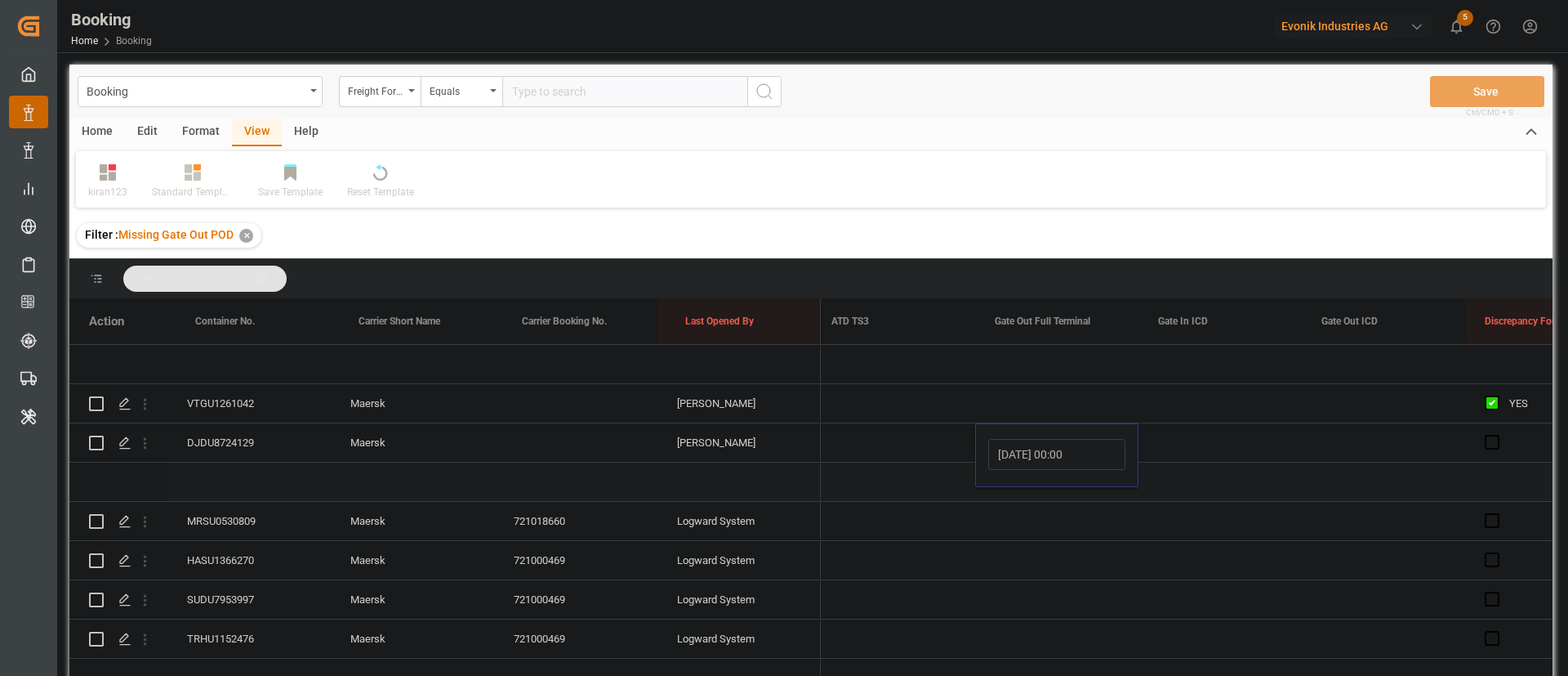
click at [983, 465] on div "[DATE] 00:00" at bounding box center [1057, 456] width 164 height 64
click at [554, 438] on div "Press SPACE to select this row." at bounding box center [576, 442] width 164 height 39
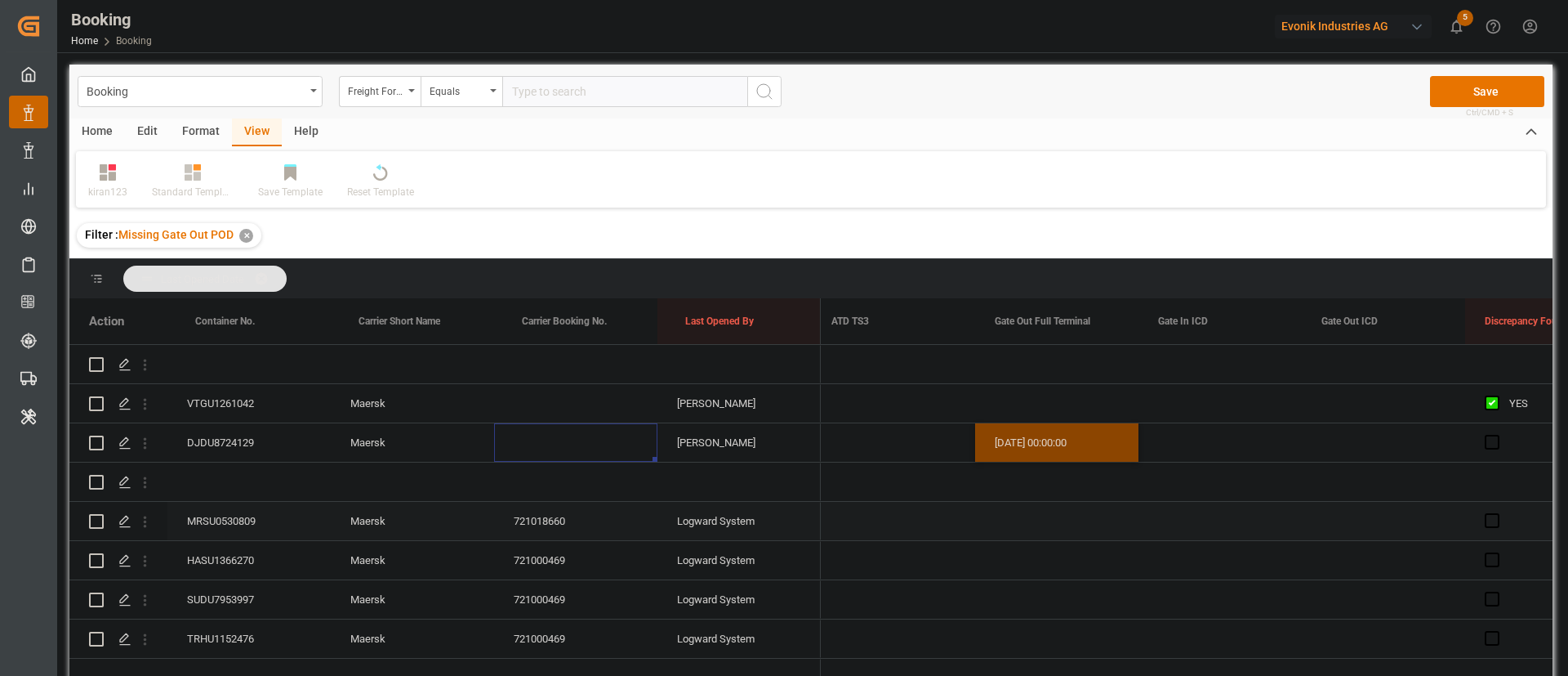
click at [295, 518] on div "MRSU0530809" at bounding box center [250, 521] width 164 height 39
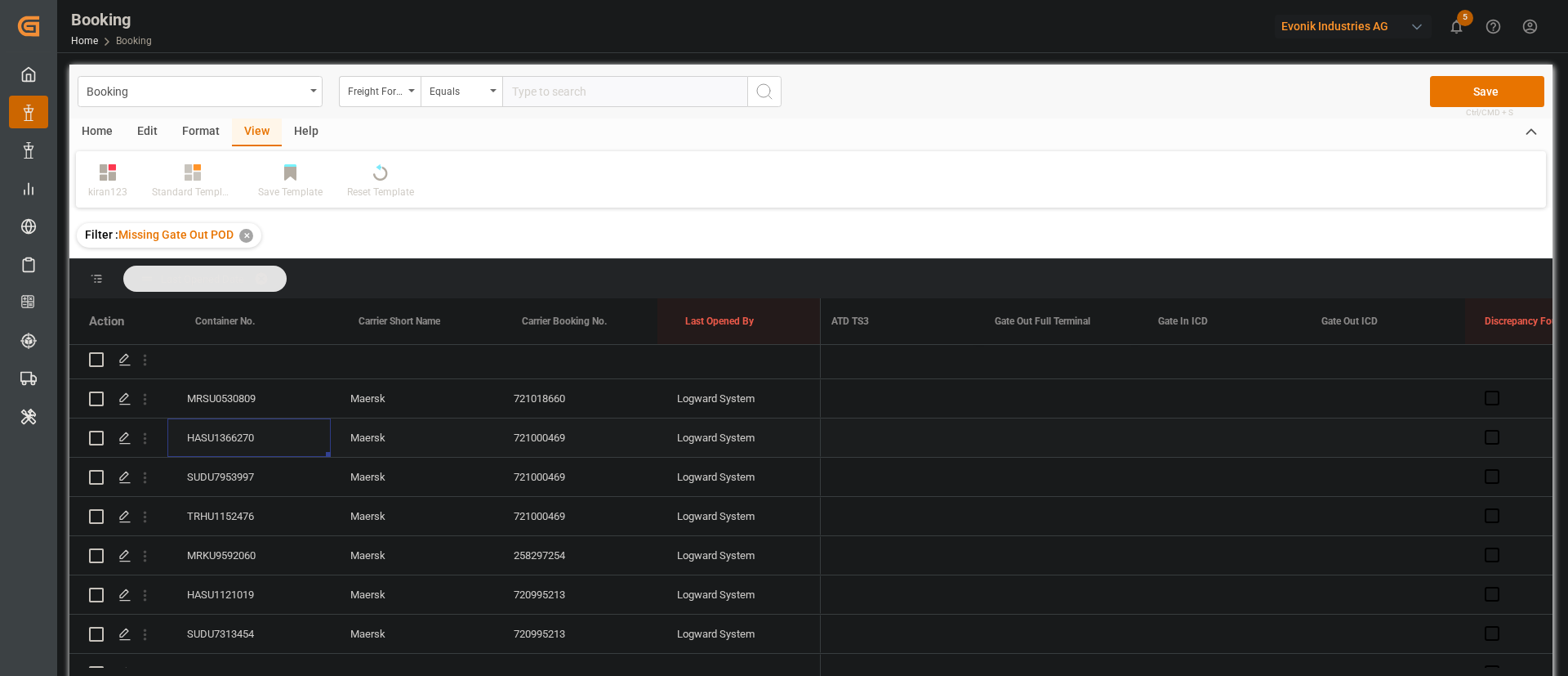
click at [282, 427] on div "HASU1366270" at bounding box center [250, 438] width 164 height 39
click at [248, 483] on div "SUDU7953997" at bounding box center [250, 477] width 164 height 39
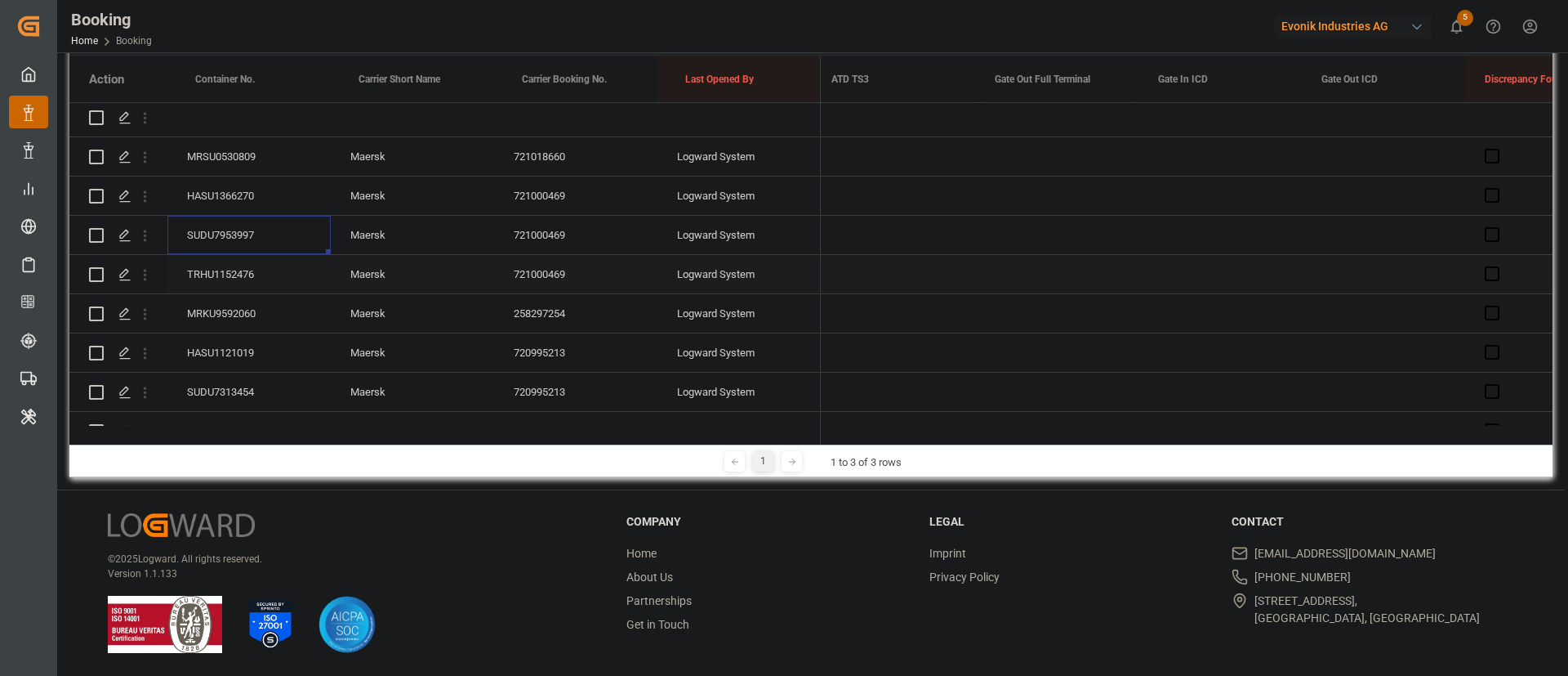
click at [256, 286] on div "TRHU1152476" at bounding box center [250, 274] width 164 height 39
click at [253, 301] on div "MRKU9592060" at bounding box center [250, 313] width 164 height 39
click at [237, 350] on div "HASU1121019" at bounding box center [250, 352] width 164 height 39
click at [251, 251] on div "SUDU7313454" at bounding box center [250, 269] width 164 height 39
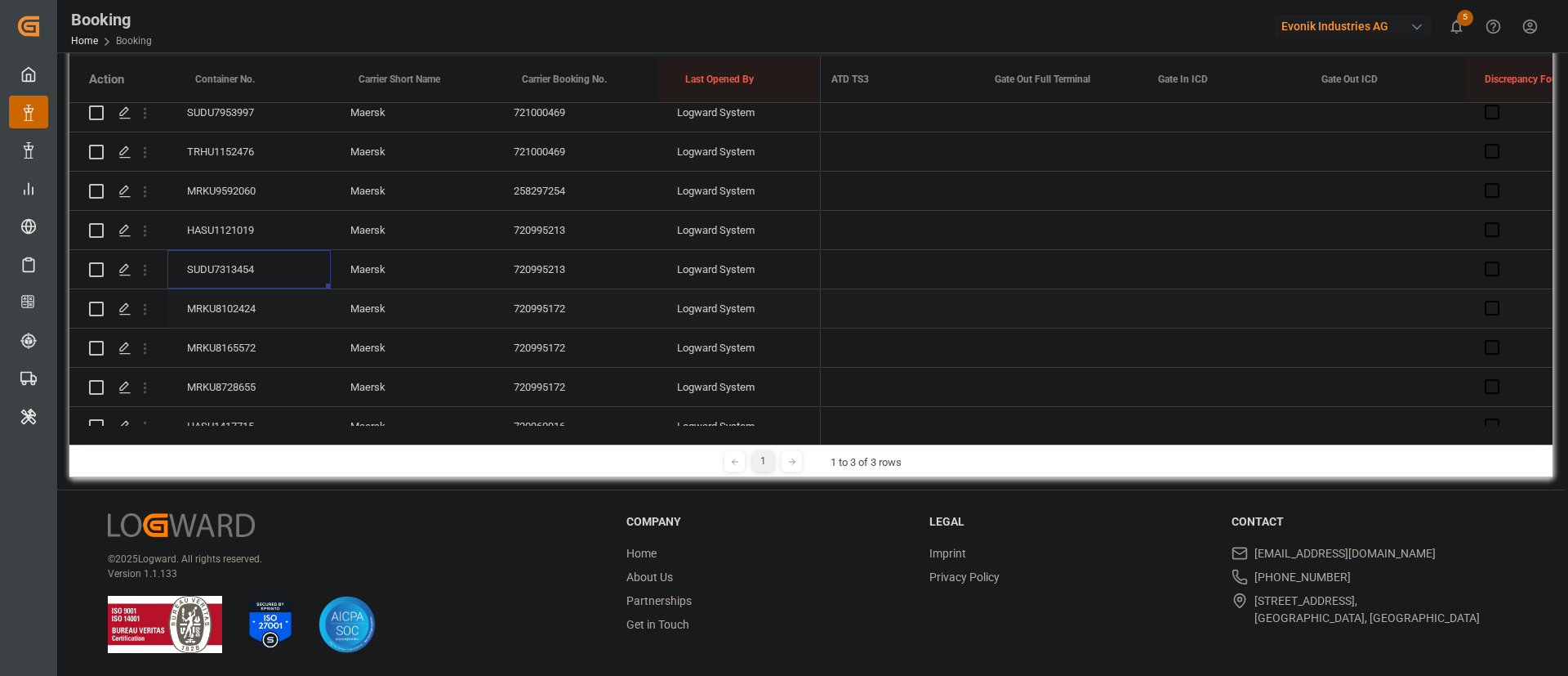
click at [246, 302] on div "MRKU8102424" at bounding box center [250, 308] width 164 height 39
click at [246, 362] on div "MRKU8165572" at bounding box center [250, 347] width 164 height 39
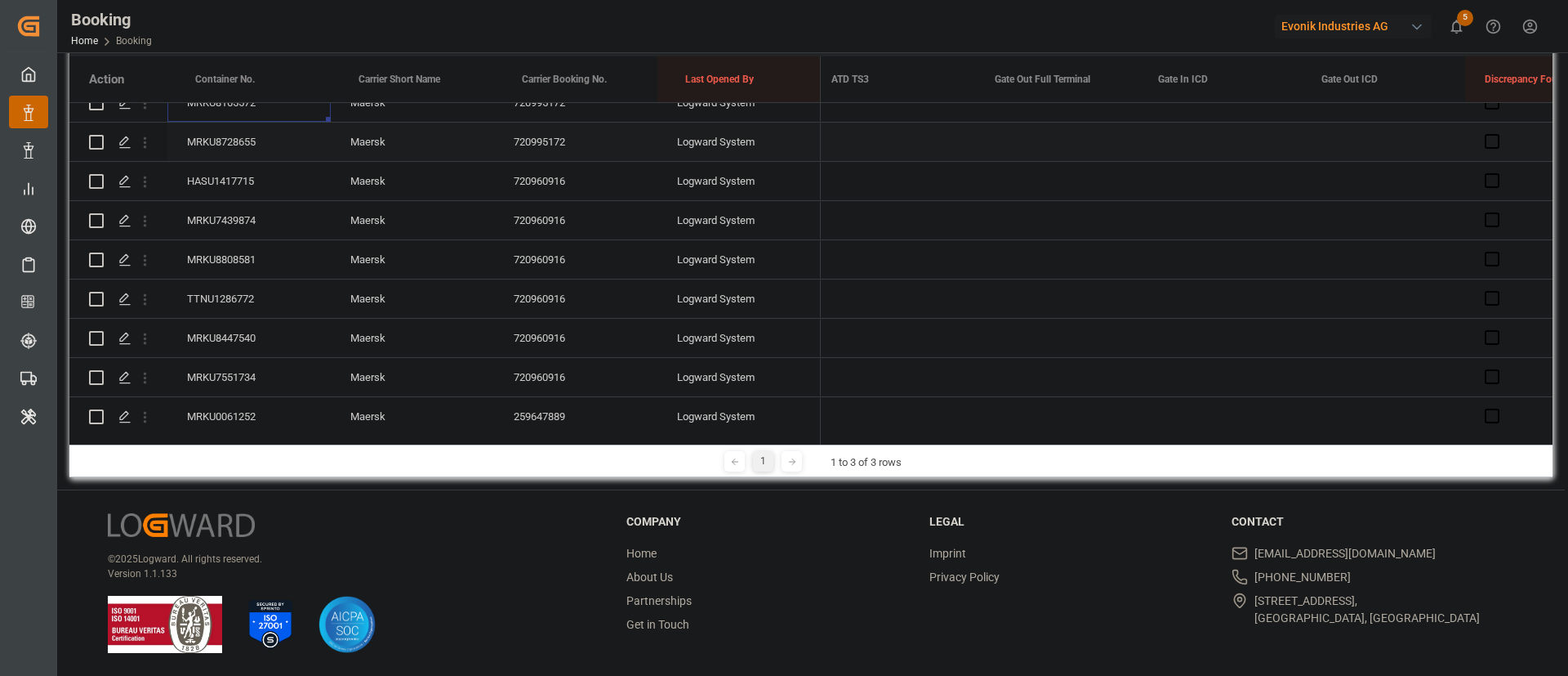
click at [236, 140] on div "MRKU8728655" at bounding box center [250, 142] width 164 height 39
click at [216, 174] on div "HASU1417715" at bounding box center [250, 181] width 164 height 39
click at [242, 221] on div "MRKU7439874" at bounding box center [250, 220] width 164 height 39
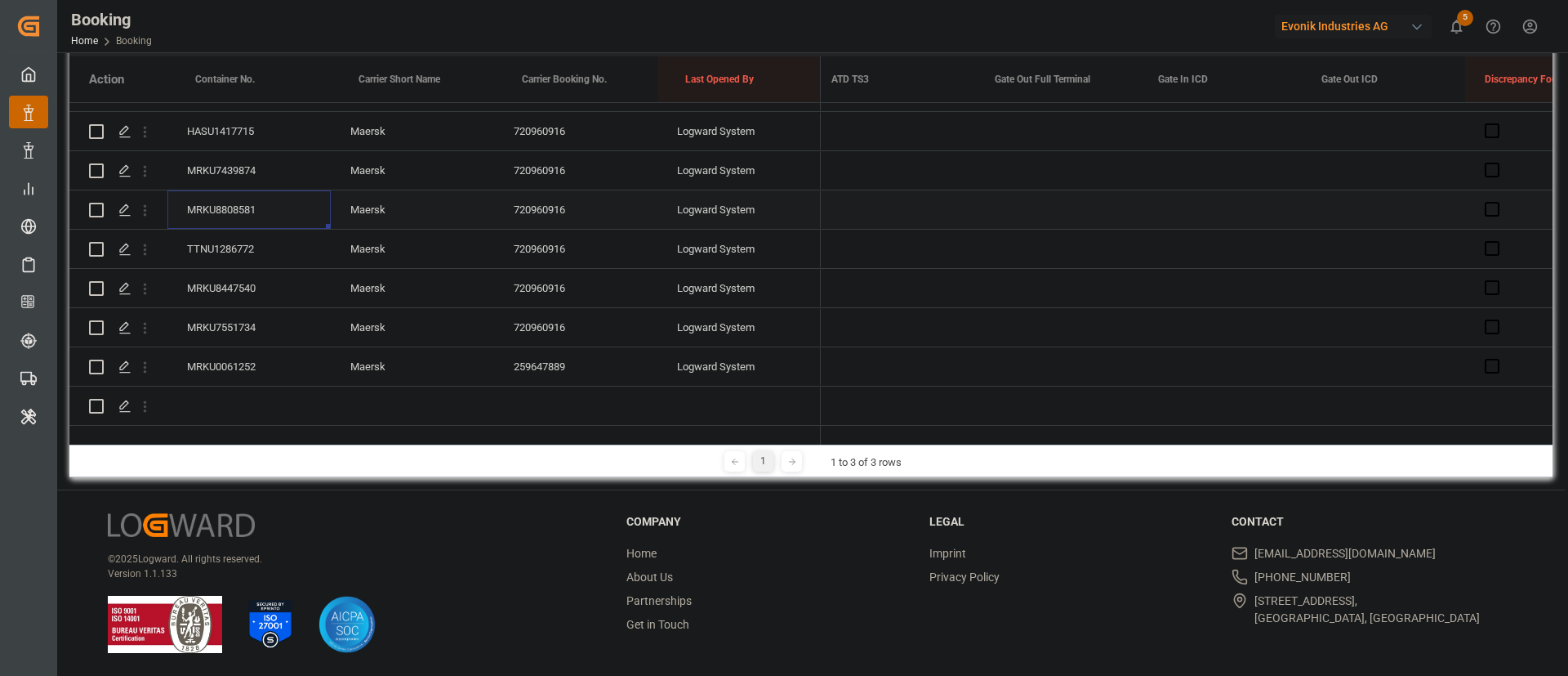
click at [251, 200] on div "MRKU8808581" at bounding box center [250, 209] width 164 height 39
click at [277, 242] on div "TTNU1286772" at bounding box center [250, 248] width 164 height 39
click at [216, 269] on div "MRKU8447540" at bounding box center [250, 288] width 164 height 39
click at [272, 313] on div "MRKU7551734" at bounding box center [250, 327] width 164 height 39
click at [274, 347] on div "MRKU0061252" at bounding box center [250, 366] width 164 height 39
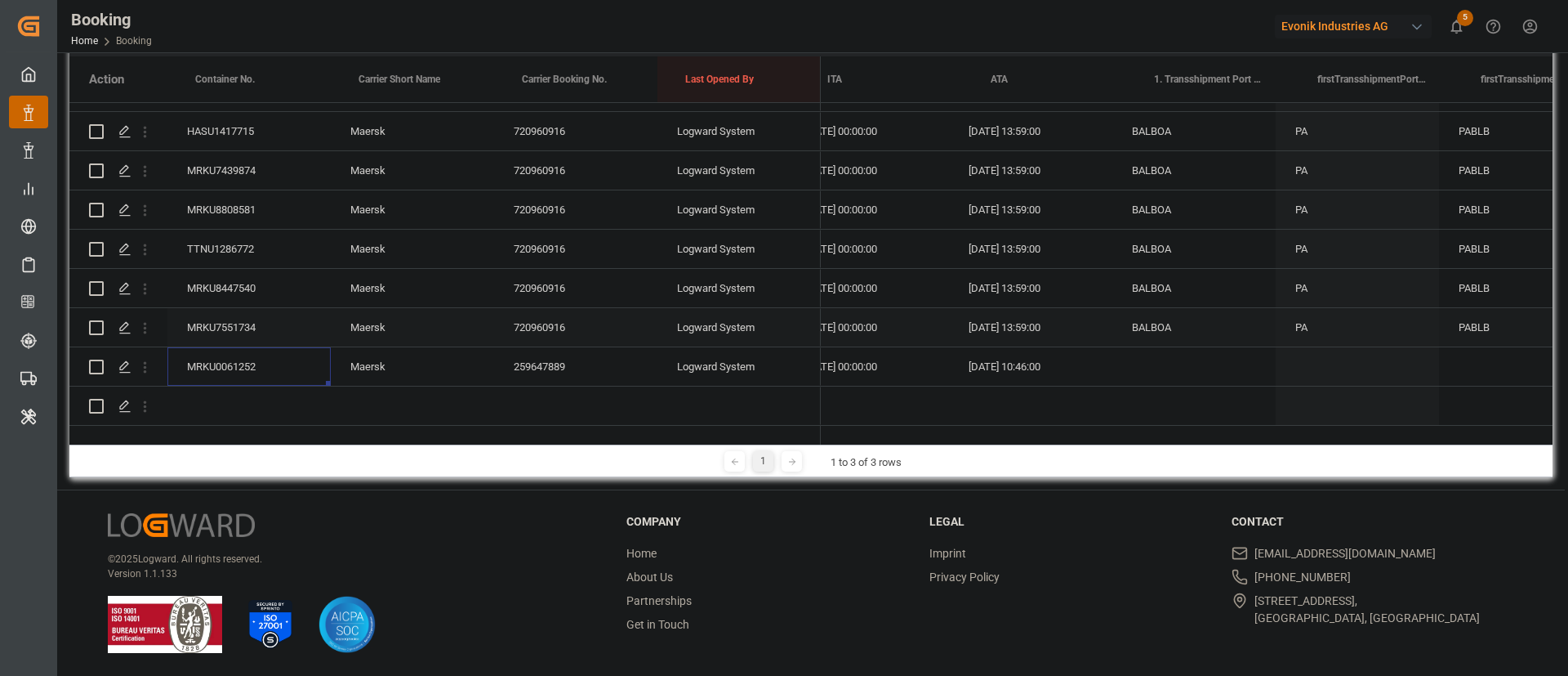
scroll to position [0, 16811]
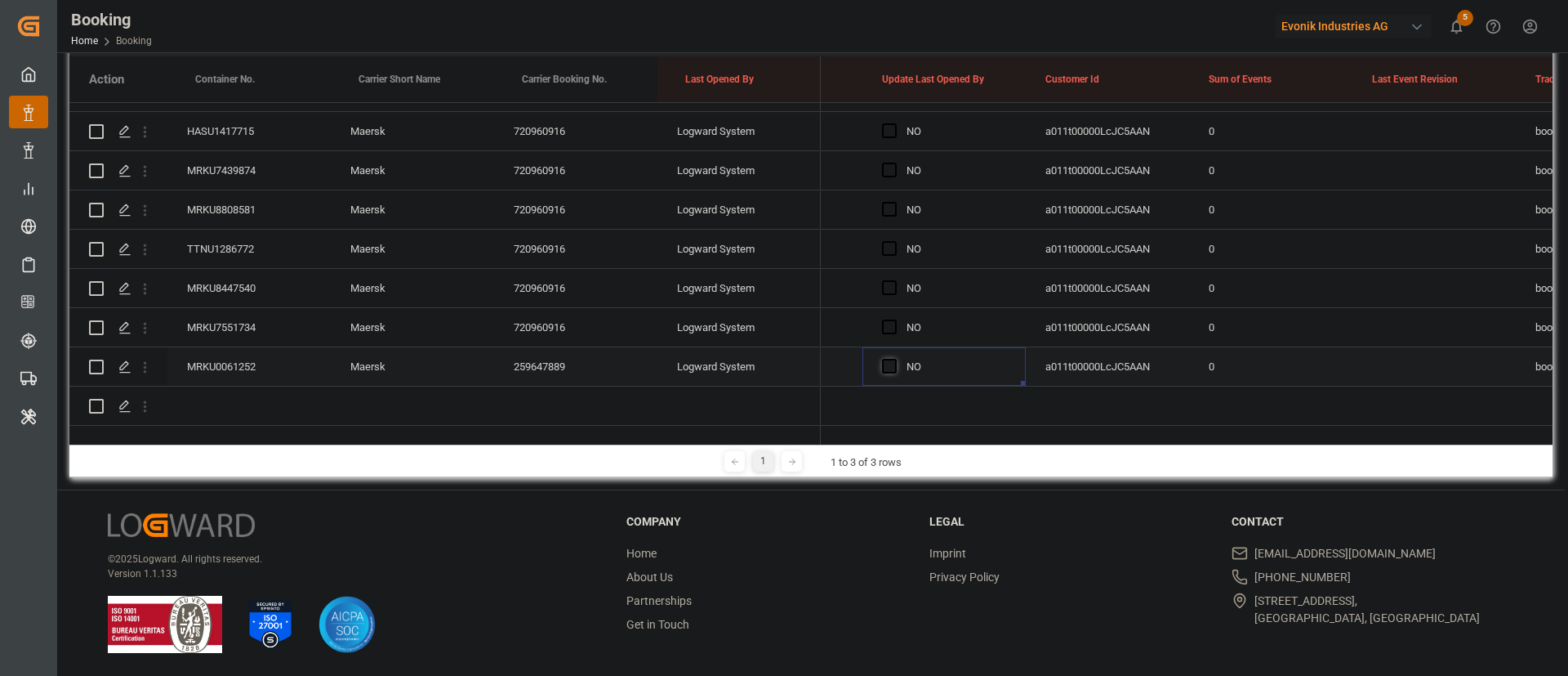
click at [896, 359] on span "Press SPACE to select this row." at bounding box center [889, 366] width 15 height 15
click at [894, 359] on input "Press SPACE to select this row." at bounding box center [894, 359] width 0 height 0
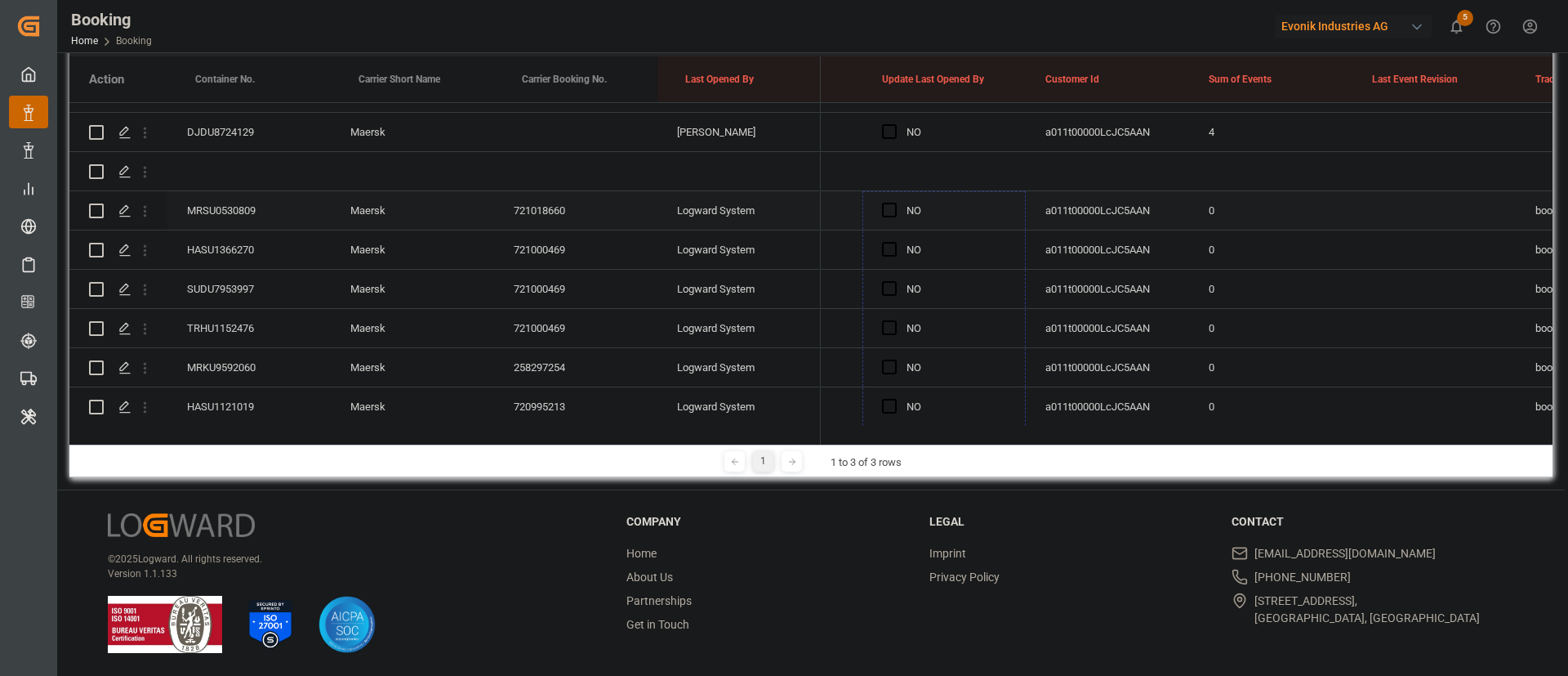
drag, startPoint x: 1023, startPoint y: 365, endPoint x: 945, endPoint y: 229, distance: 156.8
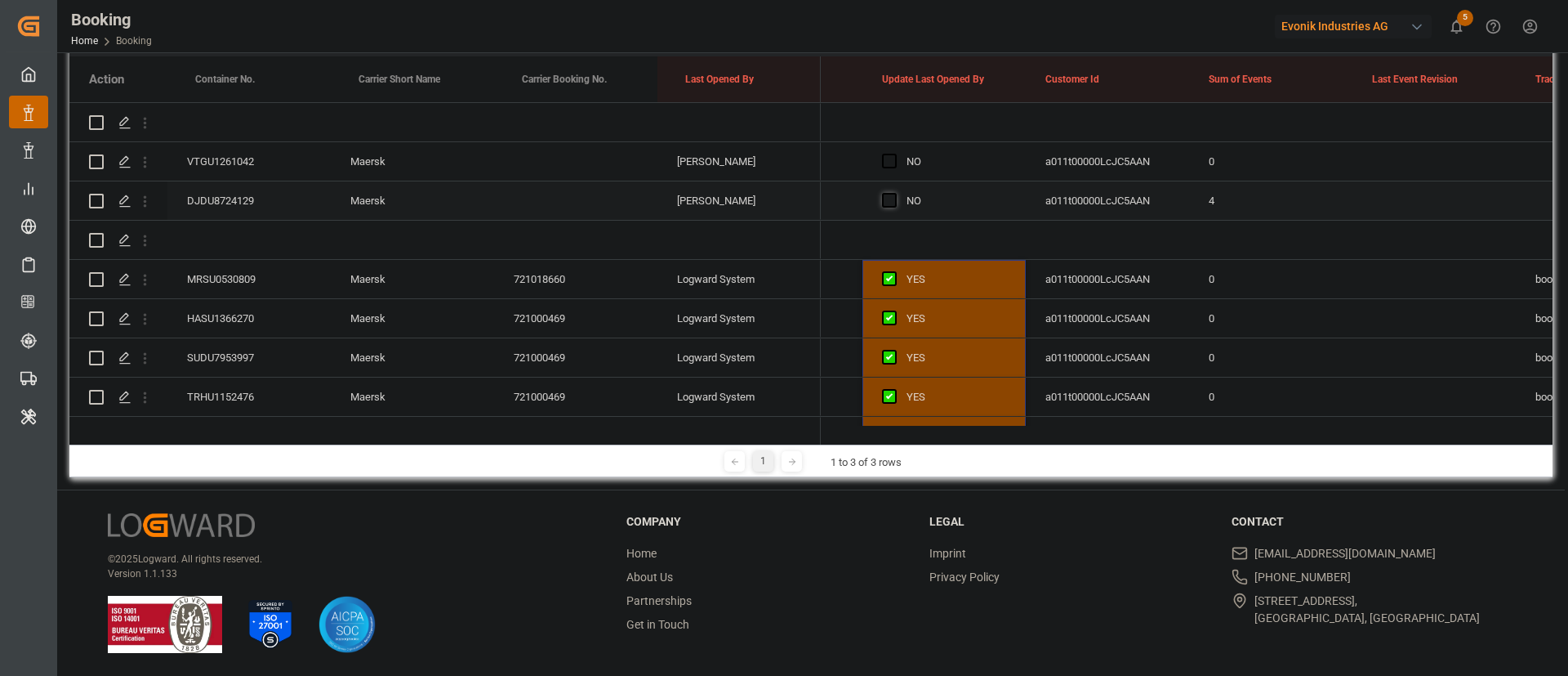
click at [893, 205] on span "Press SPACE to select this row." at bounding box center [889, 200] width 15 height 15
click at [894, 193] on input "Press SPACE to select this row." at bounding box center [894, 193] width 0 height 0
click at [892, 160] on span "Press SPACE to select this row." at bounding box center [889, 161] width 15 height 15
click at [894, 154] on input "Press SPACE to select this row." at bounding box center [894, 154] width 0 height 0
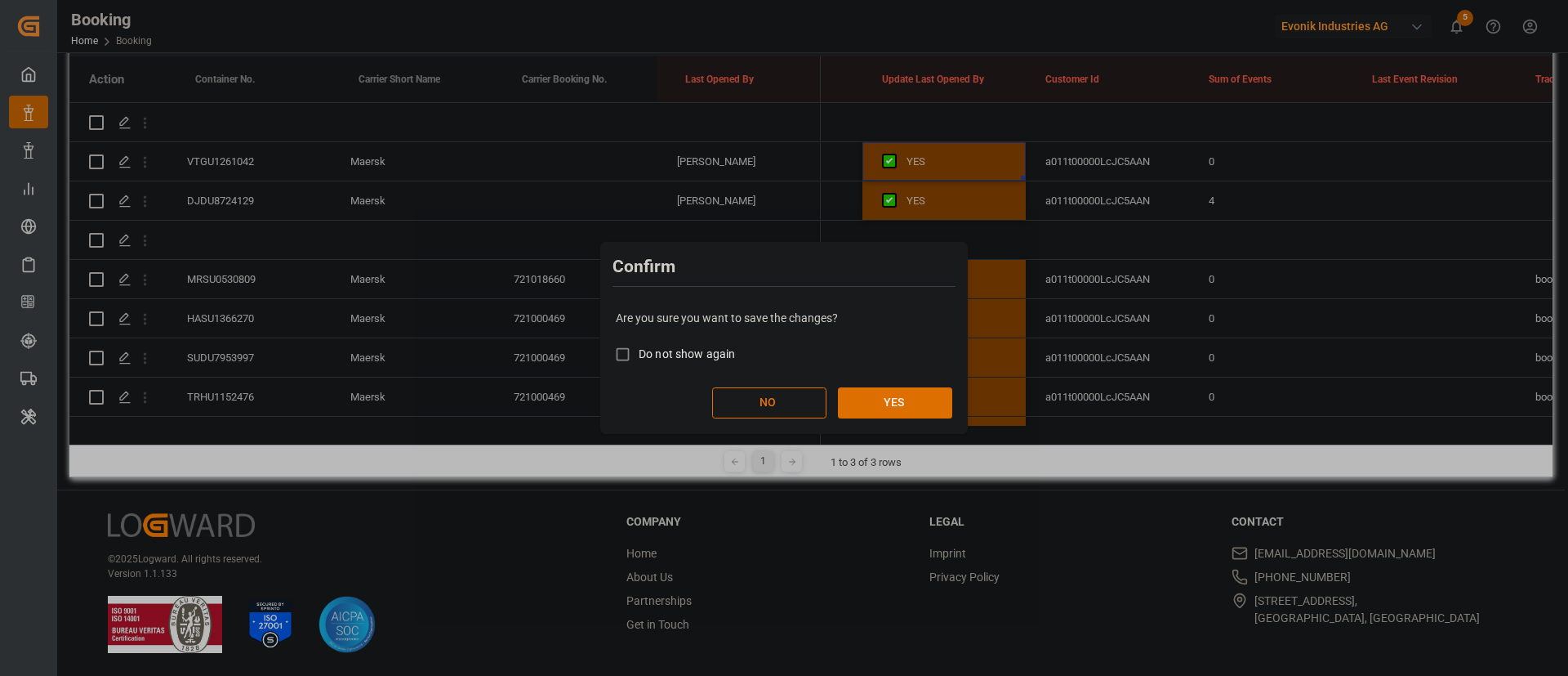
click at [915, 396] on button "YES" at bounding box center [896, 403] width 115 height 31
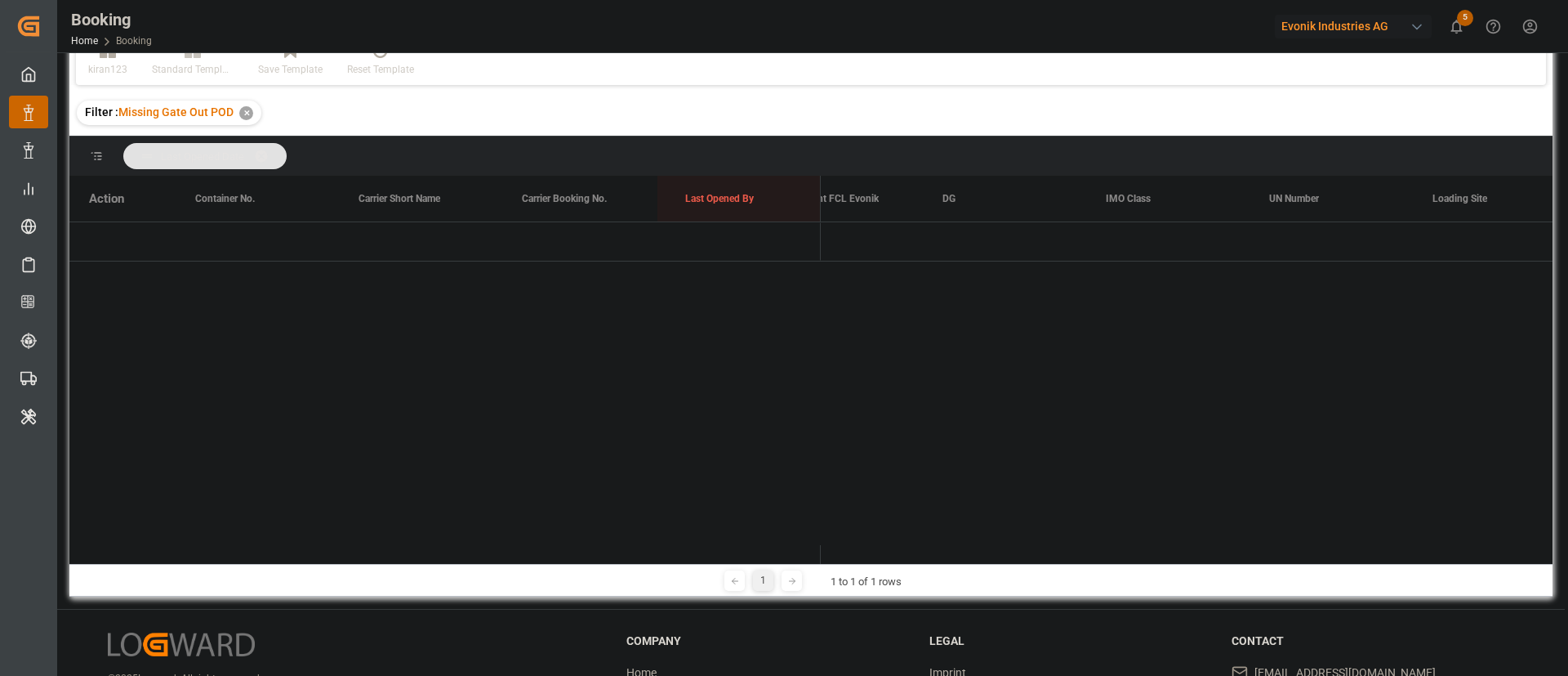
scroll to position [0, 1]
